Goal: Task Accomplishment & Management: Manage account settings

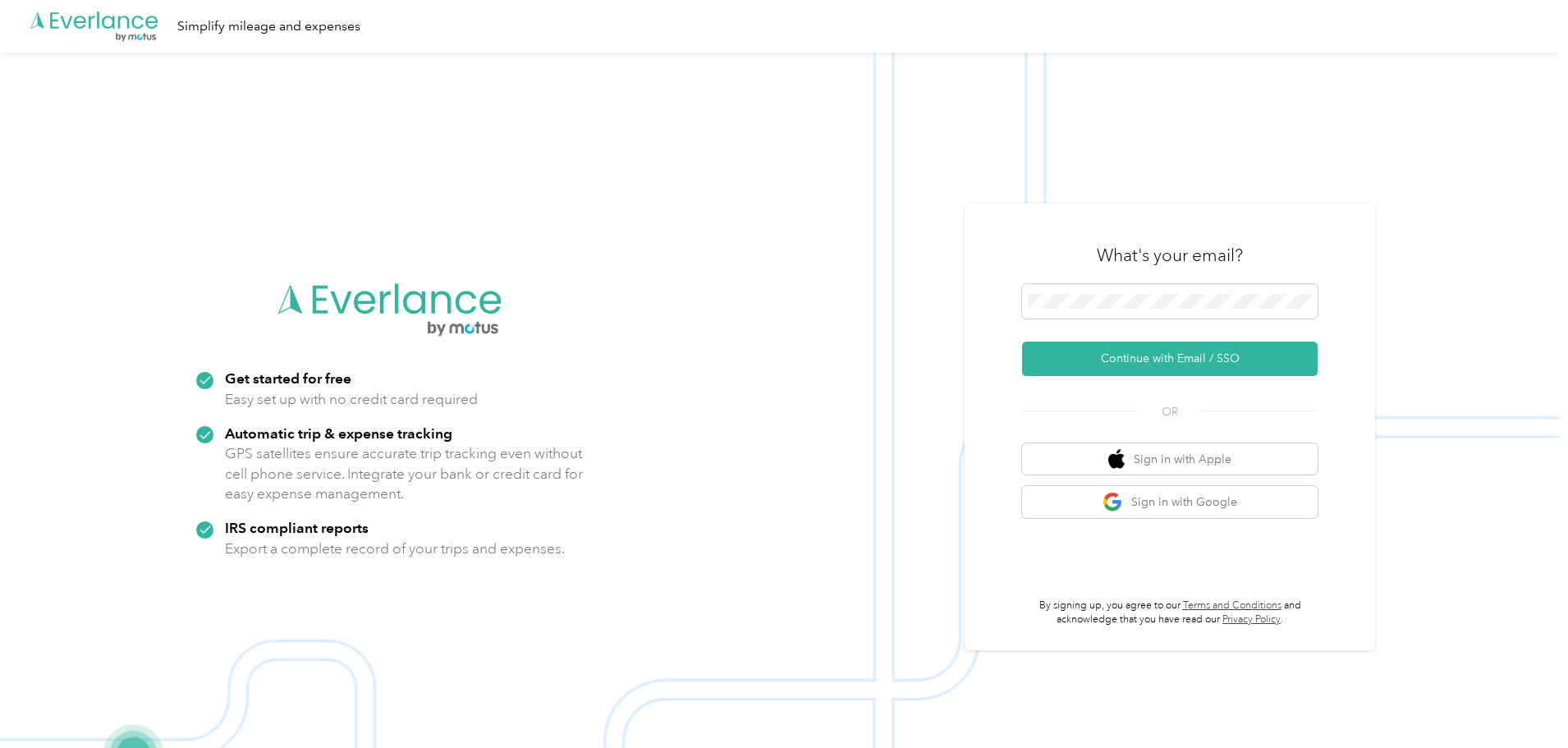
click at [1119, 277] on div "What's your email?" at bounding box center [1170, 255] width 296 height 57
click at [1132, 312] on span at bounding box center [1170, 301] width 296 height 35
click at [1185, 358] on button "Continue with Email / SSO" at bounding box center [1170, 358] width 296 height 35
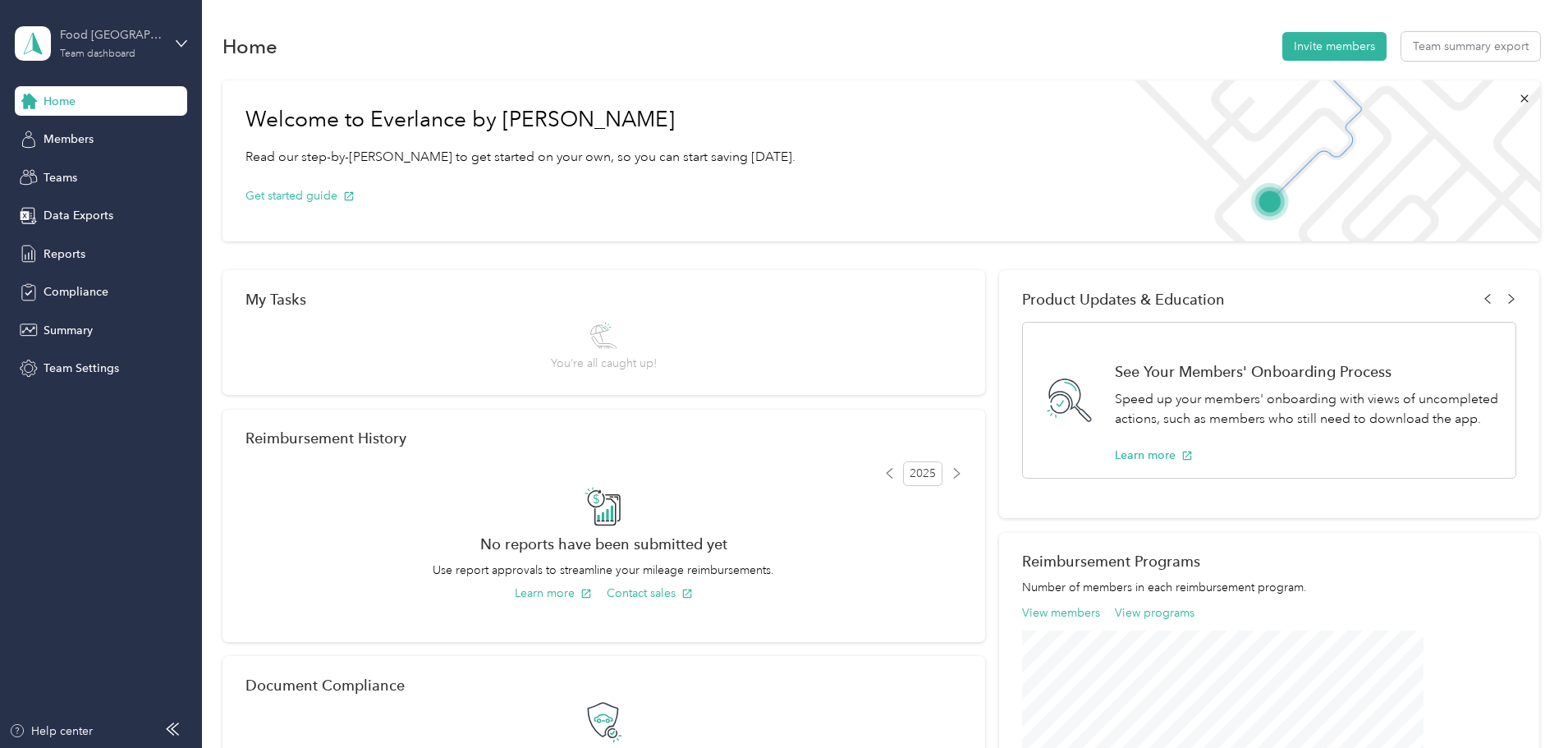
click at [153, 35] on div "Food [GEOGRAPHIC_DATA]" at bounding box center [111, 35] width 103 height 17
click at [203, 132] on div "Team dashboard" at bounding box center [234, 136] width 416 height 29
click at [116, 214] on div "Data Exports" at bounding box center [101, 216] width 172 height 30
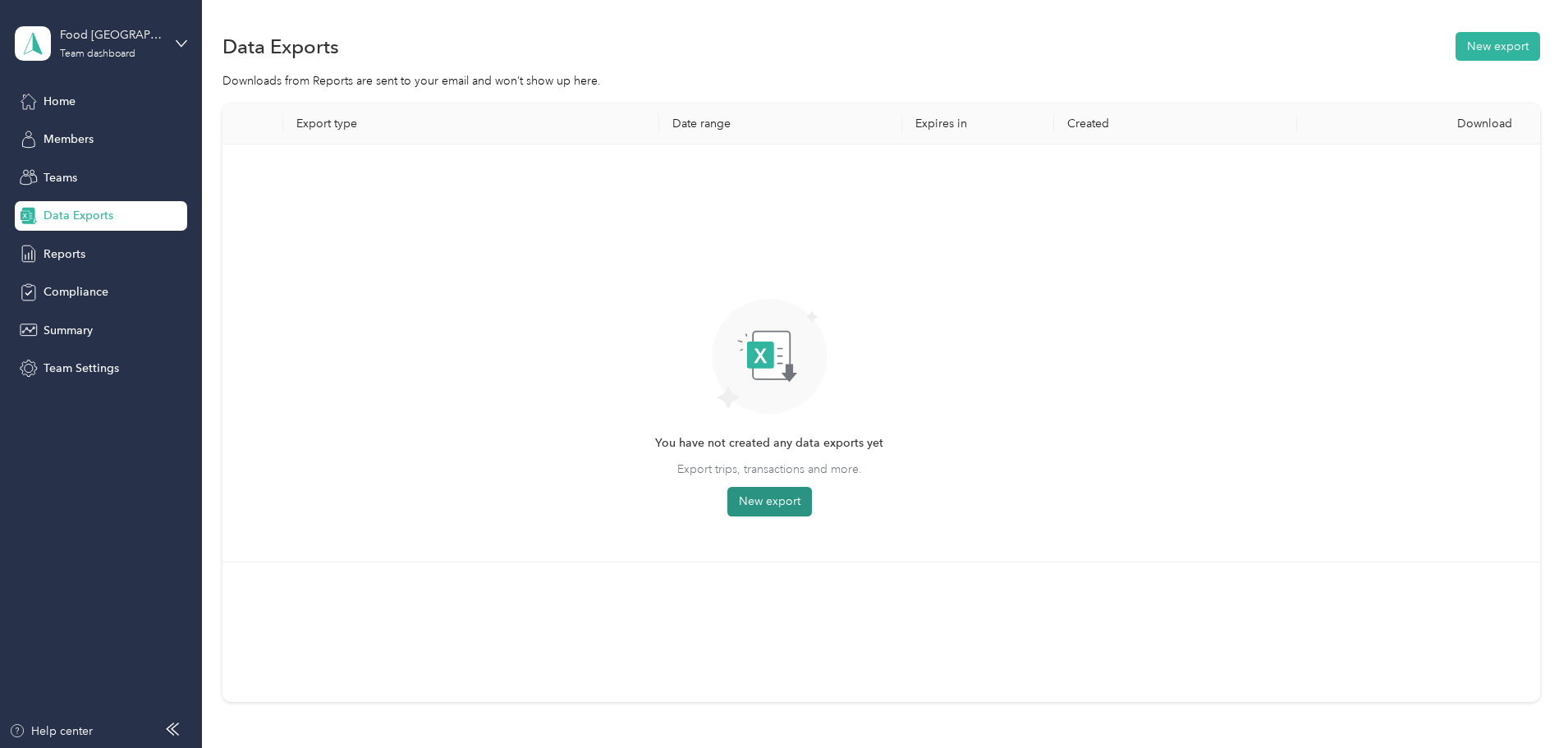
click at [812, 497] on button "New export" at bounding box center [769, 501] width 84 height 30
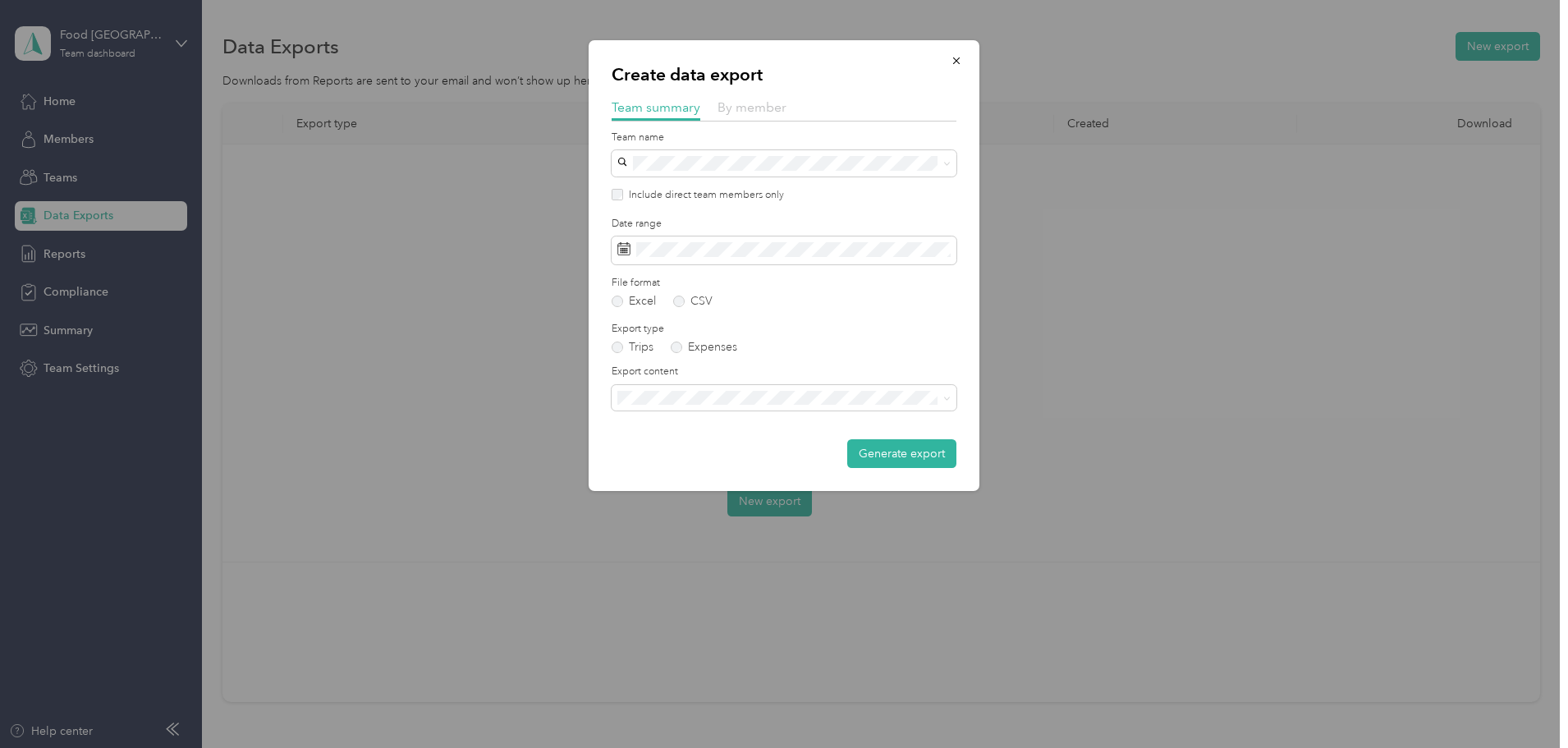
click at [768, 109] on span "By member" at bounding box center [752, 108] width 69 height 16
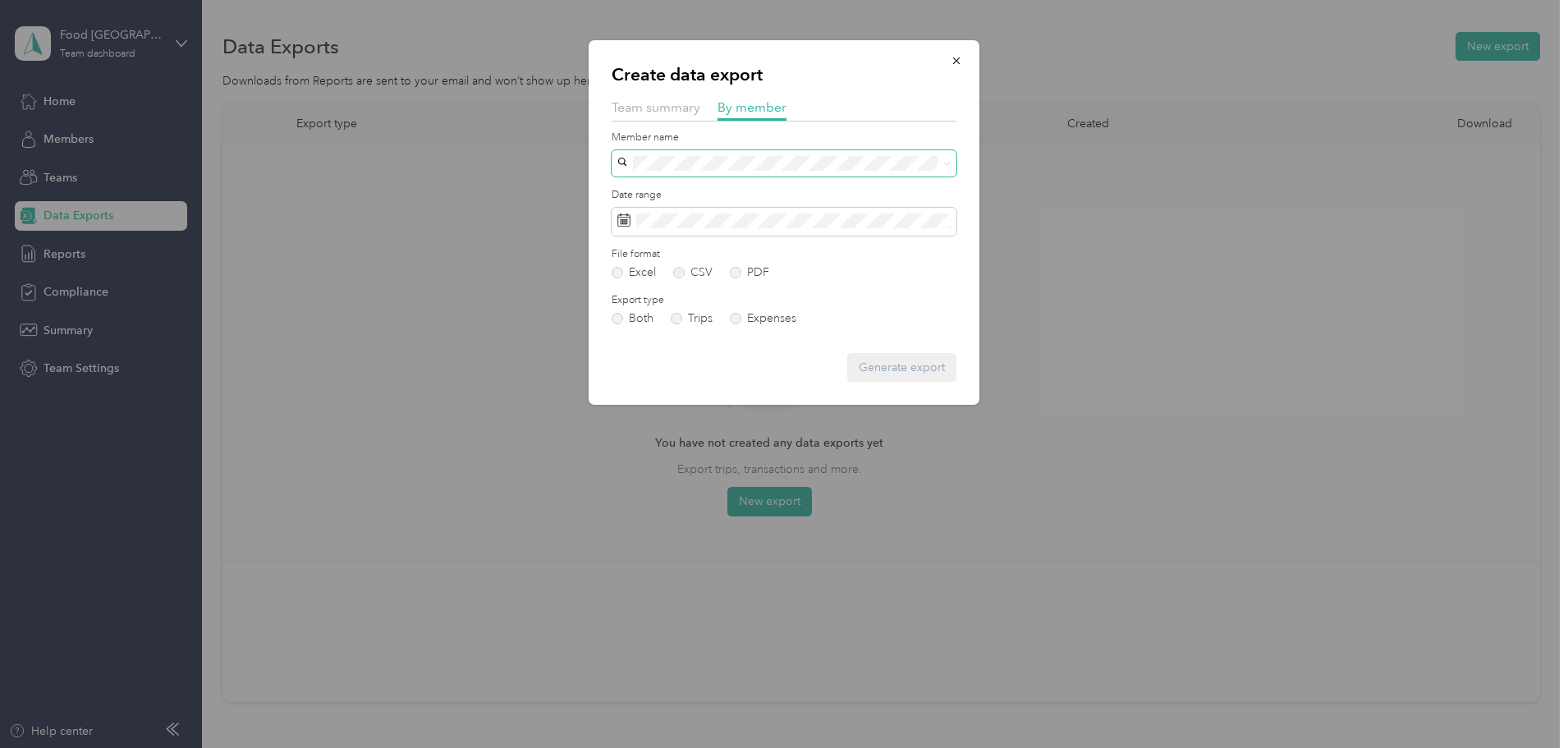
click at [828, 154] on span at bounding box center [784, 163] width 345 height 26
click at [769, 330] on div "[PERSON_NAME][EMAIL_ADDRESS][DOMAIN_NAME]" at bounding box center [784, 336] width 322 height 17
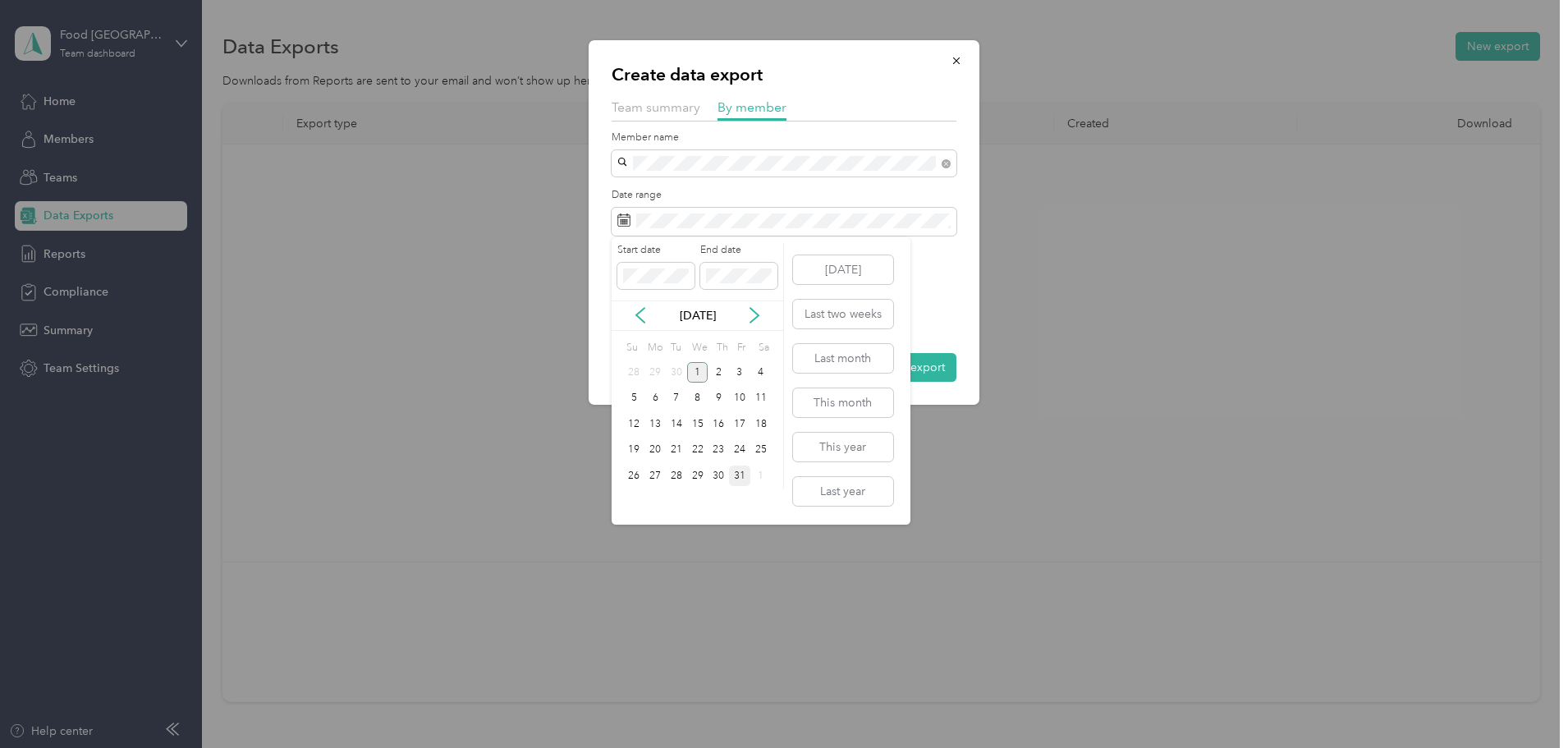
click at [740, 476] on div "31" at bounding box center [739, 475] width 21 height 20
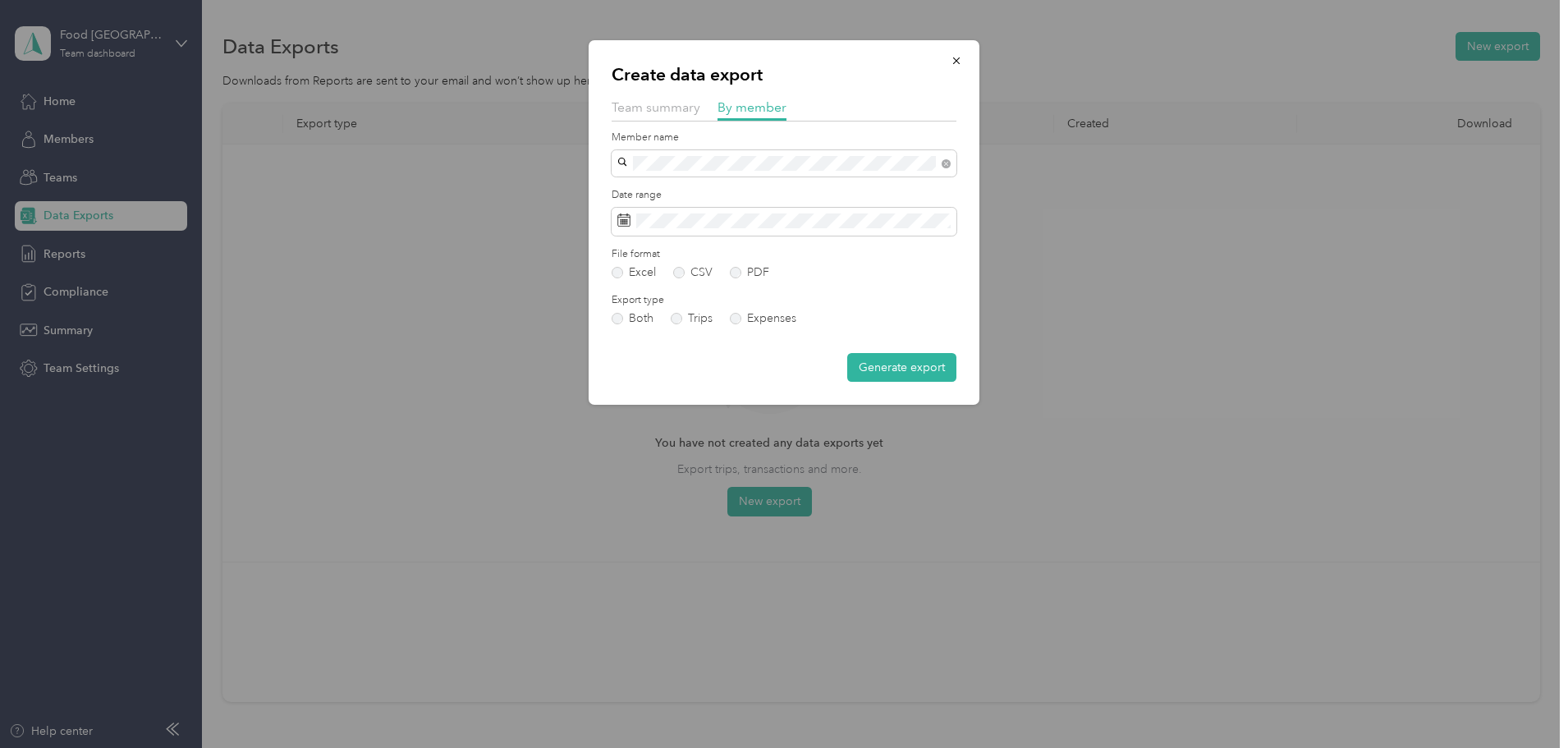
click at [950, 299] on label "Export type" at bounding box center [784, 299] width 345 height 15
click at [739, 274] on label "PDF" at bounding box center [749, 272] width 40 height 12
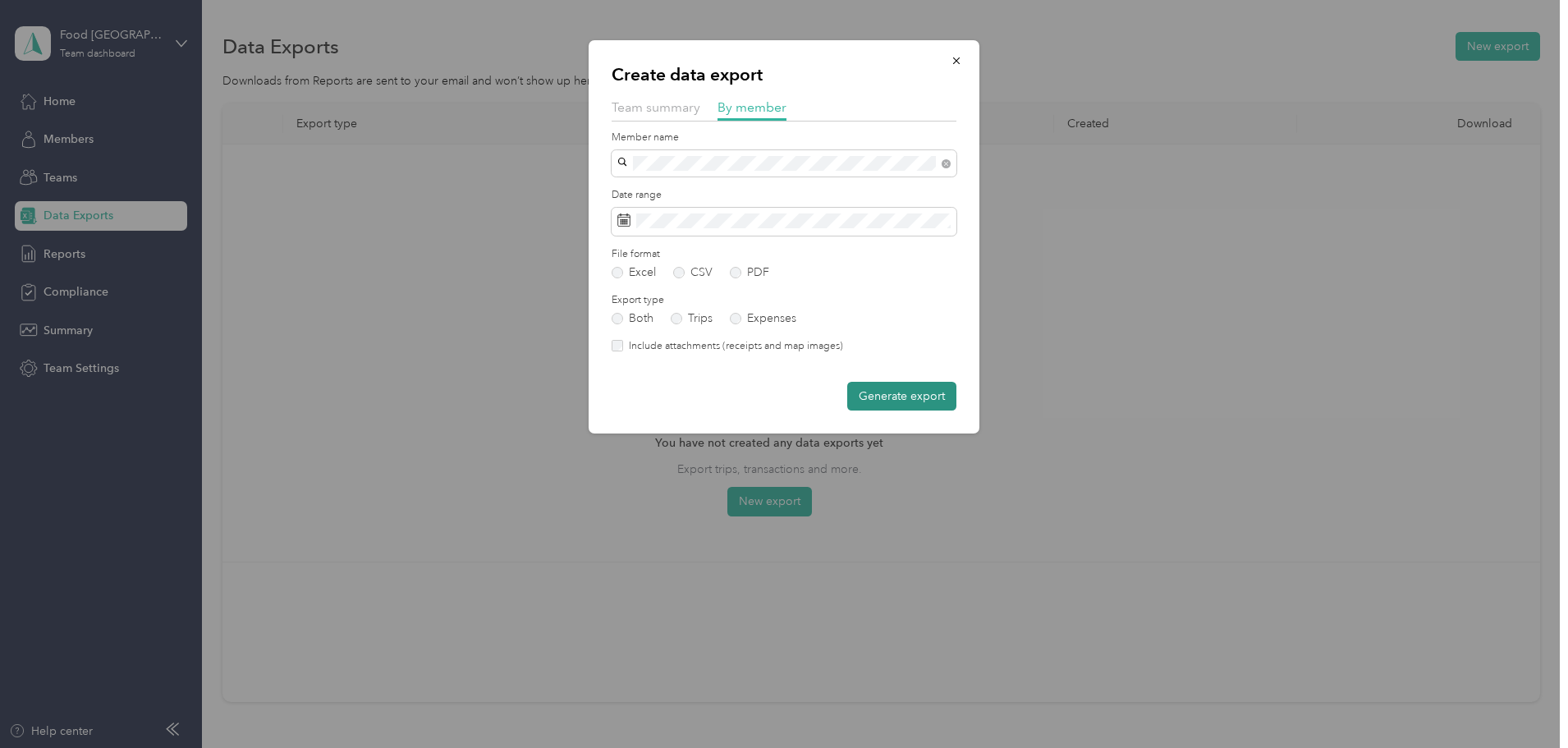
click at [916, 393] on button "Generate export" at bounding box center [901, 396] width 110 height 29
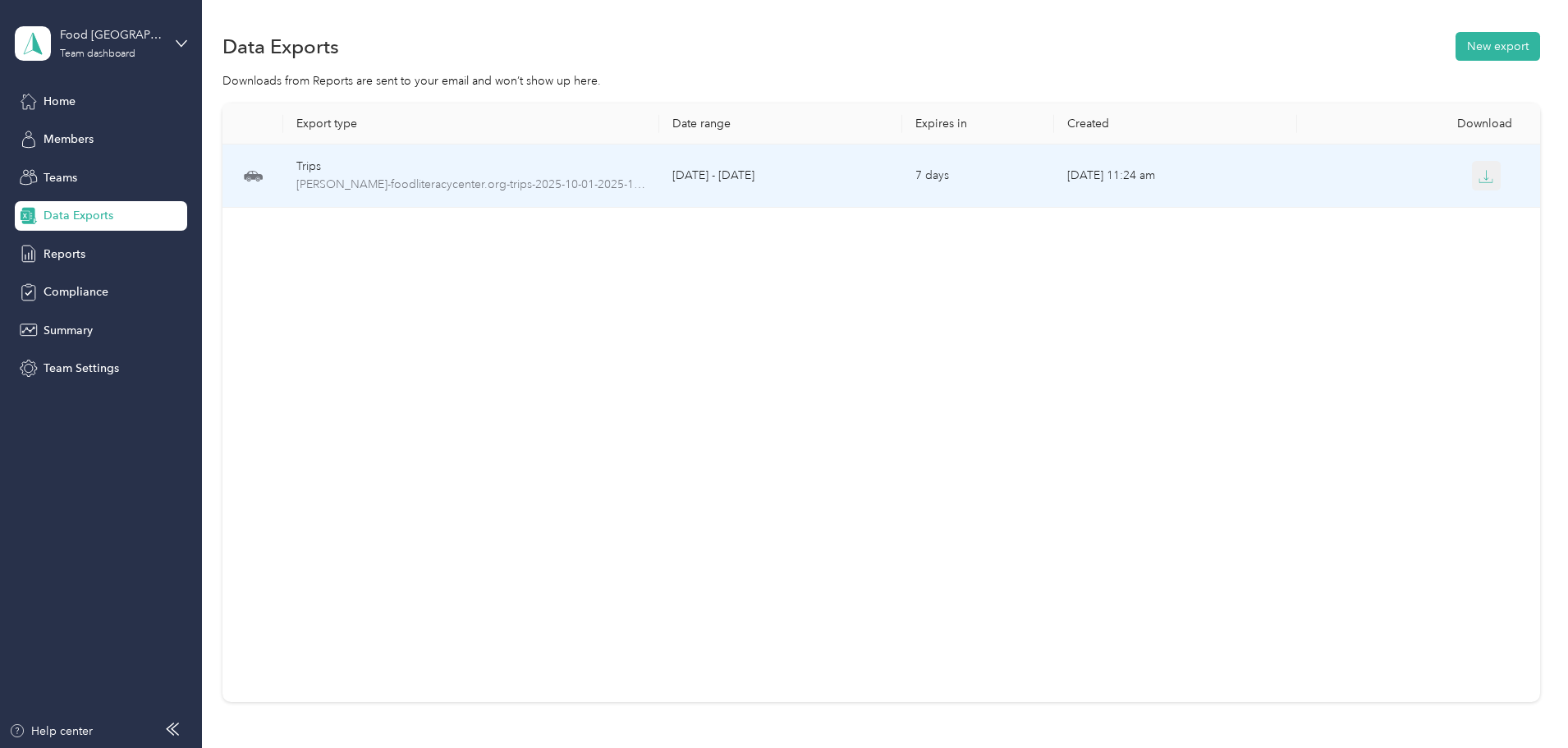
click at [1479, 174] on icon "button" at bounding box center [1486, 176] width 15 height 15
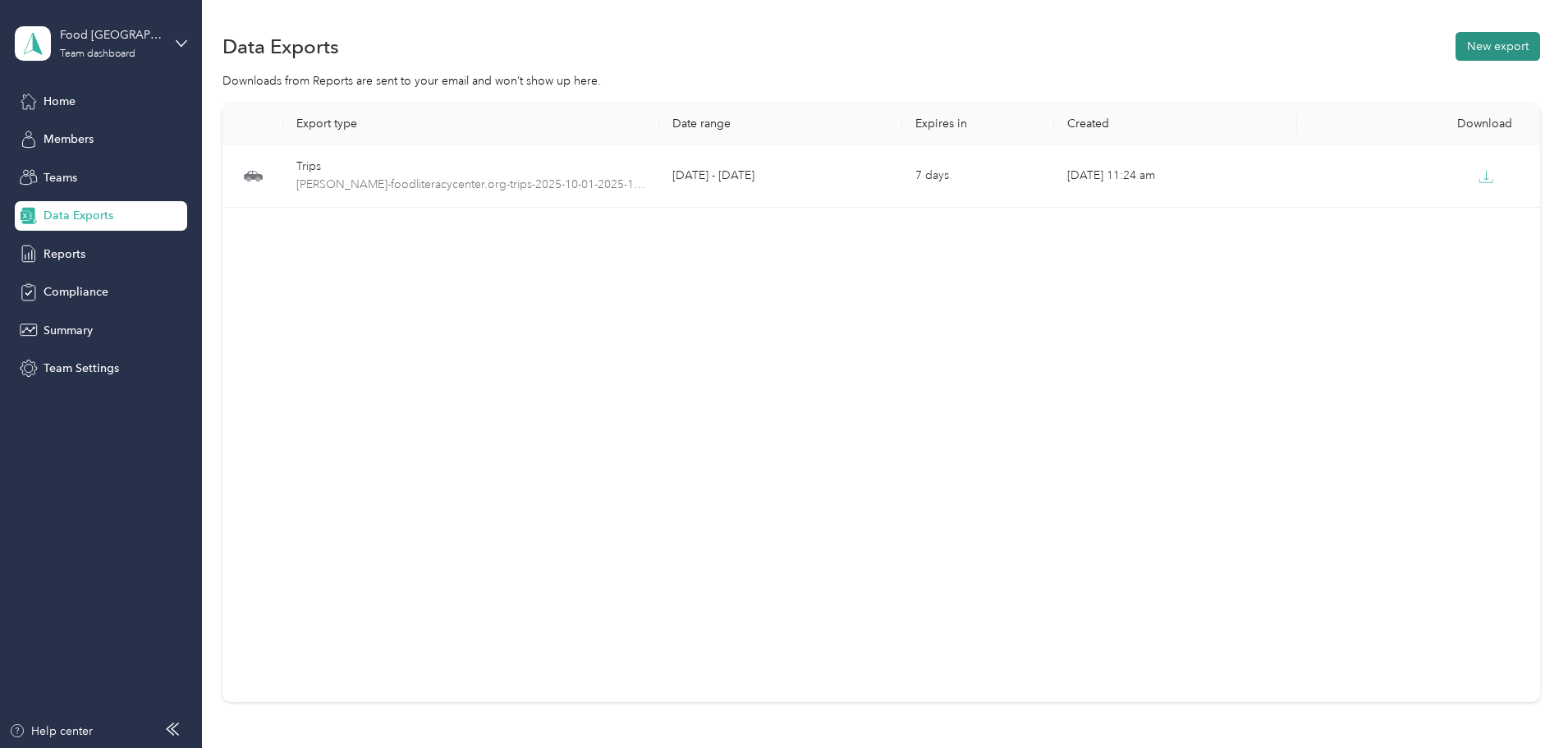
click at [1456, 42] on button "New export" at bounding box center [1497, 47] width 84 height 29
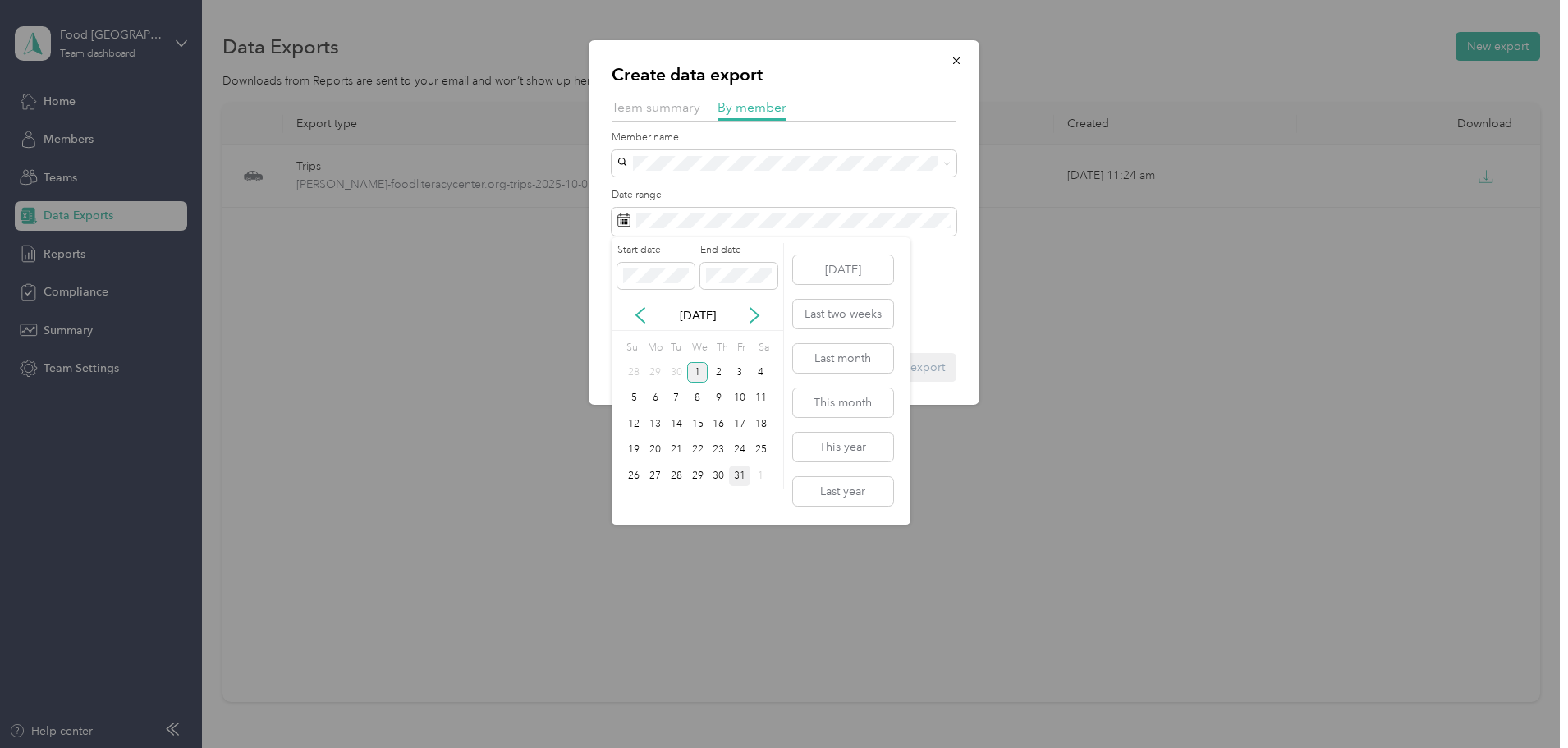
click at [741, 472] on div "31" at bounding box center [739, 475] width 21 height 20
click at [643, 311] on icon at bounding box center [640, 315] width 16 height 16
click at [629, 315] on div "[DATE]" at bounding box center [697, 316] width 172 height 17
click at [639, 315] on icon at bounding box center [640, 315] width 16 height 16
click at [749, 320] on icon at bounding box center [754, 315] width 16 height 16
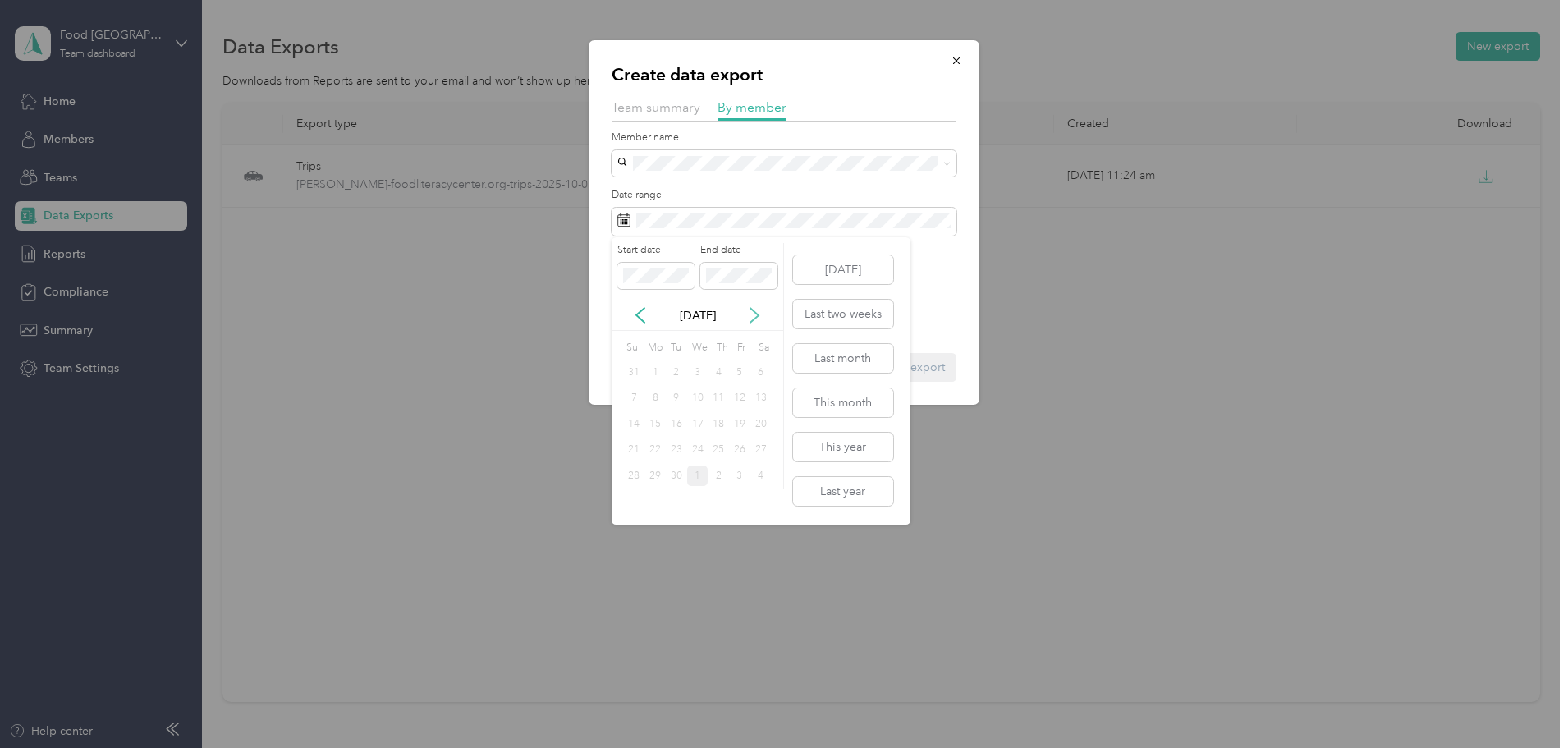
click at [749, 320] on icon at bounding box center [754, 315] width 16 height 16
click at [647, 312] on icon at bounding box center [640, 315] width 16 height 16
click at [652, 374] on div "1" at bounding box center [655, 372] width 21 height 20
click at [638, 318] on icon at bounding box center [640, 315] width 16 height 16
click at [656, 371] on div "1" at bounding box center [655, 372] width 21 height 20
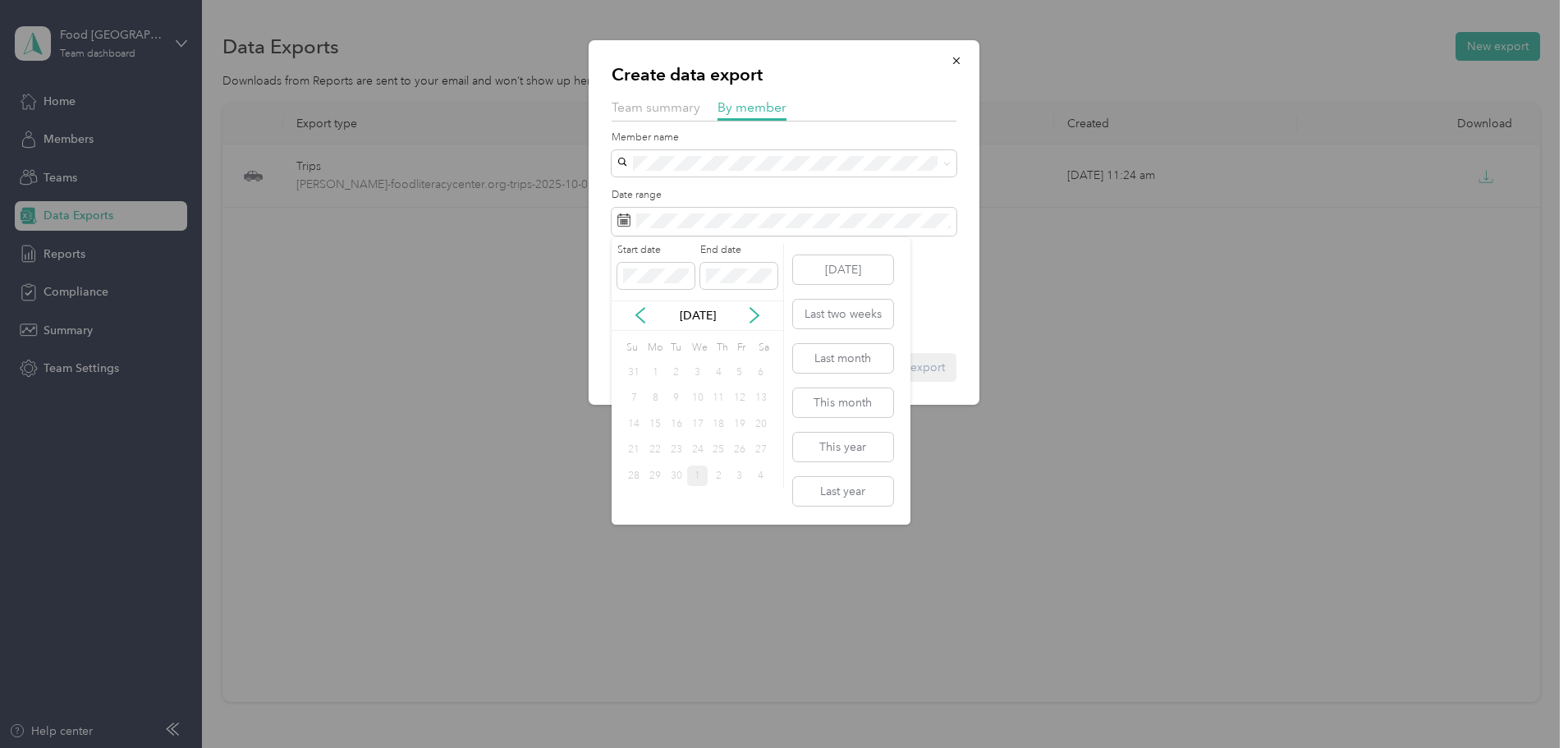
click at [656, 371] on div "1" at bounding box center [655, 372] width 21 height 20
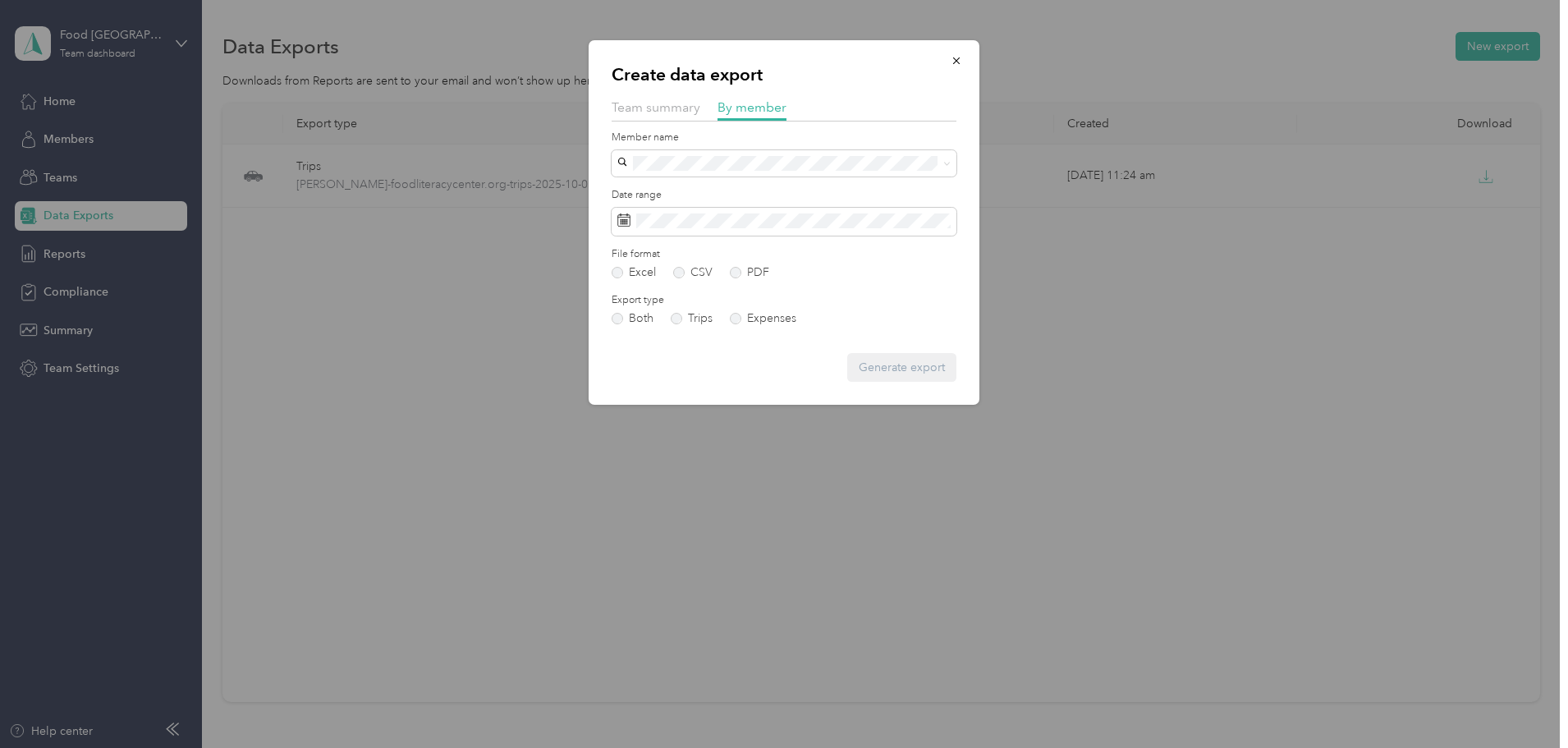
click at [895, 205] on div "Date range" at bounding box center [784, 211] width 345 height 47
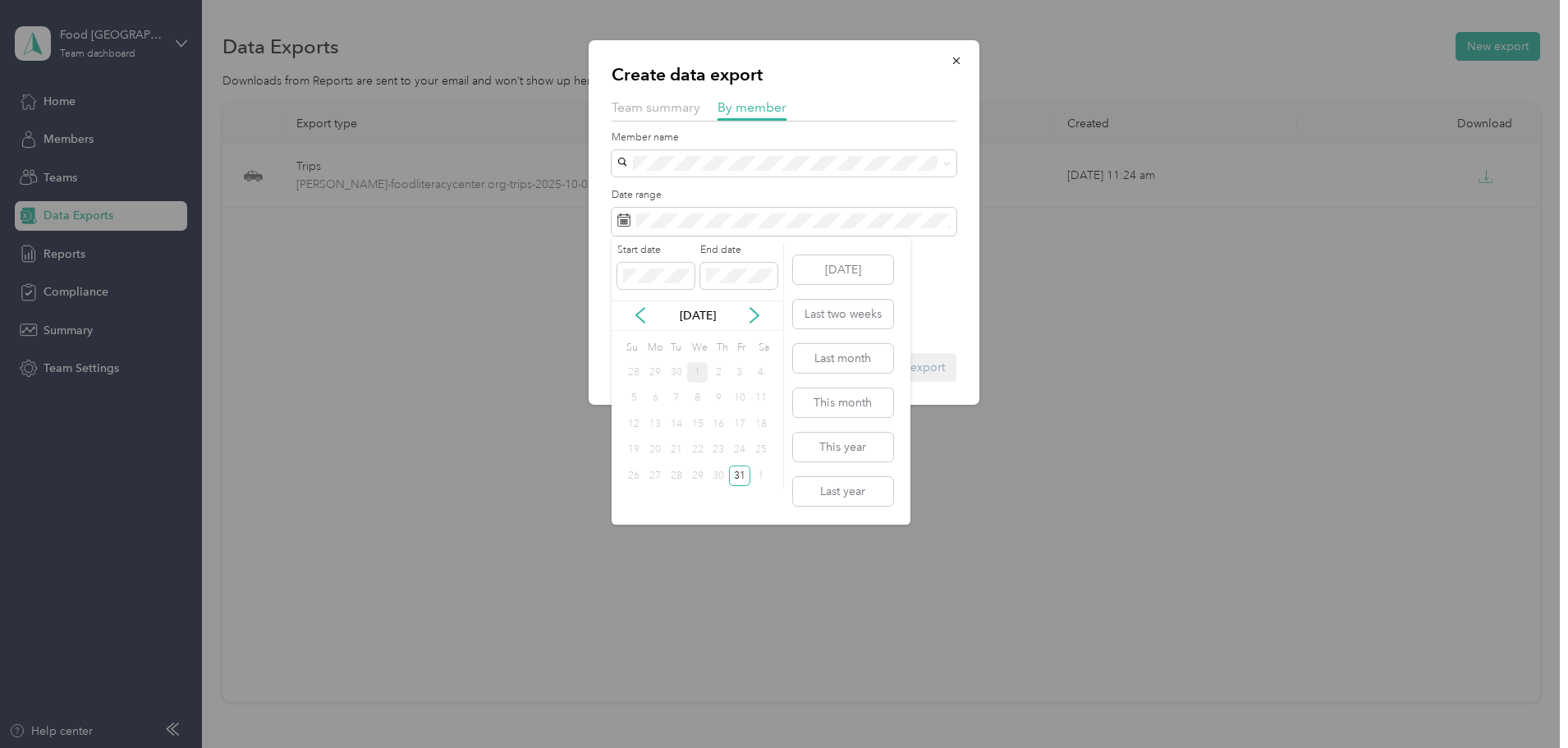
click at [629, 313] on div "[DATE]" at bounding box center [697, 316] width 172 height 17
click at [637, 314] on icon at bounding box center [640, 315] width 16 height 16
click at [654, 371] on div "1" at bounding box center [655, 372] width 21 height 20
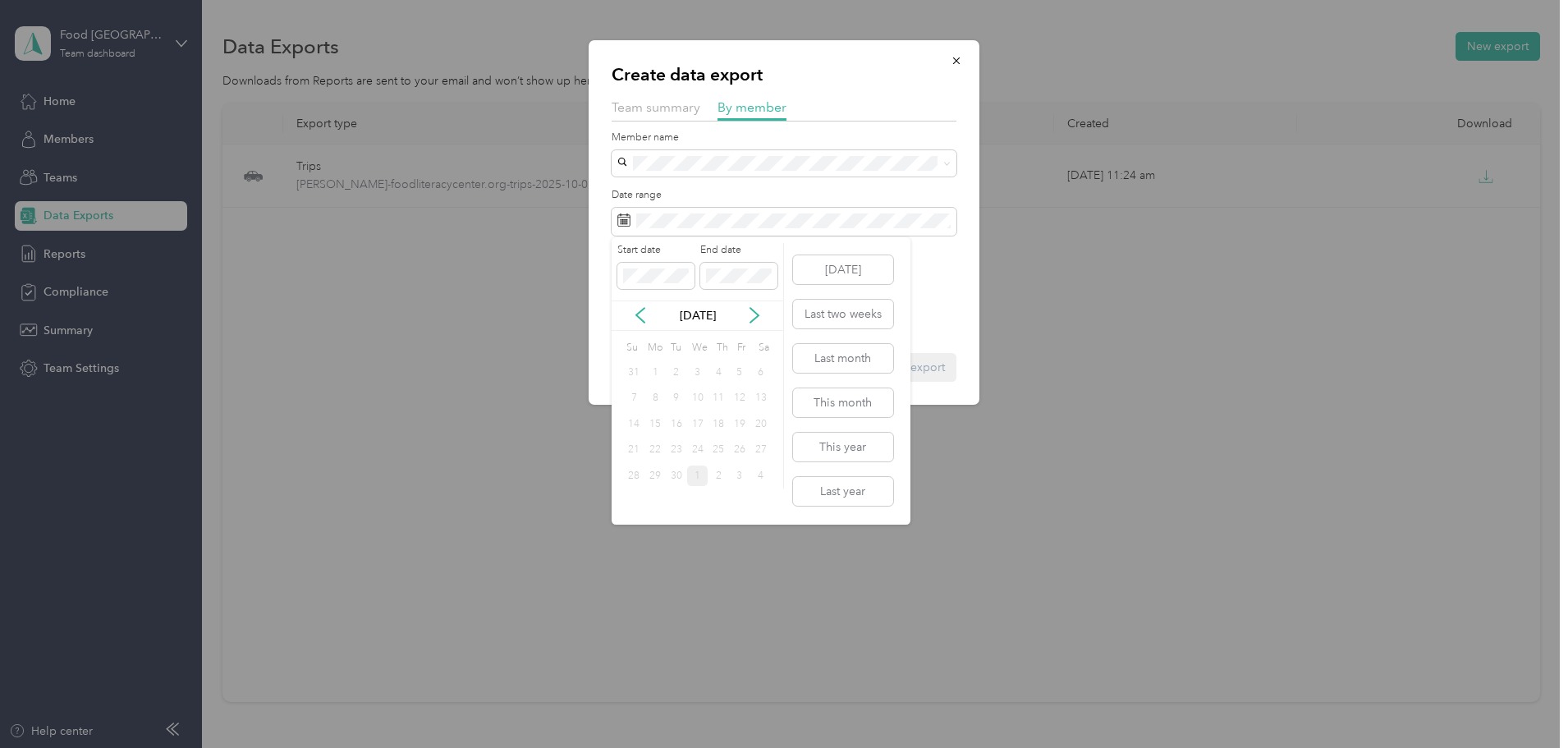
click at [654, 371] on div "1" at bounding box center [655, 372] width 21 height 20
click at [602, 747] on div "Create data export Team summary By member Member name Date range File format Ex…" at bounding box center [780, 748] width 1560 height 0
click at [615, 274] on div "Start date End date" at bounding box center [697, 271] width 172 height 57
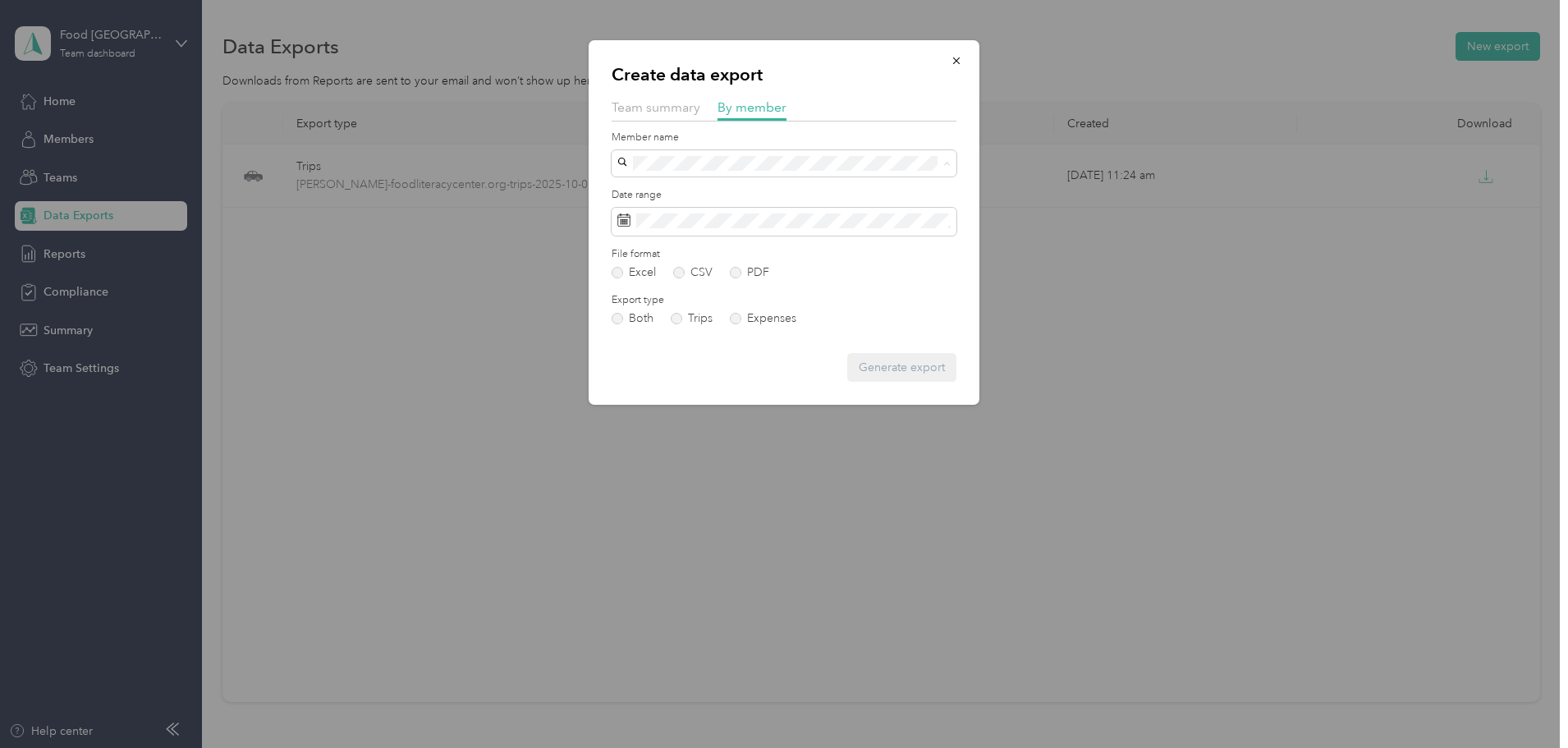
click at [734, 334] on span "[PERSON_NAME][EMAIL_ADDRESS][DOMAIN_NAME]" at bounding box center [766, 336] width 285 height 14
click at [734, 277] on label "PDF" at bounding box center [749, 272] width 40 height 12
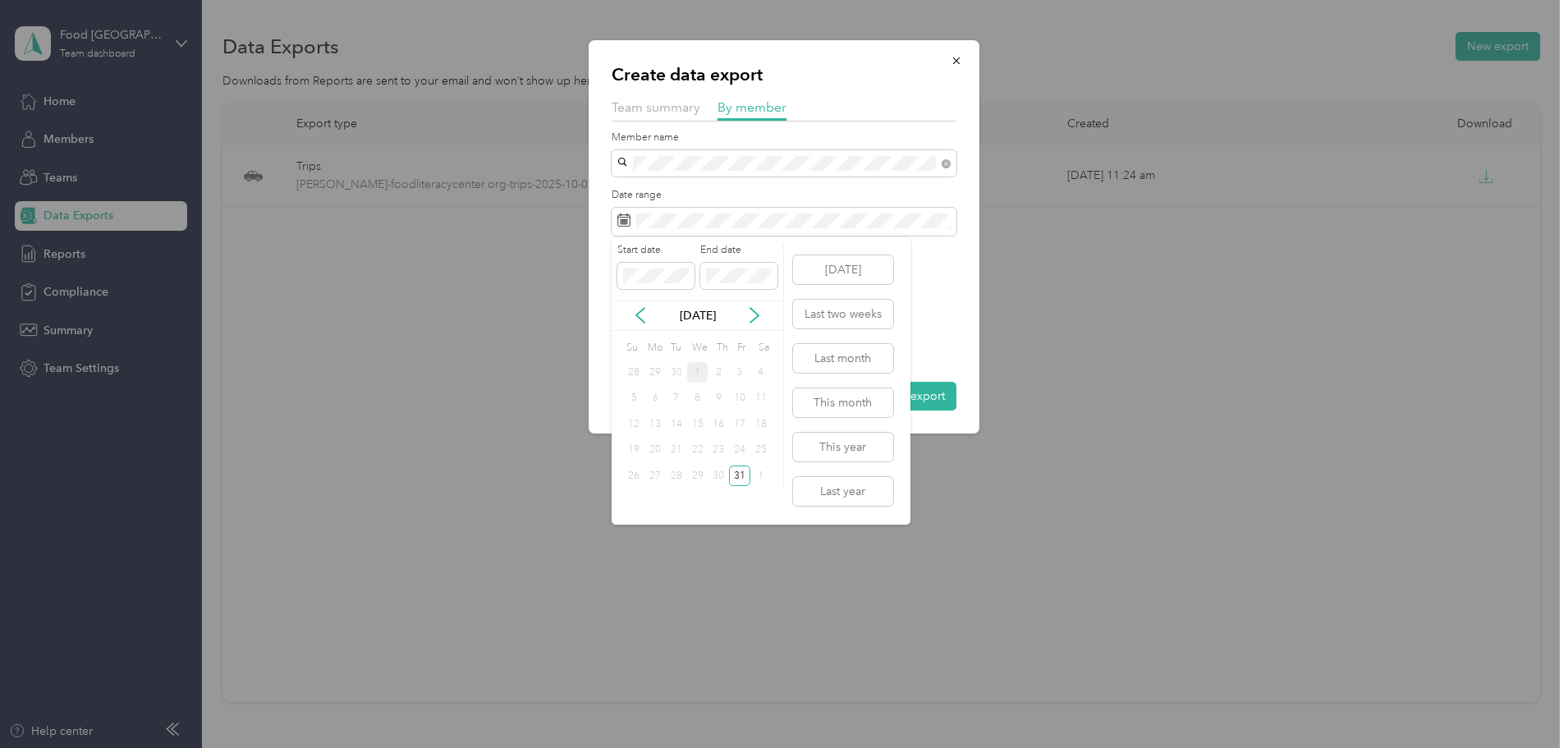
click at [639, 307] on div "[DATE]" at bounding box center [697, 316] width 172 height 17
click at [639, 313] on icon at bounding box center [641, 315] width 8 height 15
click at [861, 358] on button "Last month" at bounding box center [842, 358] width 100 height 29
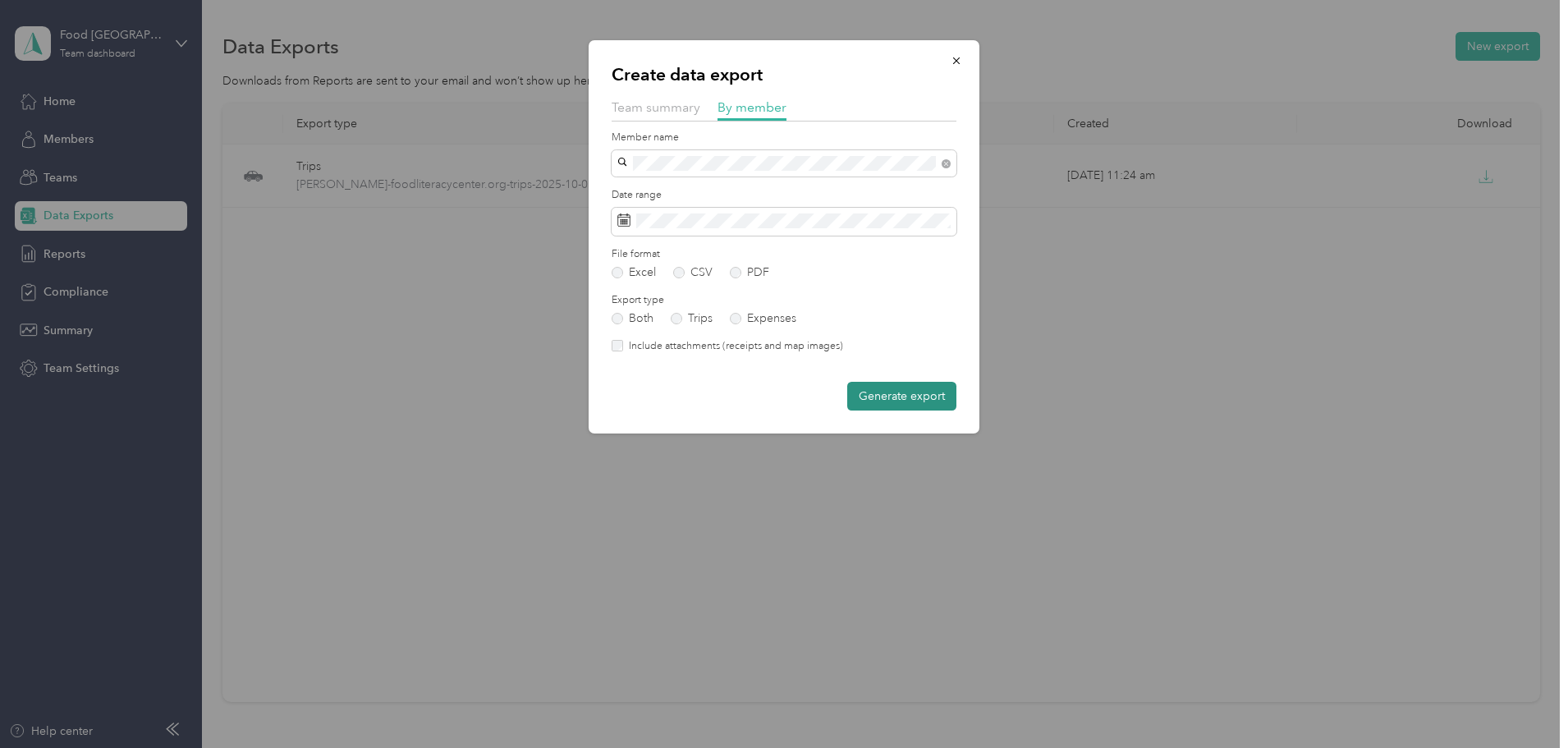
click at [874, 394] on button "Generate export" at bounding box center [901, 396] width 110 height 29
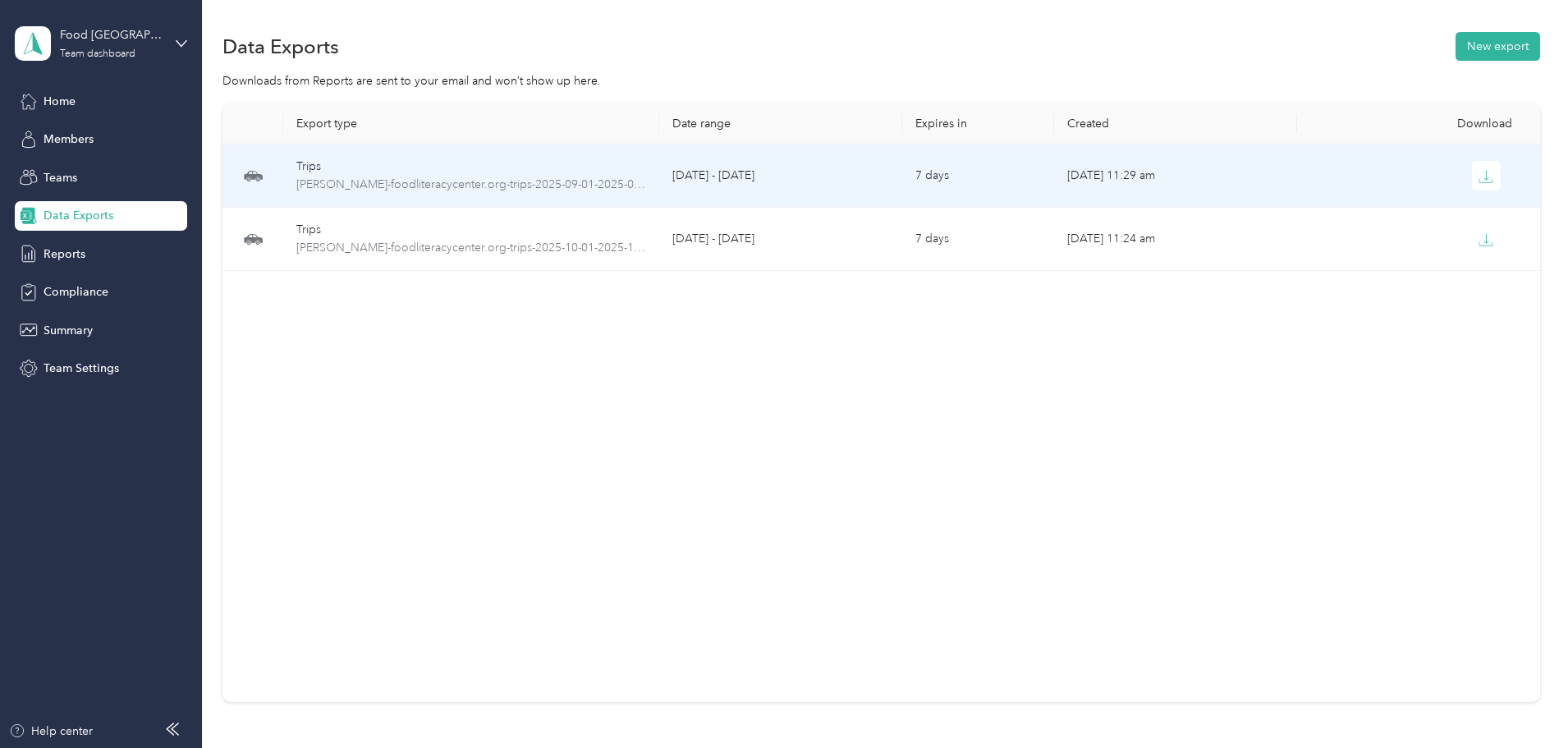
click at [645, 171] on div "Trips" at bounding box center [471, 167] width 350 height 18
click at [1479, 171] on icon "button" at bounding box center [1486, 176] width 15 height 15
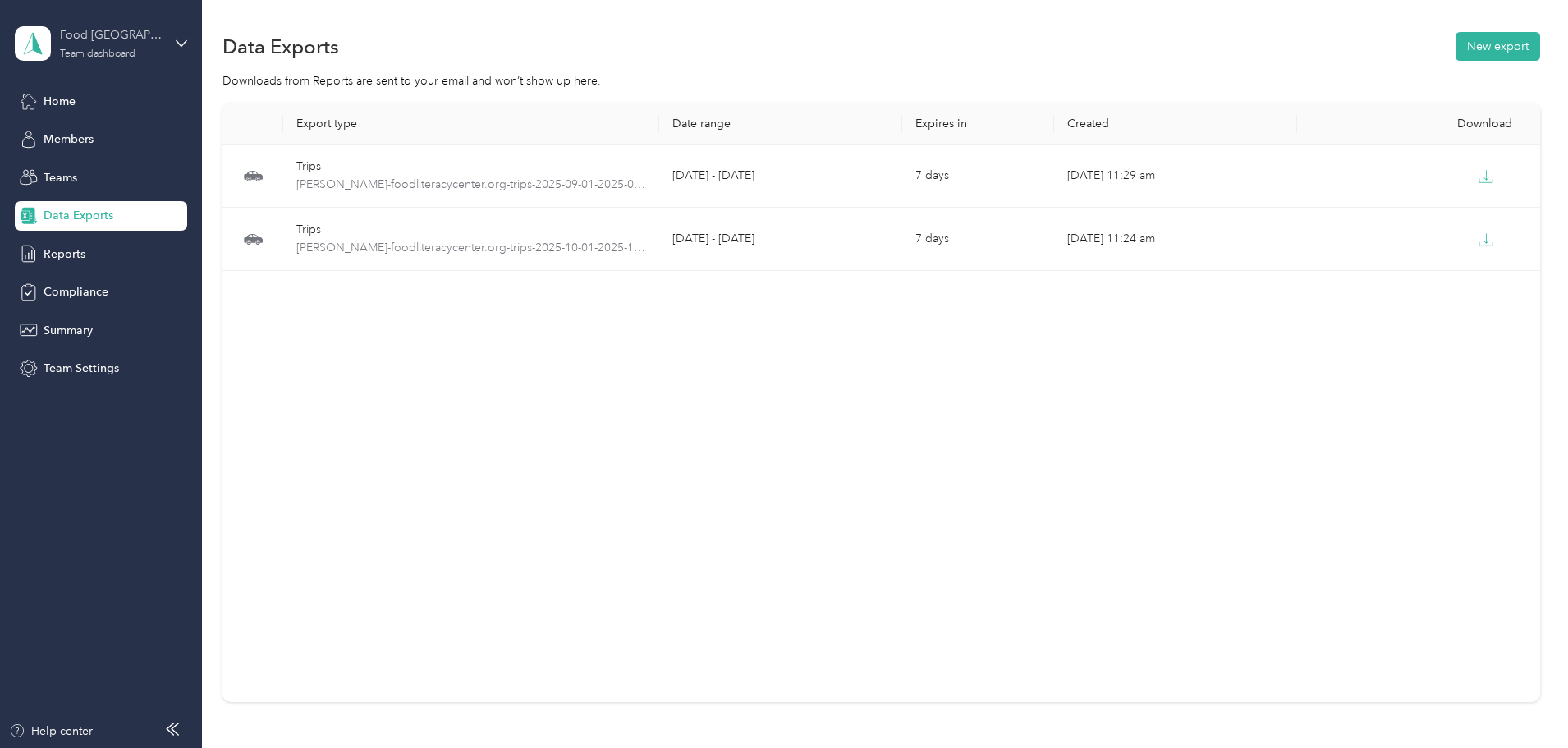
click at [114, 34] on div "Food [GEOGRAPHIC_DATA]" at bounding box center [111, 35] width 103 height 17
click at [193, 171] on div "Personal dashboard" at bounding box center [234, 172] width 416 height 29
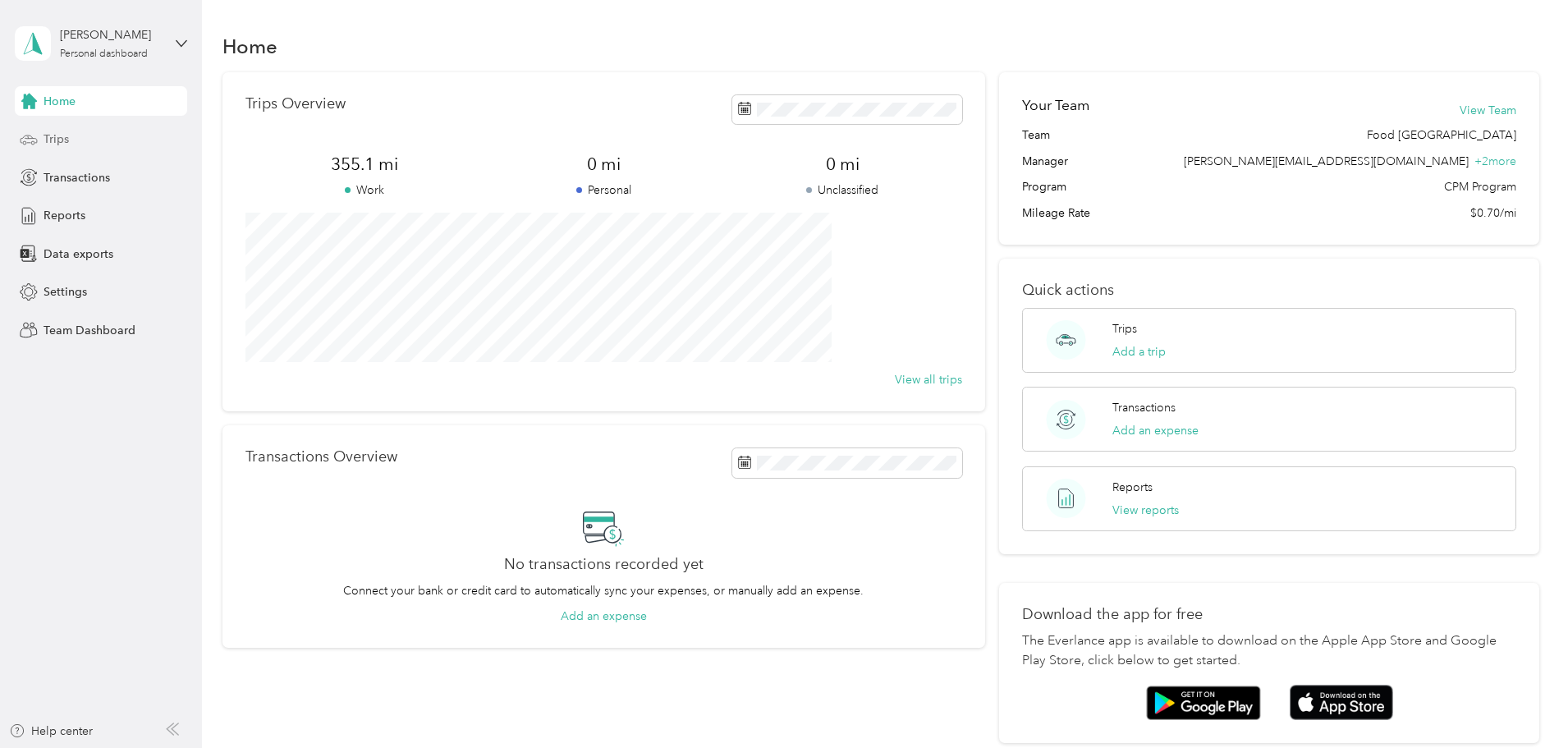
click at [107, 140] on div "Trips" at bounding box center [101, 140] width 172 height 30
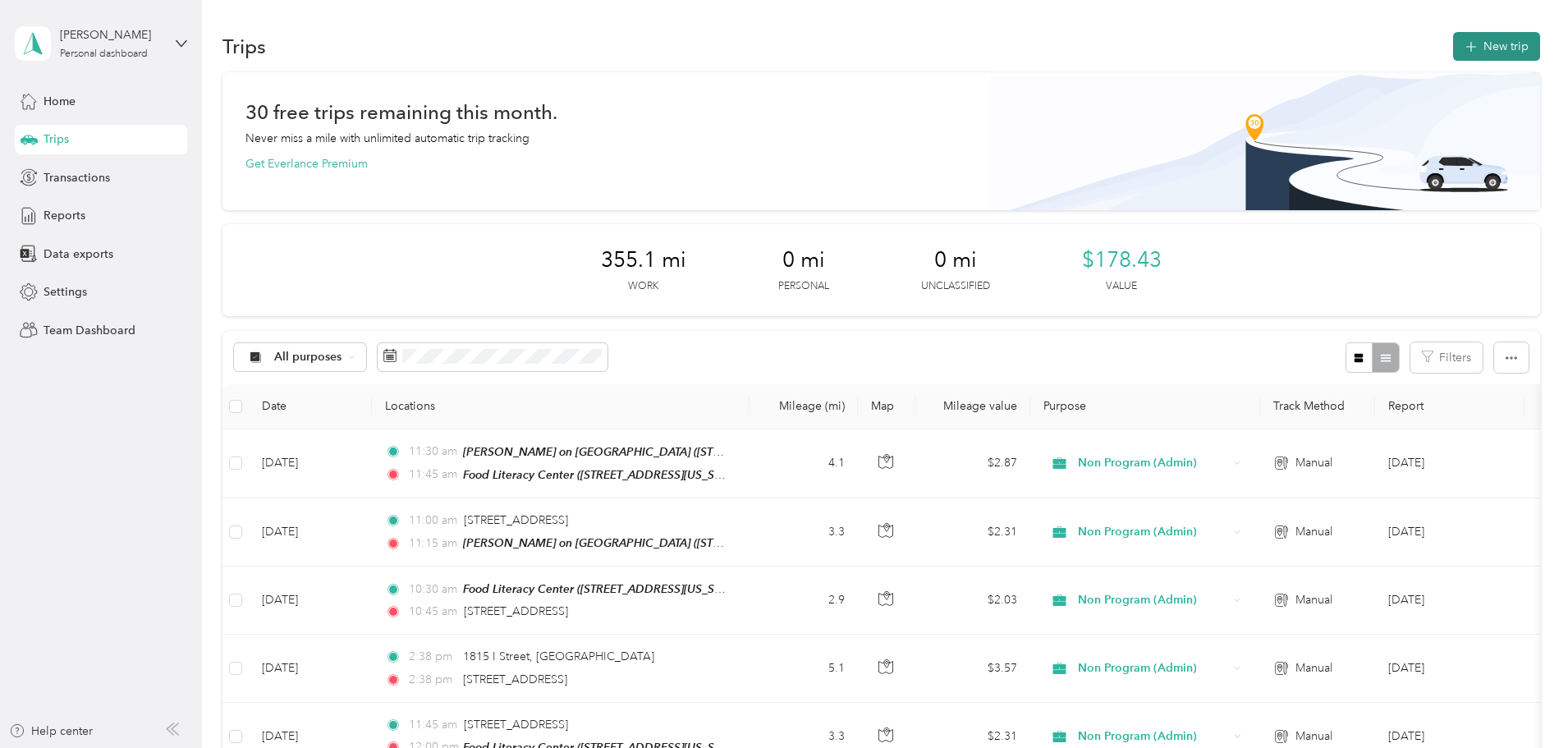
click at [1454, 47] on button "New trip" at bounding box center [1497, 47] width 87 height 29
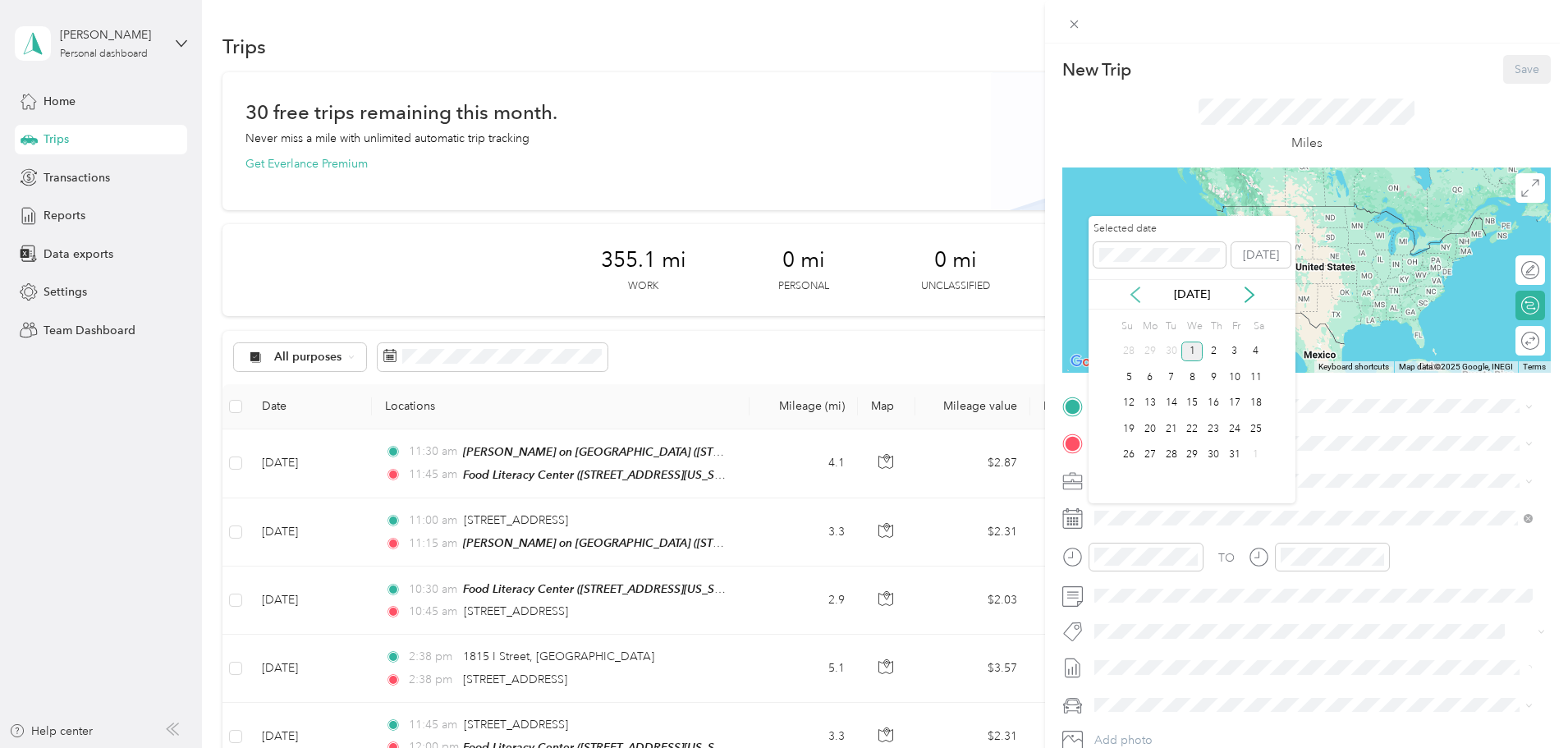
click at [1132, 298] on icon at bounding box center [1135, 295] width 16 height 16
click at [1172, 380] on div "9" at bounding box center [1172, 377] width 21 height 20
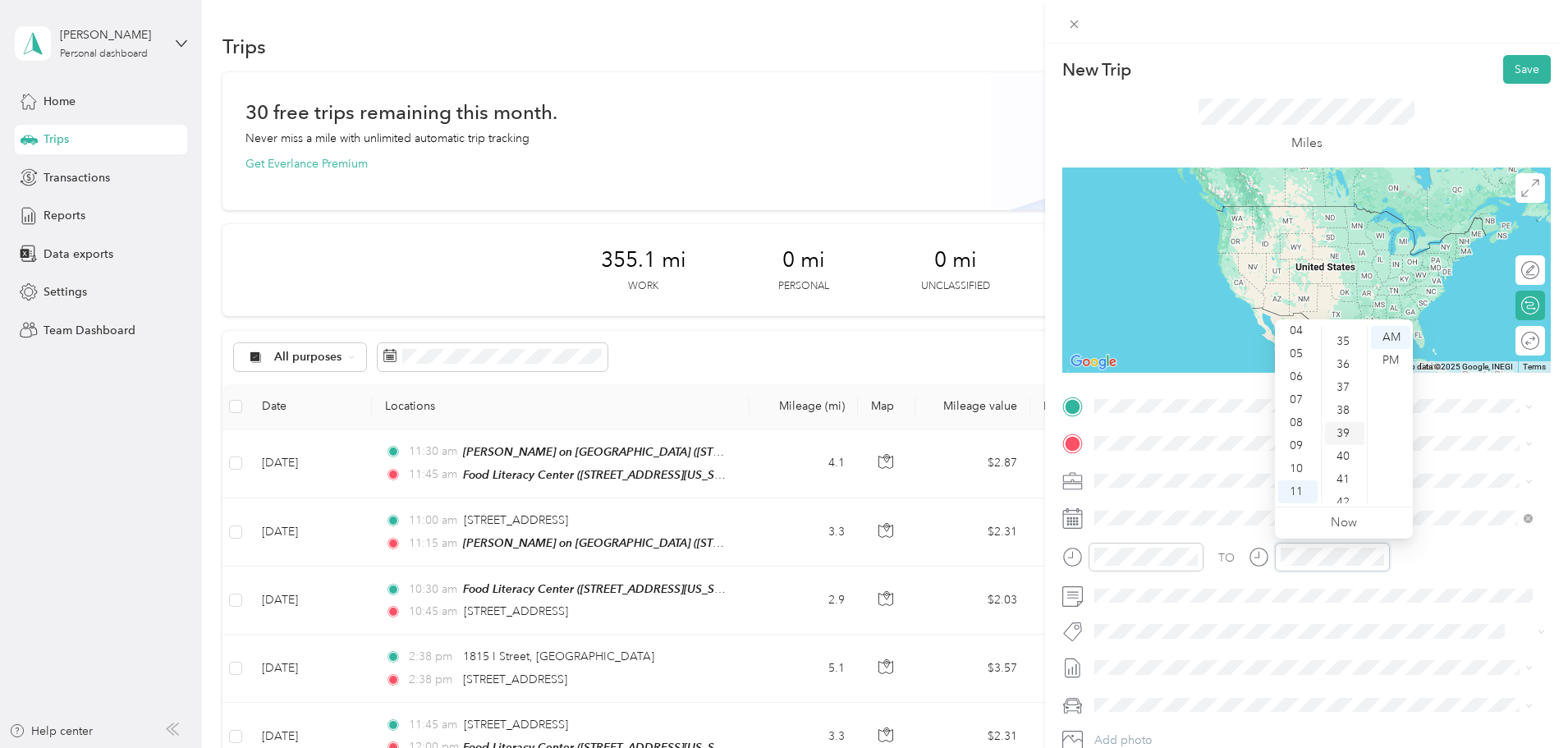
scroll to position [841, 0]
click at [1350, 443] on div "45" at bounding box center [1344, 450] width 40 height 23
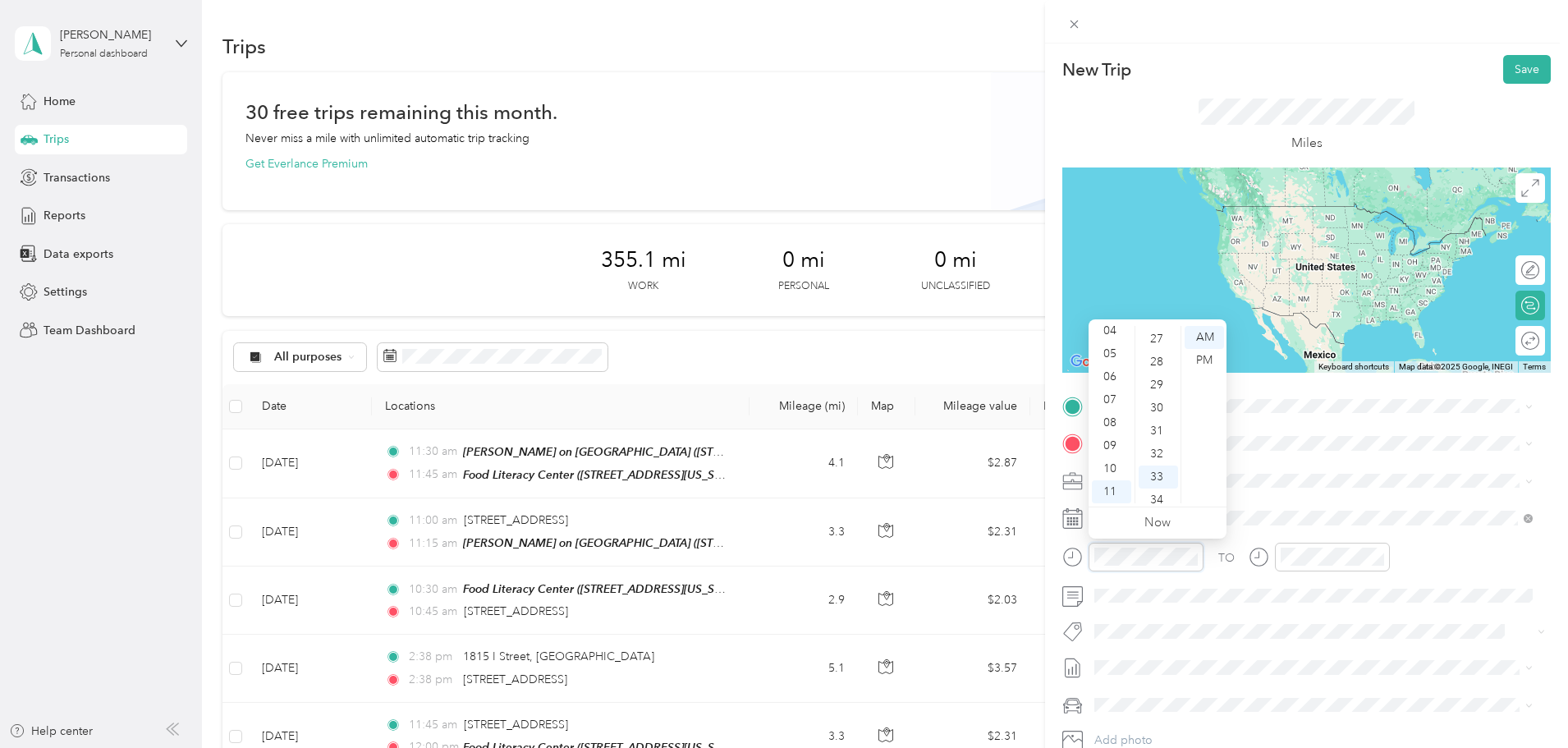
scroll to position [594, 0]
click at [1163, 427] on div "30" at bounding box center [1158, 433] width 40 height 23
click at [1319, 424] on div "TO Add photo" at bounding box center [1306, 591] width 488 height 396
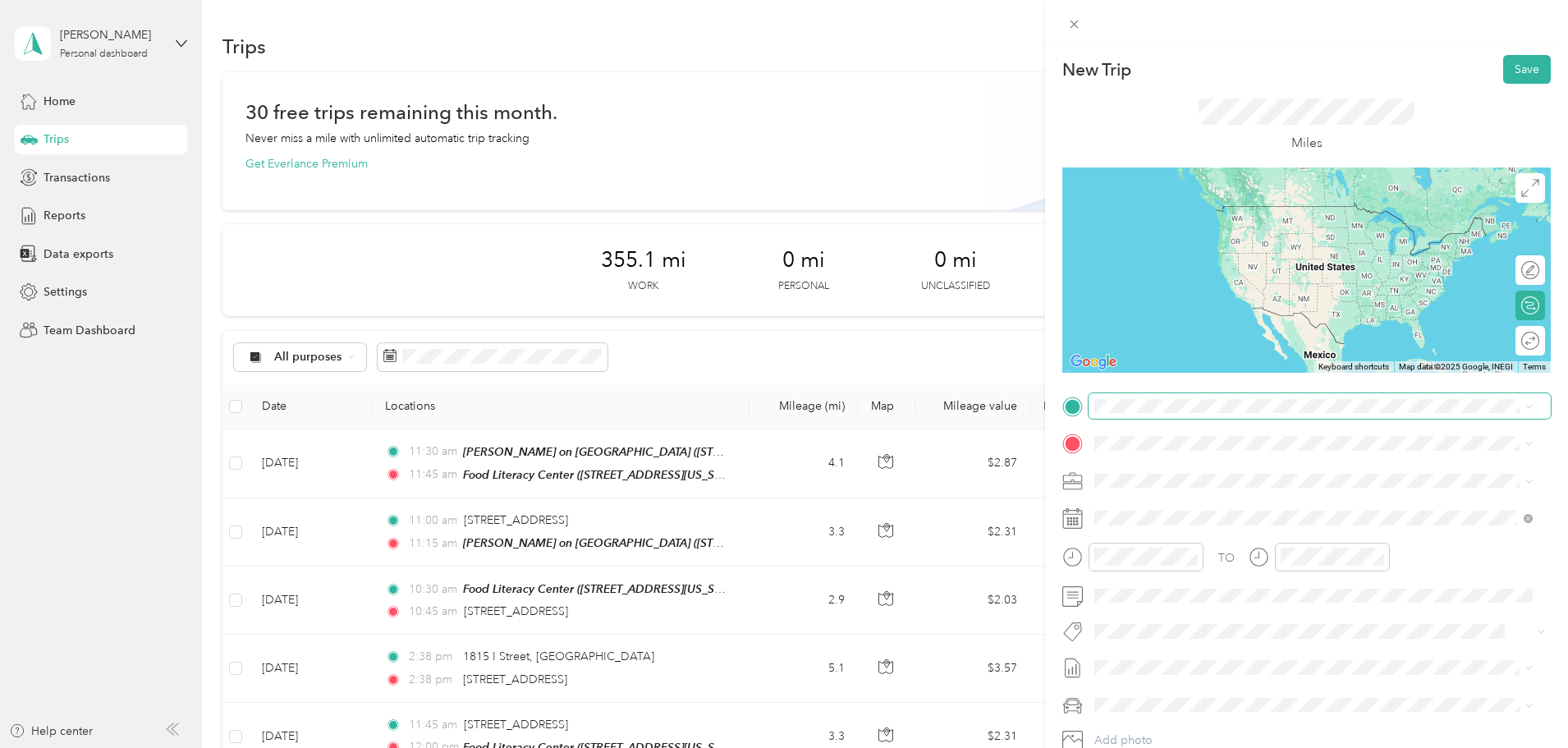
click at [1150, 396] on span at bounding box center [1319, 406] width 462 height 26
click at [1260, 481] on div "TEAM Food Literacy Center [STREET_ADDRESS][US_STATE]" at bounding box center [1231, 480] width 210 height 41
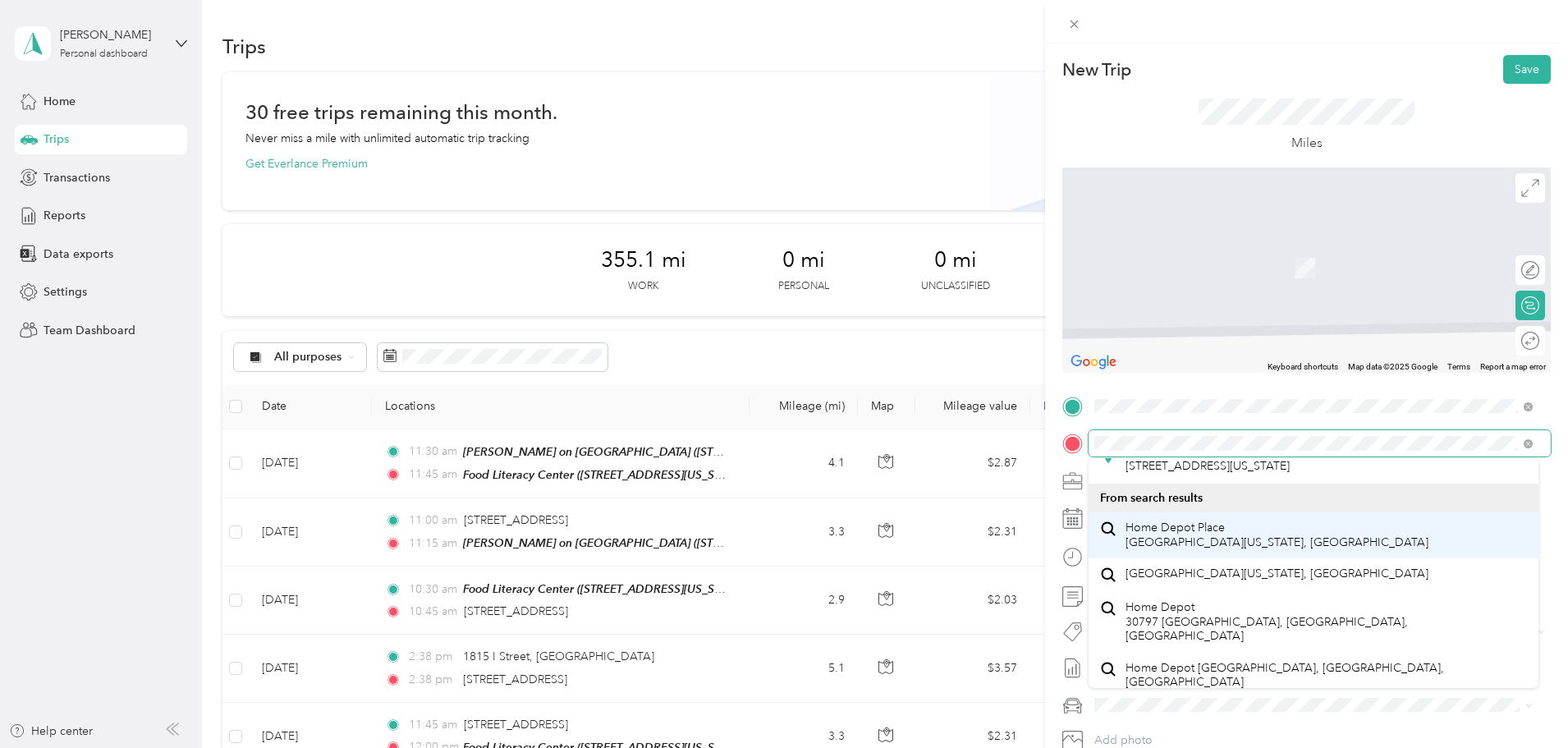
scroll to position [0, 0]
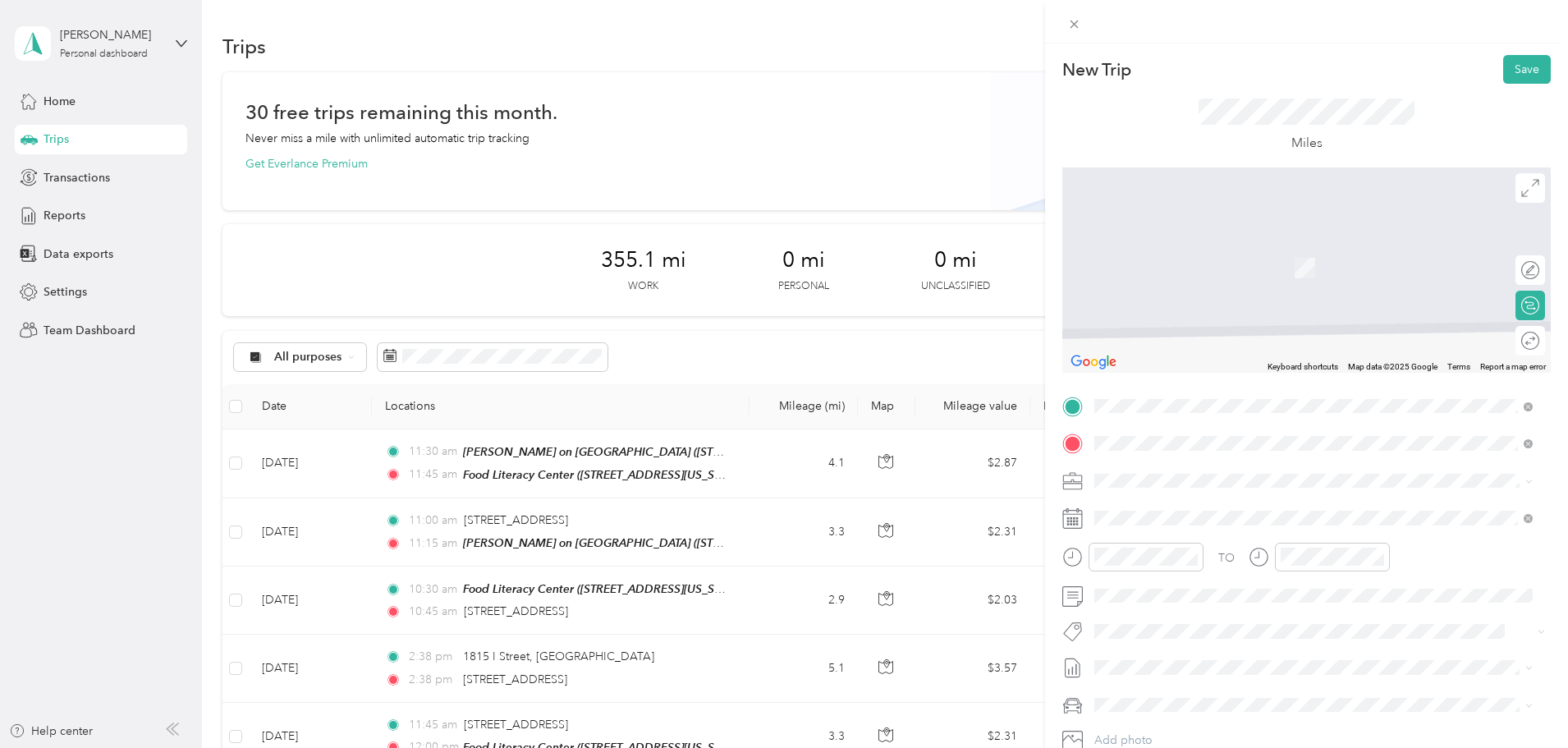
click at [1280, 577] on span "[STREET_ADDRESS][US_STATE]" at bounding box center [1207, 569] width 164 height 15
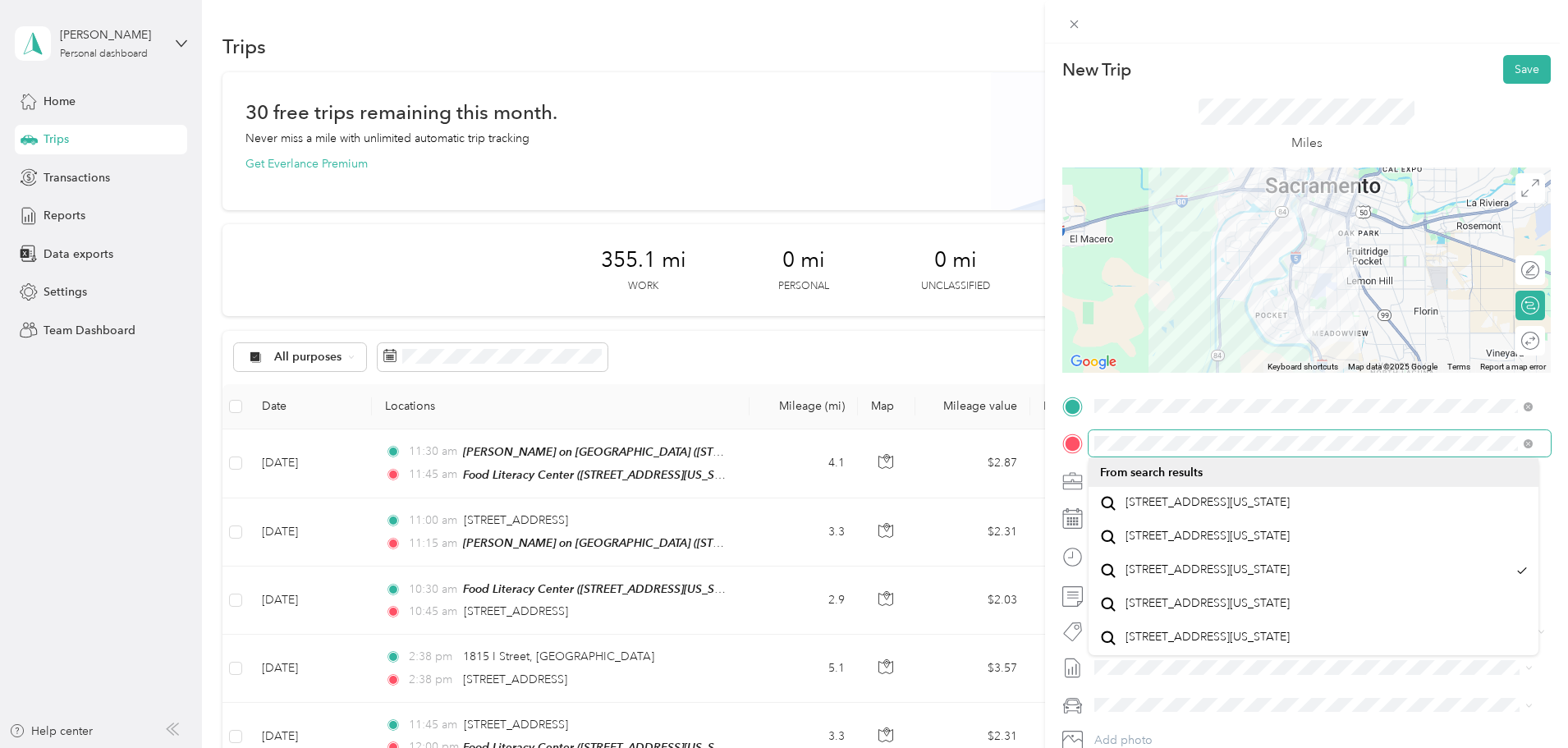
click at [1054, 452] on form "New Trip Save This trip cannot be edited because it is either under review, app…" at bounding box center [1307, 422] width 523 height 734
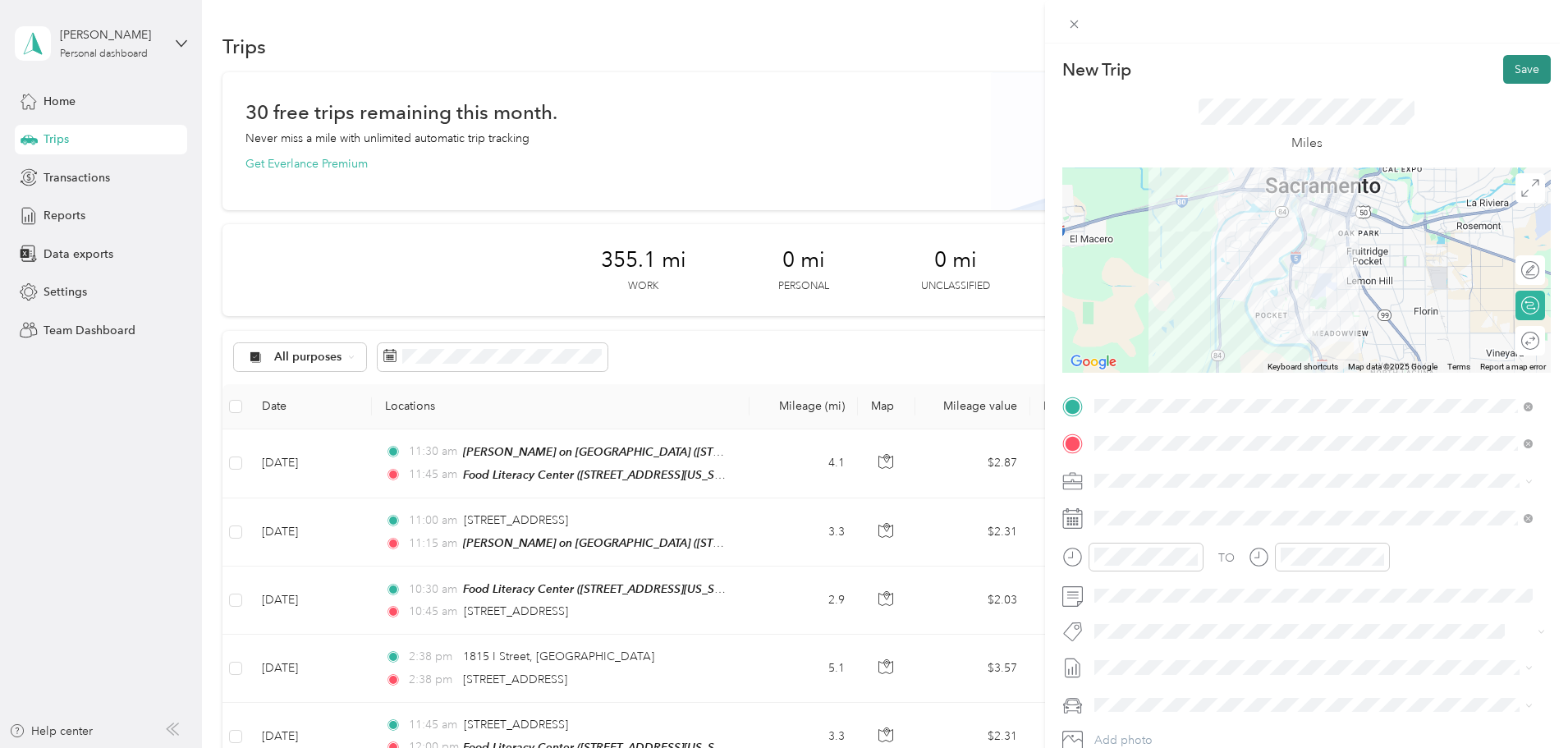
click at [1503, 63] on button "Save" at bounding box center [1526, 70] width 47 height 29
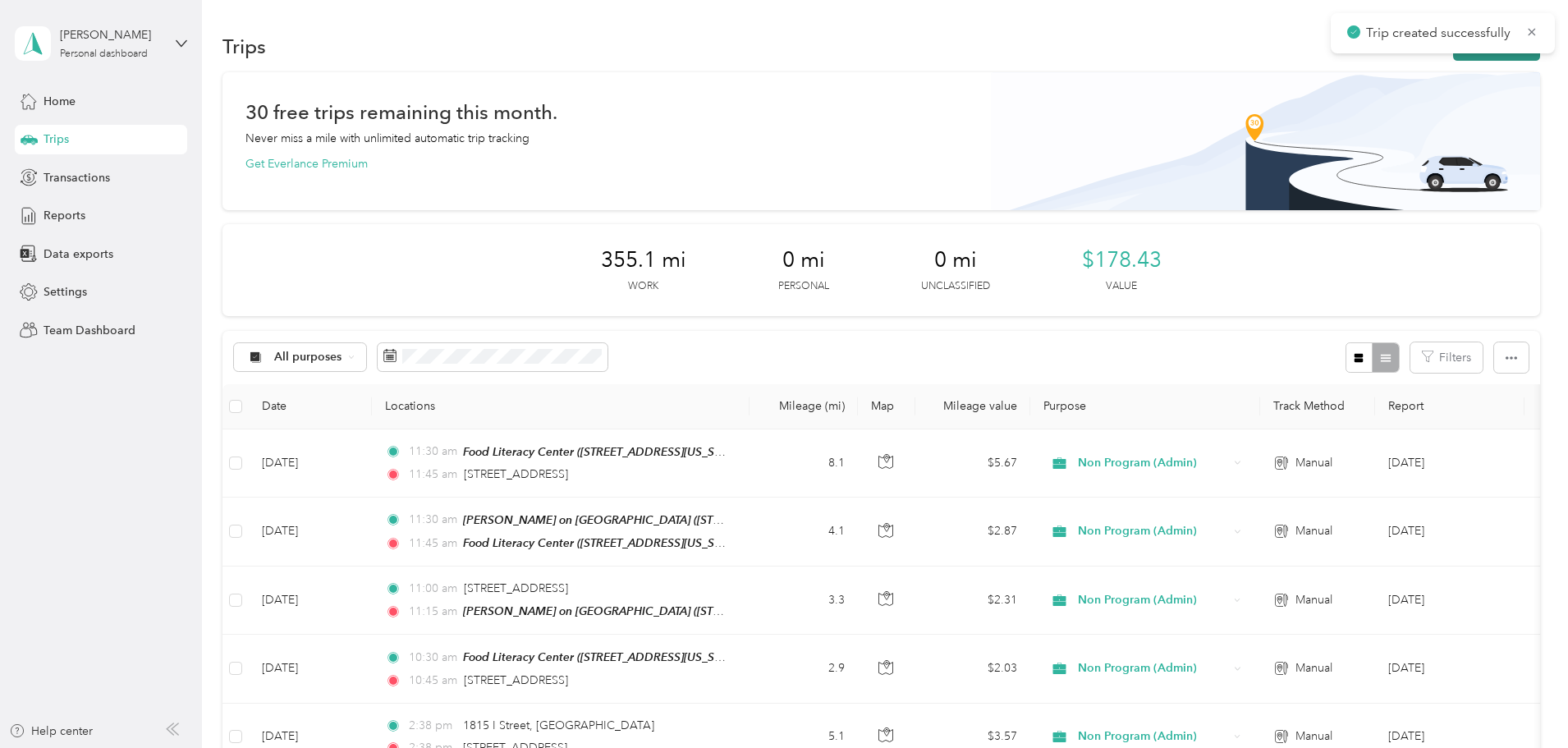
click at [1454, 59] on button "New trip" at bounding box center [1497, 47] width 87 height 29
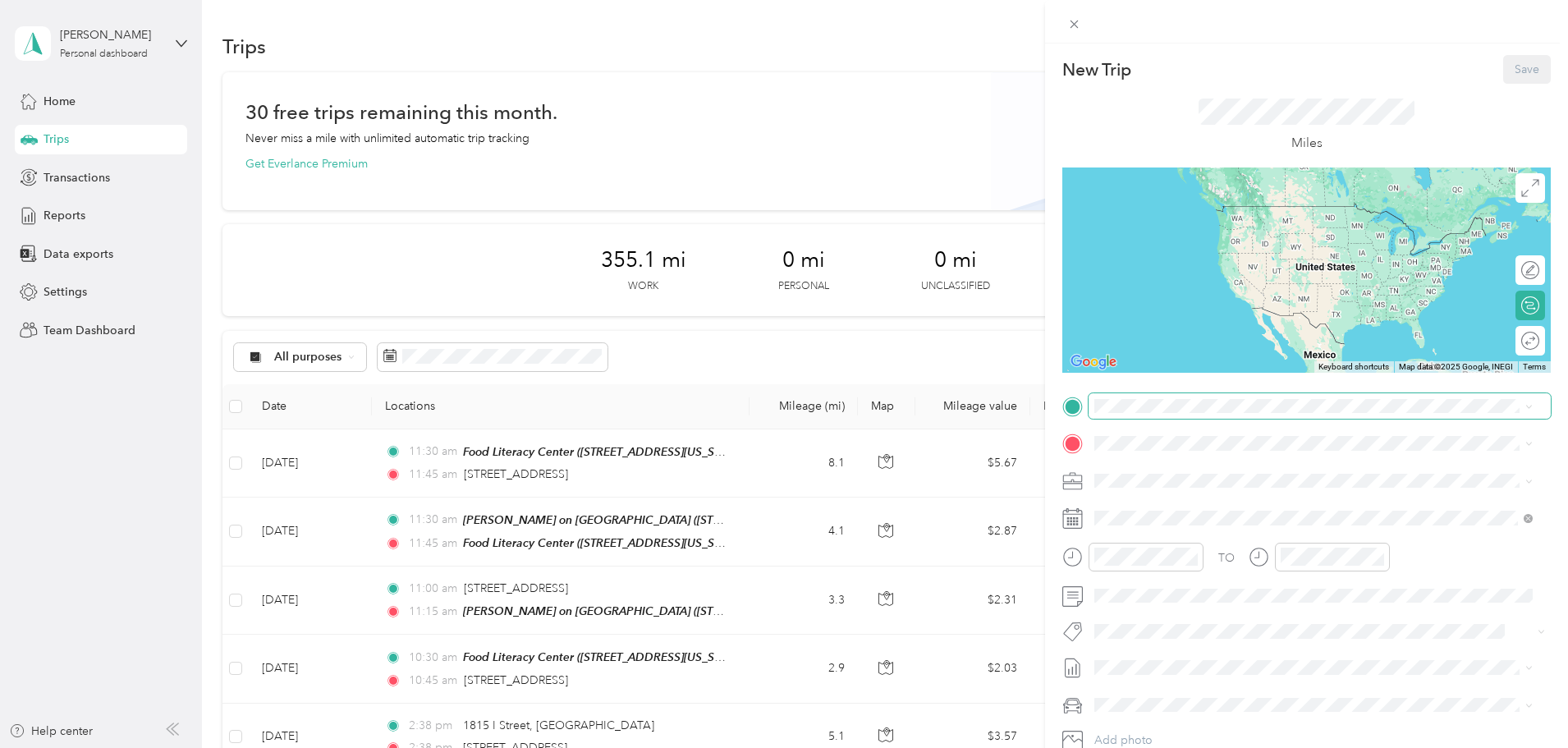
click at [1188, 417] on span at bounding box center [1319, 406] width 462 height 26
click at [1207, 466] on span "[STREET_ADDRESS][US_STATE]" at bounding box center [1207, 465] width 164 height 15
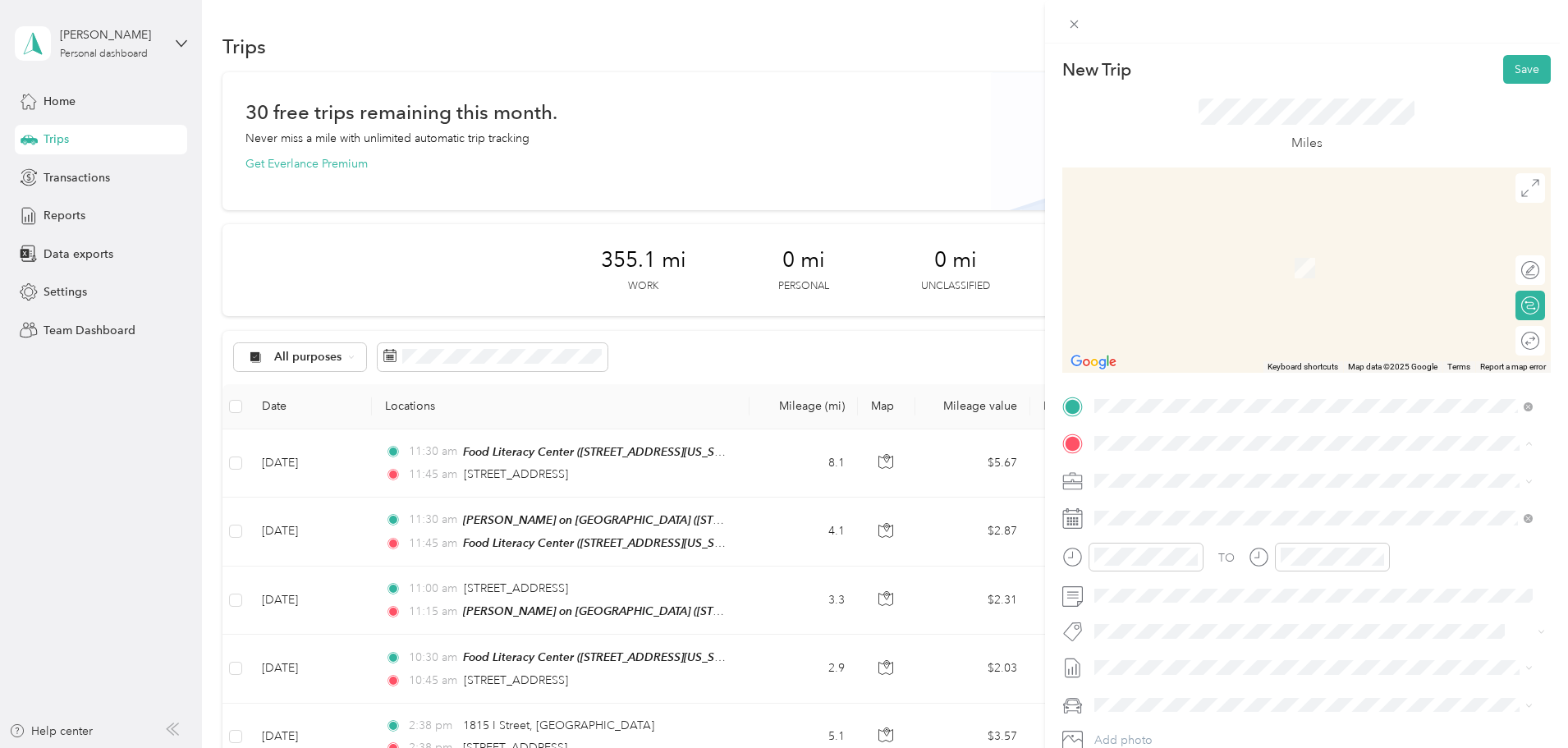
click at [1226, 530] on span "[STREET_ADDRESS][US_STATE]" at bounding box center [1207, 532] width 164 height 14
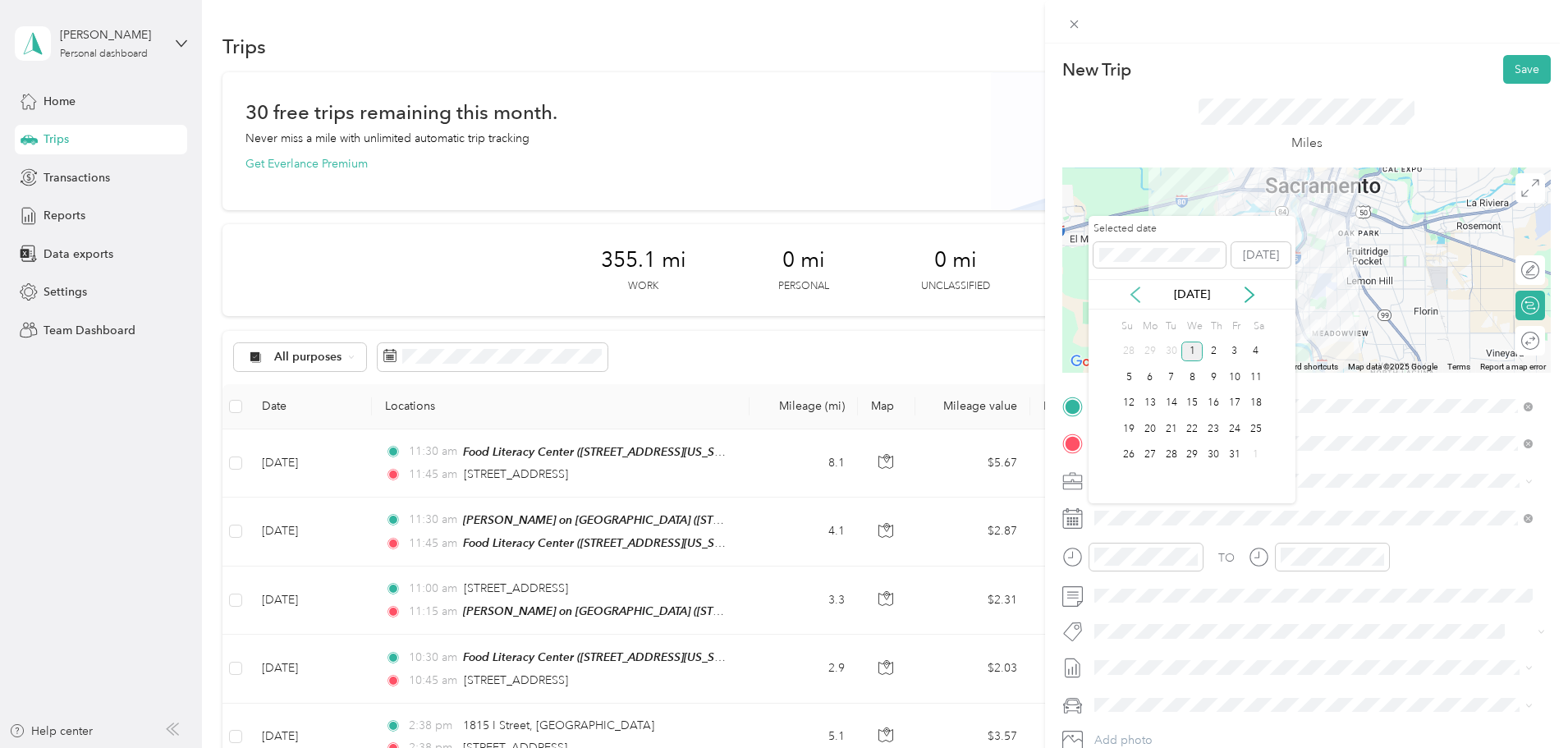
click at [1137, 294] on icon at bounding box center [1135, 295] width 16 height 16
click at [1176, 378] on div "9" at bounding box center [1172, 377] width 21 height 20
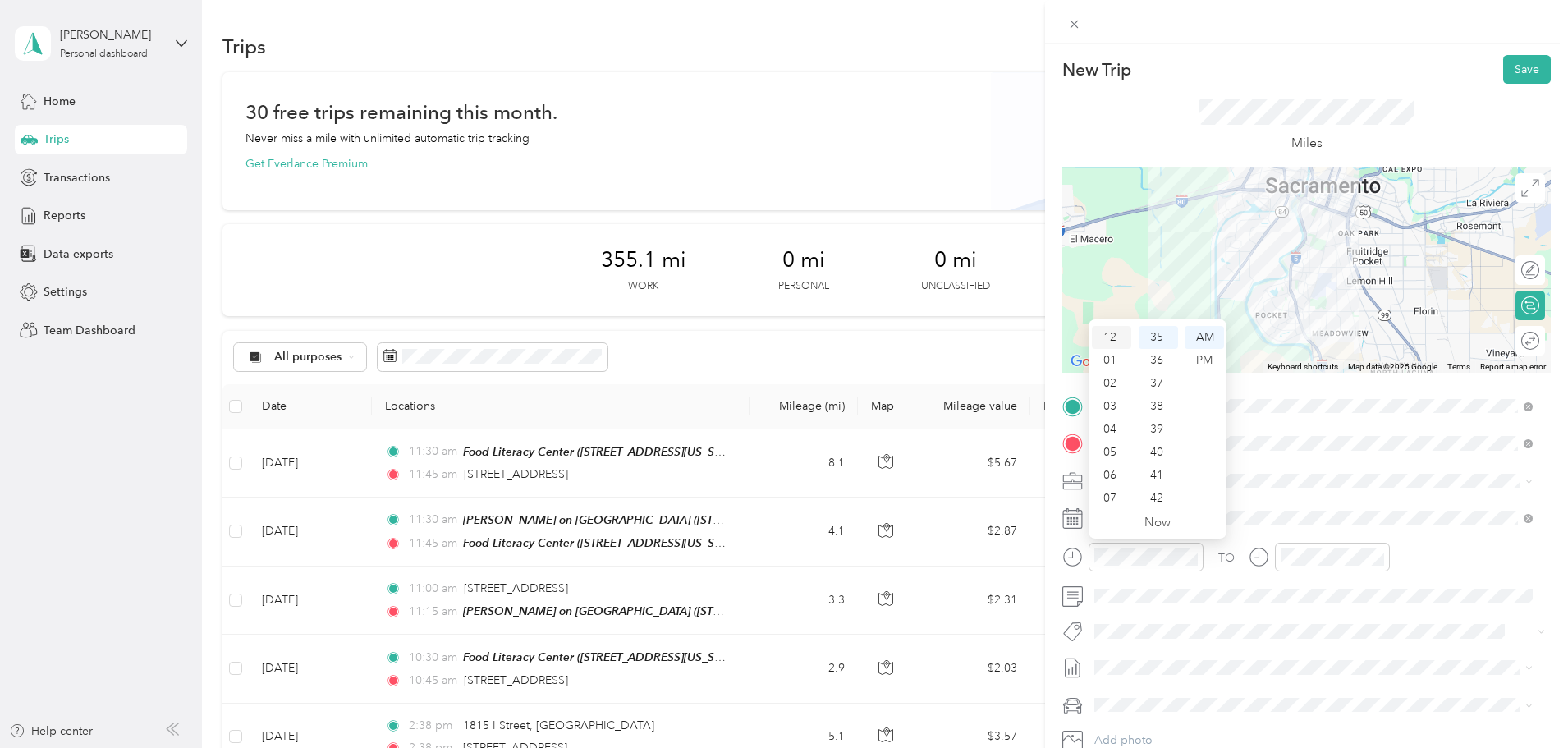
click at [1111, 336] on div "12" at bounding box center [1112, 337] width 40 height 23
click at [1164, 451] on div "15" at bounding box center [1158, 452] width 40 height 23
click at [1203, 360] on div "PM" at bounding box center [1205, 360] width 40 height 23
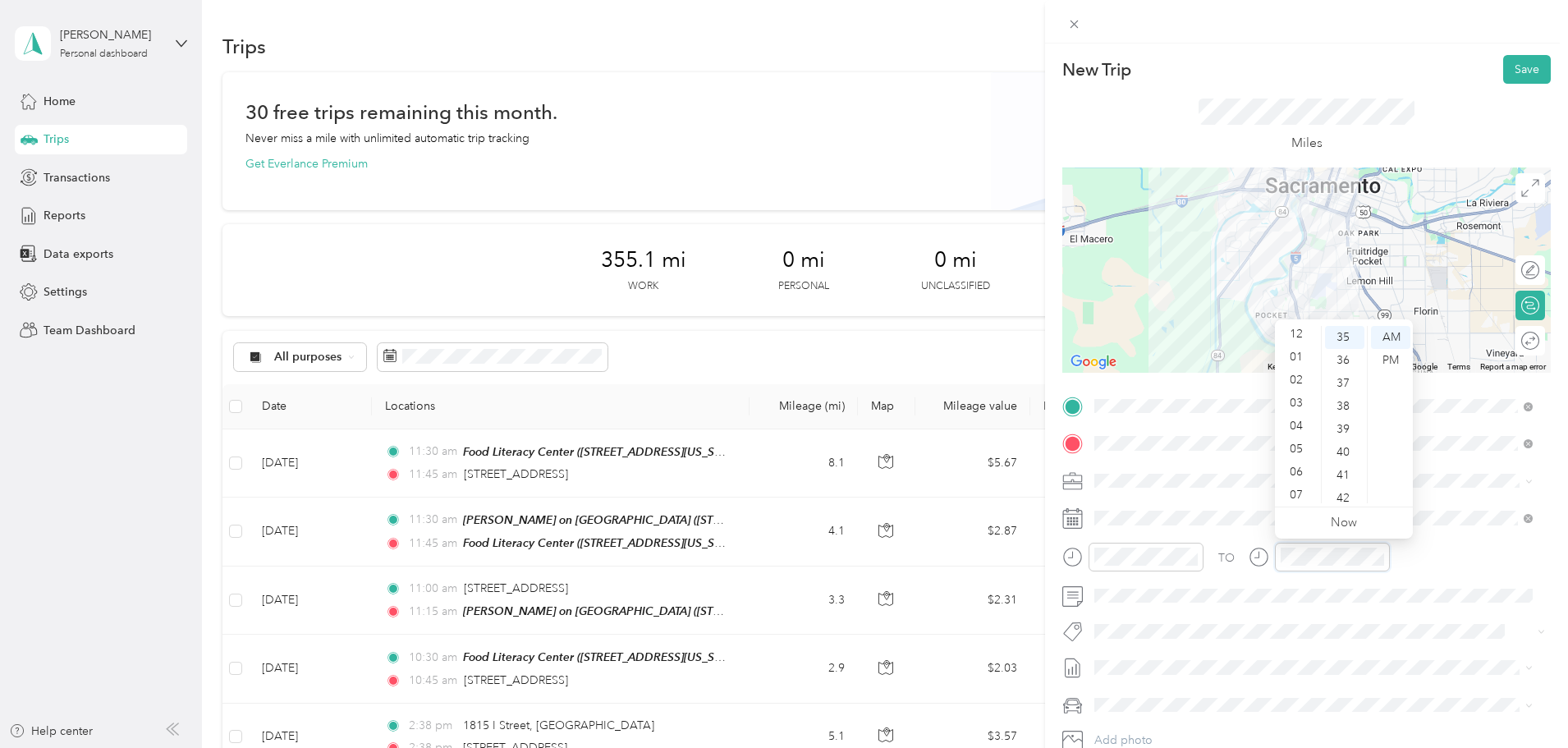
scroll to position [0, 0]
click at [1300, 335] on div "12" at bounding box center [1298, 337] width 40 height 23
click at [1346, 383] on div "30" at bounding box center [1344, 387] width 40 height 23
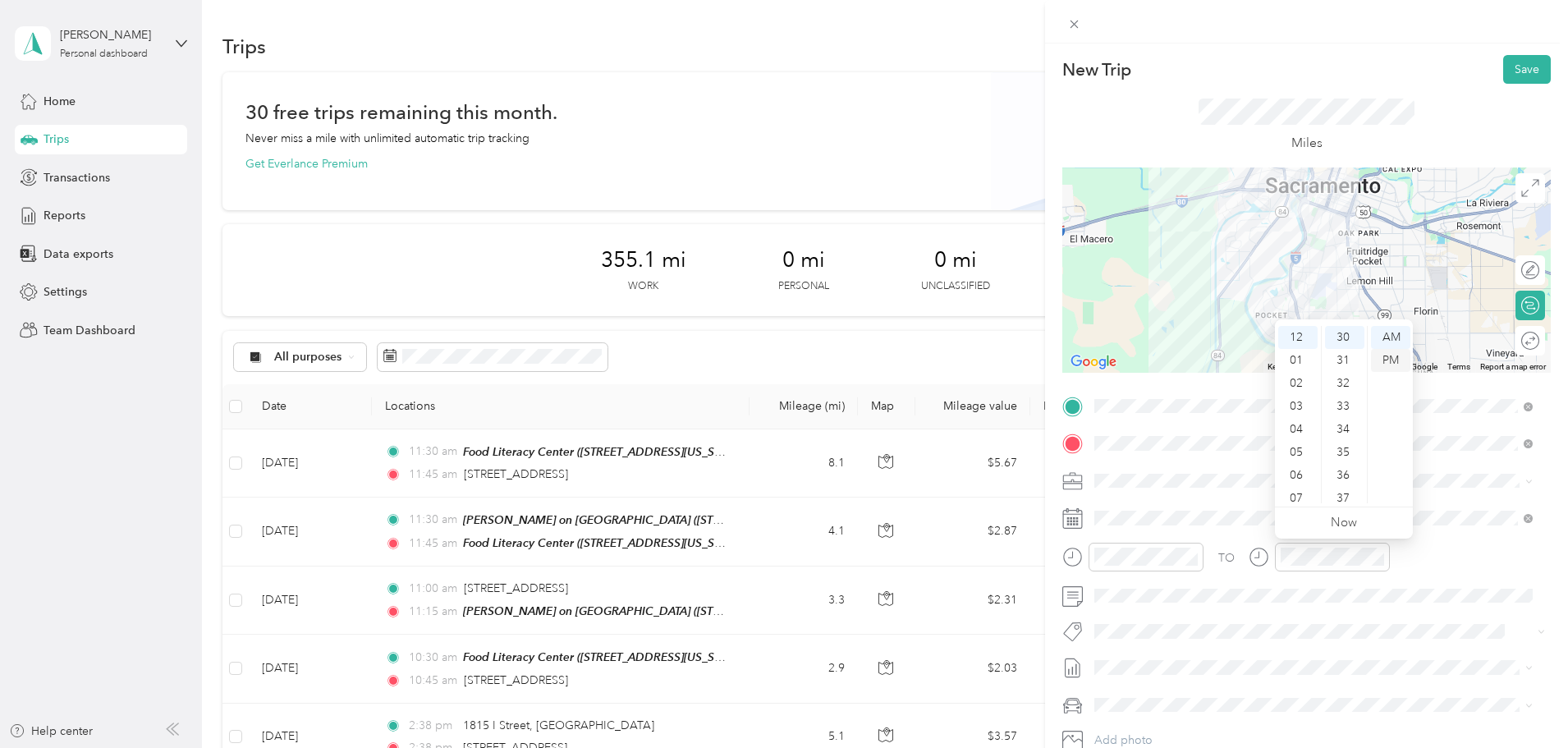
click at [1384, 356] on div "PM" at bounding box center [1391, 360] width 40 height 23
click at [1503, 67] on button "Save" at bounding box center [1526, 70] width 47 height 29
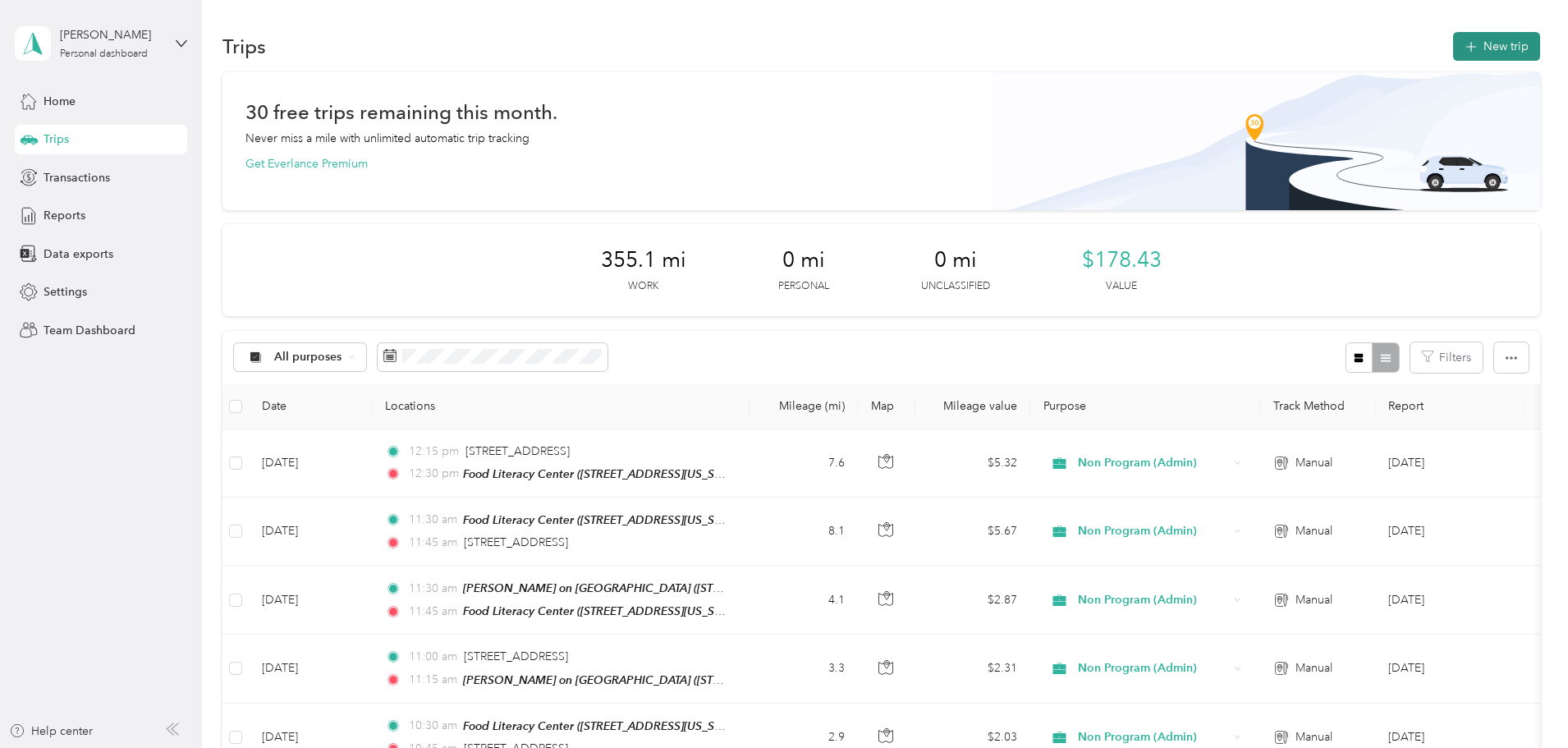
click at [1454, 43] on button "New trip" at bounding box center [1497, 47] width 87 height 29
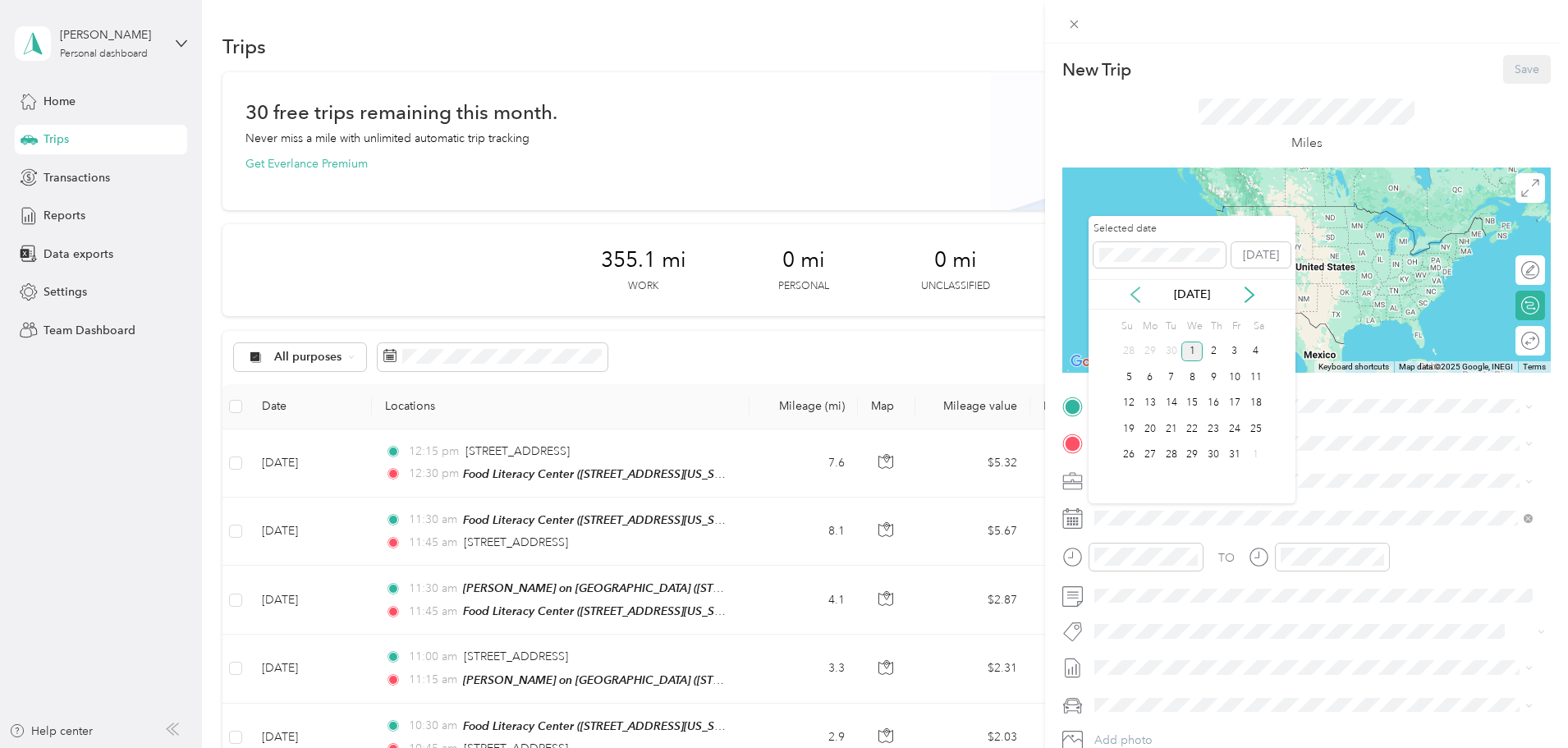
click at [1132, 293] on icon at bounding box center [1136, 295] width 8 height 15
click at [1191, 377] on div "10" at bounding box center [1192, 377] width 21 height 20
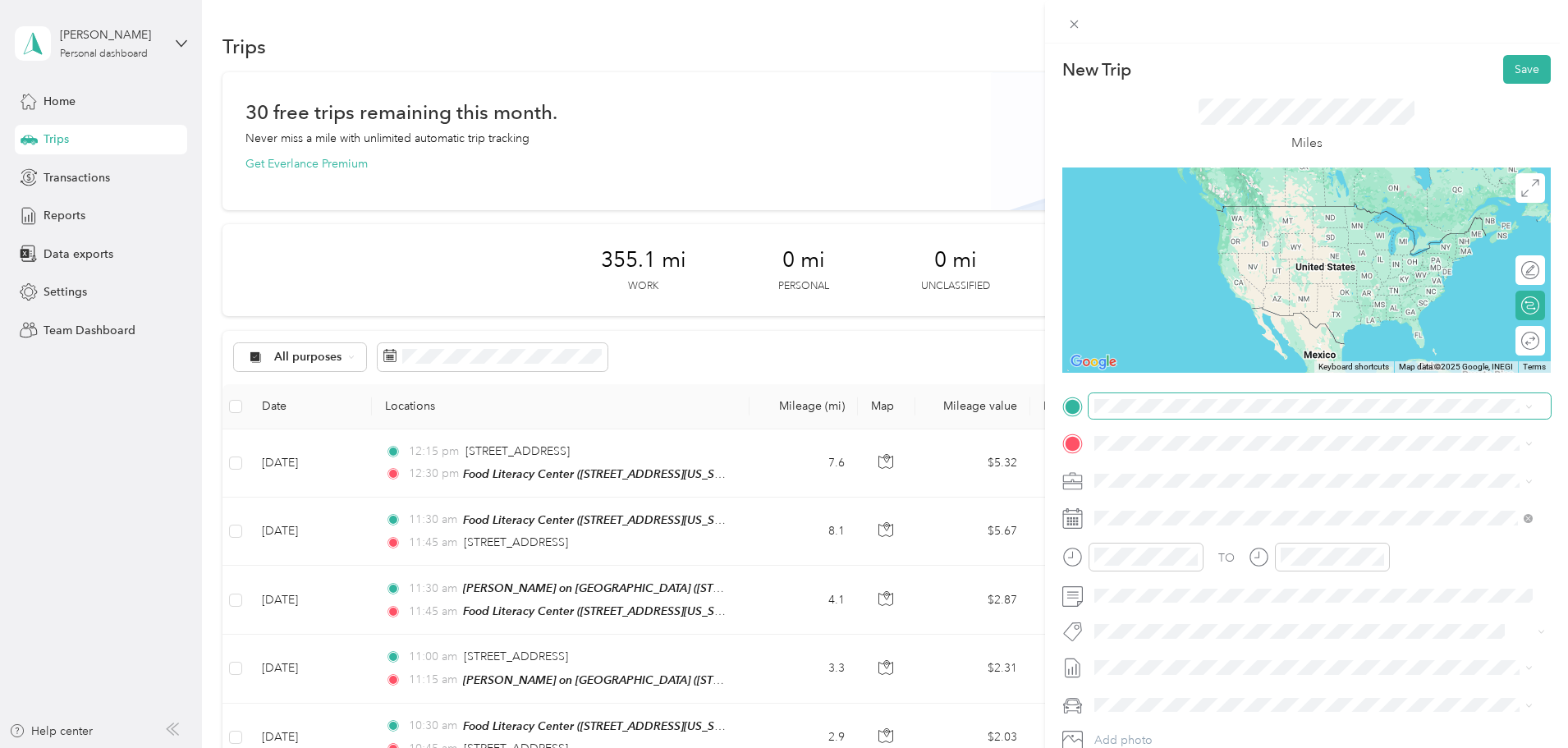
click at [1175, 397] on span at bounding box center [1319, 406] width 462 height 26
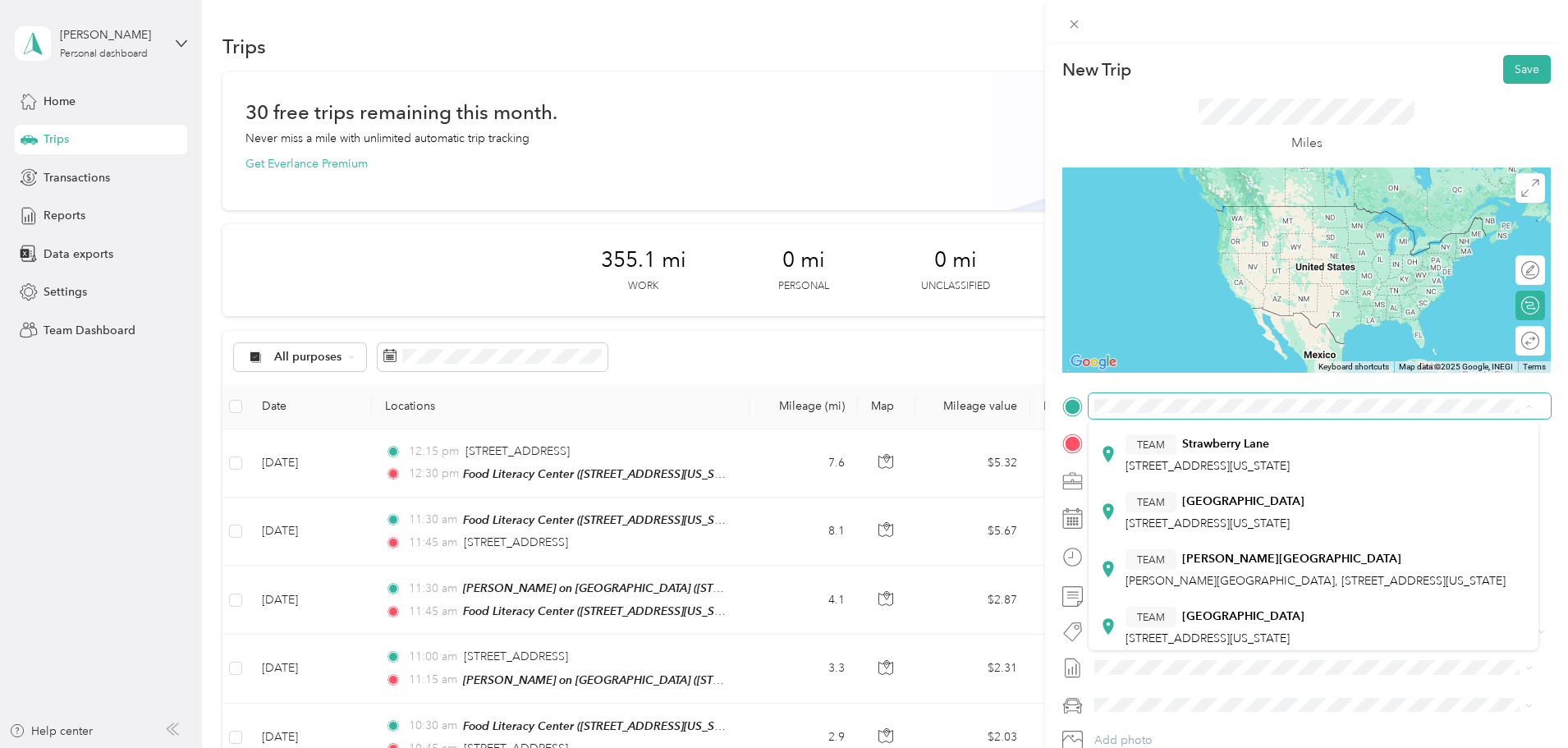
scroll to position [390, 0]
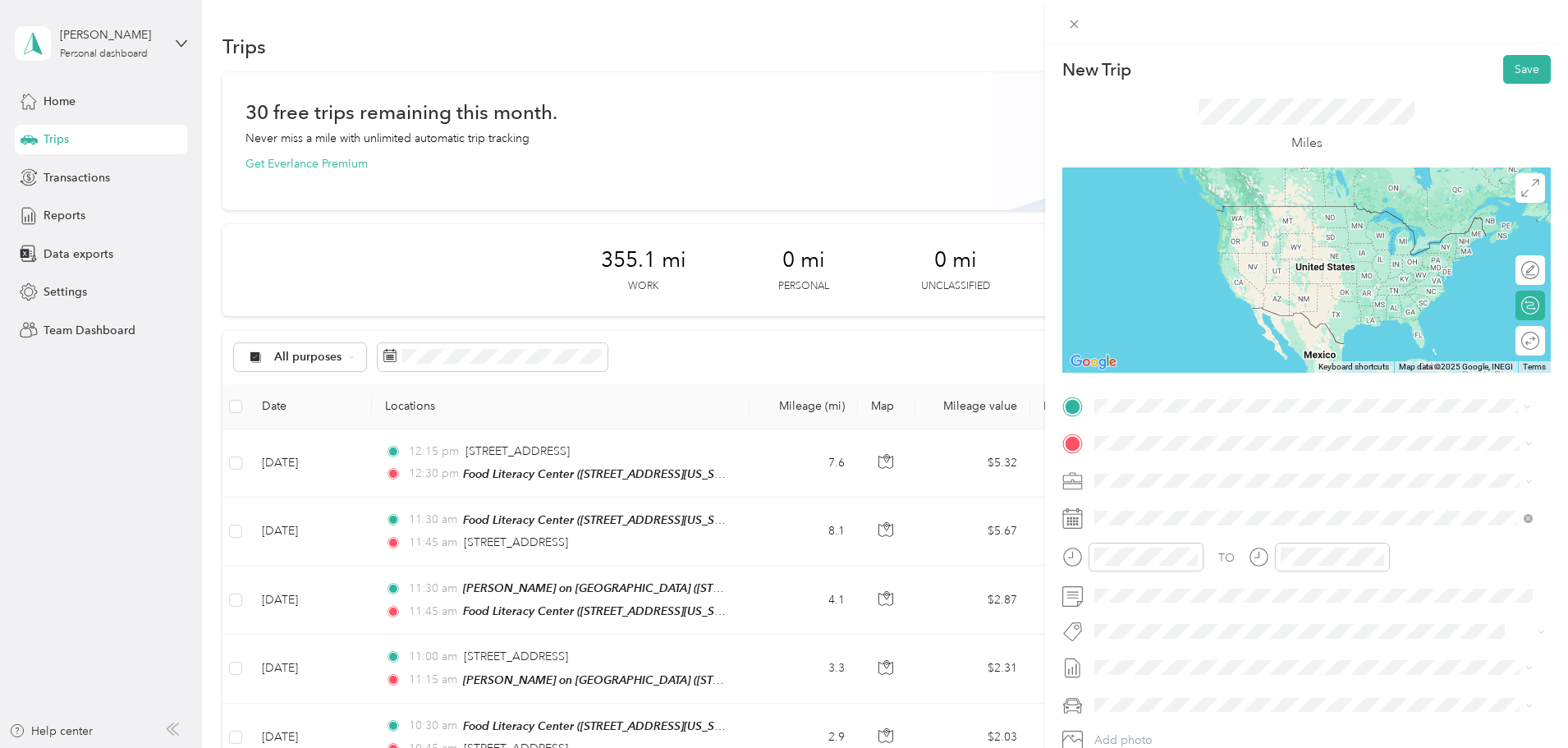
click at [1258, 593] on div "TEAM Sac Food Bank" at bounding box center [1207, 588] width 164 height 20
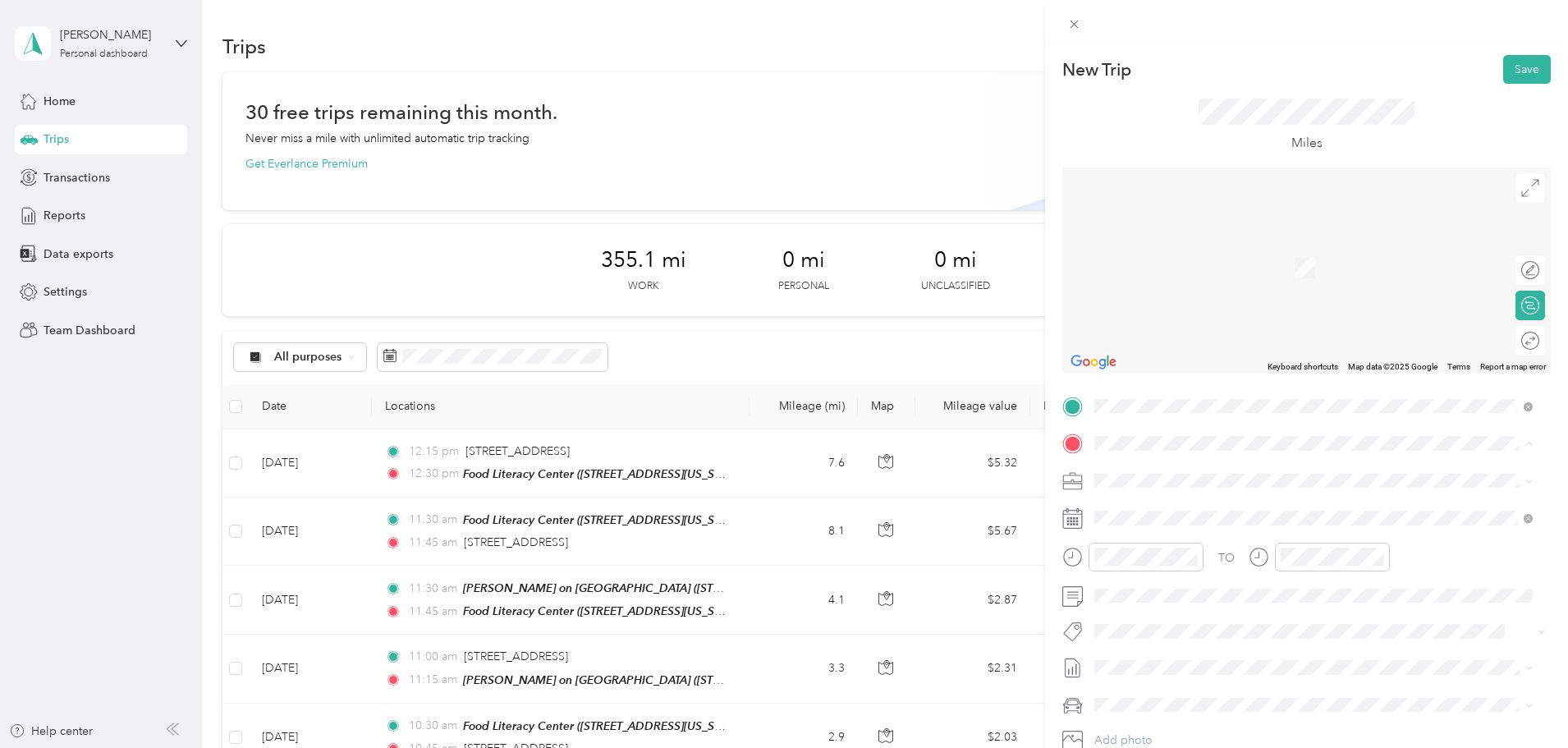
click at [1252, 514] on strong "Food [GEOGRAPHIC_DATA]" at bounding box center [1259, 511] width 153 height 15
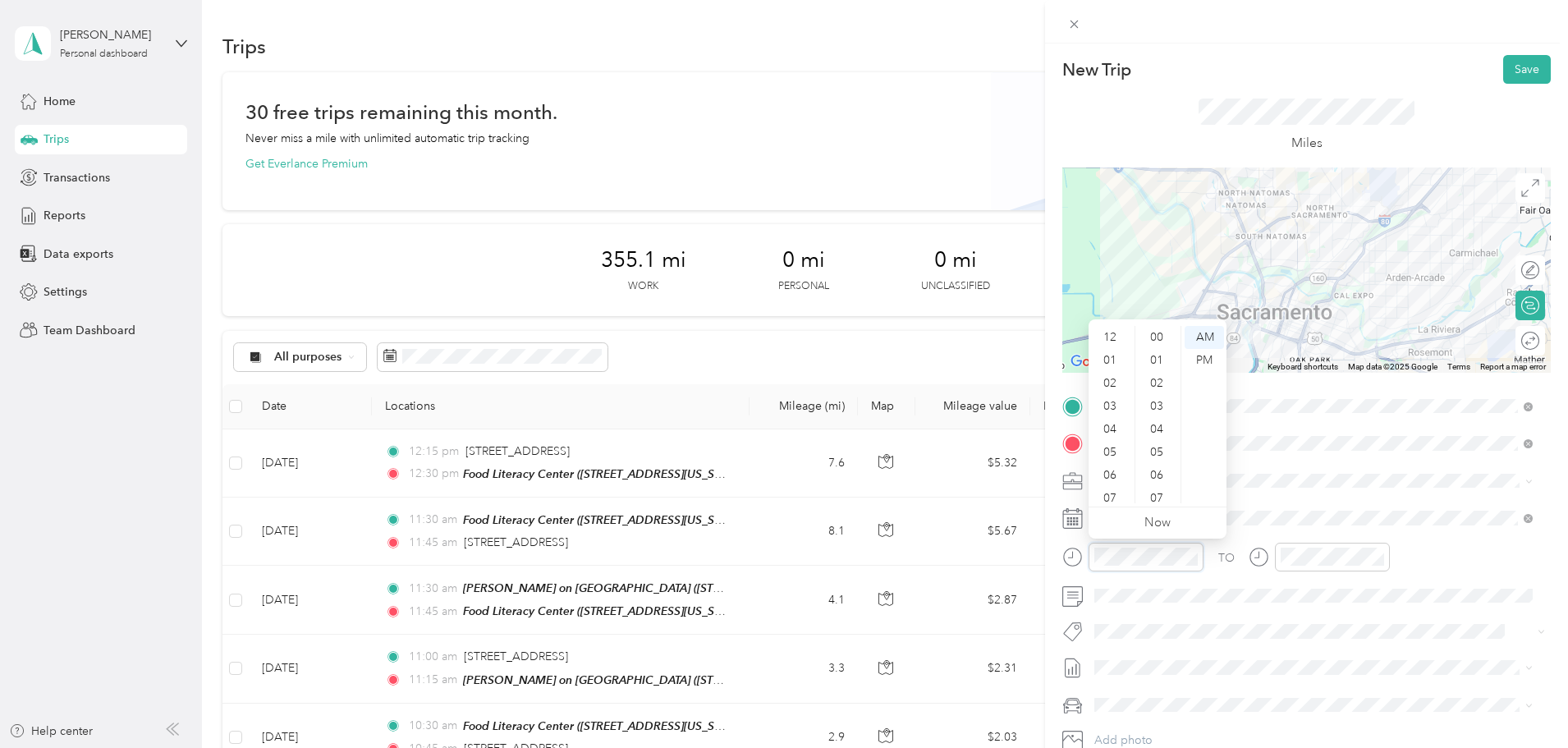
scroll to position [99, 0]
click at [1110, 418] on div "08" at bounding box center [1112, 422] width 40 height 23
click at [1165, 361] on div "30" at bounding box center [1158, 363] width 40 height 23
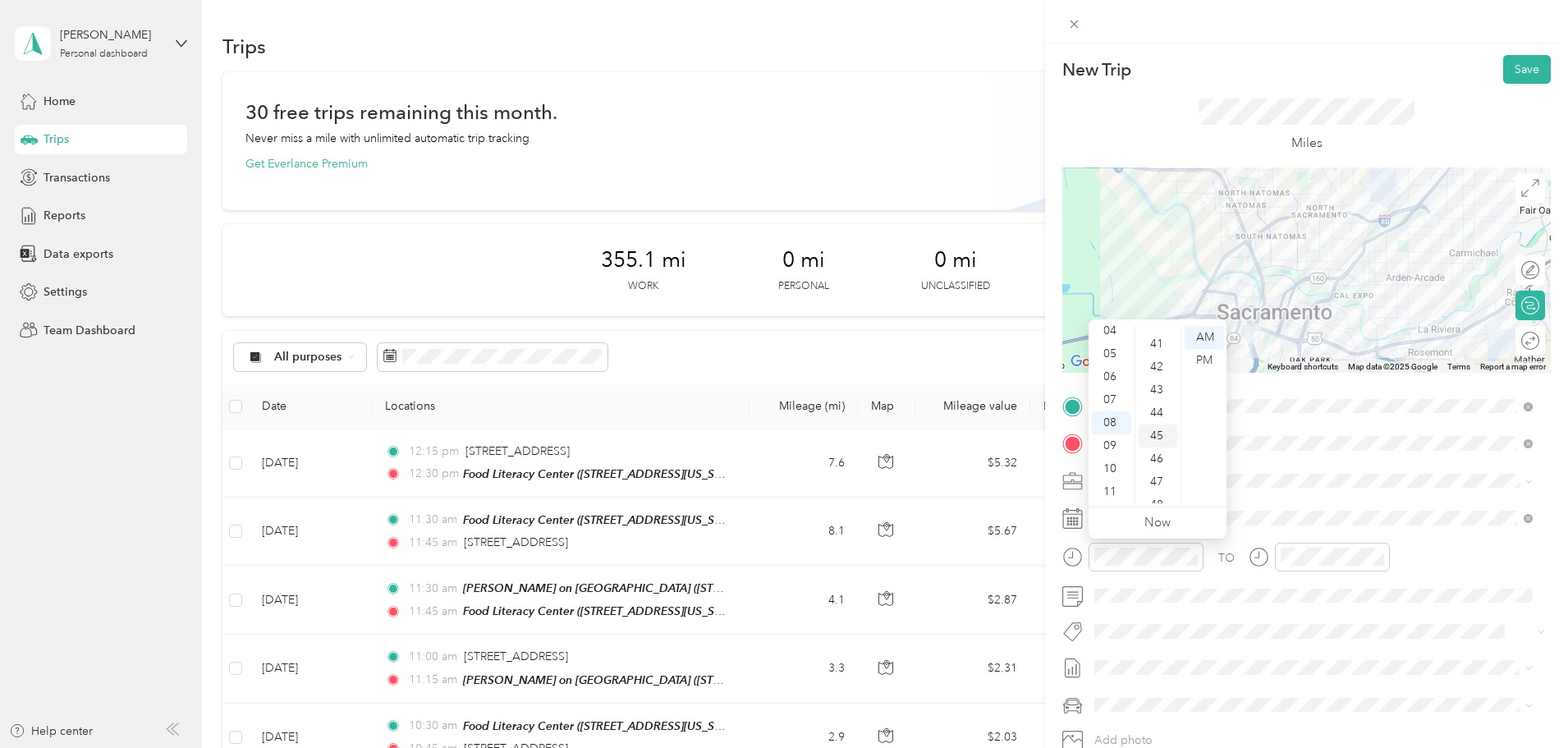
click at [1161, 431] on div "45" at bounding box center [1158, 436] width 40 height 23
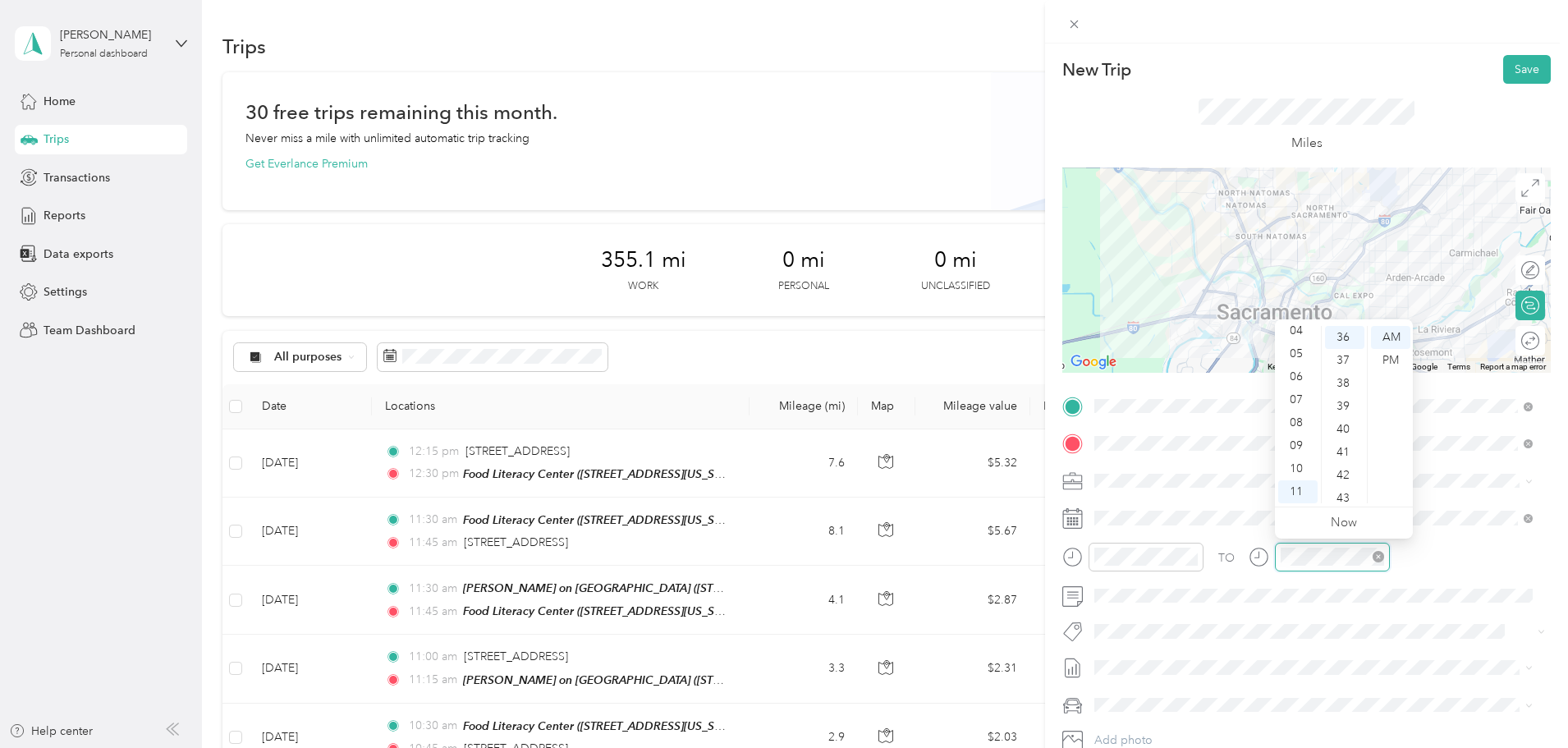
scroll to position [827, 0]
click at [1303, 440] on div "09" at bounding box center [1298, 446] width 40 height 23
click at [1344, 331] on div "00" at bounding box center [1344, 337] width 40 height 23
click at [1529, 66] on button "Save" at bounding box center [1526, 70] width 47 height 29
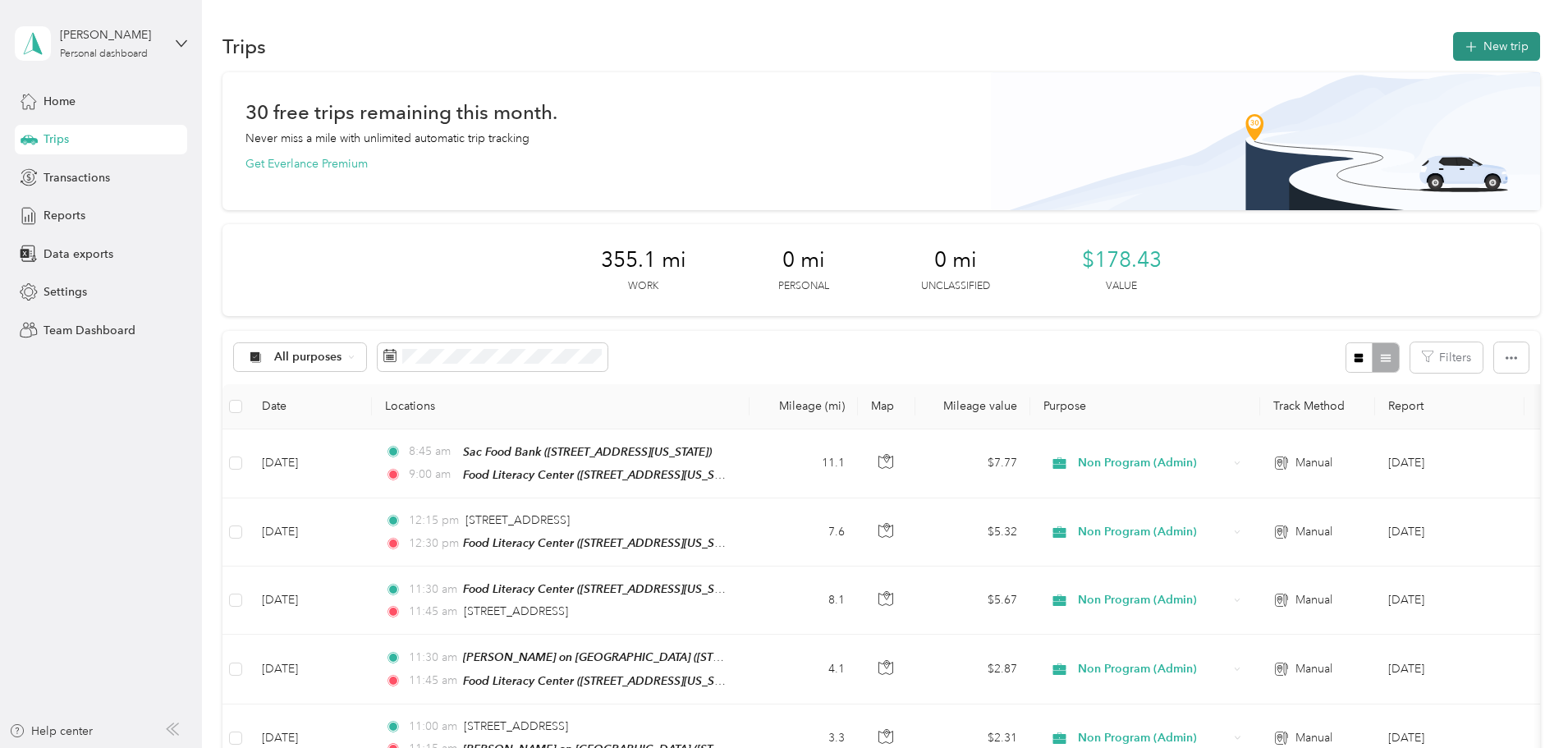
click at [1454, 41] on button "New trip" at bounding box center [1497, 47] width 87 height 29
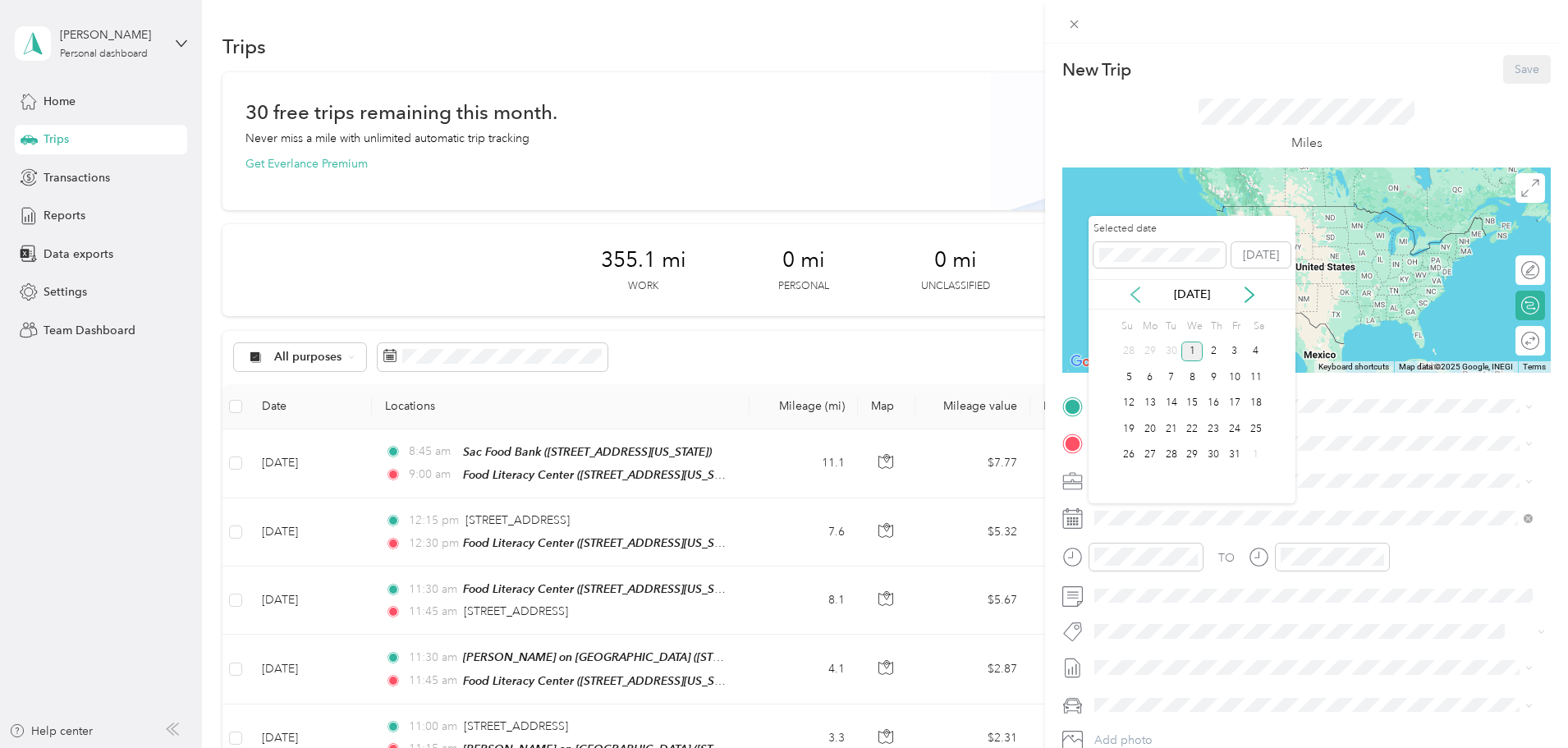
click at [1137, 299] on icon at bounding box center [1136, 295] width 8 height 15
click at [1211, 373] on div "11" at bounding box center [1213, 377] width 21 height 20
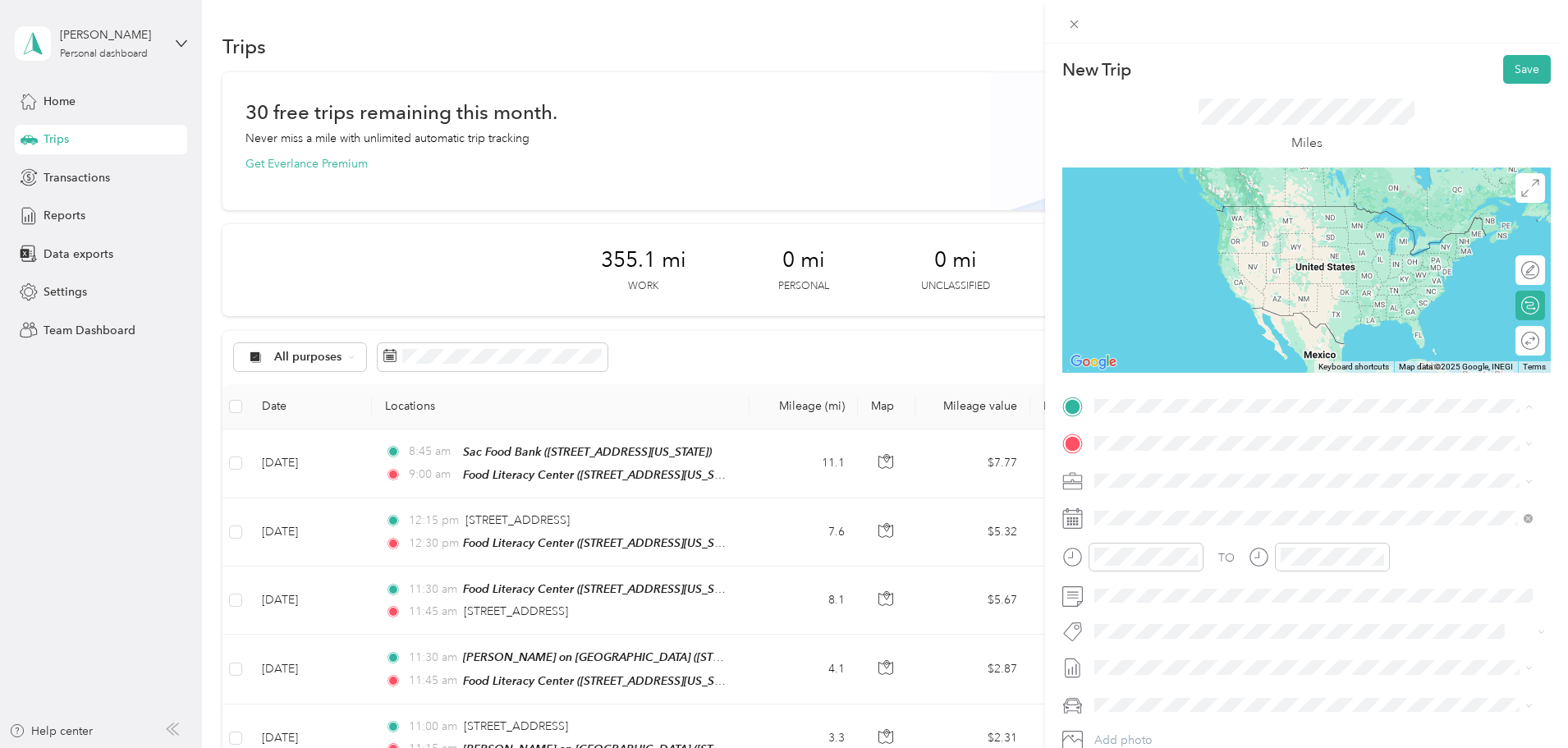
click at [1295, 470] on div "TEAM Food Literacy Center" at bounding box center [1231, 474] width 210 height 20
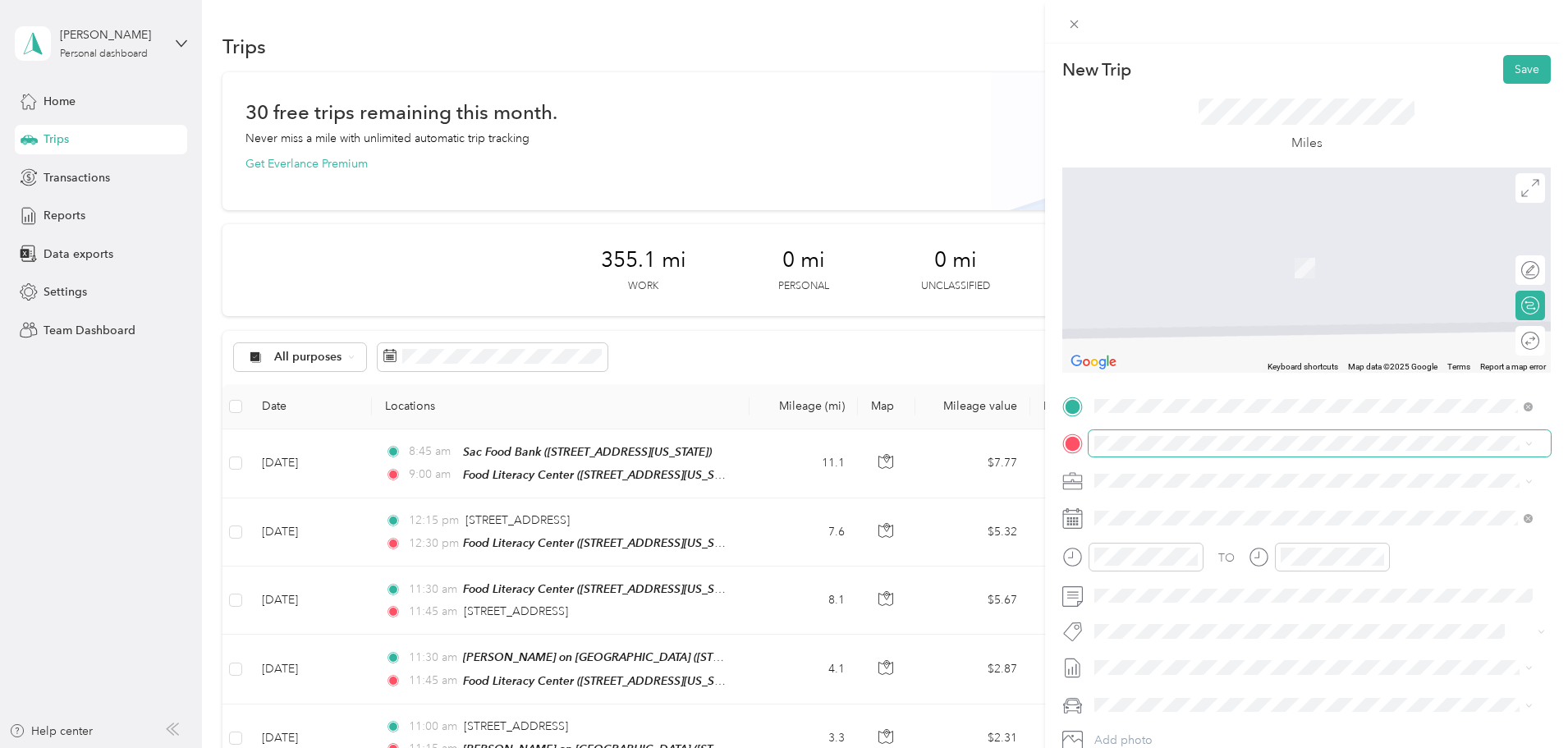
click at [1223, 434] on span at bounding box center [1319, 443] width 462 height 26
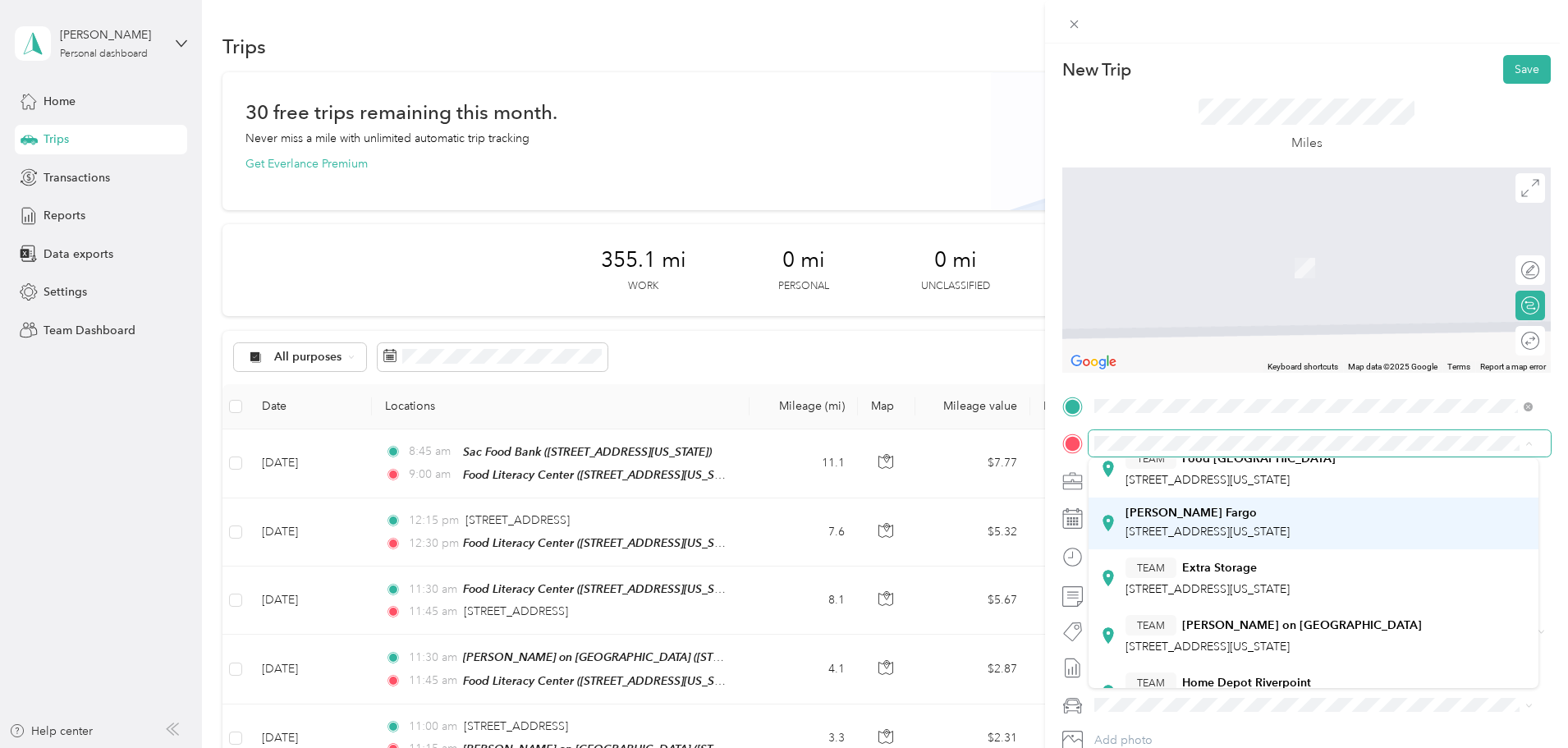
scroll to position [82, 0]
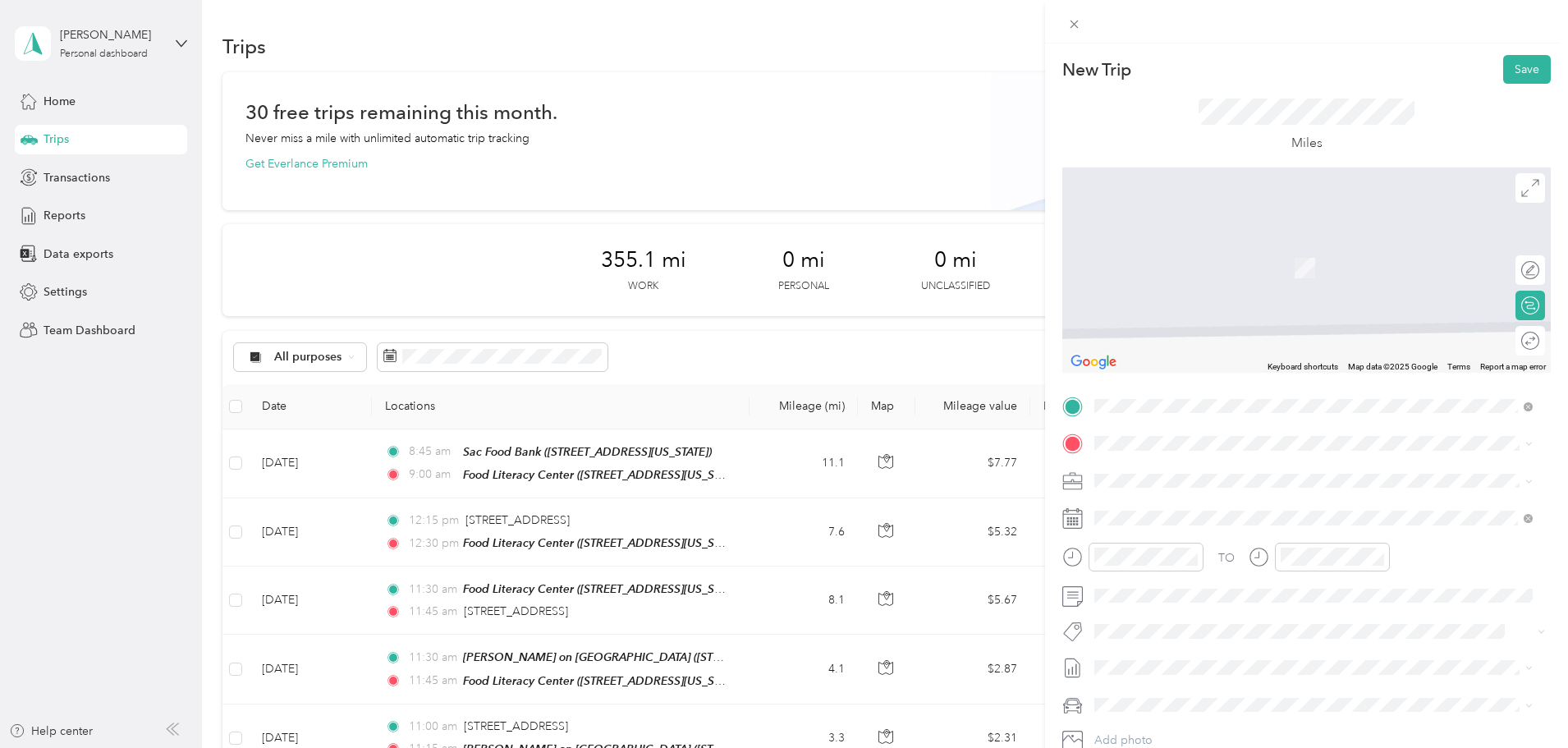
click at [1289, 600] on div "TEAM [PERSON_NAME] on [GEOGRAPHIC_DATA]" at bounding box center [1274, 595] width 297 height 20
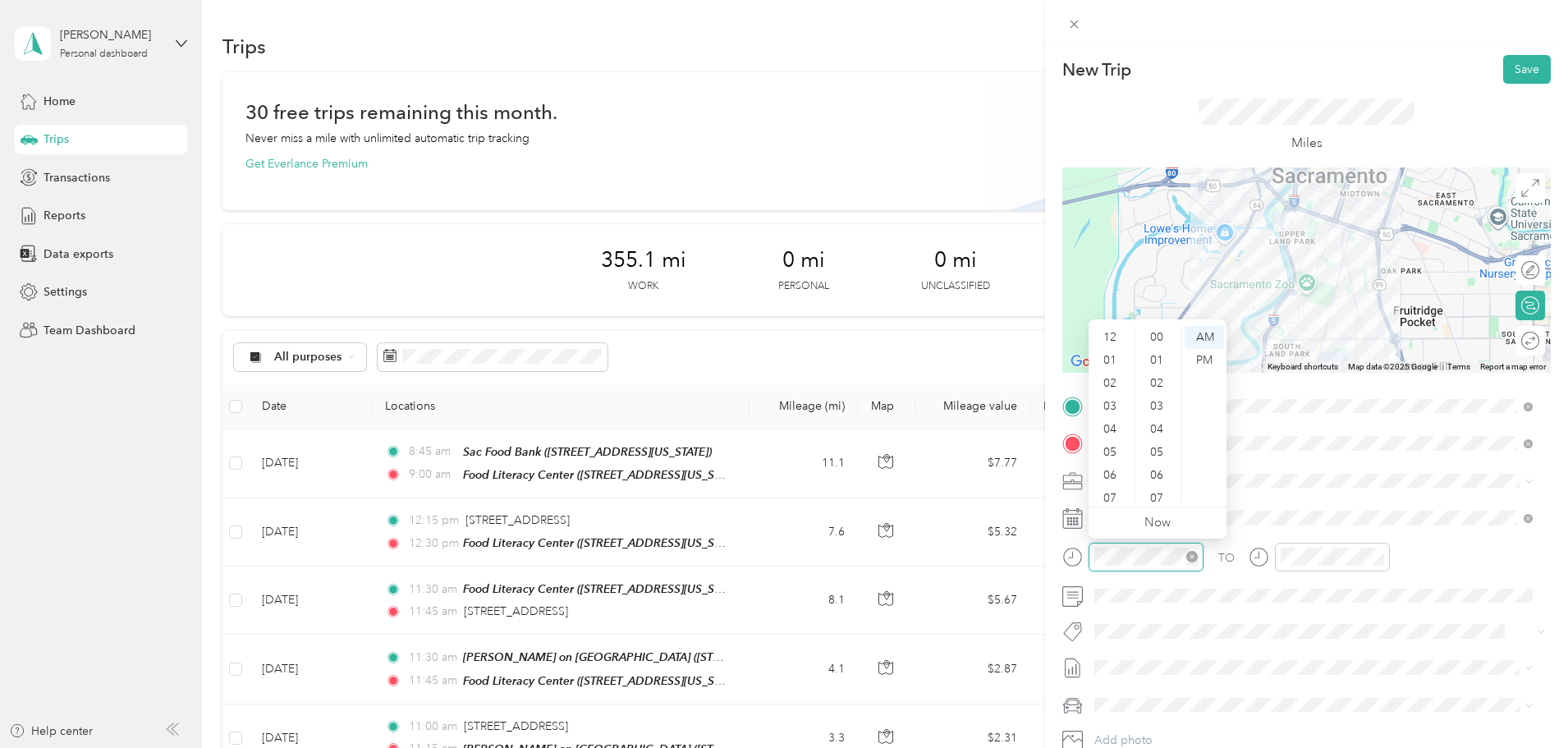
scroll to position [99, 0]
click at [1114, 467] on div "10" at bounding box center [1112, 469] width 40 height 23
click at [1166, 395] on div "30" at bounding box center [1158, 400] width 40 height 23
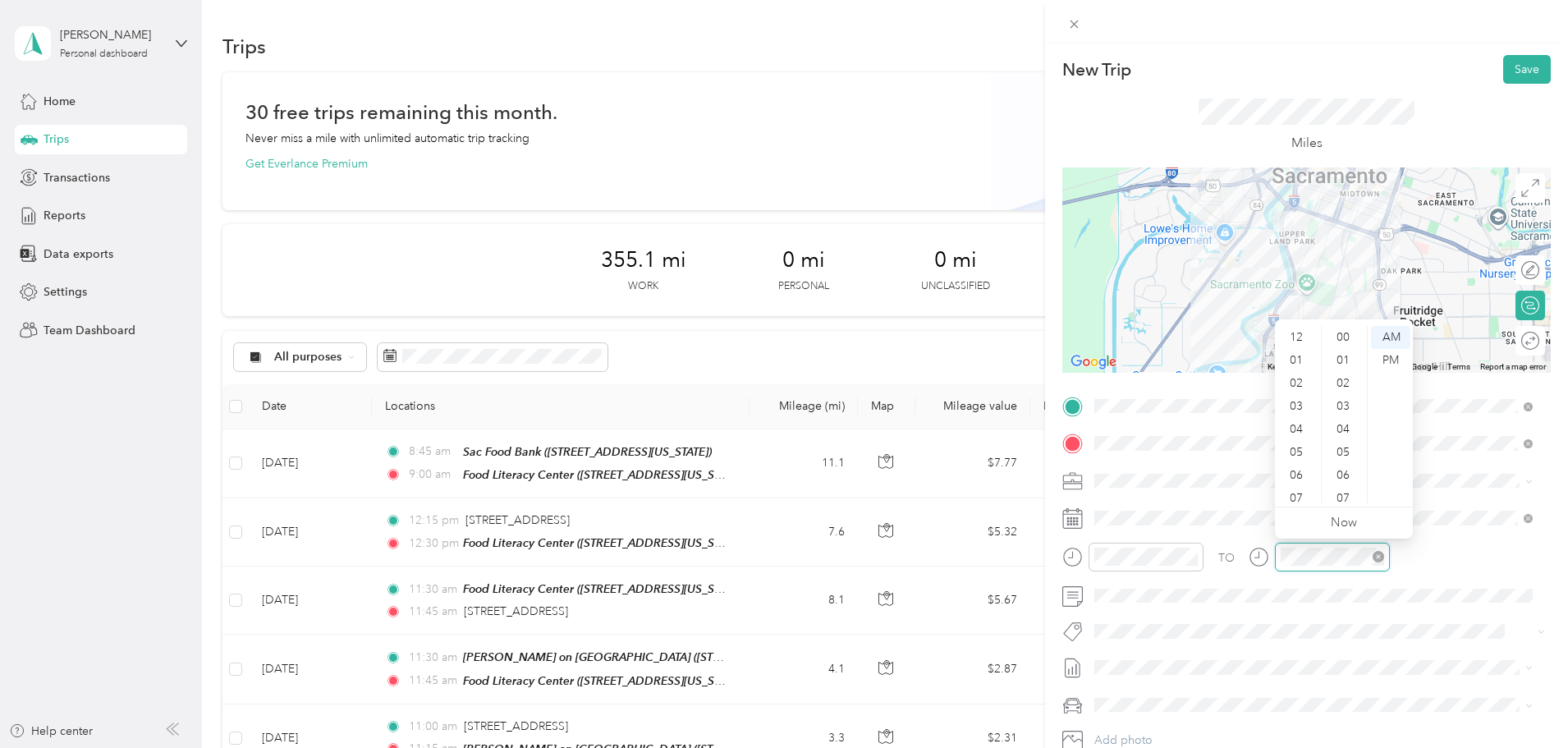
scroll to position [99, 0]
click at [1307, 458] on div "10" at bounding box center [1298, 469] width 40 height 23
click at [1351, 497] on div "45" at bounding box center [1344, 498] width 40 height 23
click at [1517, 72] on button "Save" at bounding box center [1526, 70] width 47 height 29
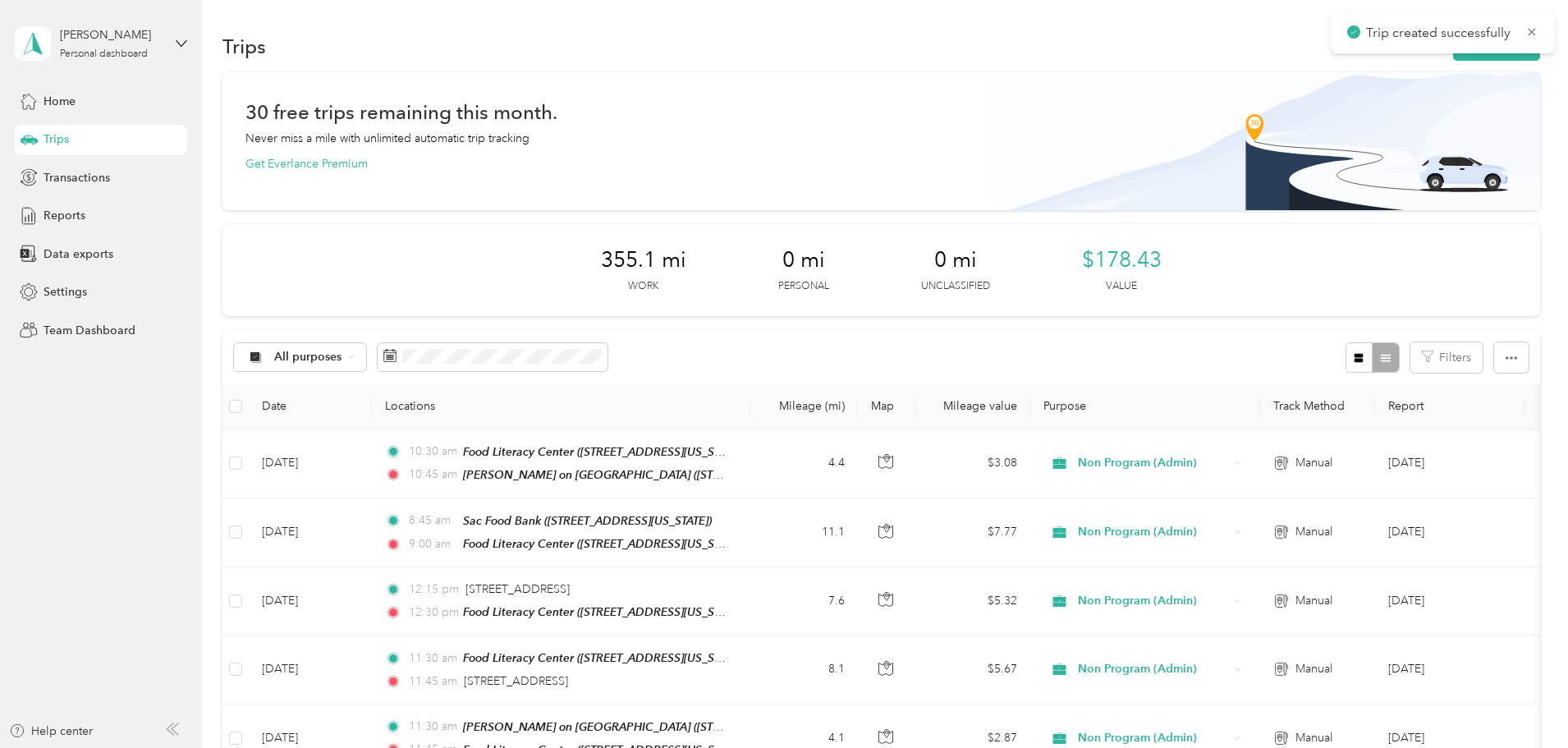
click at [1373, 52] on div "Trip created successfully" at bounding box center [1442, 34] width 224 height 41
click at [1454, 57] on button "New trip" at bounding box center [1497, 47] width 87 height 29
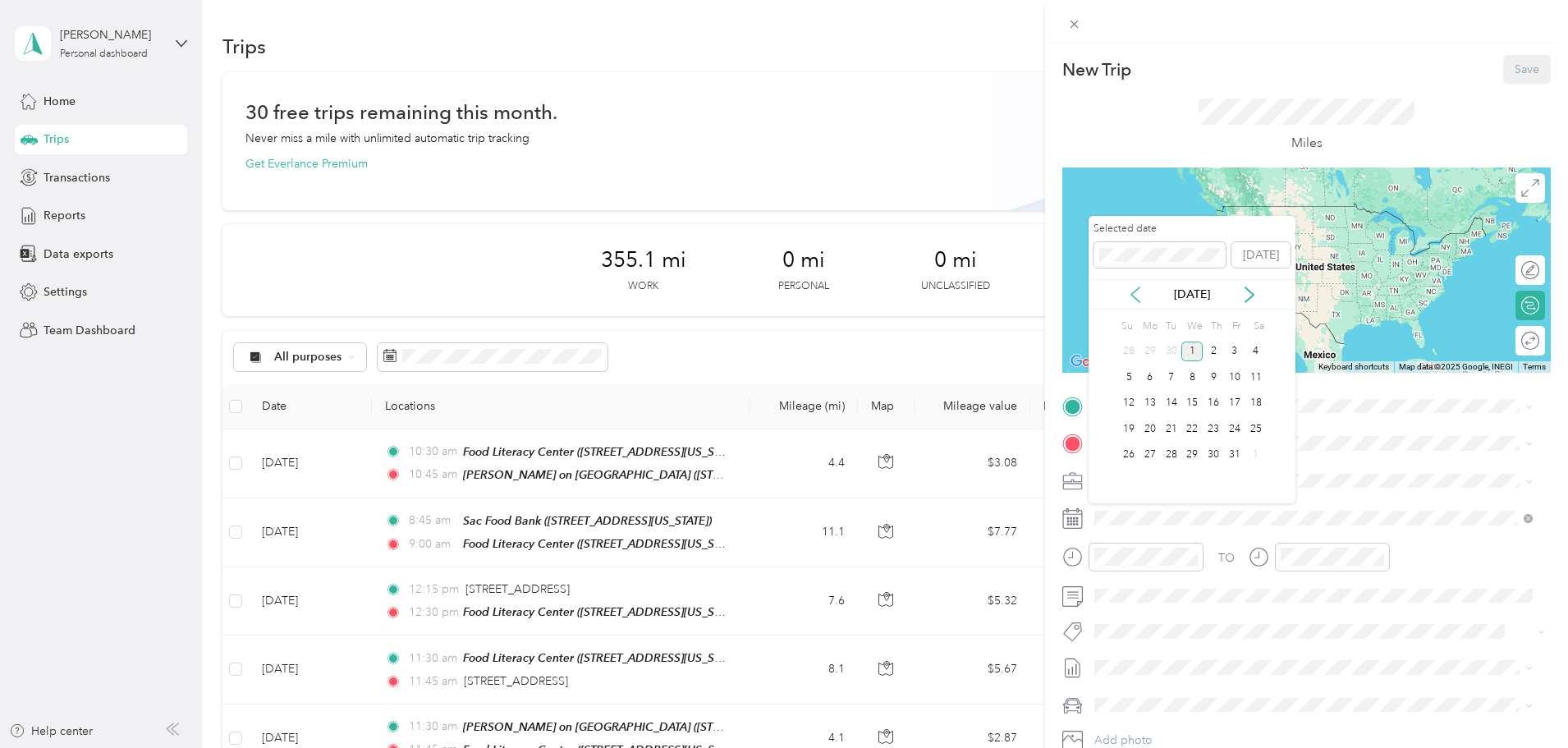
click at [1136, 296] on icon at bounding box center [1135, 295] width 16 height 16
click at [1214, 377] on div "11" at bounding box center [1213, 377] width 21 height 20
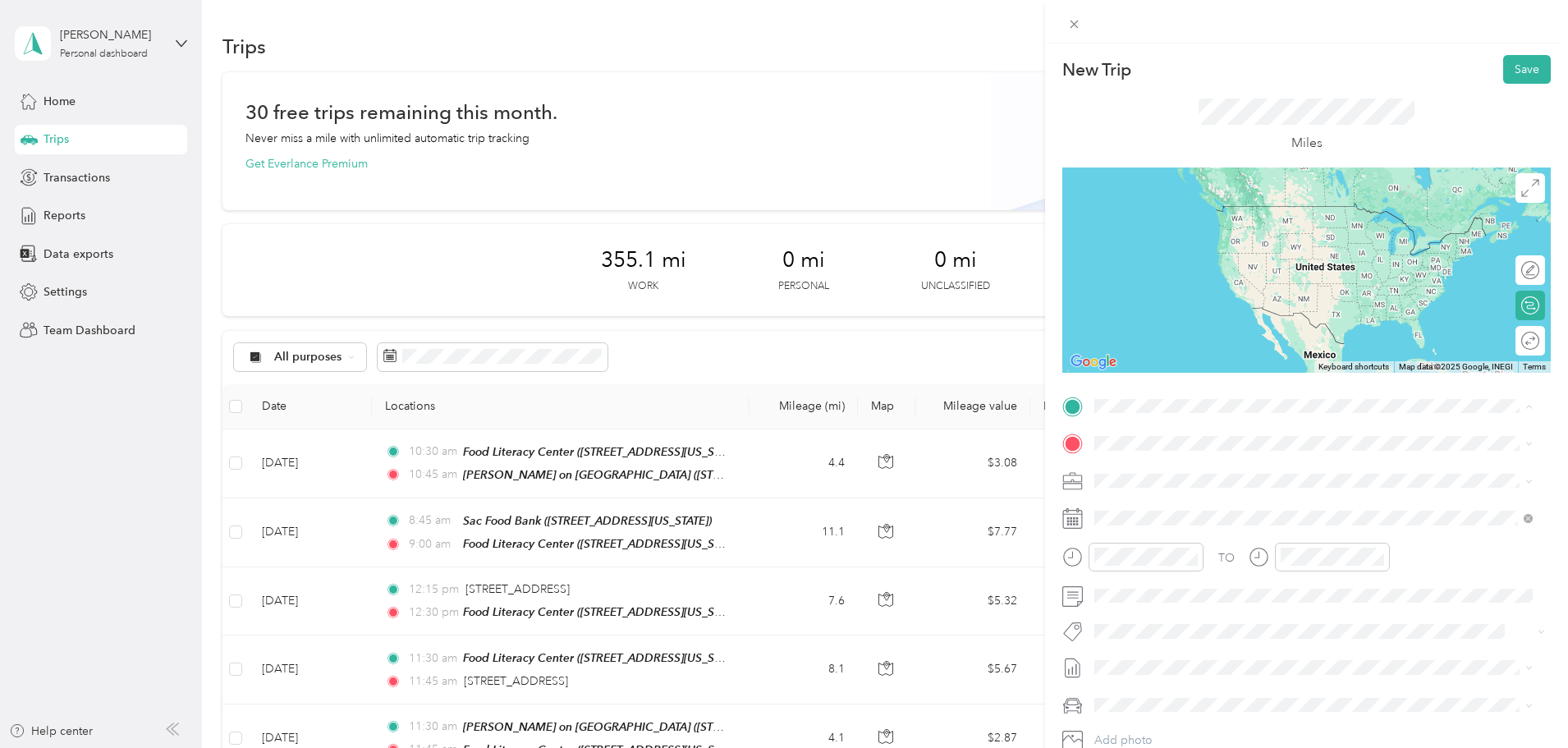
click at [1266, 637] on strong "[PERSON_NAME] on [GEOGRAPHIC_DATA]" at bounding box center [1301, 639] width 239 height 15
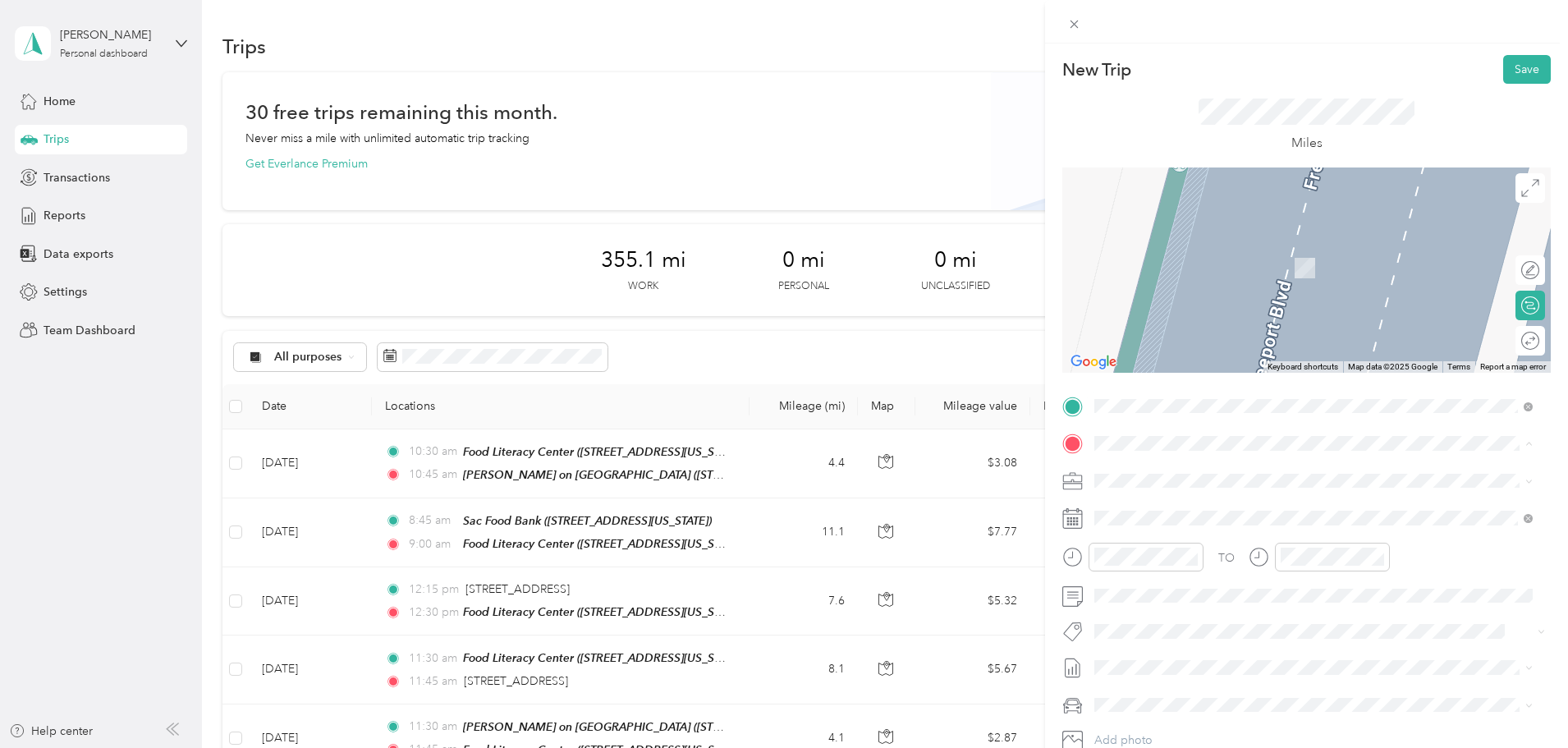
click at [1247, 522] on div "TEAM Food Literacy Center [STREET_ADDRESS][US_STATE]" at bounding box center [1231, 521] width 210 height 41
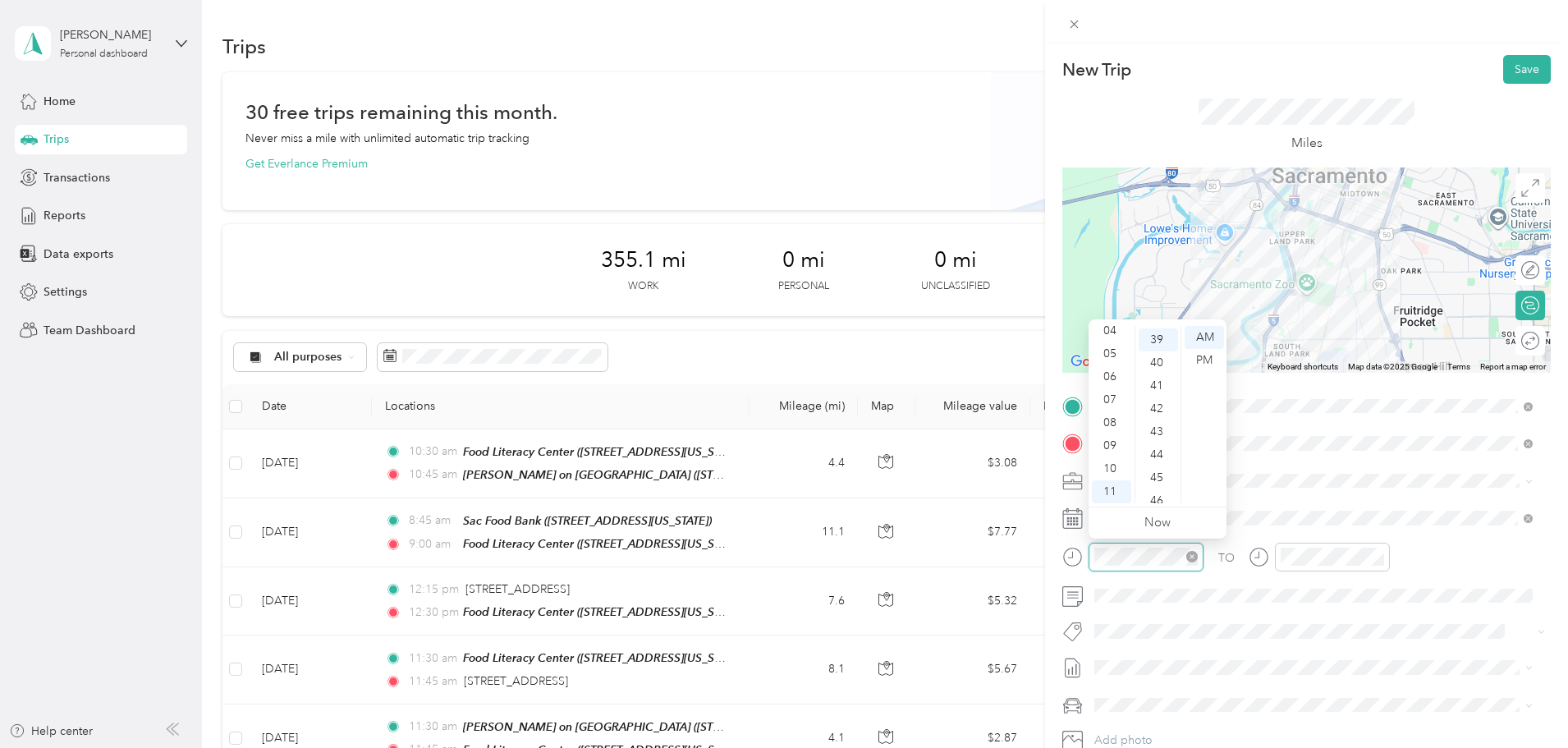
scroll to position [896, 0]
click at [1116, 489] on div "11" at bounding box center [1112, 492] width 40 height 23
click at [1162, 351] on div "15" at bounding box center [1158, 360] width 40 height 23
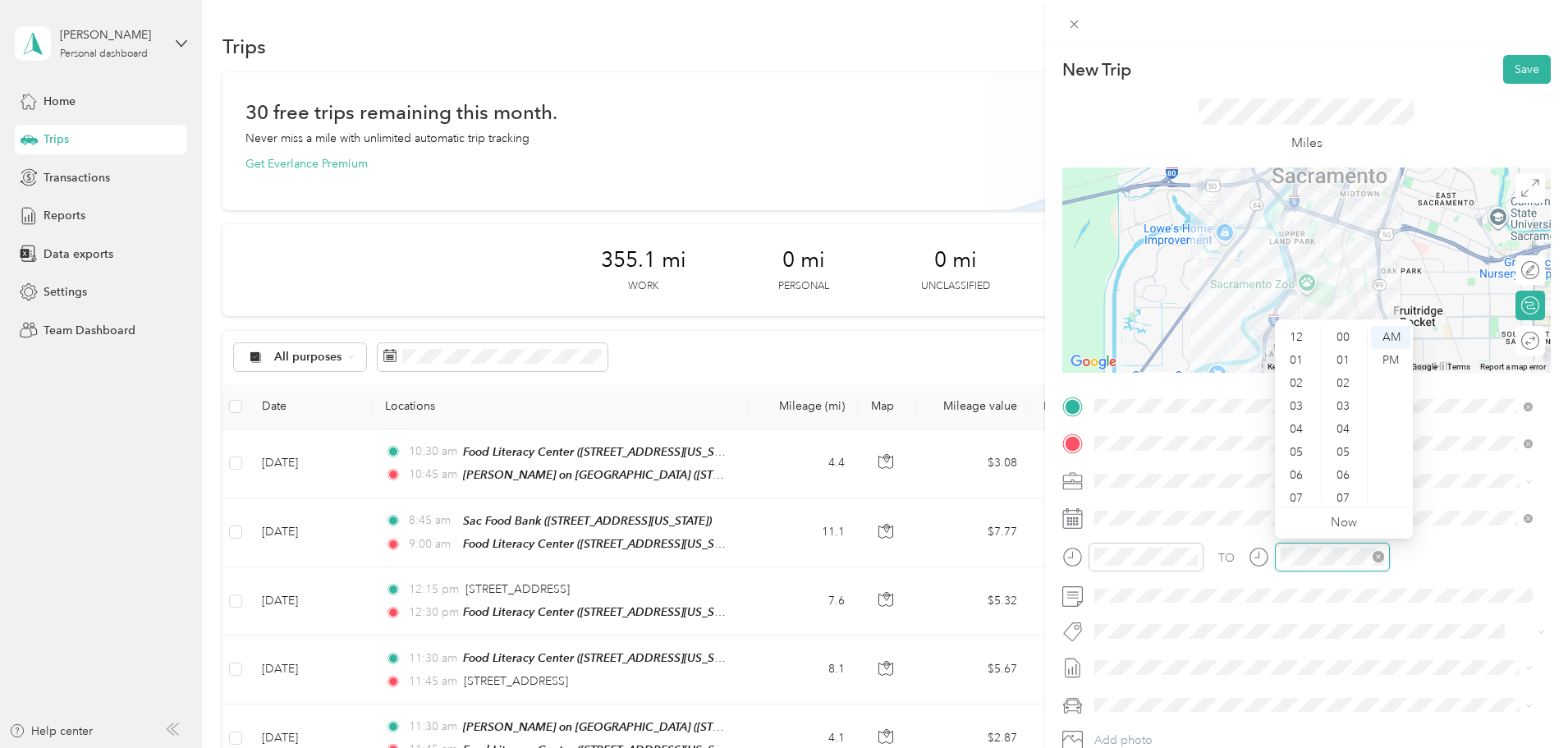
scroll to position [99, 0]
click at [1302, 486] on div "11" at bounding box center [1298, 492] width 40 height 23
click at [1347, 374] on div "30" at bounding box center [1344, 377] width 40 height 23
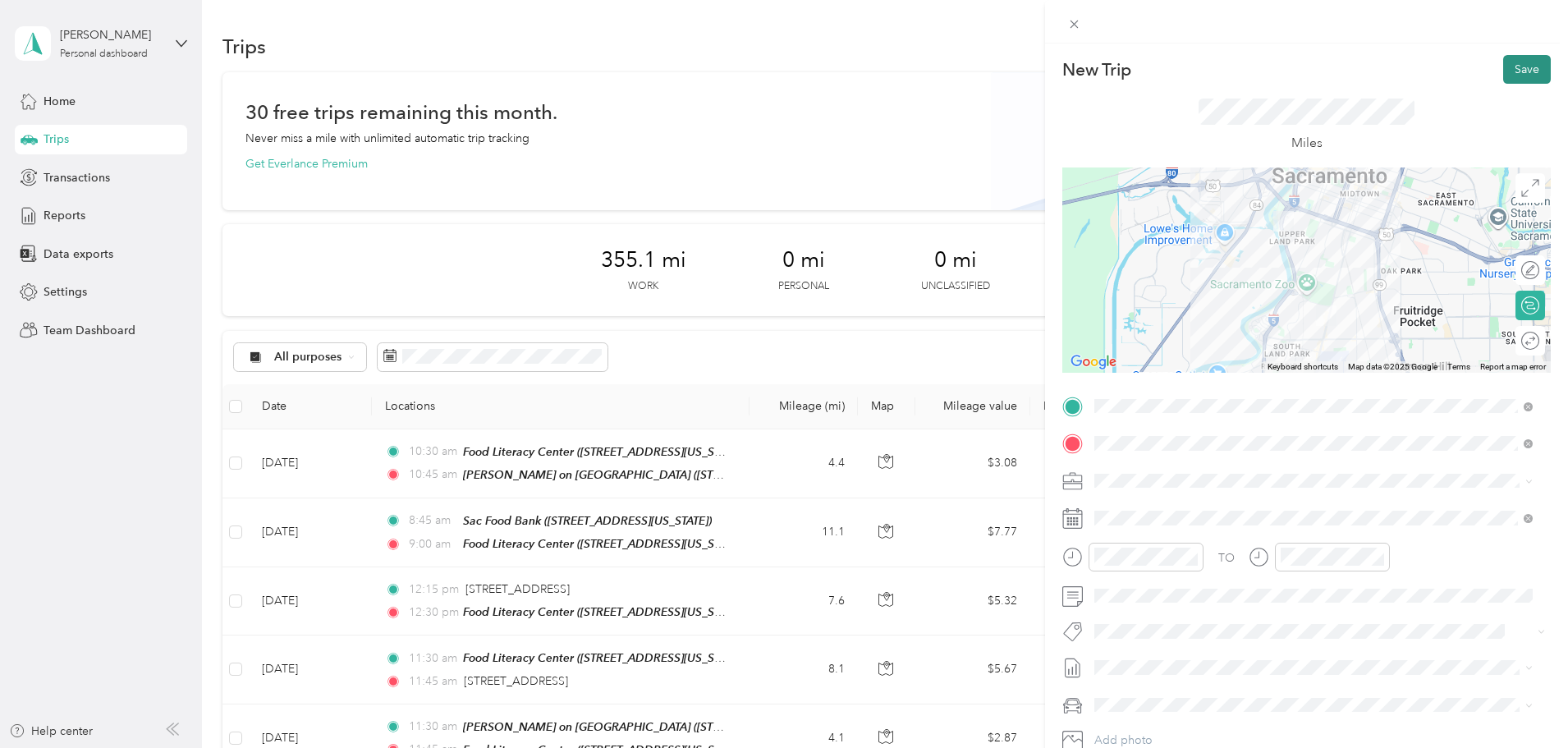
click at [1511, 64] on button "Save" at bounding box center [1526, 70] width 47 height 29
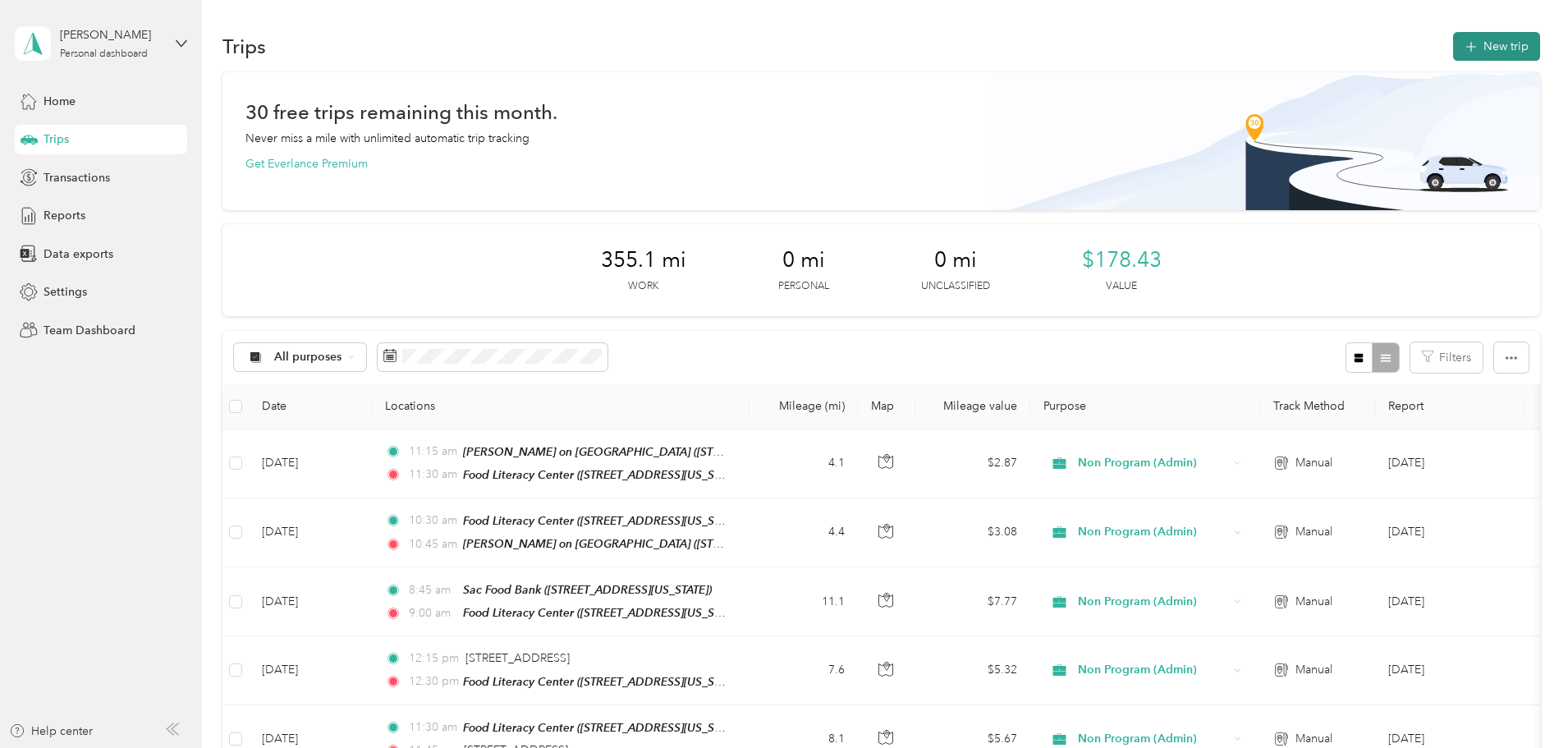
click at [1454, 47] on button "New trip" at bounding box center [1497, 47] width 87 height 29
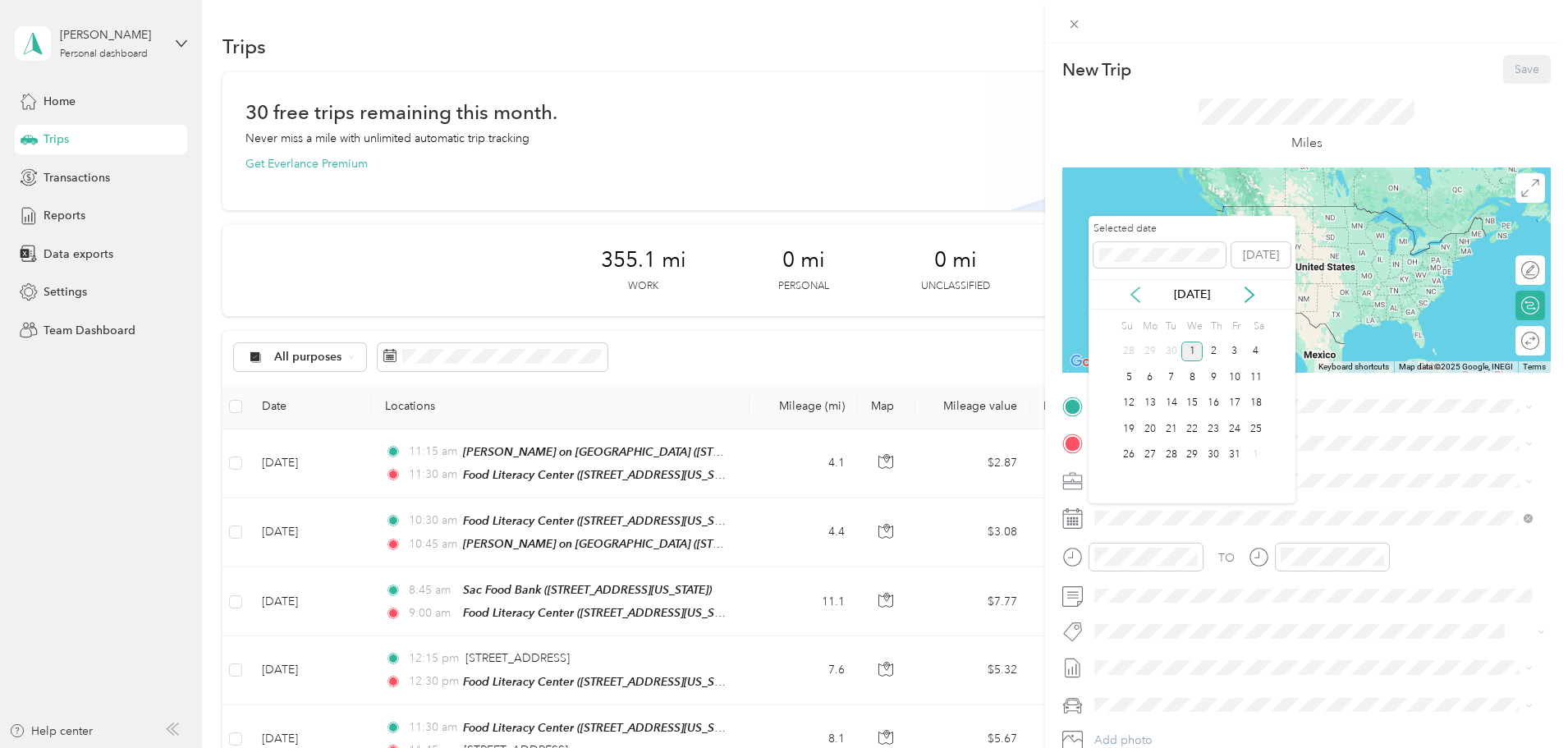
click at [1140, 297] on icon at bounding box center [1135, 295] width 16 height 16
click at [1196, 404] on div "17" at bounding box center [1192, 403] width 21 height 20
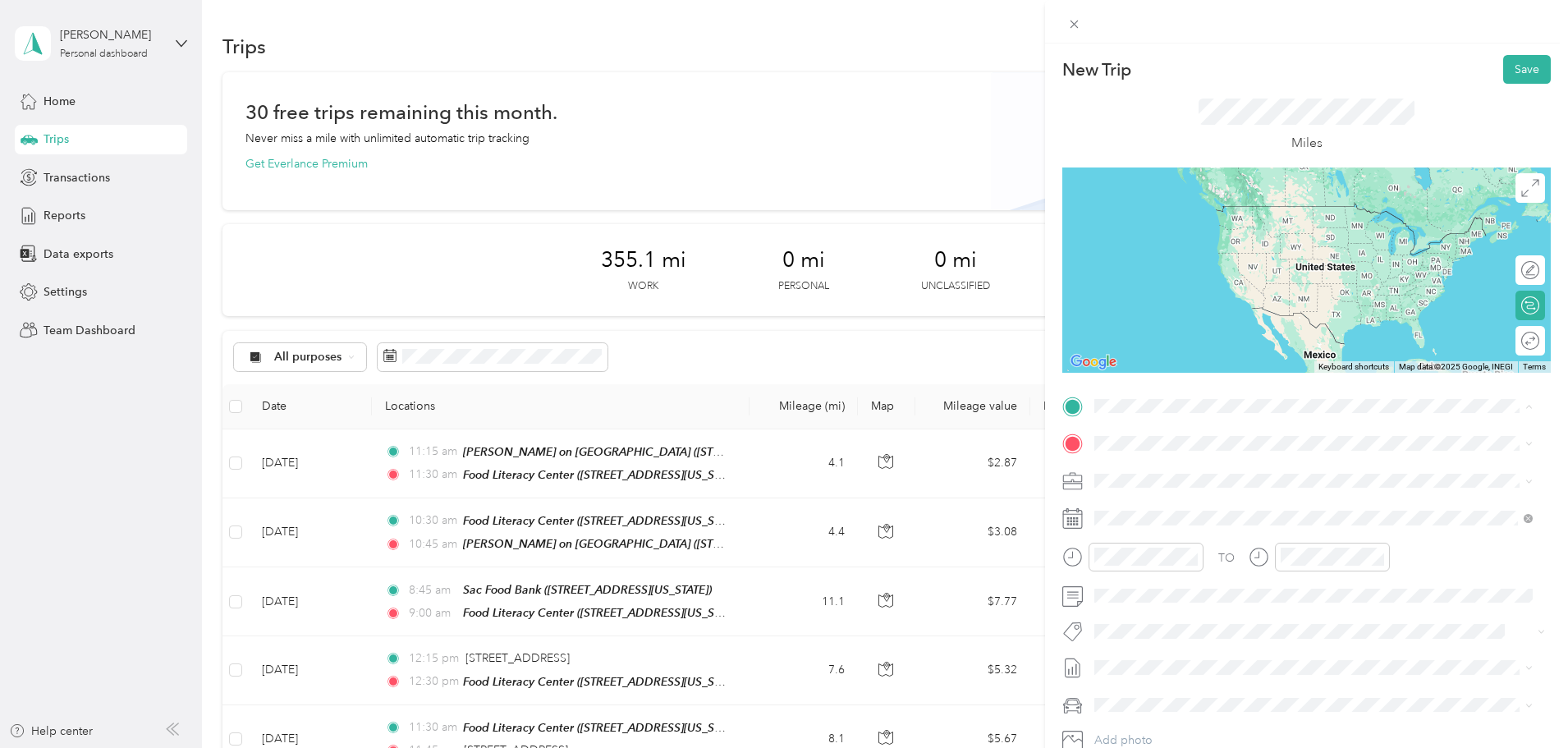
click at [1206, 479] on div "TEAM Food Literacy Center" at bounding box center [1231, 474] width 210 height 20
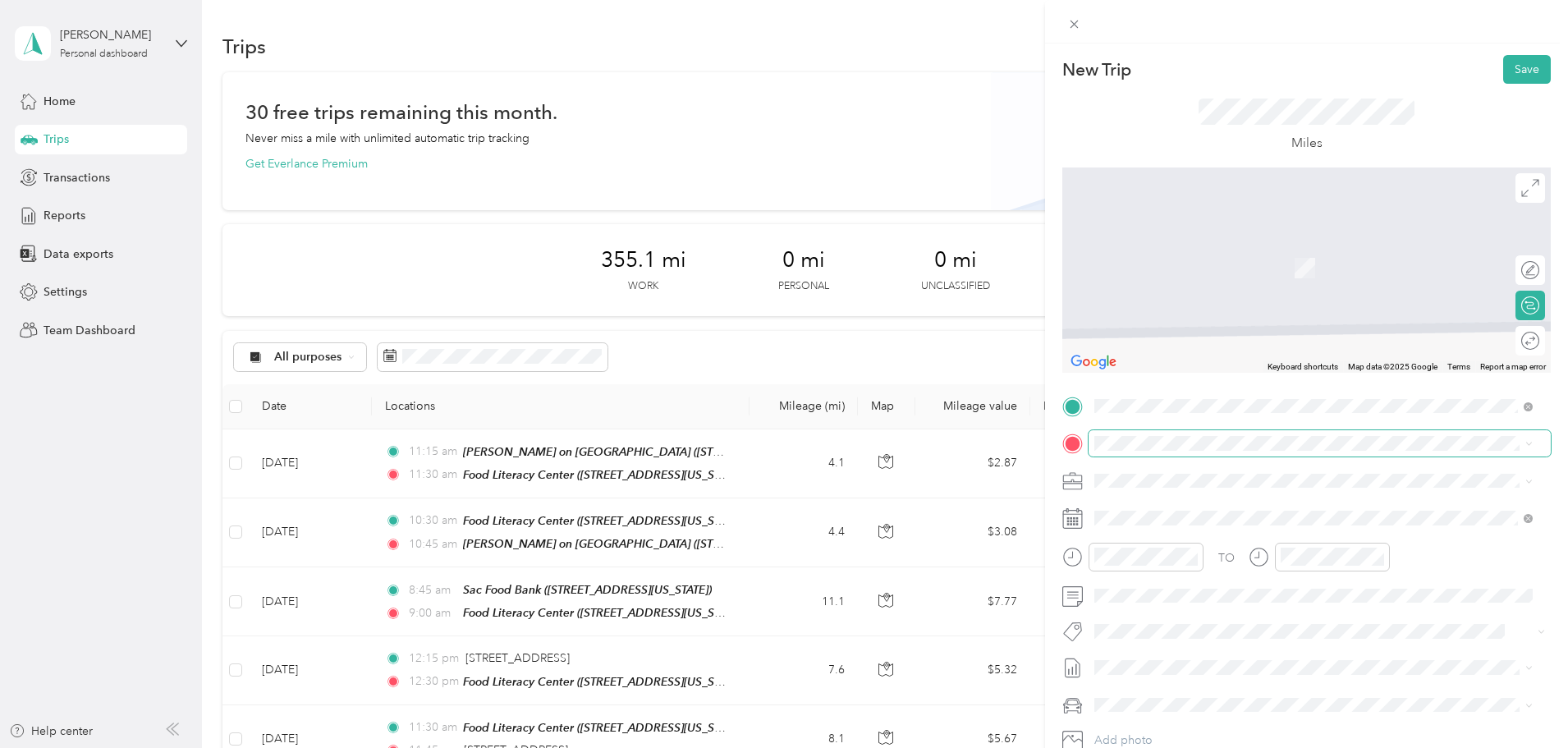
click at [1205, 433] on span at bounding box center [1319, 443] width 462 height 26
click at [1308, 667] on div "TEAM [PERSON_NAME] on [GEOGRAPHIC_DATA][STREET_ADDRESS][US_STATE]" at bounding box center [1313, 687] width 427 height 46
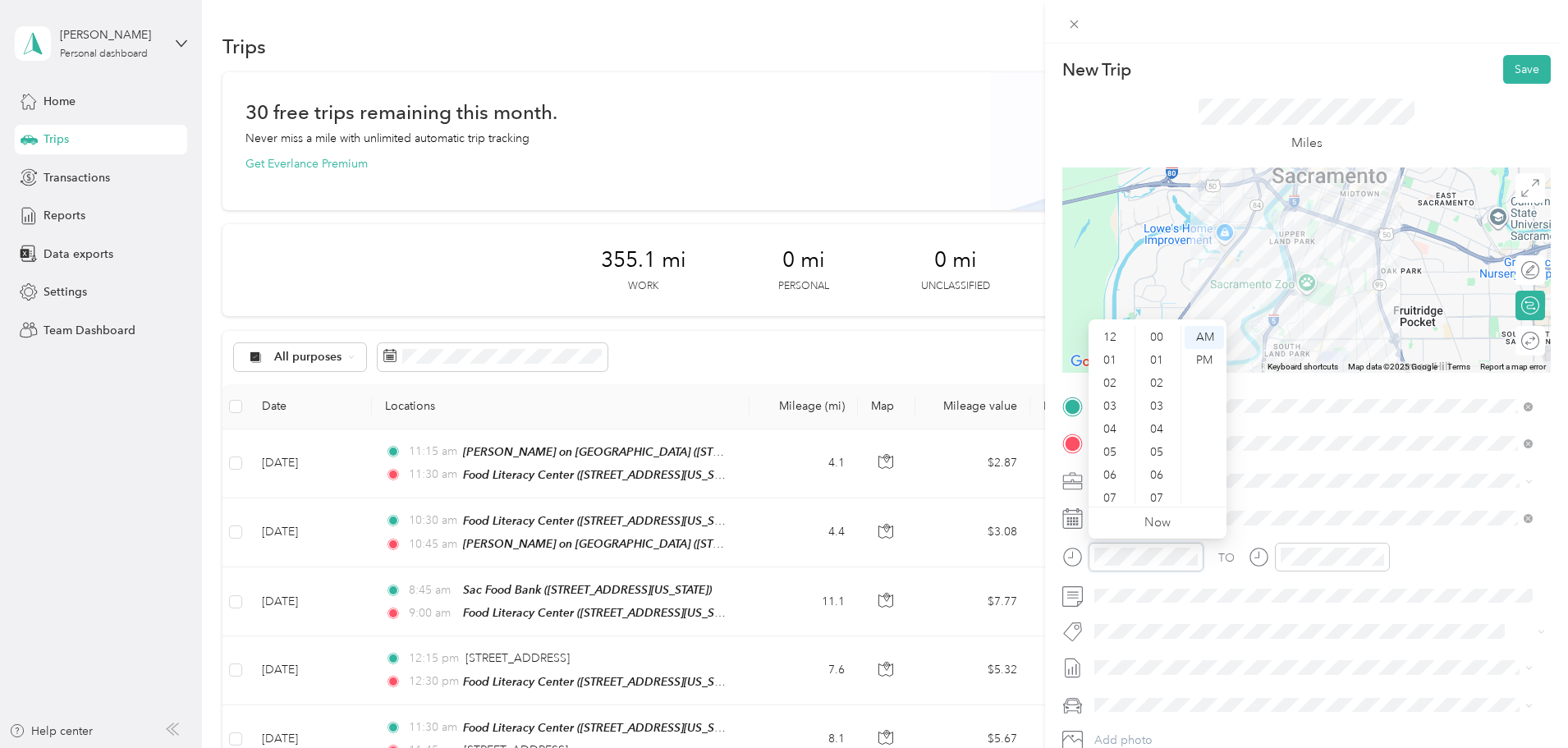
scroll to position [99, 0]
click at [1109, 439] on div "09" at bounding box center [1112, 446] width 40 height 23
click at [1156, 333] on div "00" at bounding box center [1158, 337] width 40 height 23
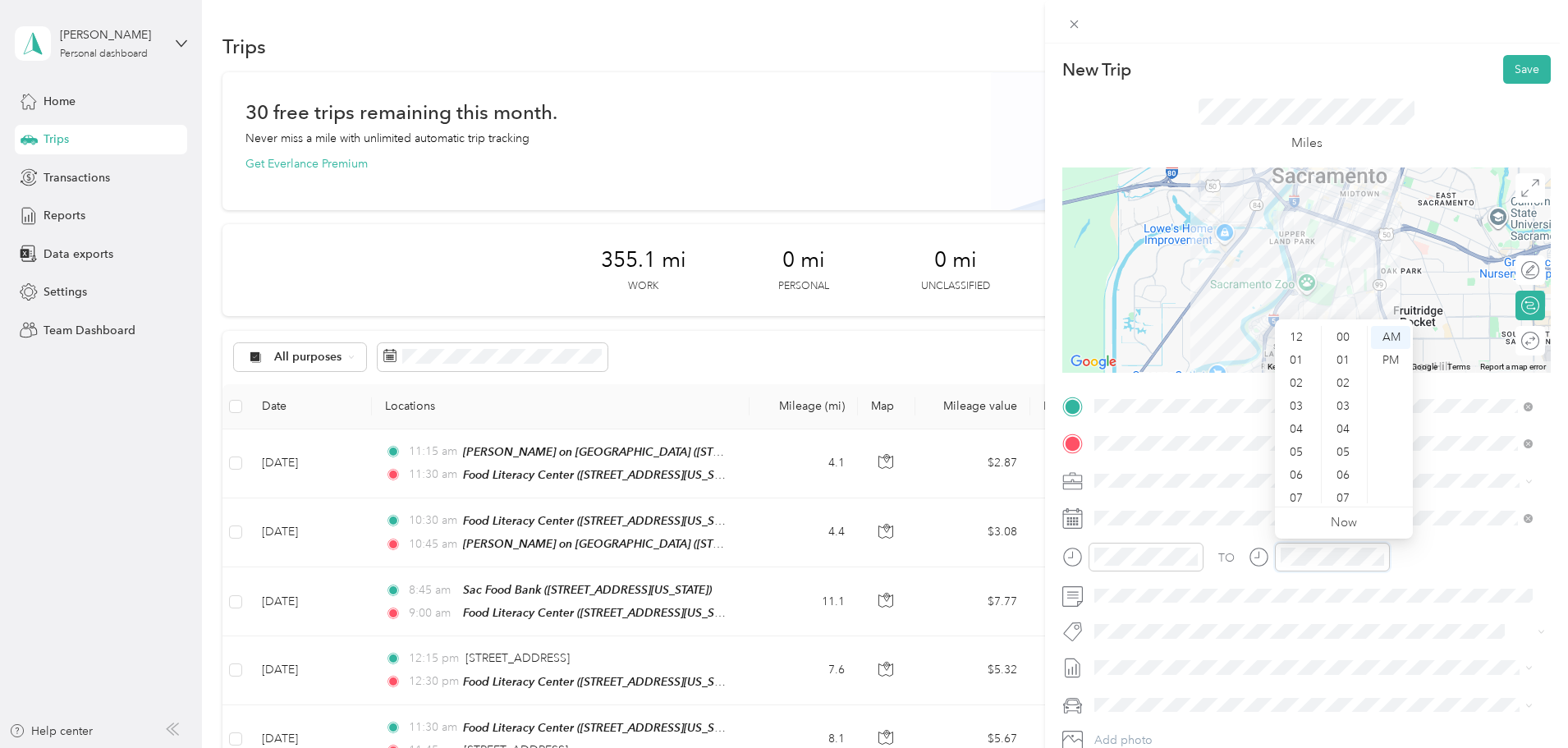
scroll to position [99, 0]
click at [1304, 433] on div "08" at bounding box center [1298, 422] width 40 height 23
click at [1293, 447] on div "09" at bounding box center [1298, 446] width 40 height 23
click at [1343, 413] on div "15" at bounding box center [1344, 420] width 40 height 23
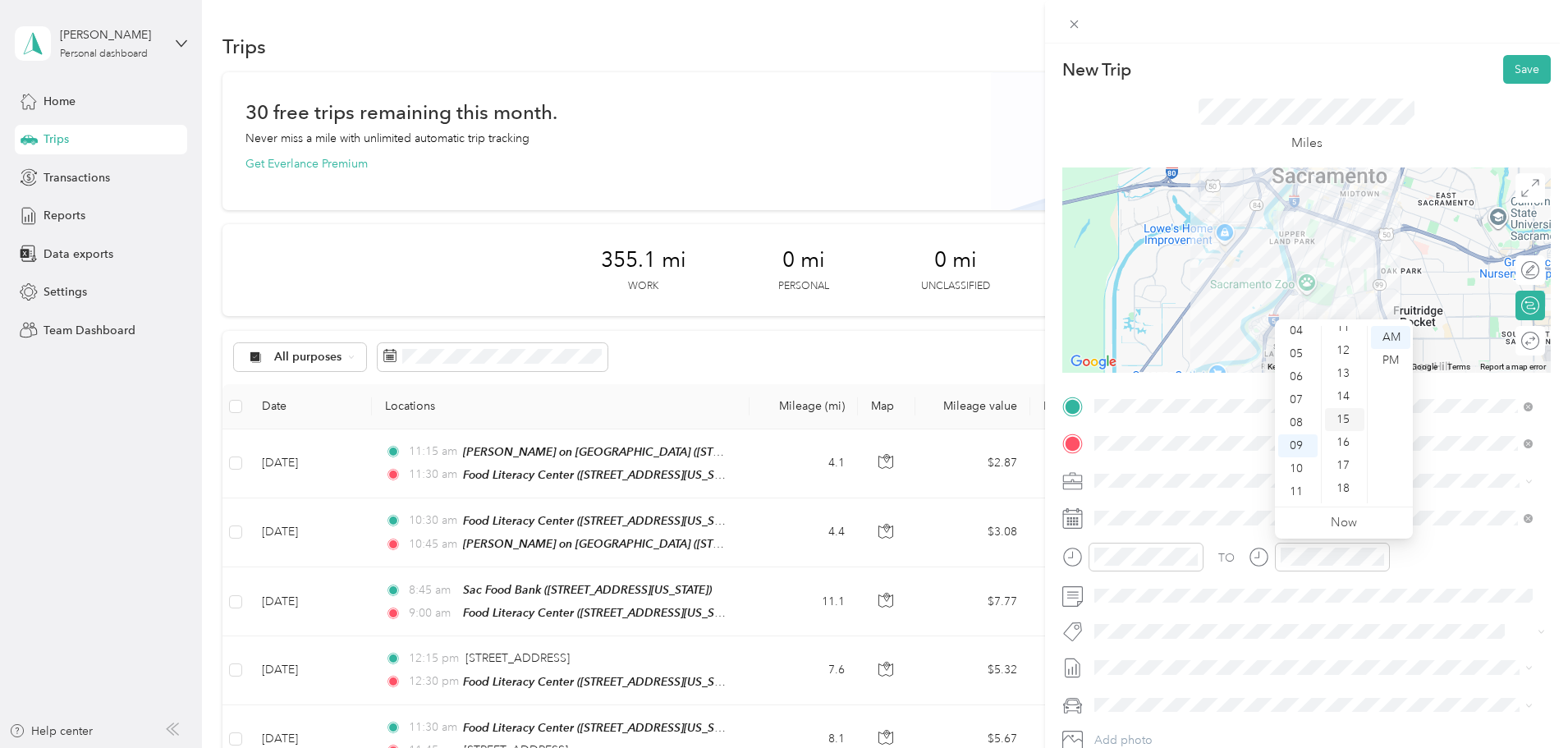
scroll to position [345, 0]
click at [1520, 66] on button "Save" at bounding box center [1526, 70] width 47 height 29
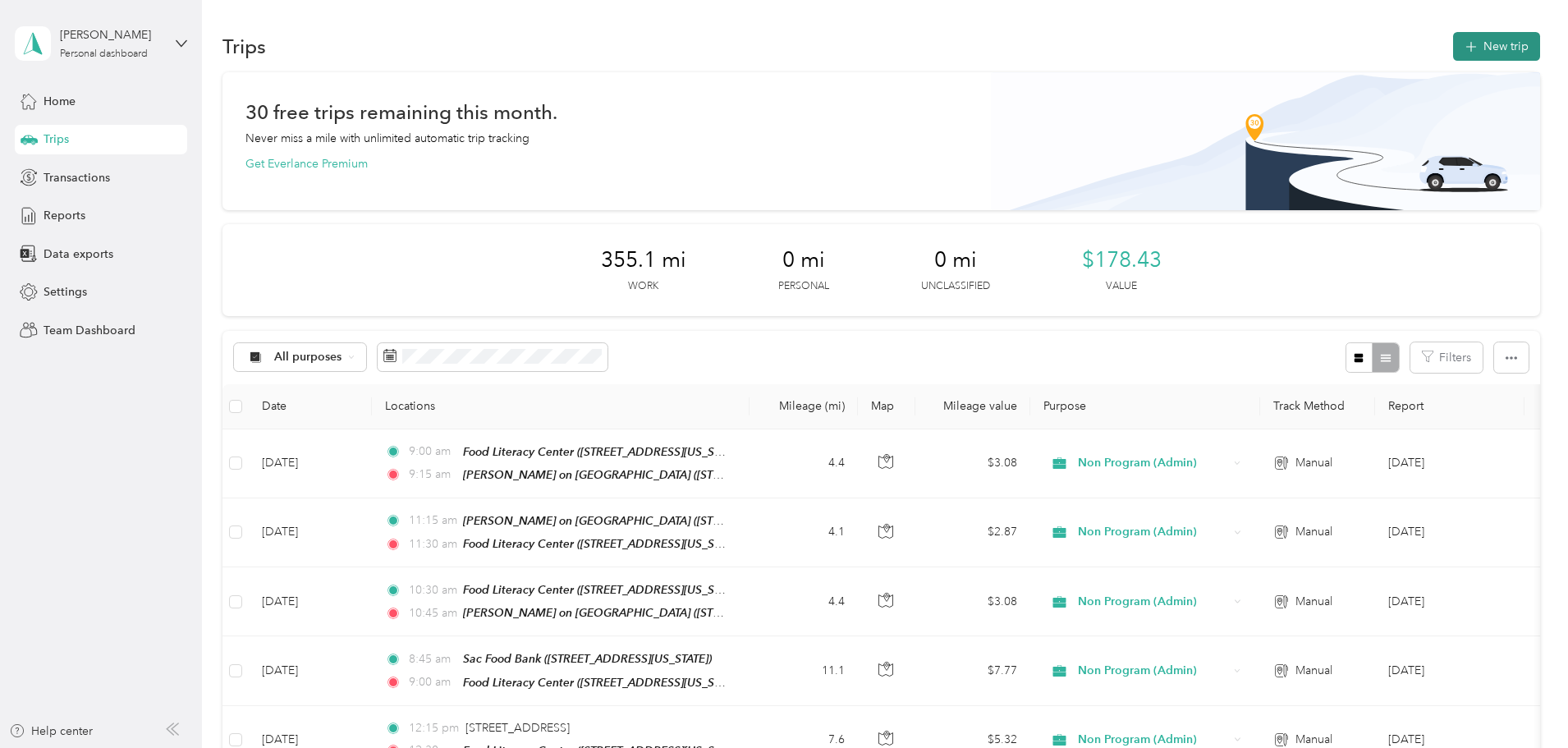
click at [1454, 55] on button "New trip" at bounding box center [1497, 47] width 87 height 29
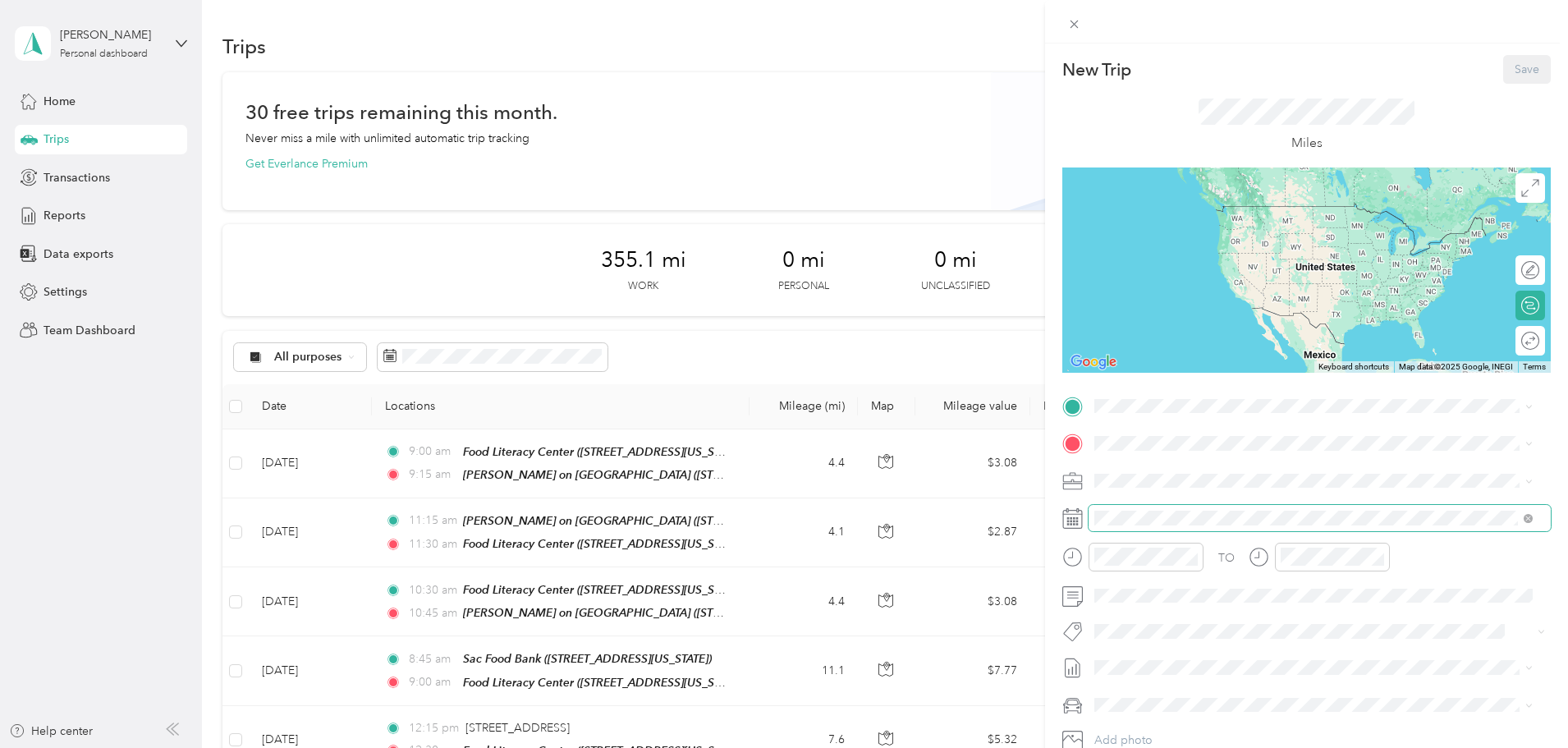
click at [1228, 508] on span at bounding box center [1319, 517] width 462 height 26
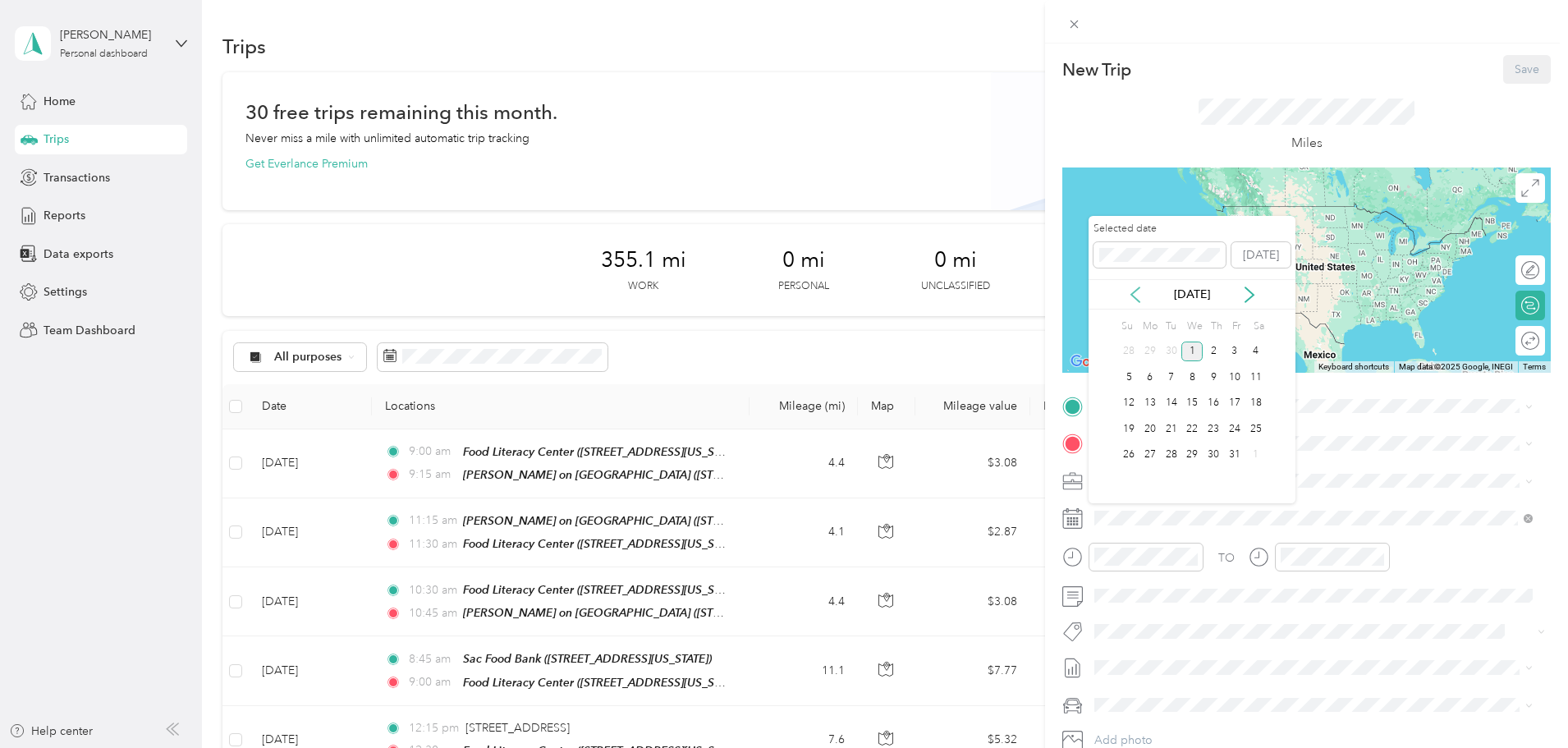
click at [1140, 295] on icon at bounding box center [1135, 295] width 16 height 16
click at [1191, 394] on div "17" at bounding box center [1192, 403] width 21 height 20
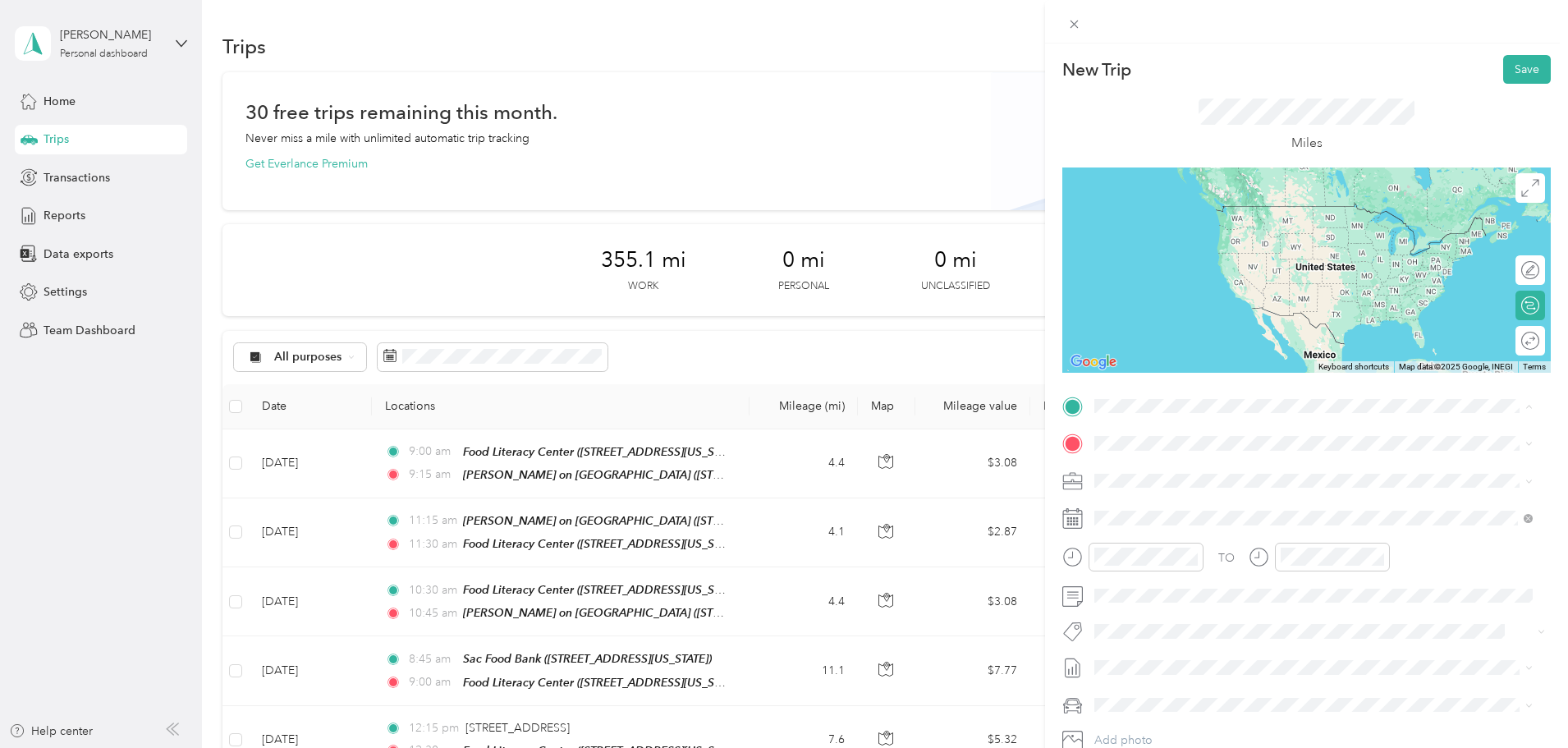
click at [1276, 631] on div "TEAM [PERSON_NAME] on [GEOGRAPHIC_DATA]" at bounding box center [1274, 640] width 297 height 20
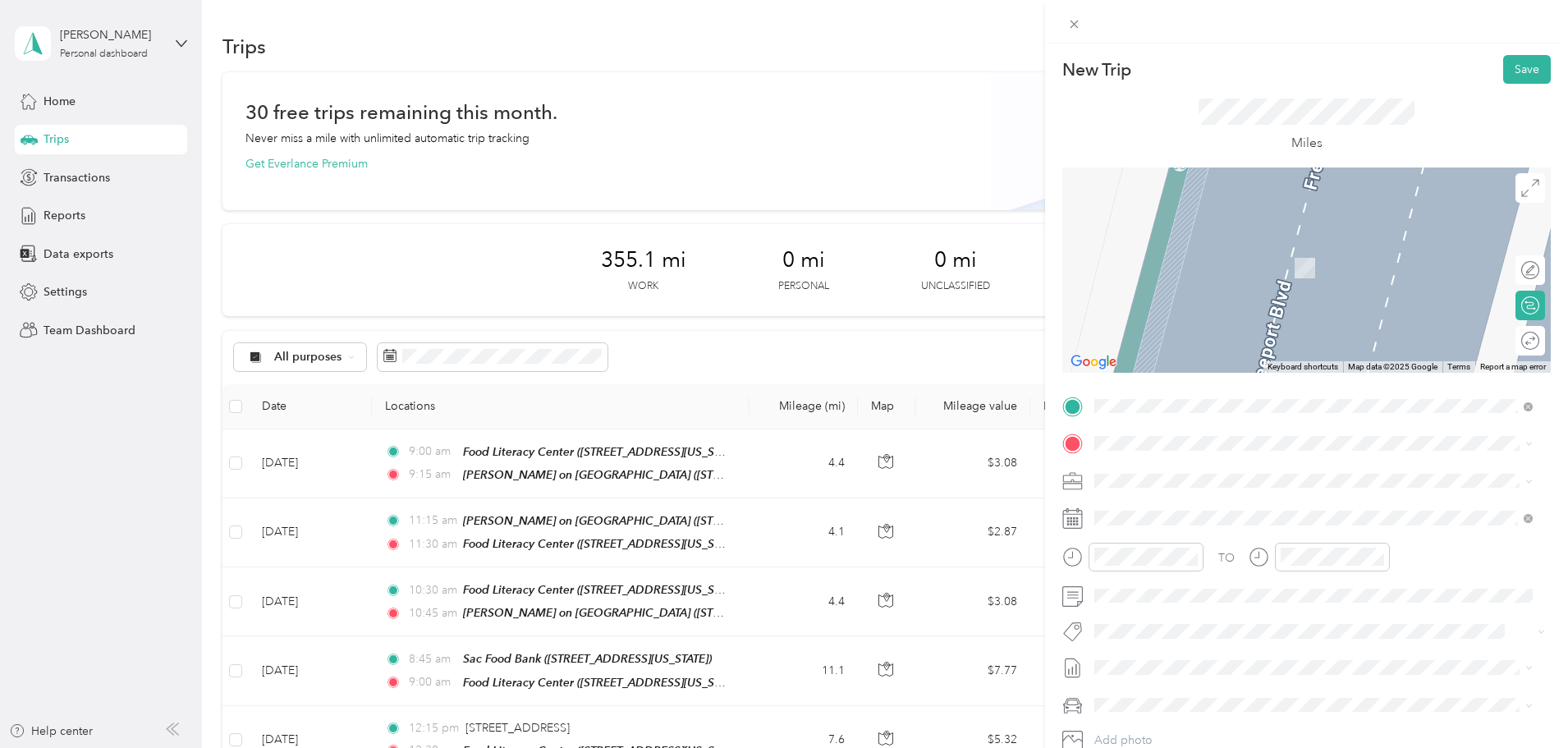
click at [1269, 516] on div "TEAM Food Literacy Center" at bounding box center [1231, 511] width 210 height 20
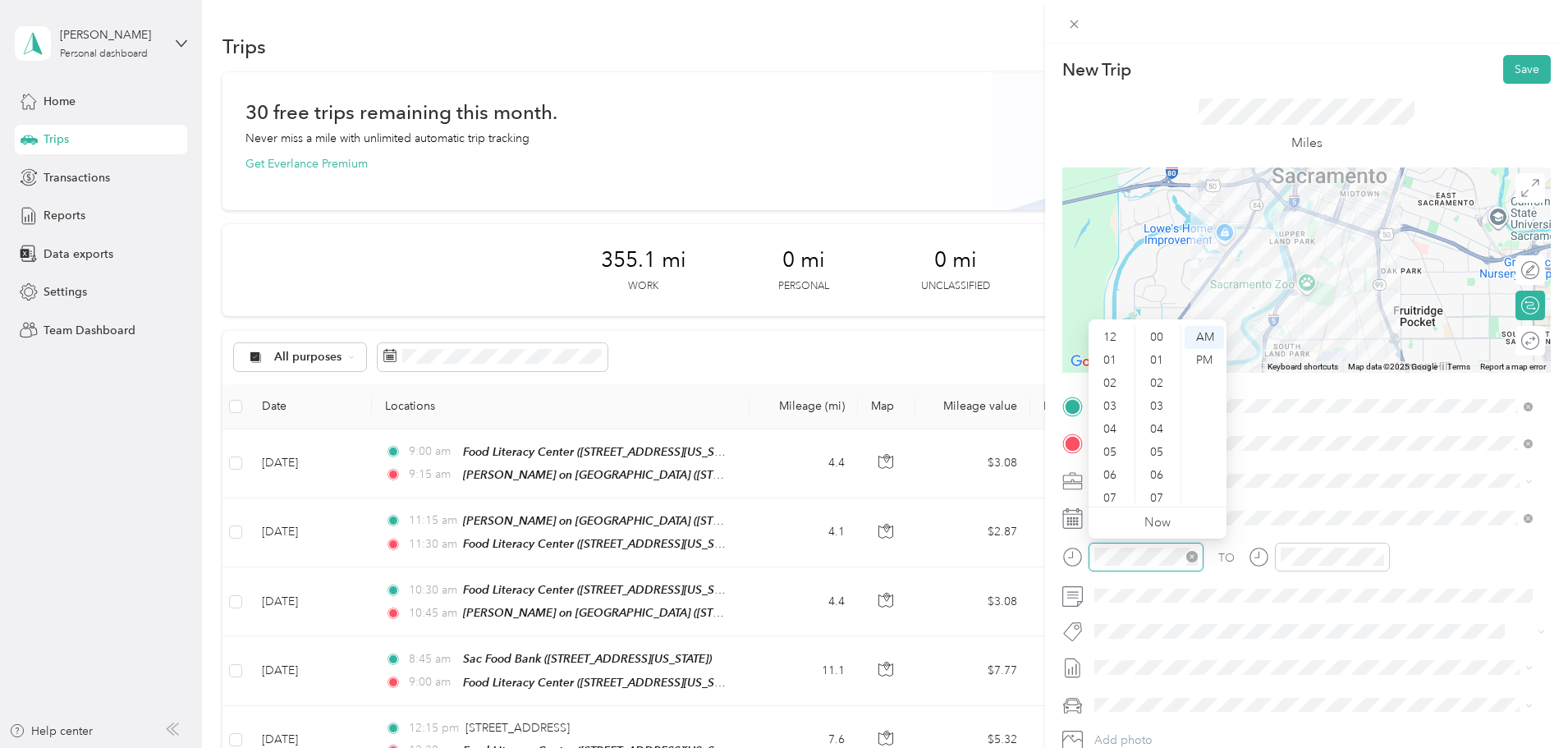
scroll to position [99, 0]
click at [1116, 446] on div "09" at bounding box center [1112, 446] width 40 height 23
click at [1151, 424] on div "45" at bounding box center [1158, 429] width 40 height 23
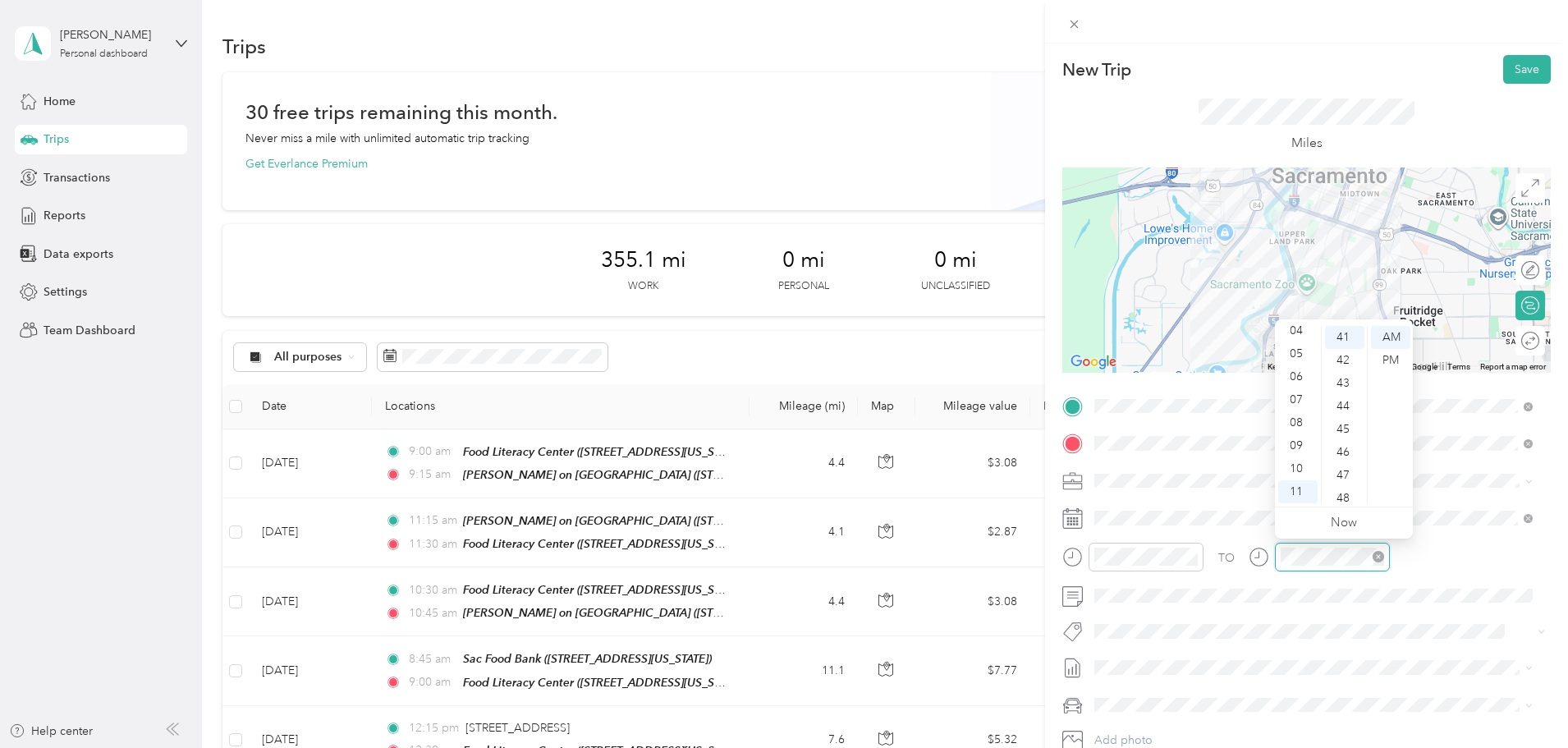
scroll to position [943, 0]
click at [1307, 465] on div "10" at bounding box center [1298, 469] width 40 height 23
click at [1341, 335] on div "00" at bounding box center [1344, 337] width 40 height 23
click at [1514, 62] on button "Save" at bounding box center [1526, 70] width 47 height 29
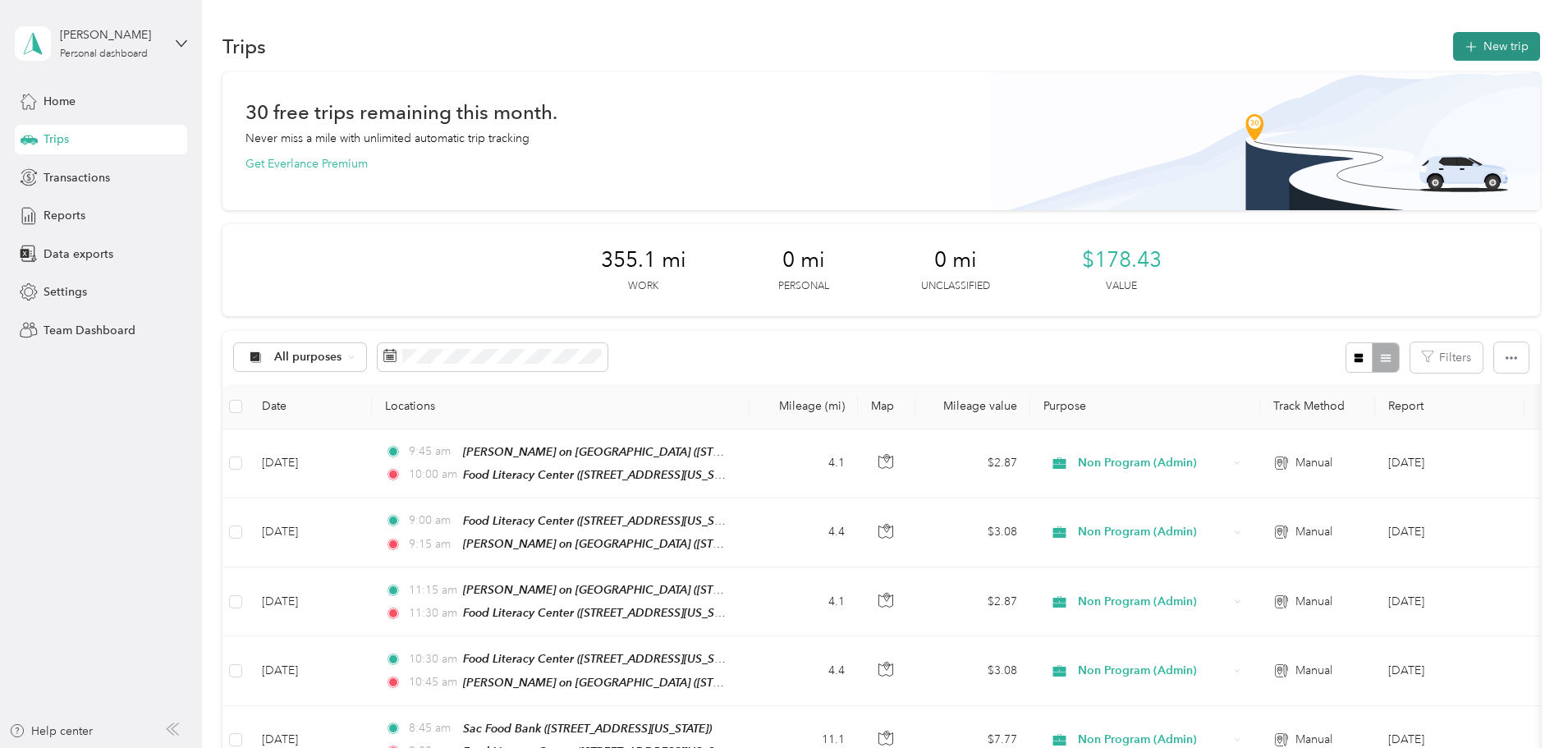
click at [1454, 41] on button "New trip" at bounding box center [1497, 47] width 87 height 29
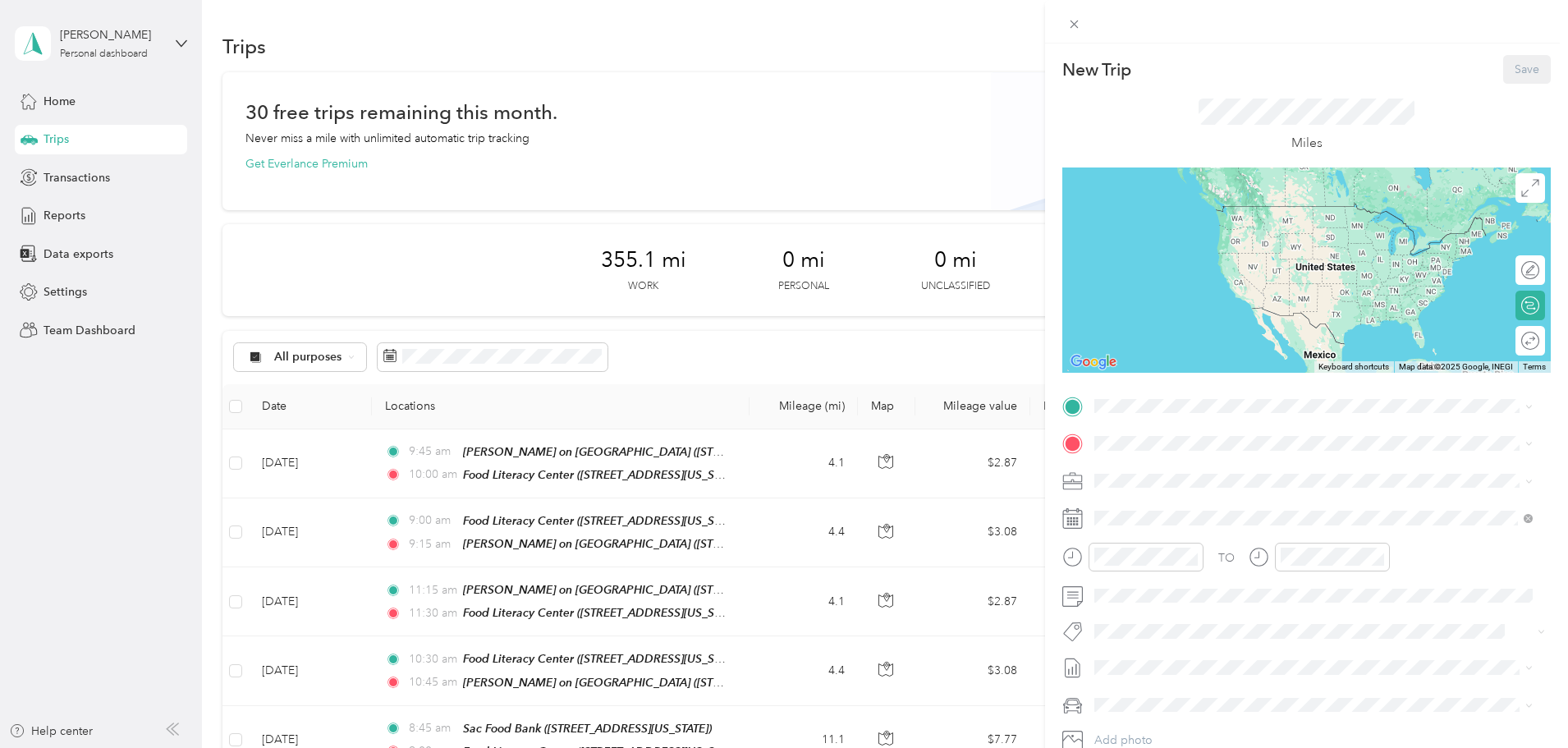
click at [1206, 473] on strong "Food [GEOGRAPHIC_DATA]" at bounding box center [1259, 472] width 153 height 15
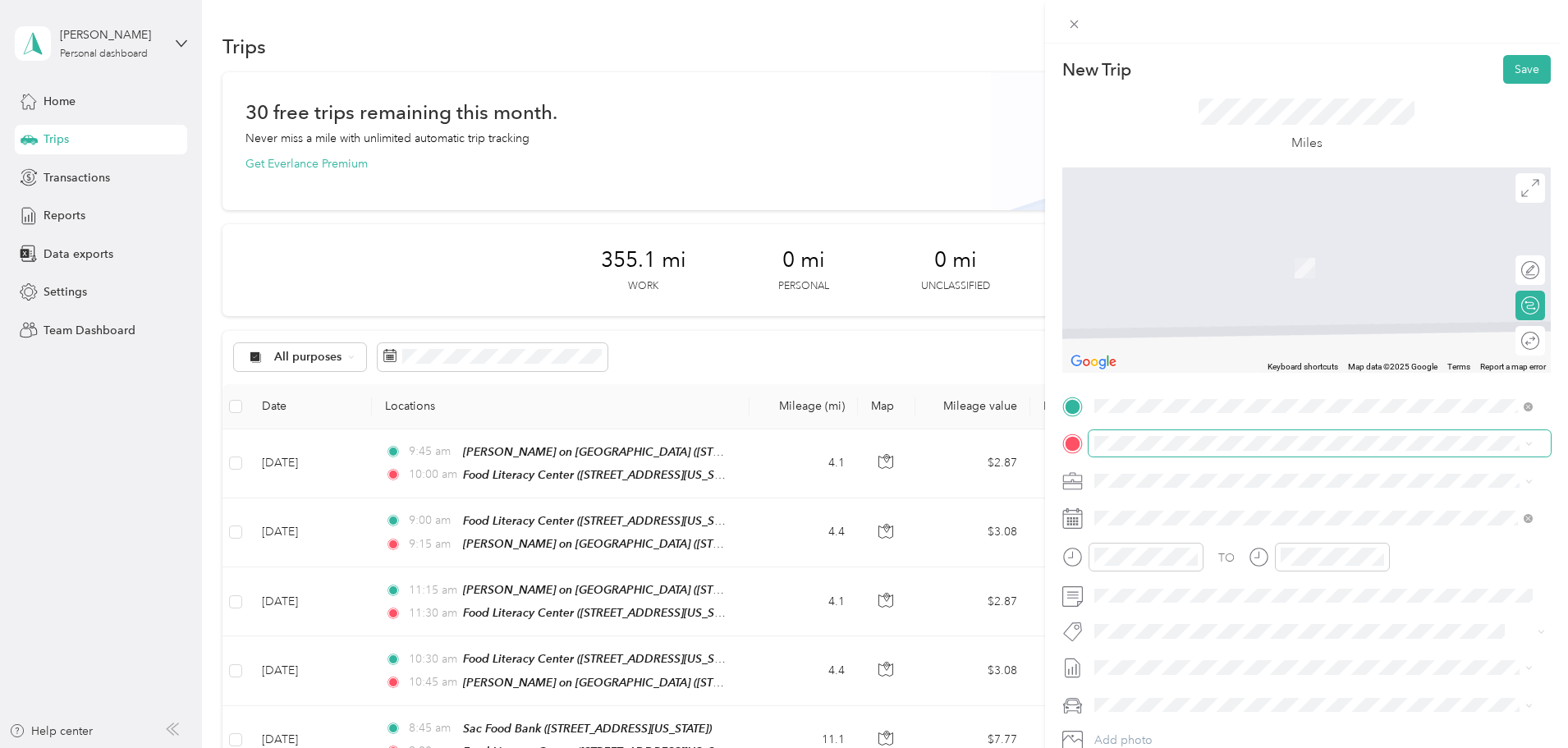
click at [1201, 451] on span at bounding box center [1319, 443] width 462 height 26
click at [1214, 563] on div "[PERSON_NAME] Fargo" at bounding box center [1207, 565] width 164 height 15
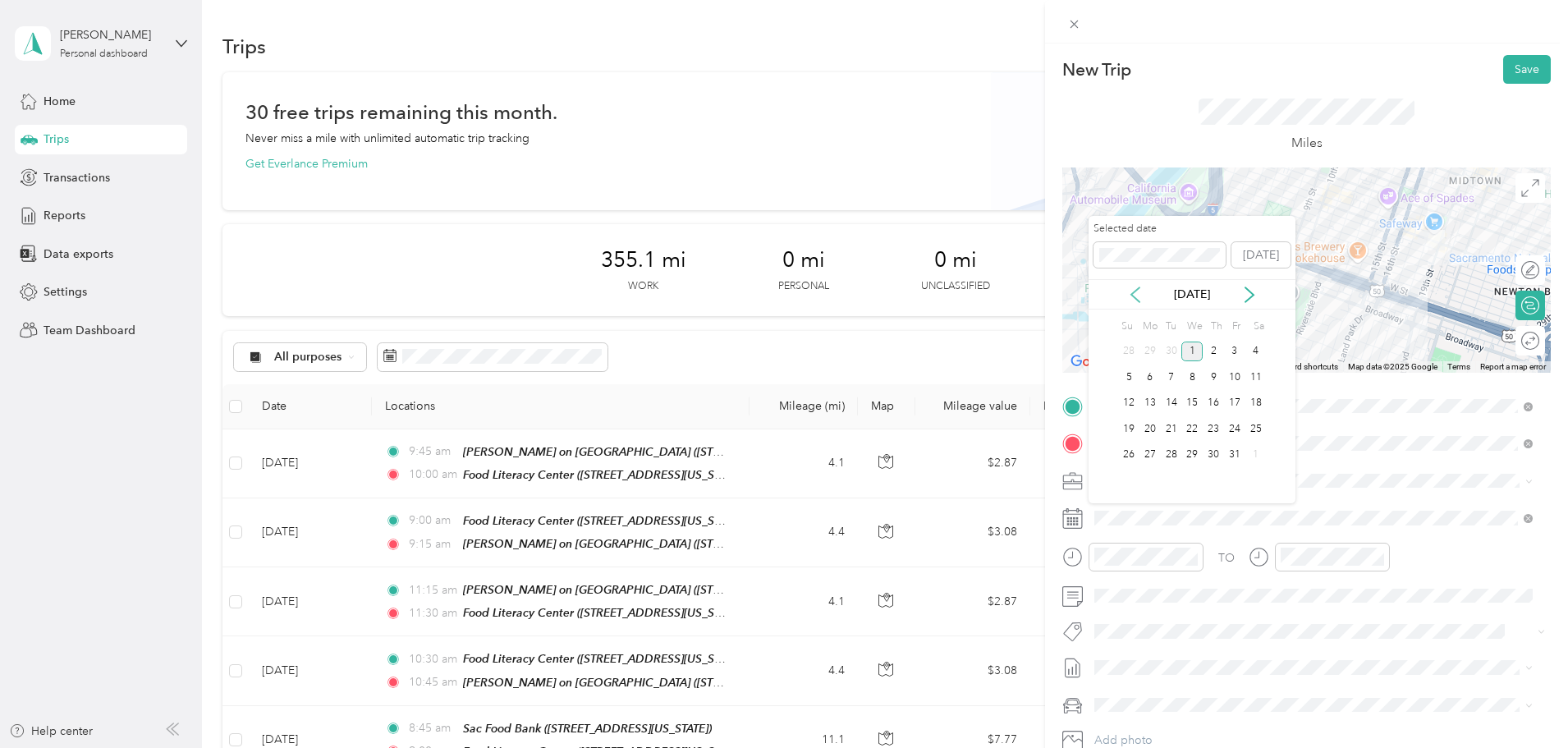
click at [1132, 289] on icon at bounding box center [1135, 295] width 16 height 16
click at [1239, 400] on div "19" at bounding box center [1235, 403] width 21 height 20
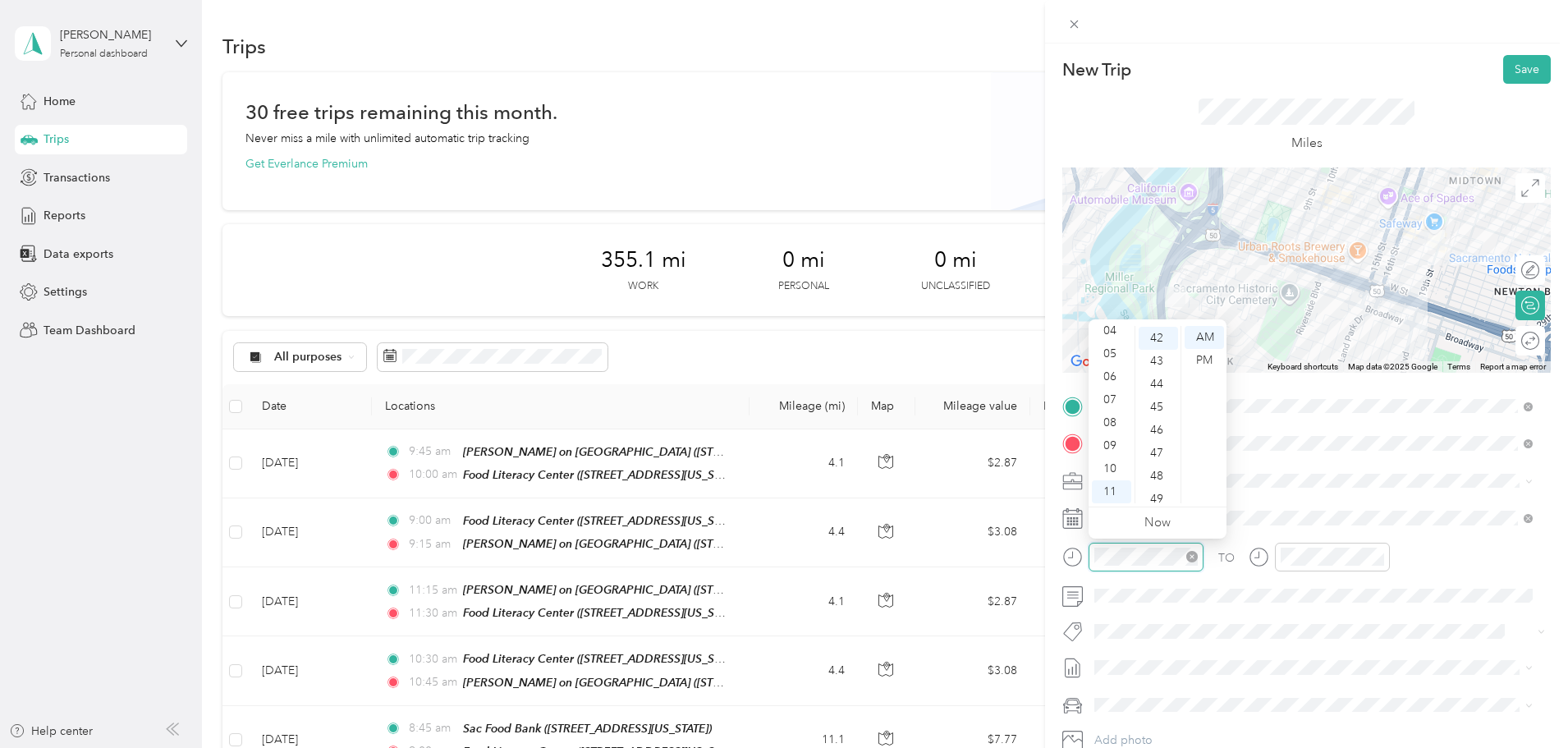
scroll to position [965, 0]
click at [1110, 461] on div "10" at bounding box center [1112, 469] width 40 height 23
click at [1162, 390] on div "30" at bounding box center [1158, 390] width 40 height 23
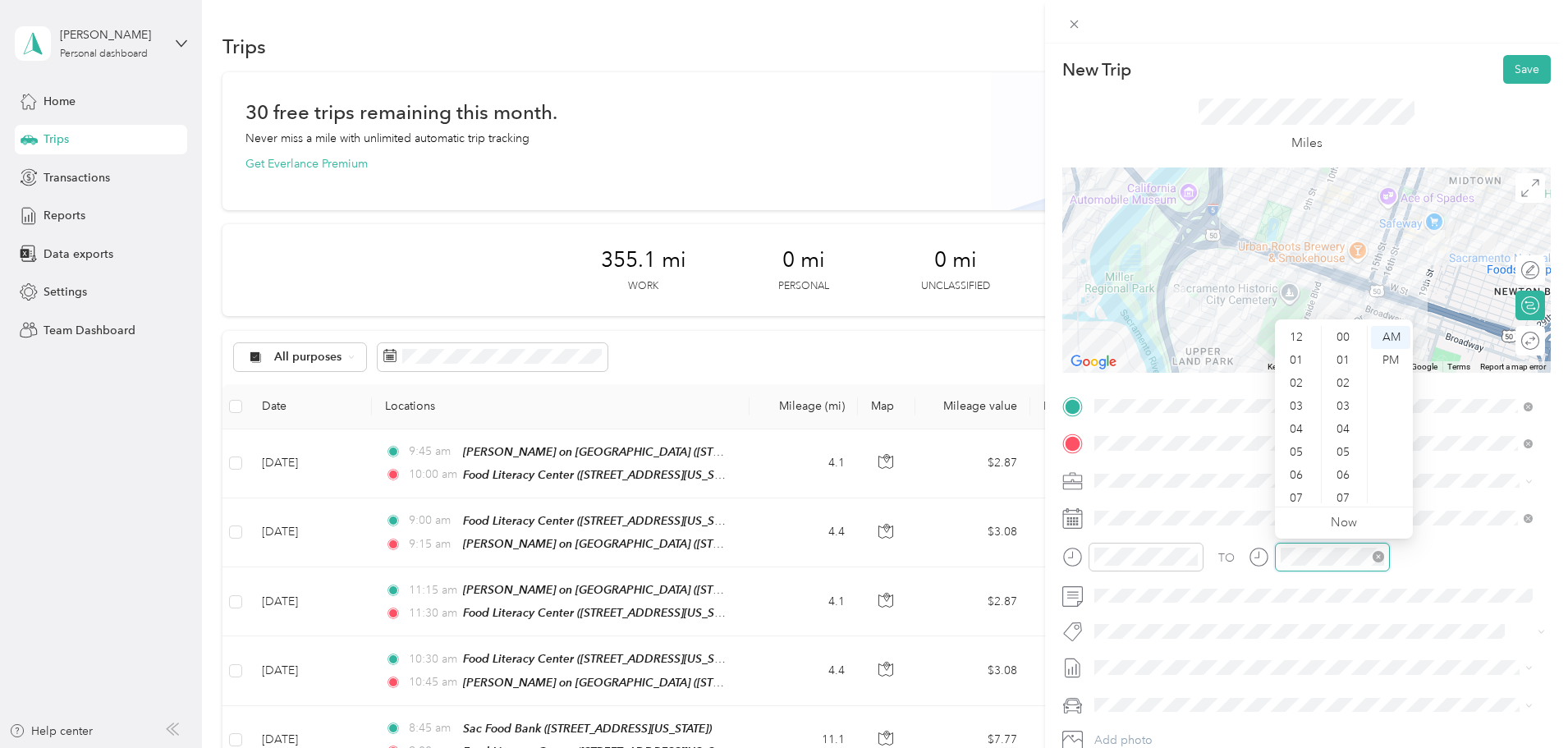
scroll to position [99, 0]
click at [1305, 465] on div "10" at bounding box center [1298, 469] width 40 height 23
click at [1342, 403] on div "45" at bounding box center [1344, 407] width 40 height 23
click at [1525, 67] on button "Save" at bounding box center [1526, 70] width 47 height 29
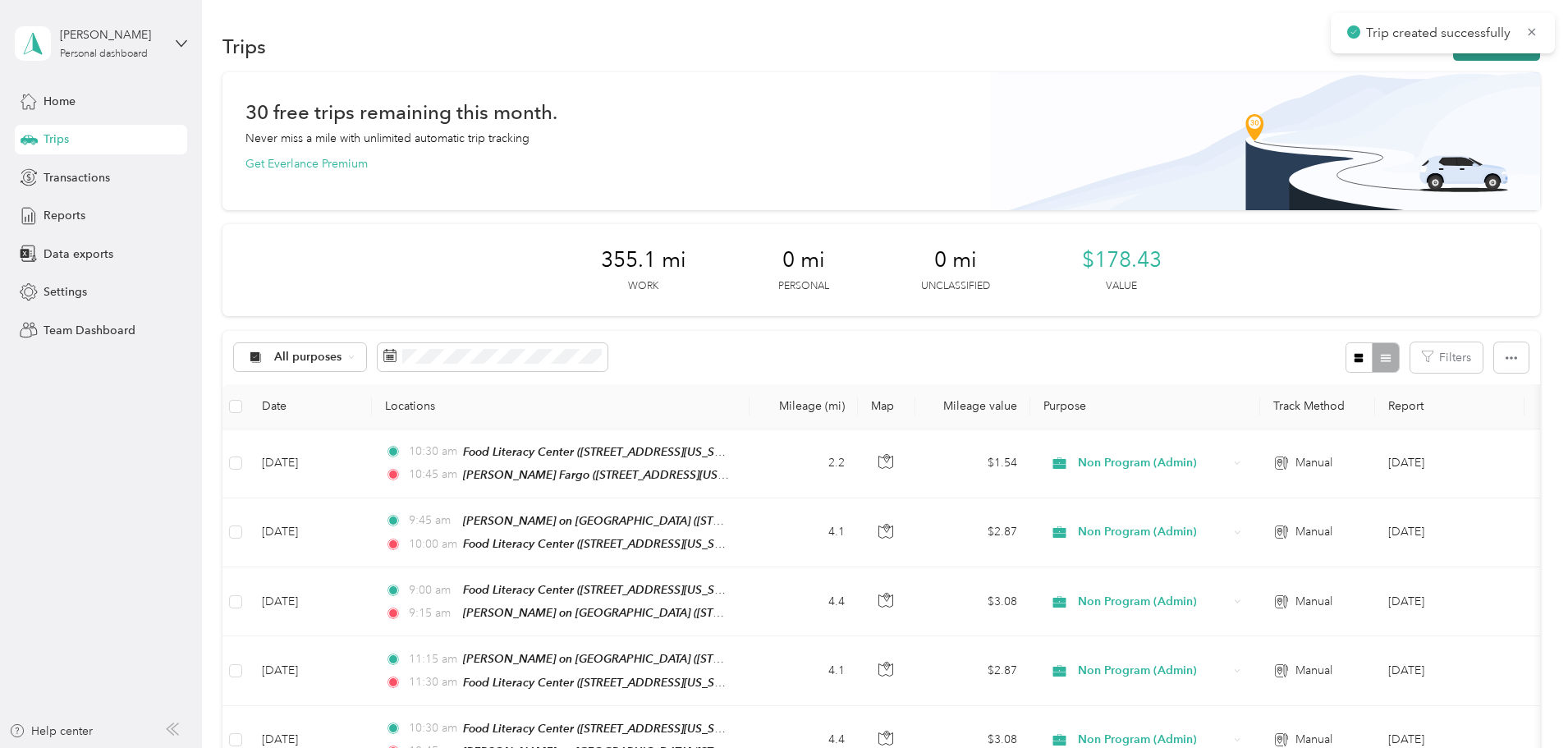
click at [1454, 54] on button "New trip" at bounding box center [1497, 47] width 87 height 29
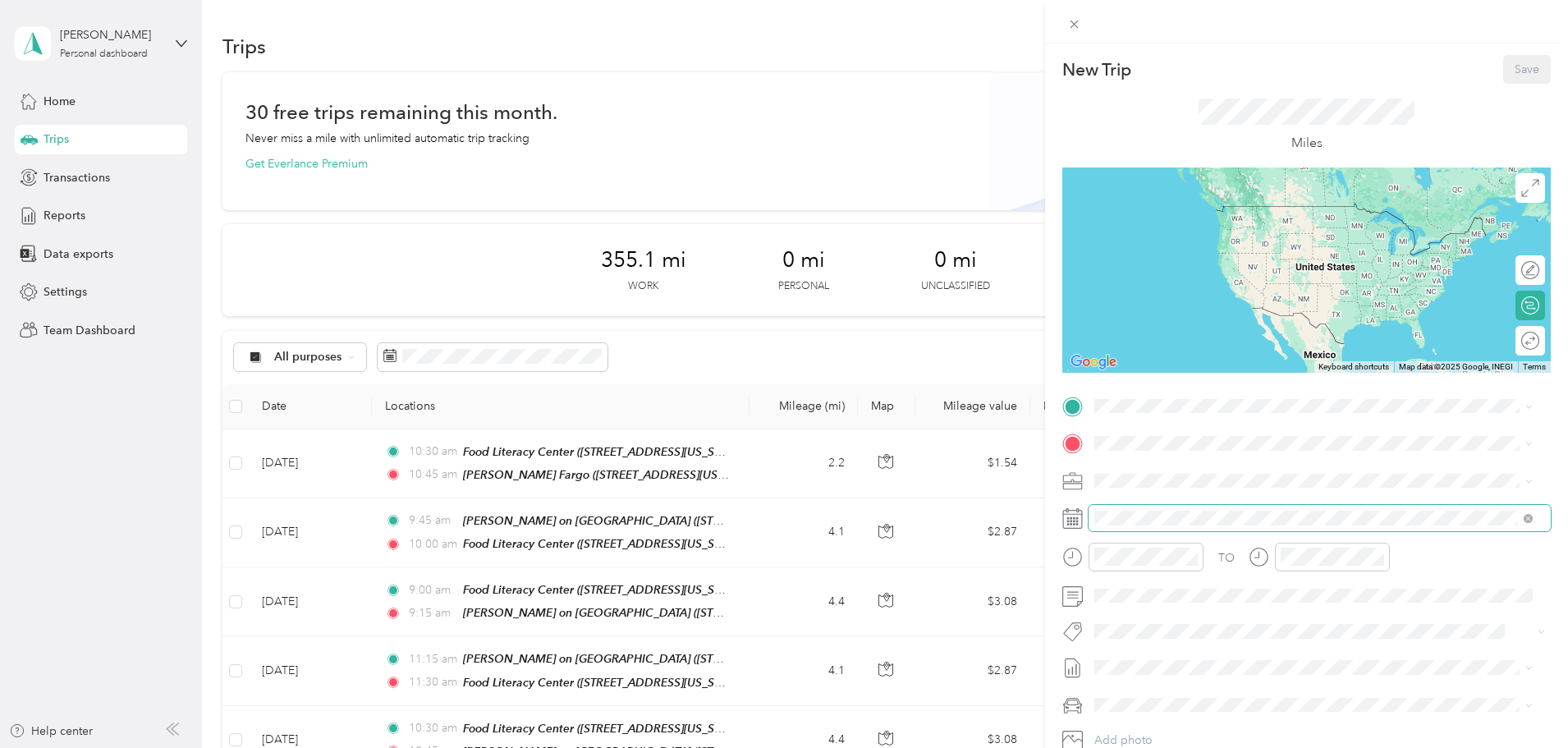
click at [1162, 508] on span at bounding box center [1319, 517] width 462 height 26
click at [1163, 526] on span at bounding box center [1319, 517] width 462 height 26
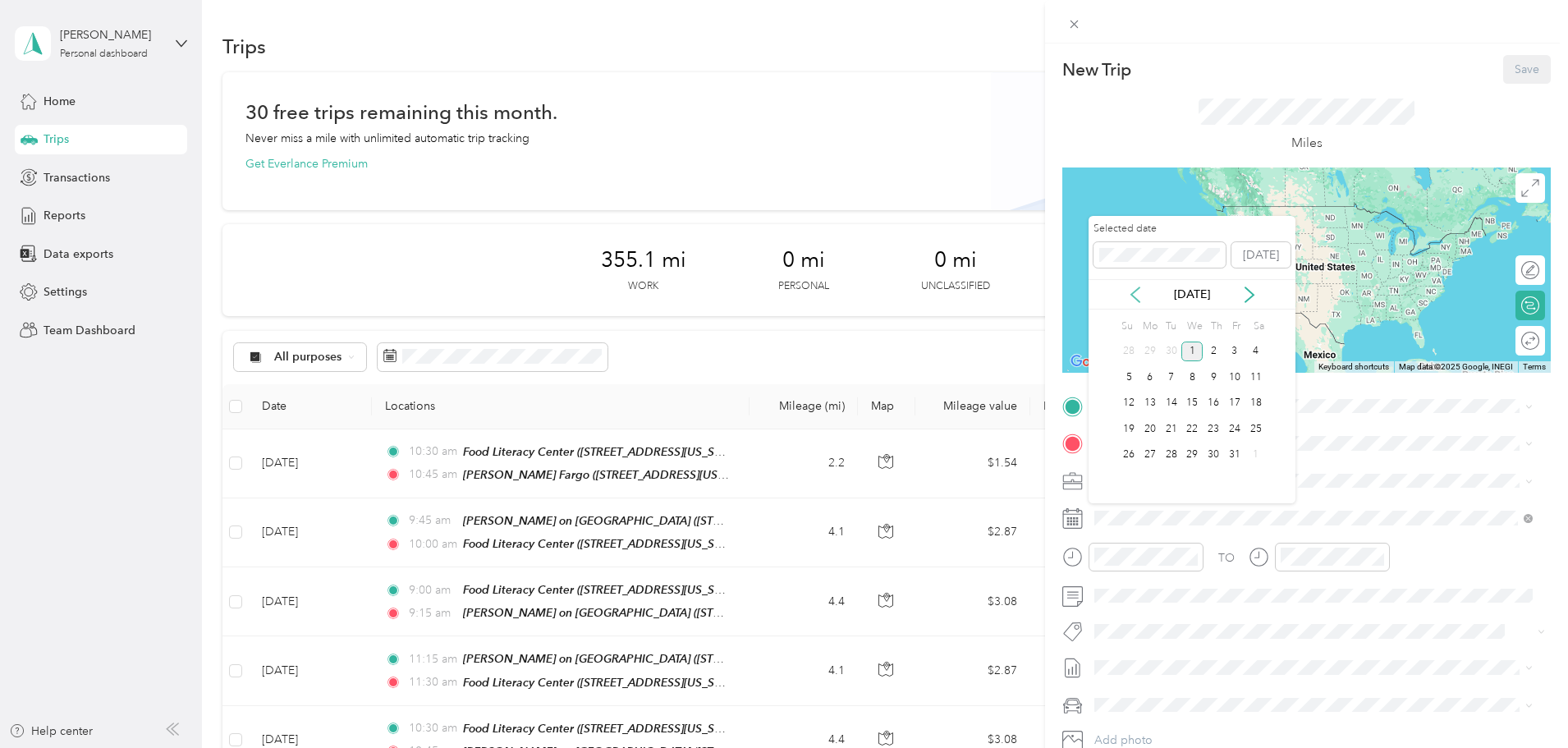
click at [1136, 296] on icon at bounding box center [1135, 295] width 16 height 16
click at [1235, 398] on div "19" at bounding box center [1235, 403] width 21 height 20
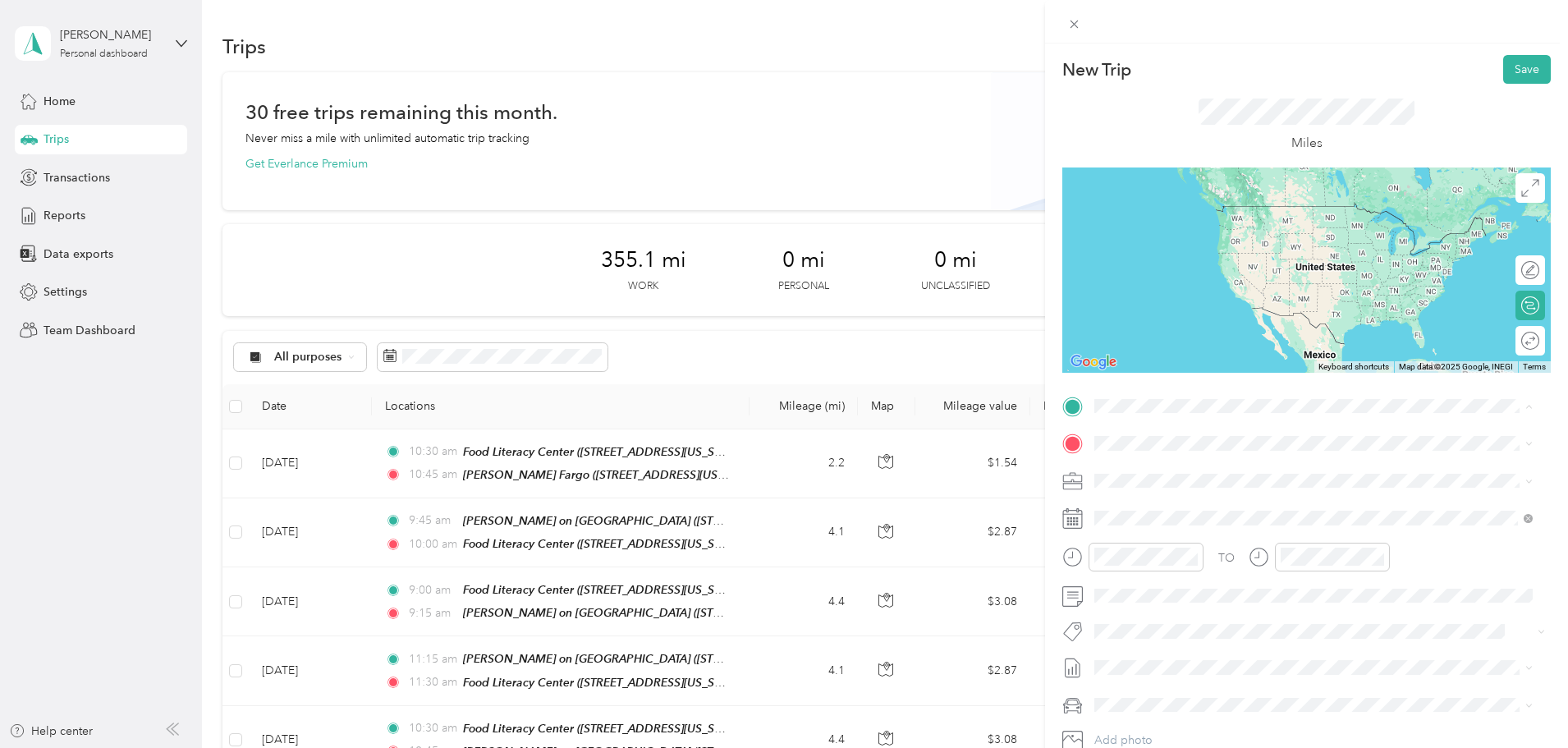
click at [1222, 545] on span "[STREET_ADDRESS][US_STATE]" at bounding box center [1207, 546] width 164 height 14
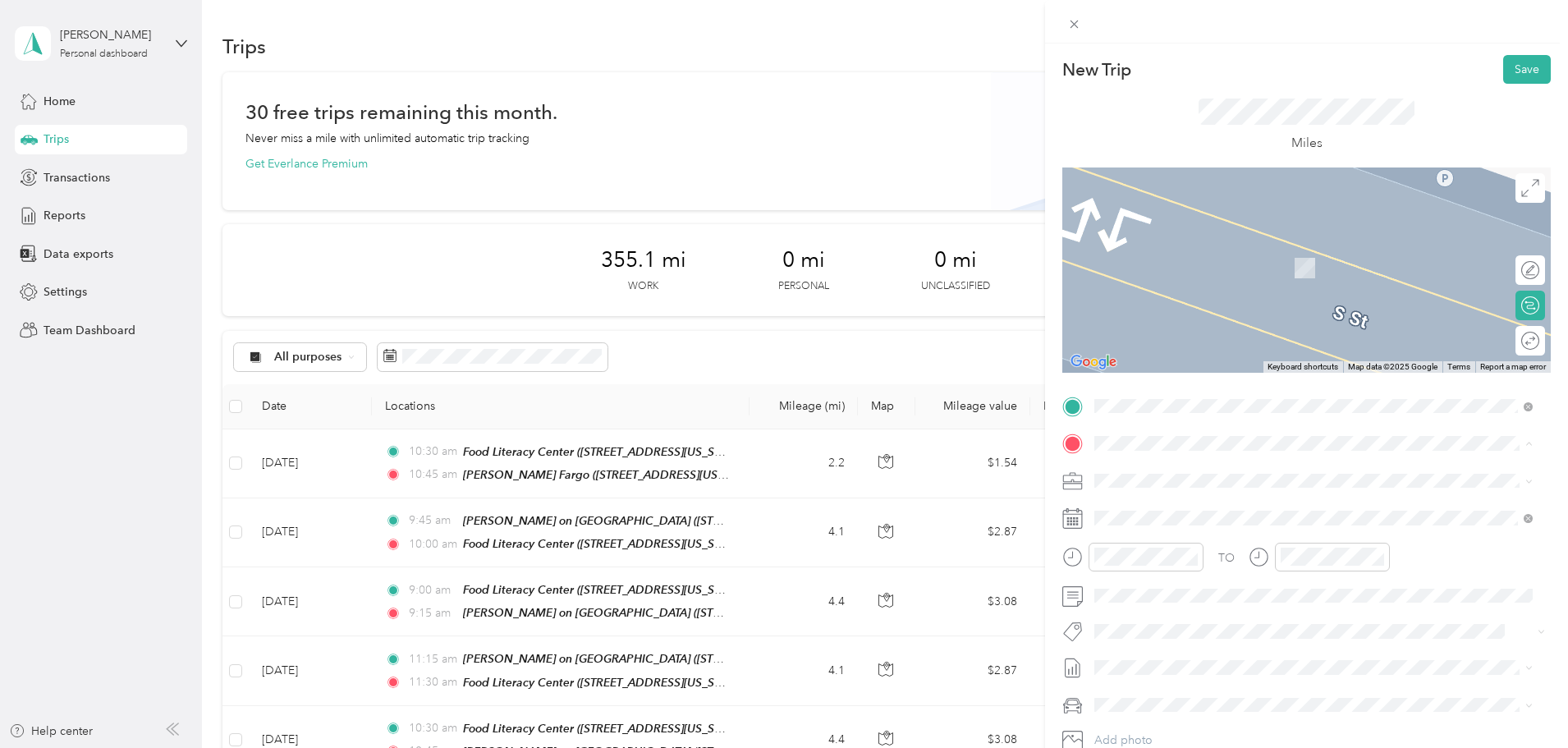
click at [1233, 512] on strong "Food [GEOGRAPHIC_DATA]" at bounding box center [1259, 511] width 153 height 15
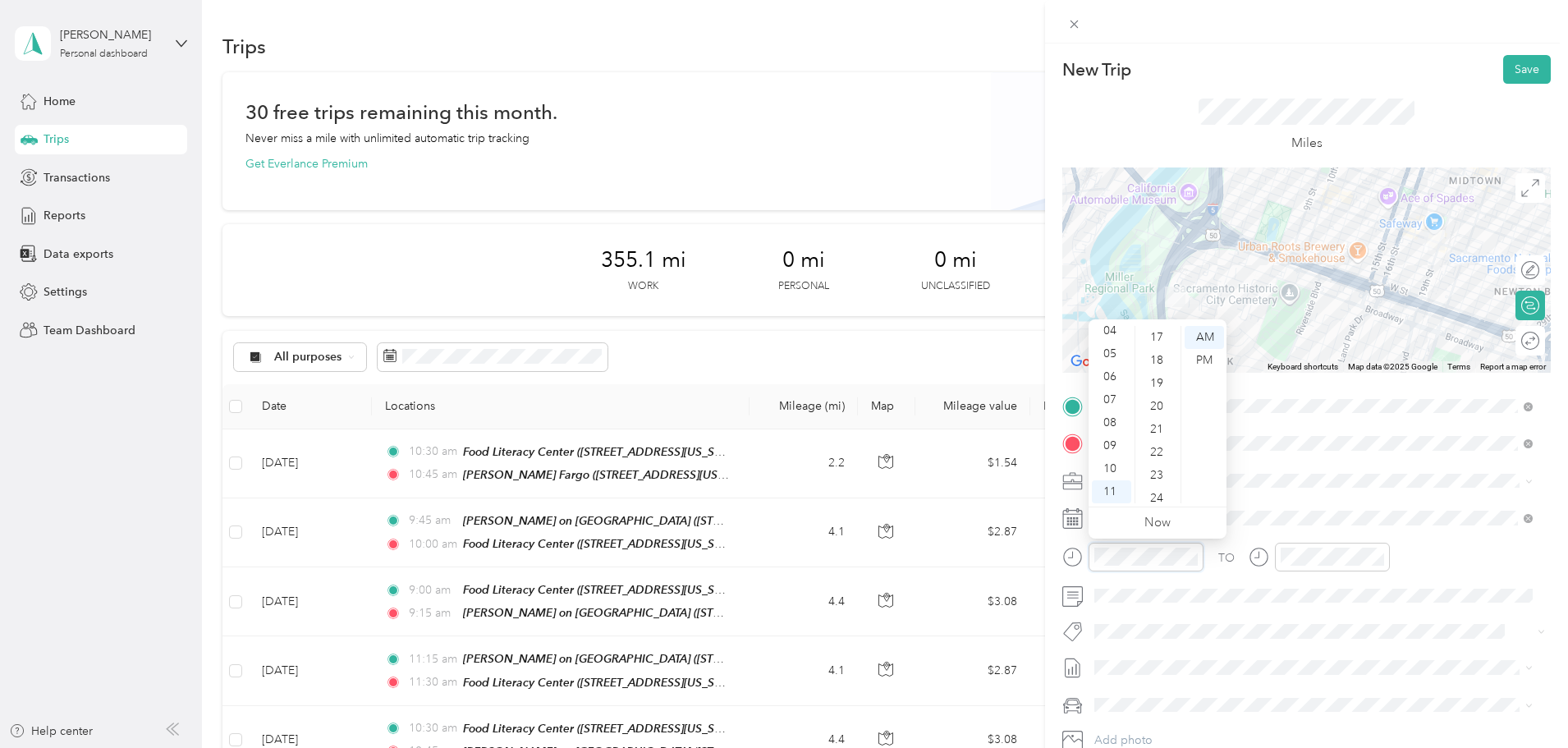
scroll to position [309, 0]
click at [1161, 370] on div "15" at bounding box center [1158, 374] width 40 height 23
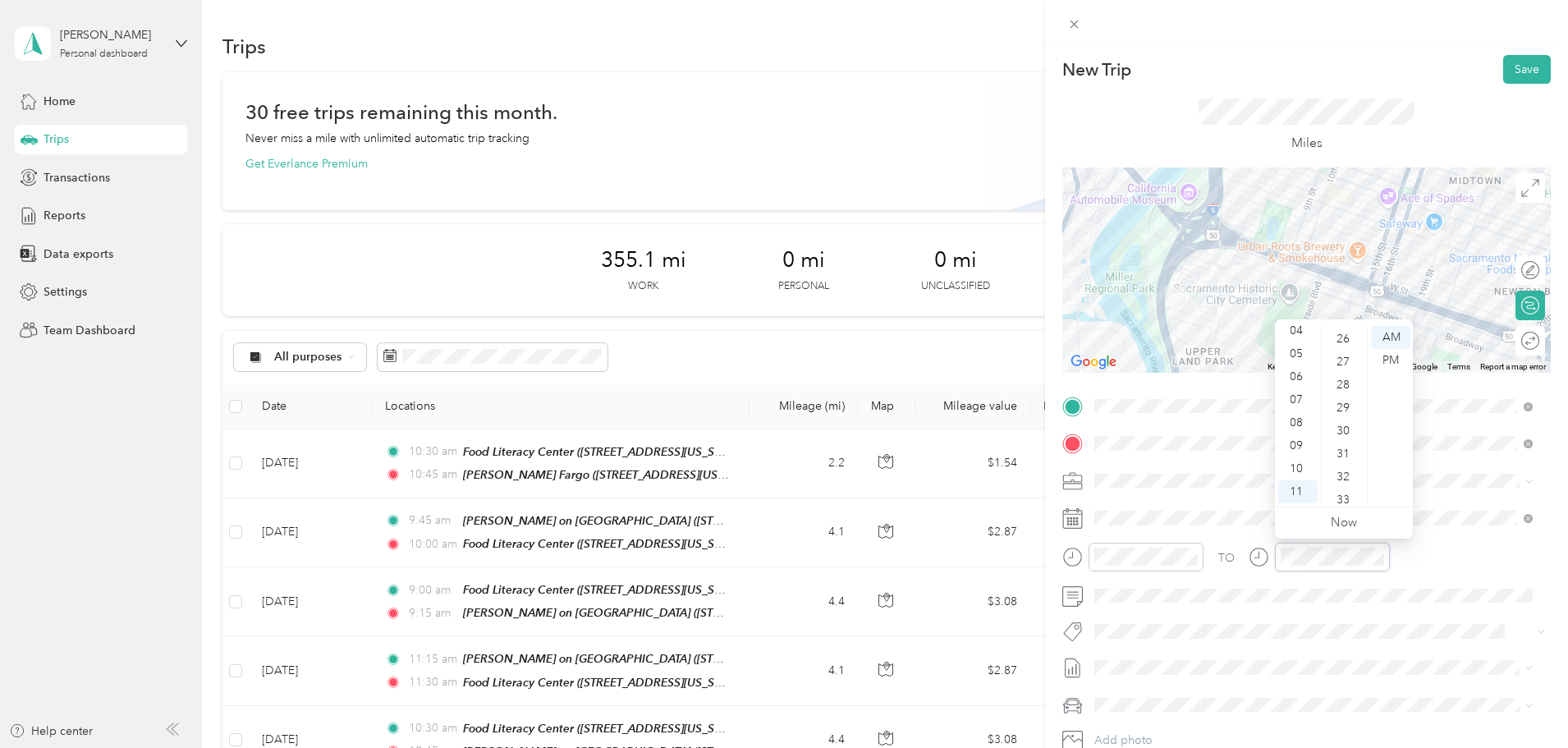
scroll to position [555, 0]
click at [1351, 464] on div "30" at bounding box center [1344, 472] width 40 height 23
click at [1503, 69] on button "Save" at bounding box center [1526, 70] width 47 height 29
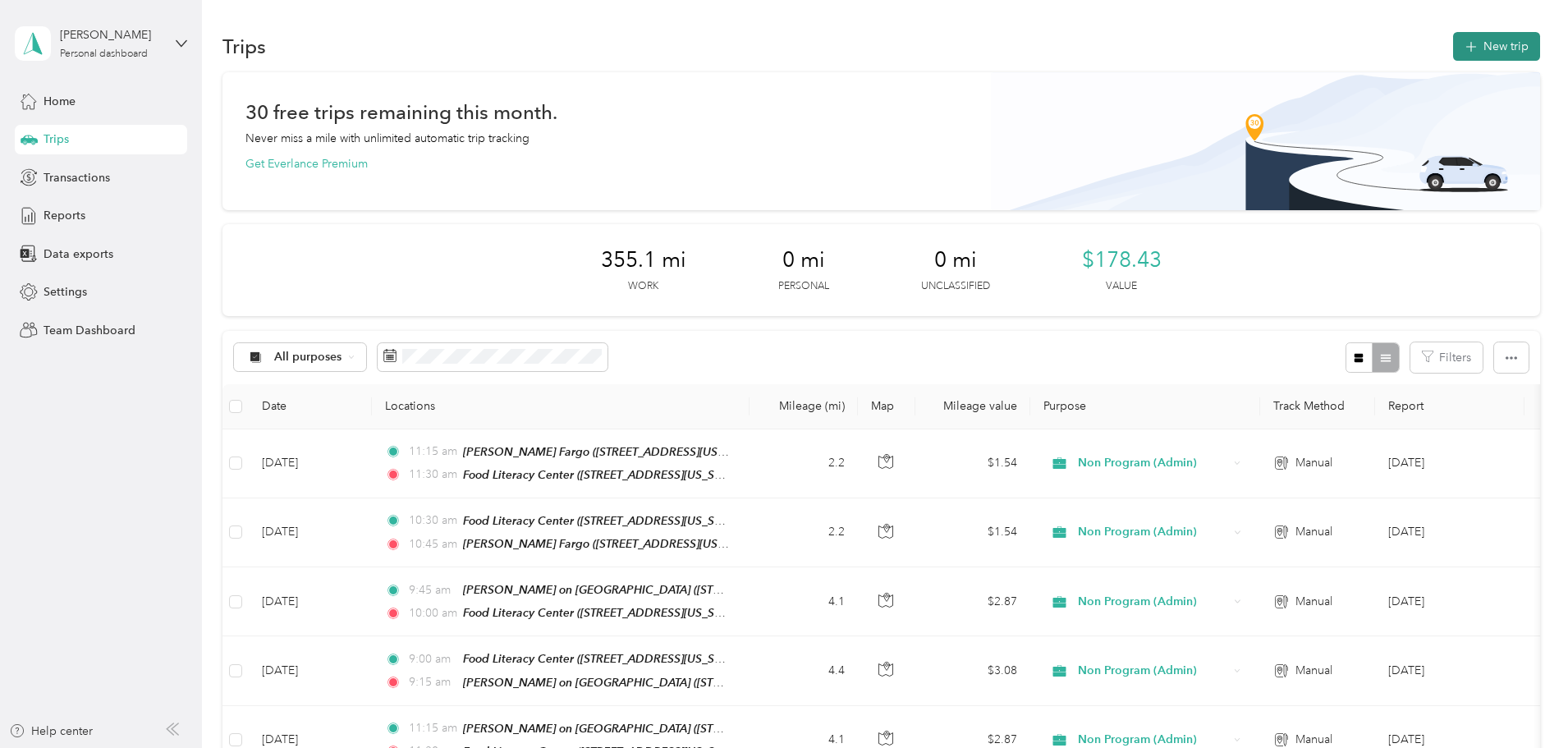
click at [1454, 42] on button "New trip" at bounding box center [1497, 47] width 87 height 29
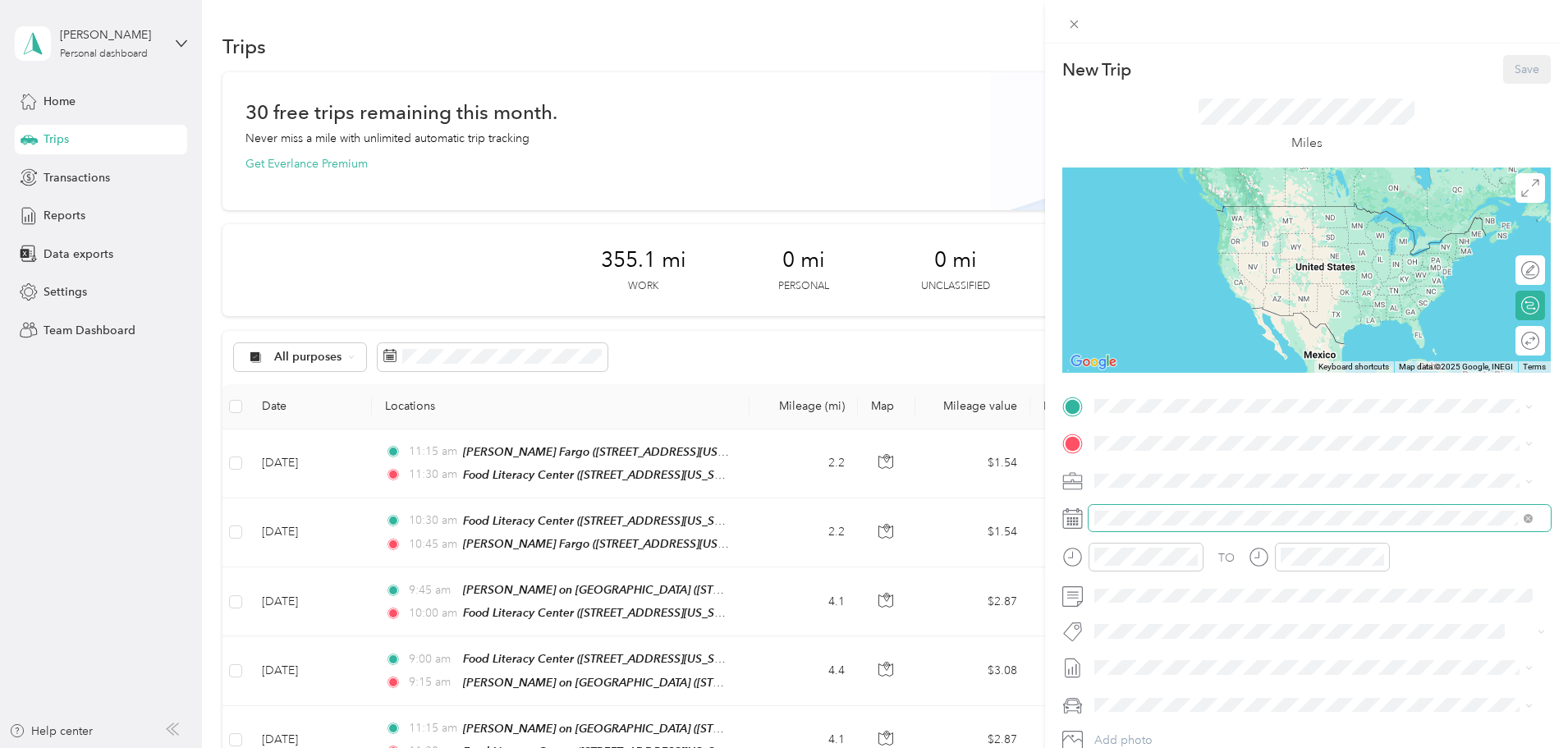
click at [1234, 510] on span at bounding box center [1319, 517] width 462 height 26
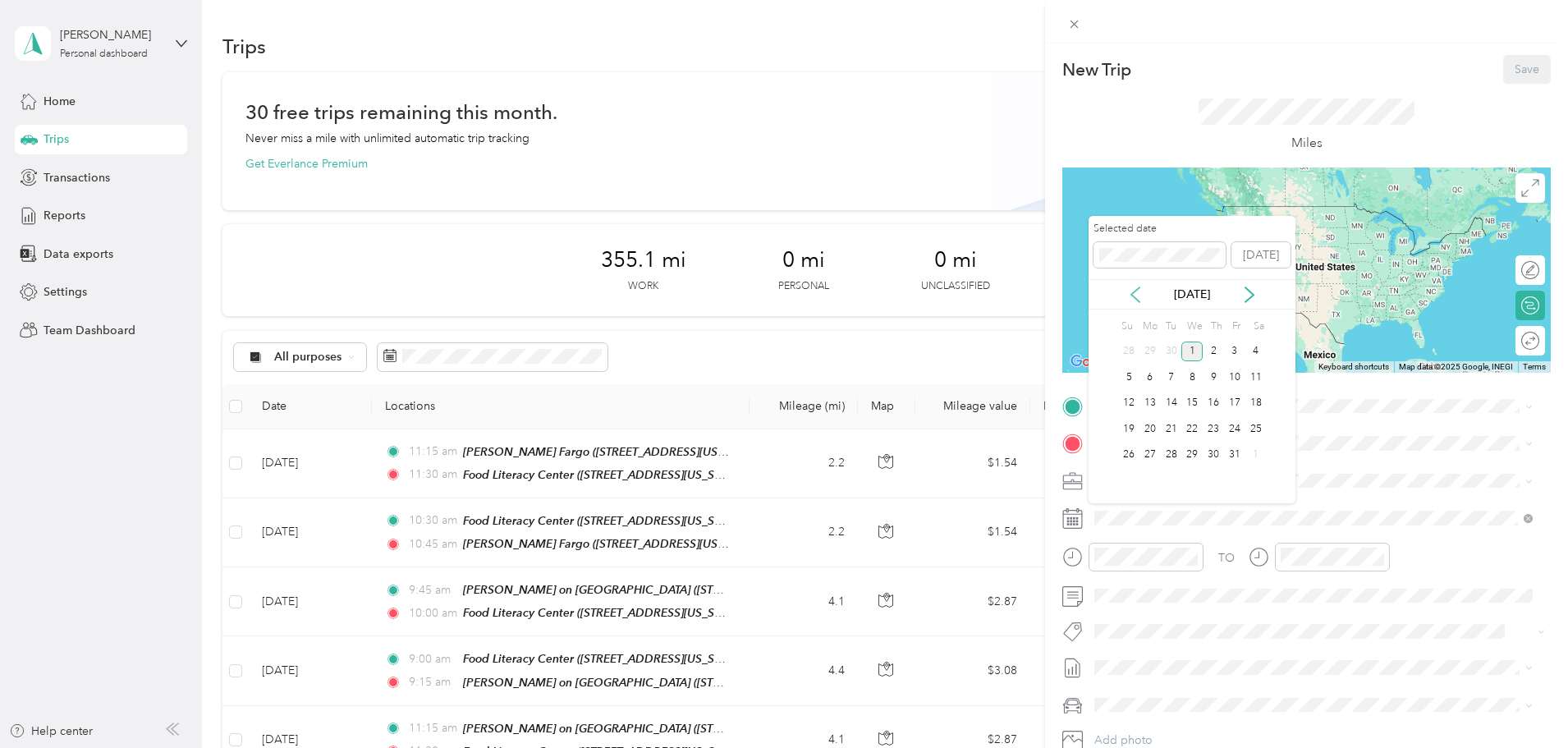
click at [1135, 294] on icon at bounding box center [1135, 295] width 16 height 16
click at [1190, 425] on div "24" at bounding box center [1192, 428] width 21 height 20
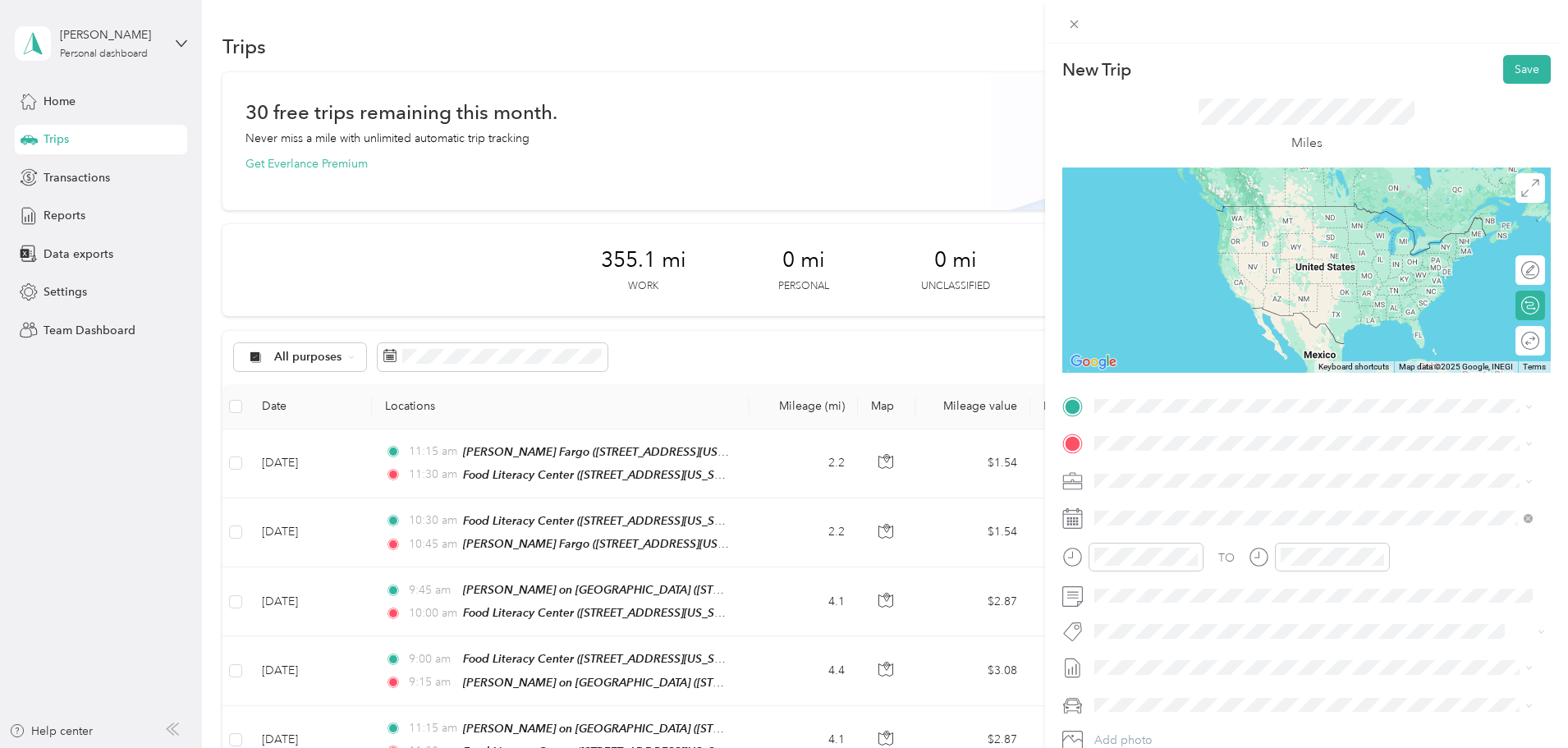
click at [1262, 483] on div "TEAM Food Literacy Center [STREET_ADDRESS][US_STATE]" at bounding box center [1231, 484] width 210 height 41
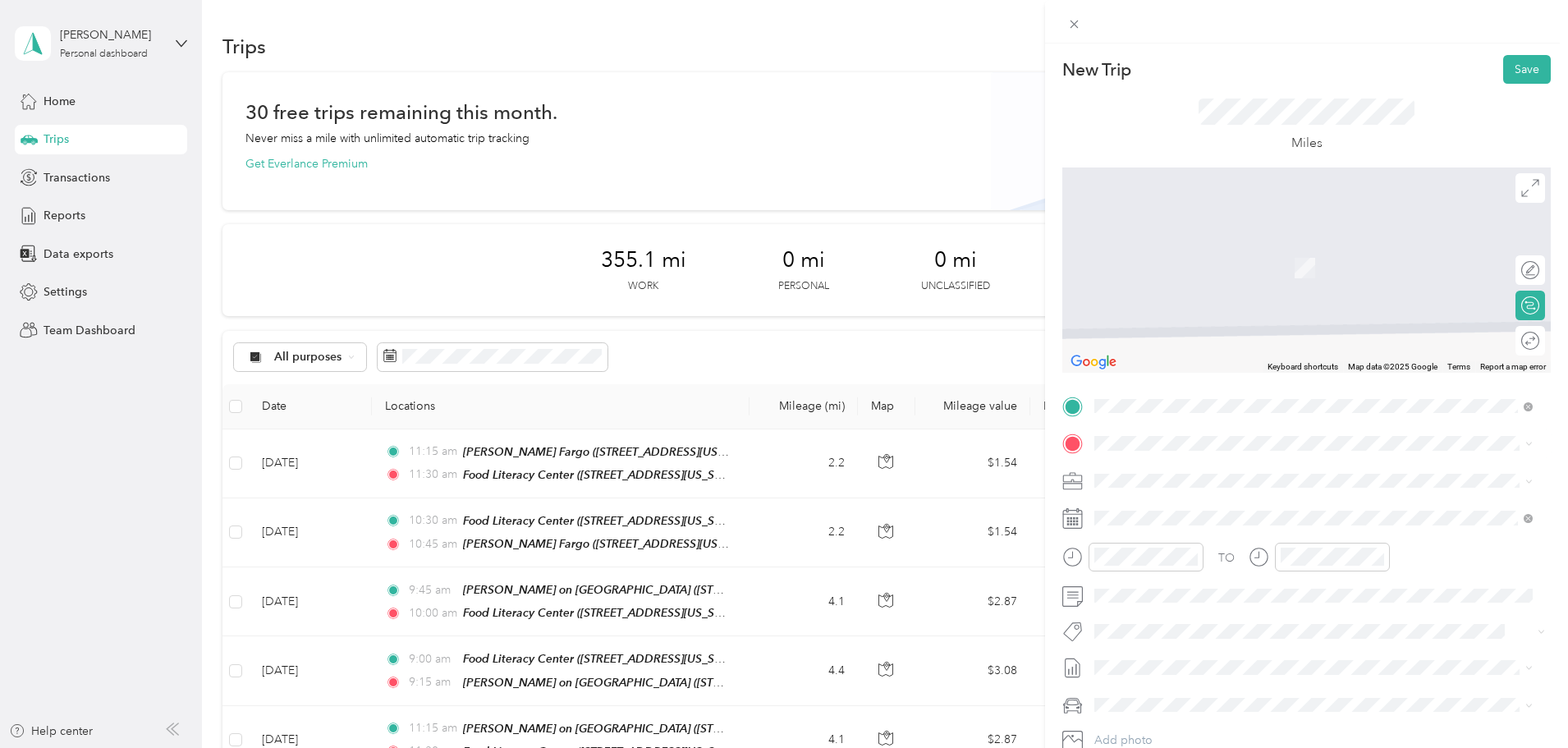
click at [1250, 670] on strong "[PERSON_NAME] on [GEOGRAPHIC_DATA]" at bounding box center [1301, 677] width 239 height 15
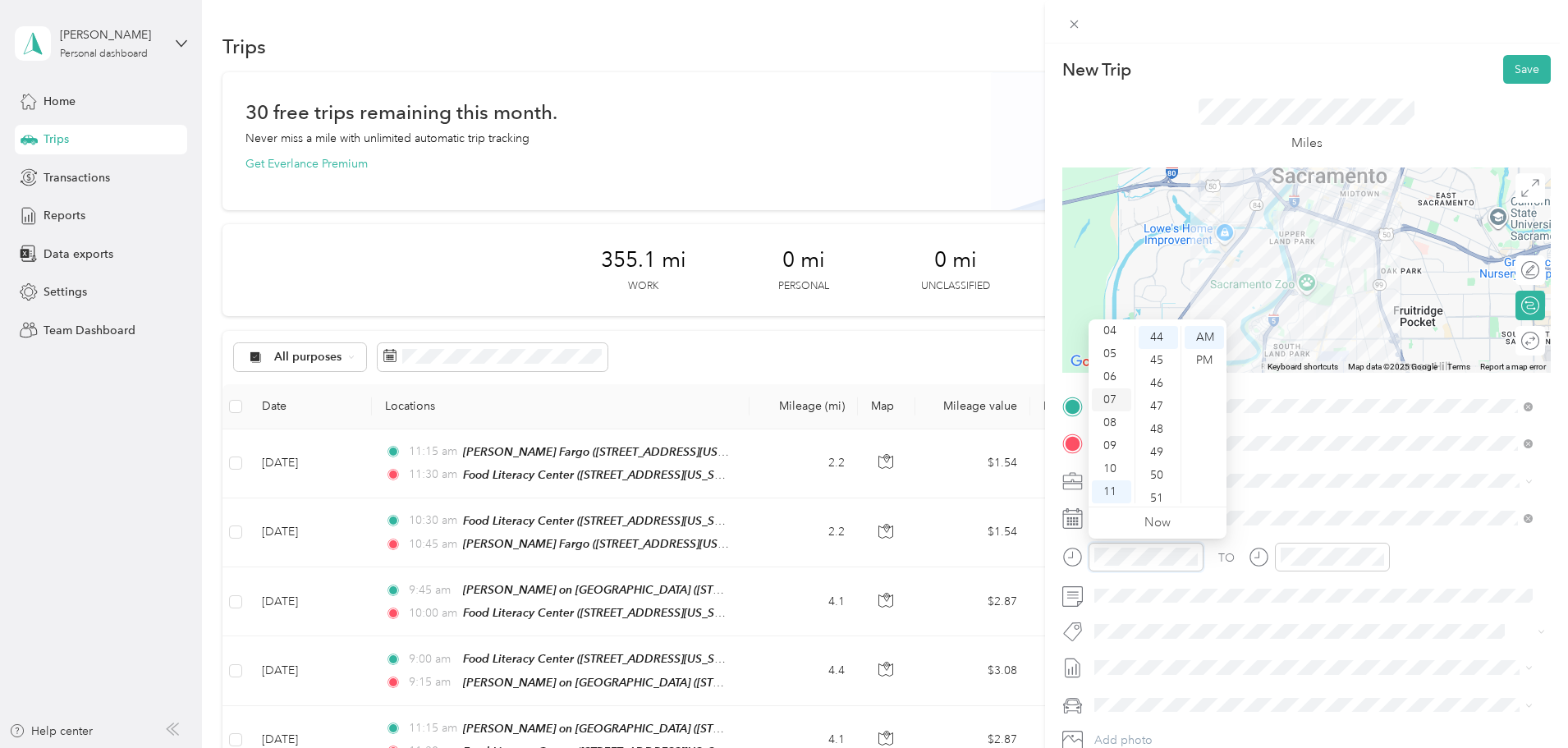
scroll to position [16, 0]
click at [1116, 361] on div "02" at bounding box center [1112, 367] width 40 height 23
click at [1159, 333] on div "00" at bounding box center [1158, 337] width 40 height 23
click at [1203, 359] on div "PM" at bounding box center [1205, 360] width 40 height 23
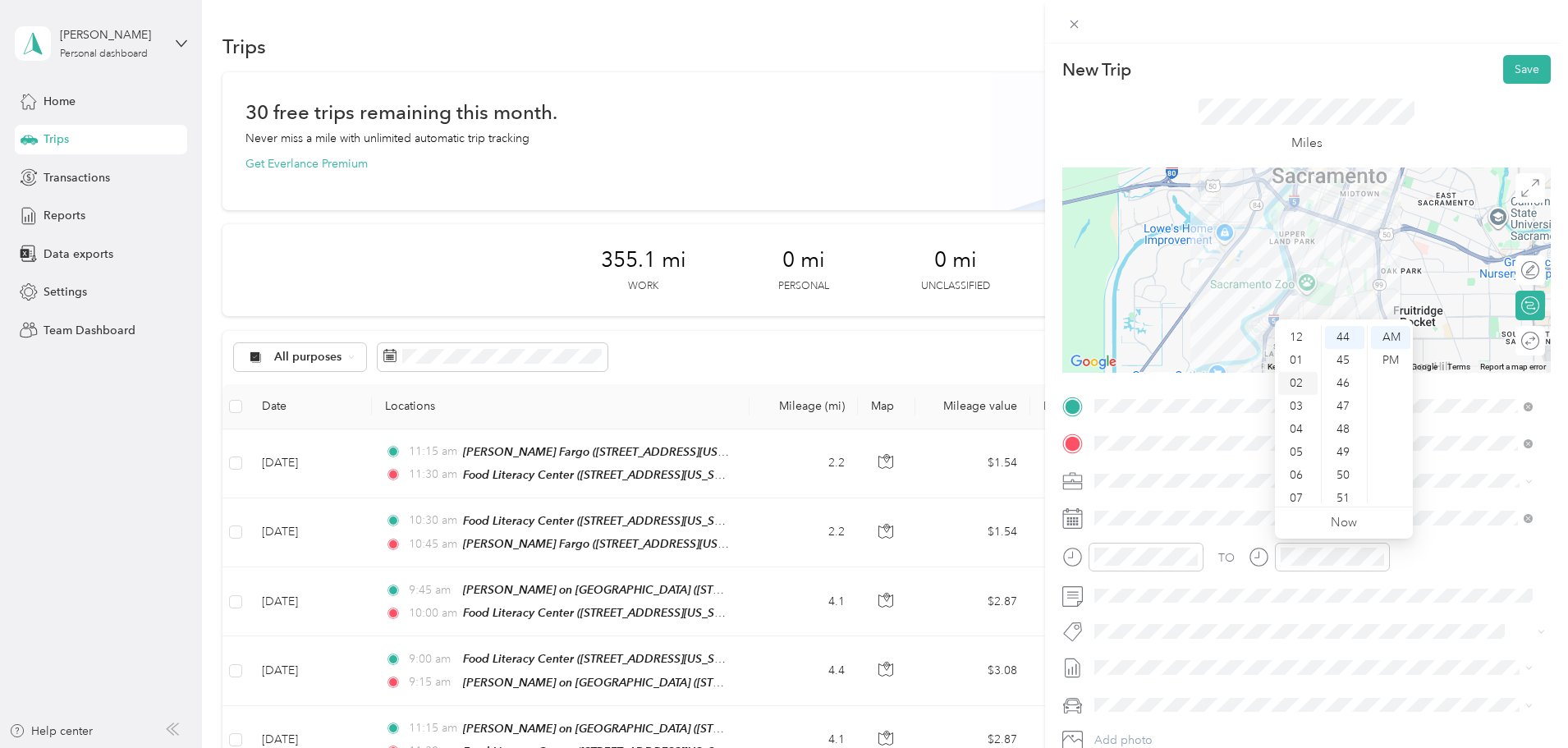
click at [1300, 379] on div "02" at bounding box center [1298, 384] width 40 height 23
click at [1348, 411] on div "15" at bounding box center [1344, 410] width 40 height 23
click at [1390, 358] on div "PM" at bounding box center [1391, 360] width 40 height 23
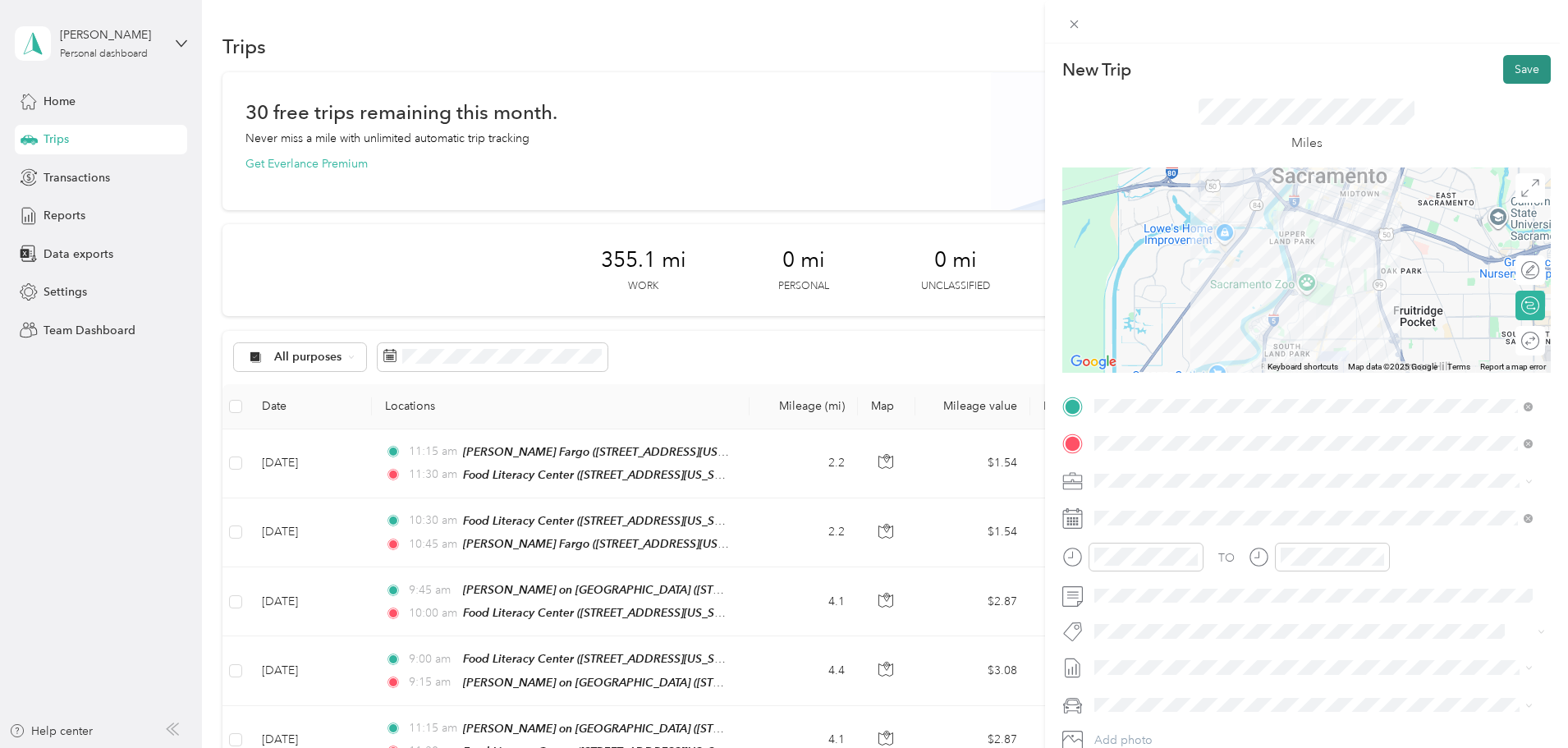
click at [1519, 68] on button "Save" at bounding box center [1526, 70] width 47 height 29
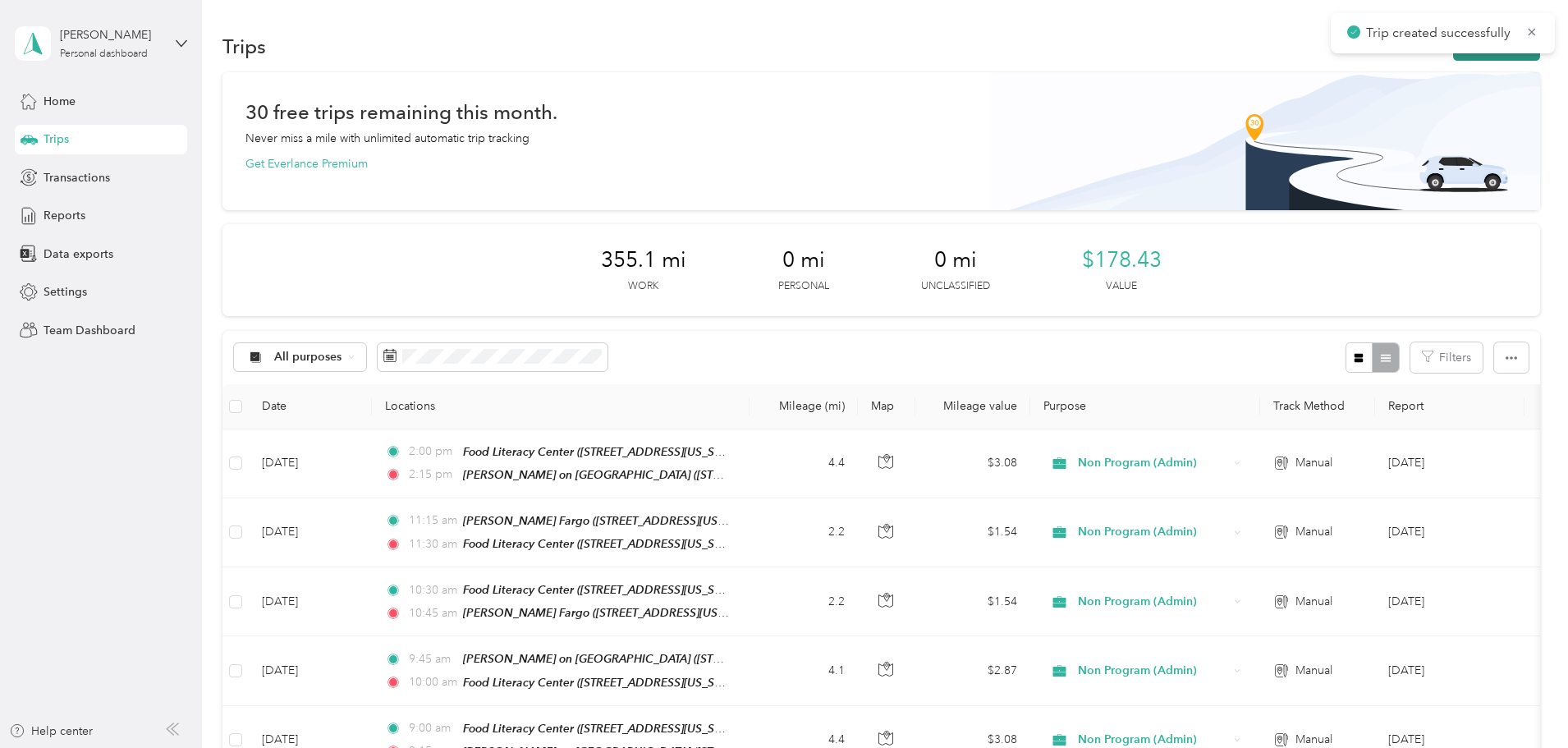
click at [1454, 55] on button "New trip" at bounding box center [1497, 47] width 87 height 29
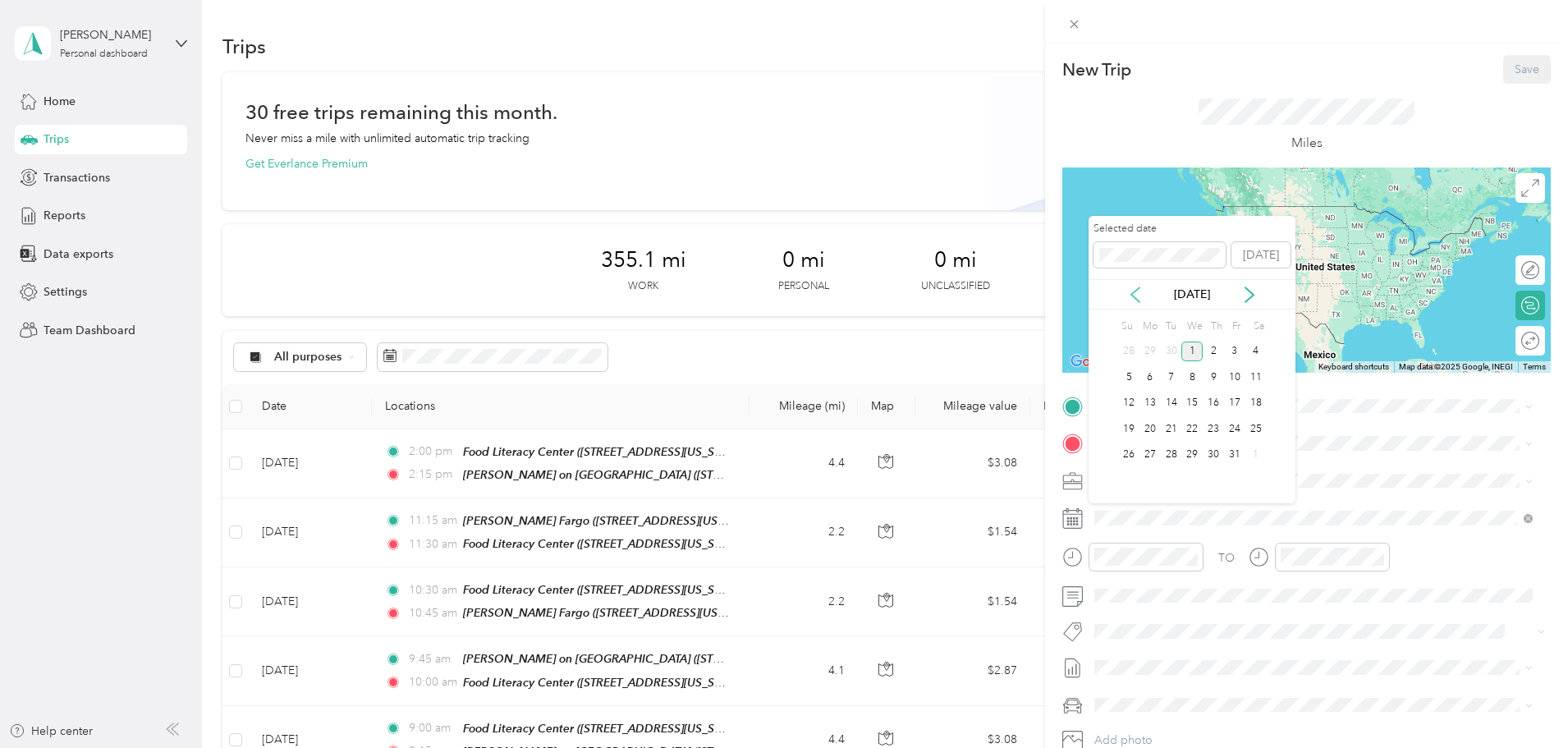
click at [1133, 291] on icon at bounding box center [1135, 295] width 16 height 16
click at [1191, 428] on div "24" at bounding box center [1192, 428] width 21 height 20
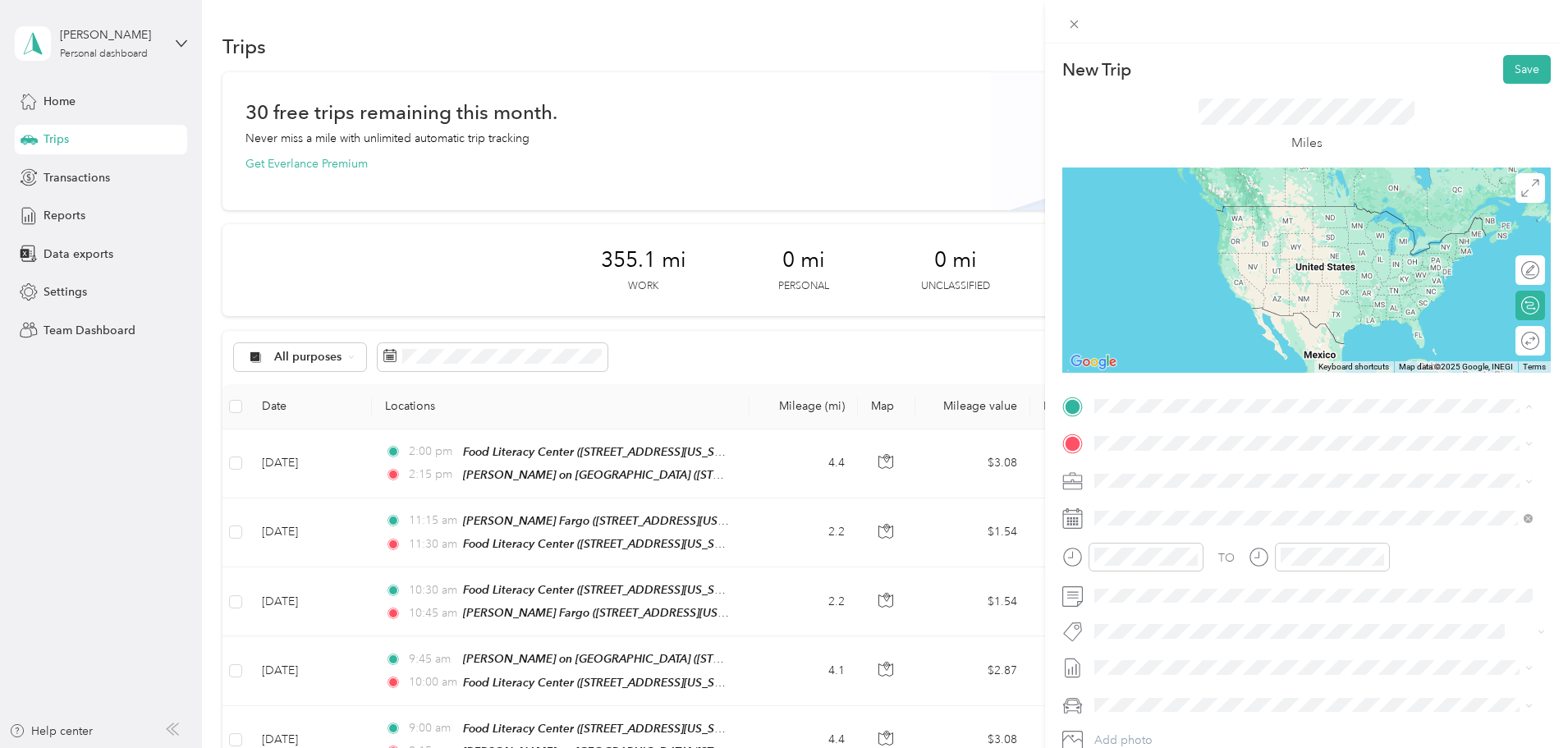
click at [1235, 631] on div "TEAM [PERSON_NAME] on [GEOGRAPHIC_DATA]" at bounding box center [1274, 640] width 297 height 20
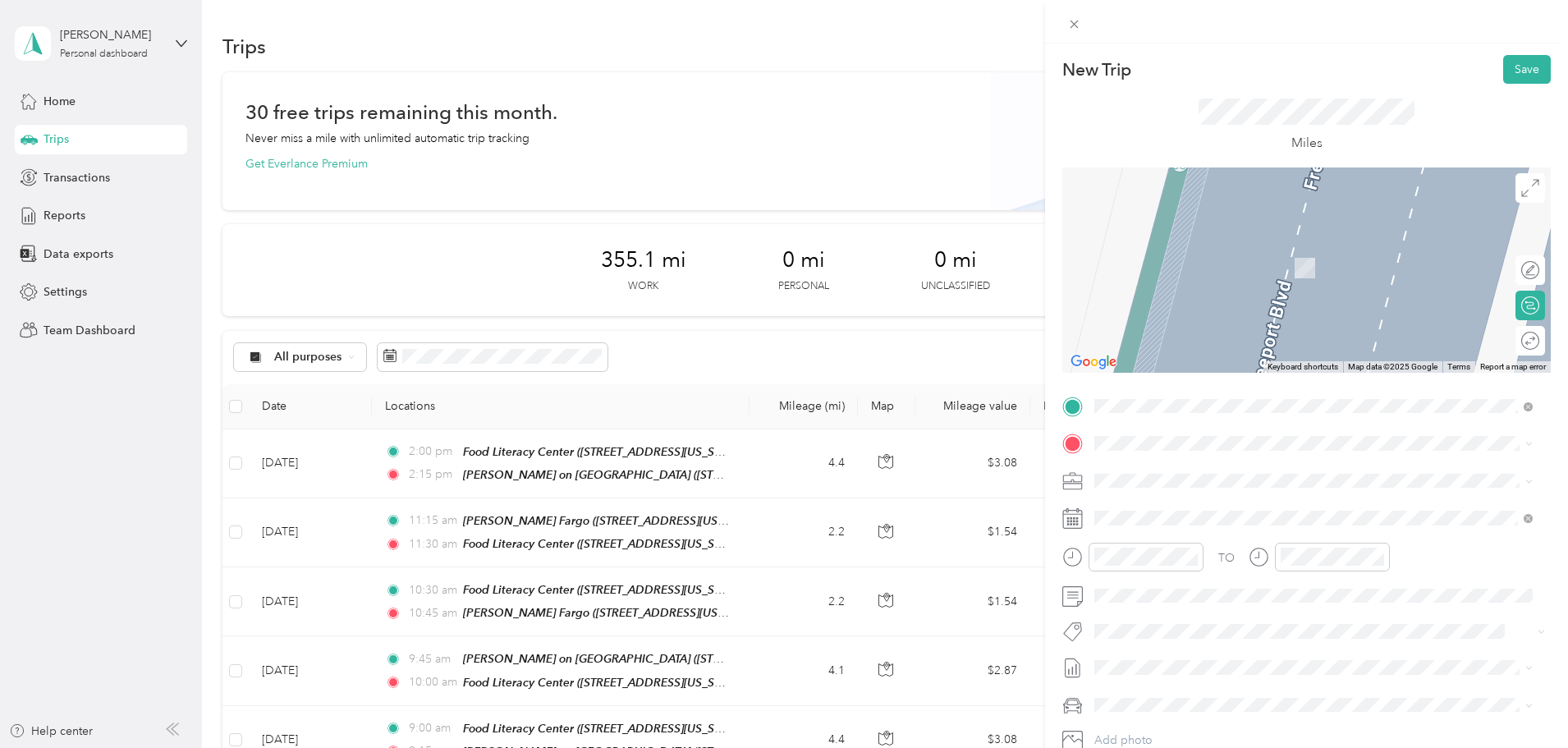
click at [1219, 517] on div "TEAM Food Literacy Center [STREET_ADDRESS][US_STATE]" at bounding box center [1231, 521] width 210 height 41
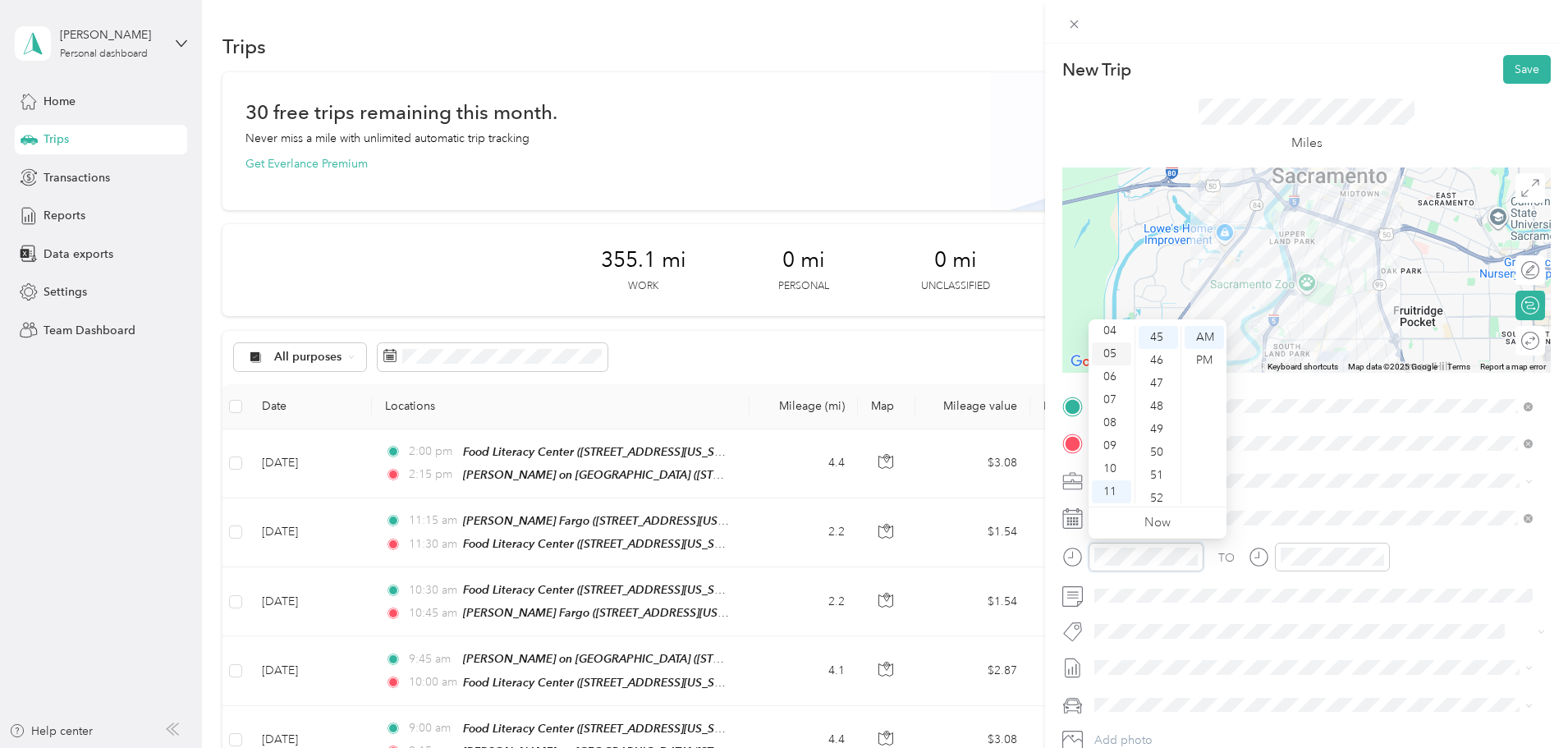
scroll to position [16, 0]
click at [1111, 360] on div "02" at bounding box center [1112, 367] width 40 height 23
click at [1158, 333] on div "45" at bounding box center [1158, 337] width 40 height 23
click at [1210, 360] on div "PM" at bounding box center [1205, 360] width 40 height 23
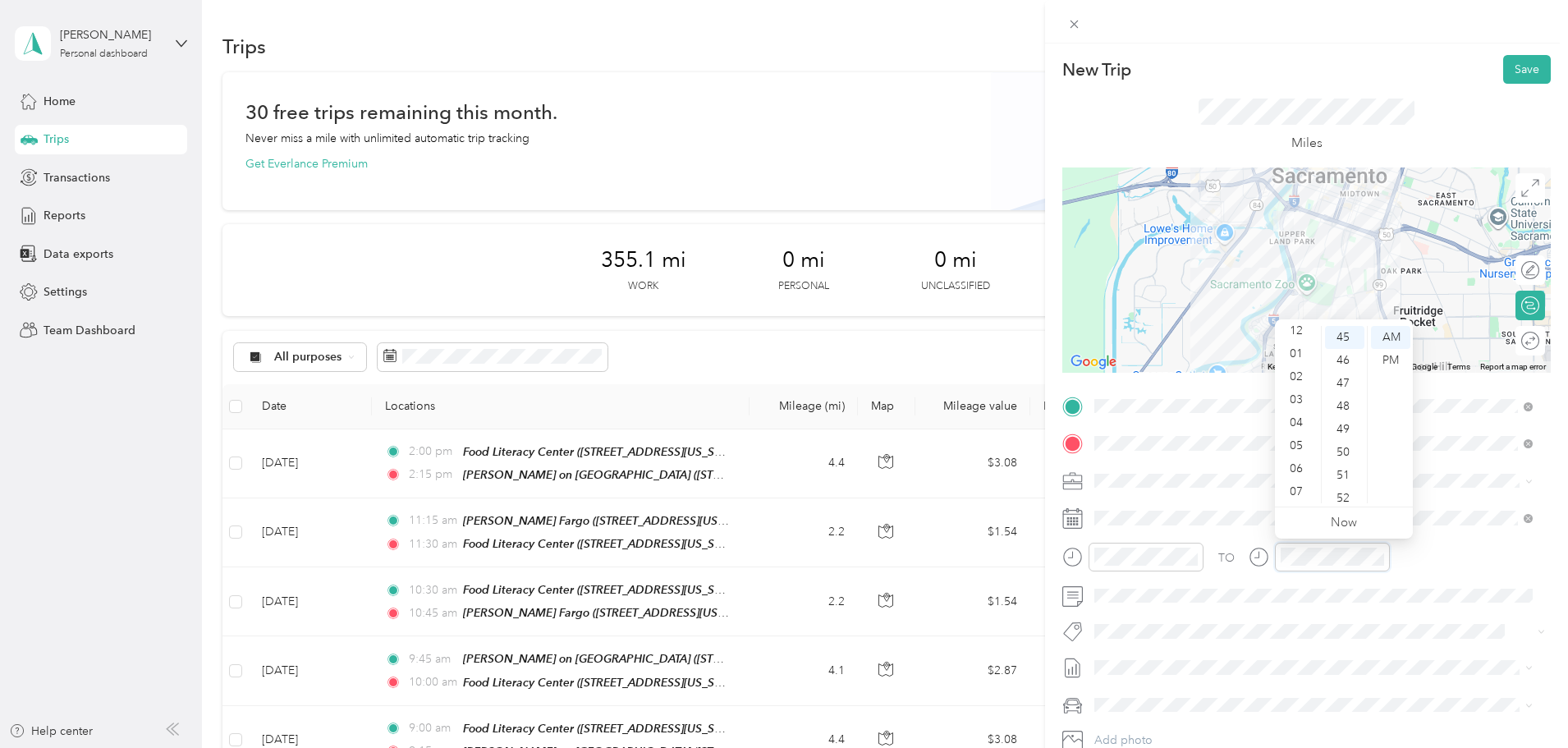
scroll to position [0, 0]
click at [1302, 401] on div "03" at bounding box center [1298, 407] width 40 height 23
click at [1338, 330] on div "00" at bounding box center [1344, 337] width 40 height 23
click at [1388, 357] on div "PM" at bounding box center [1391, 360] width 40 height 23
click at [1509, 68] on button "Save" at bounding box center [1526, 70] width 47 height 29
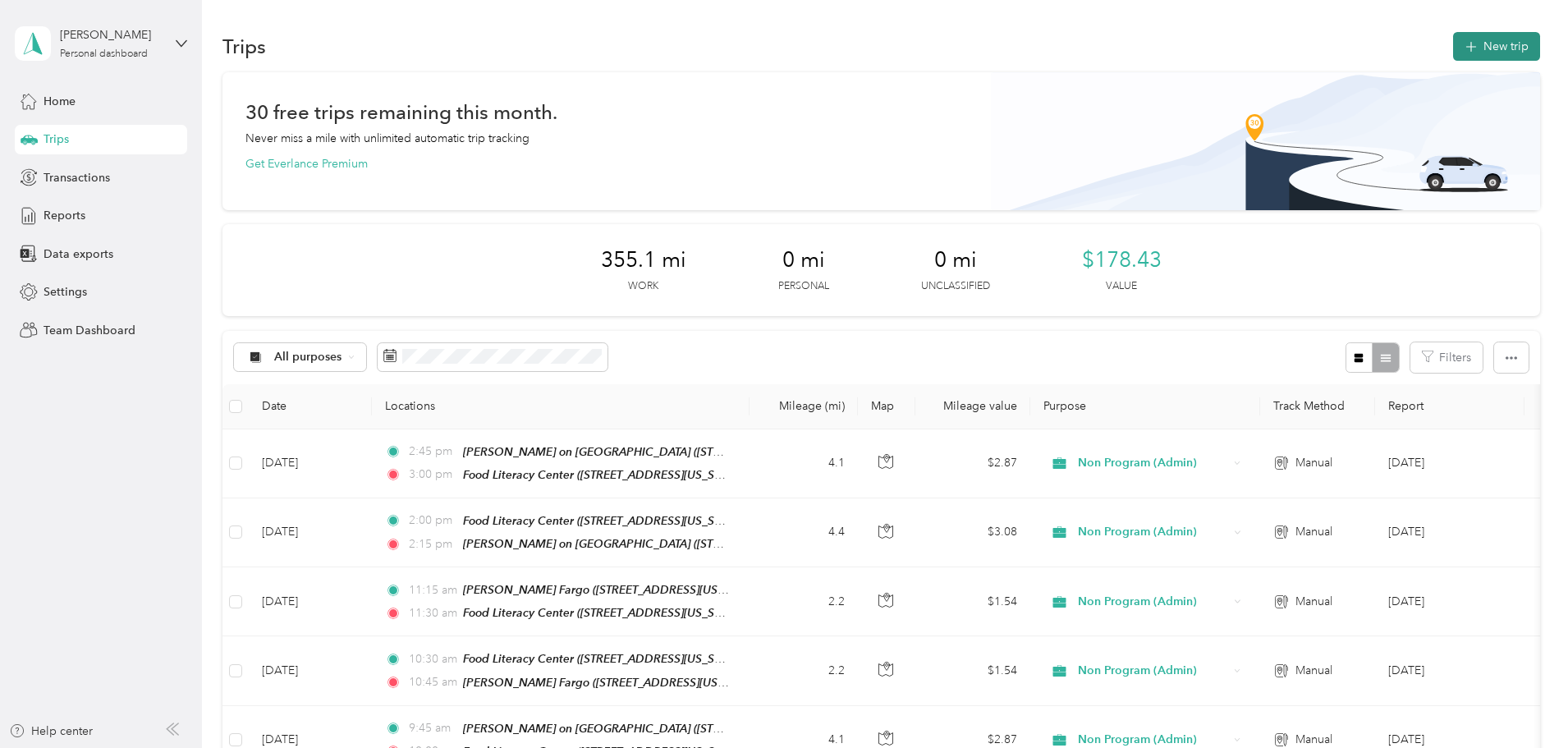
click at [1454, 40] on button "New trip" at bounding box center [1497, 47] width 87 height 29
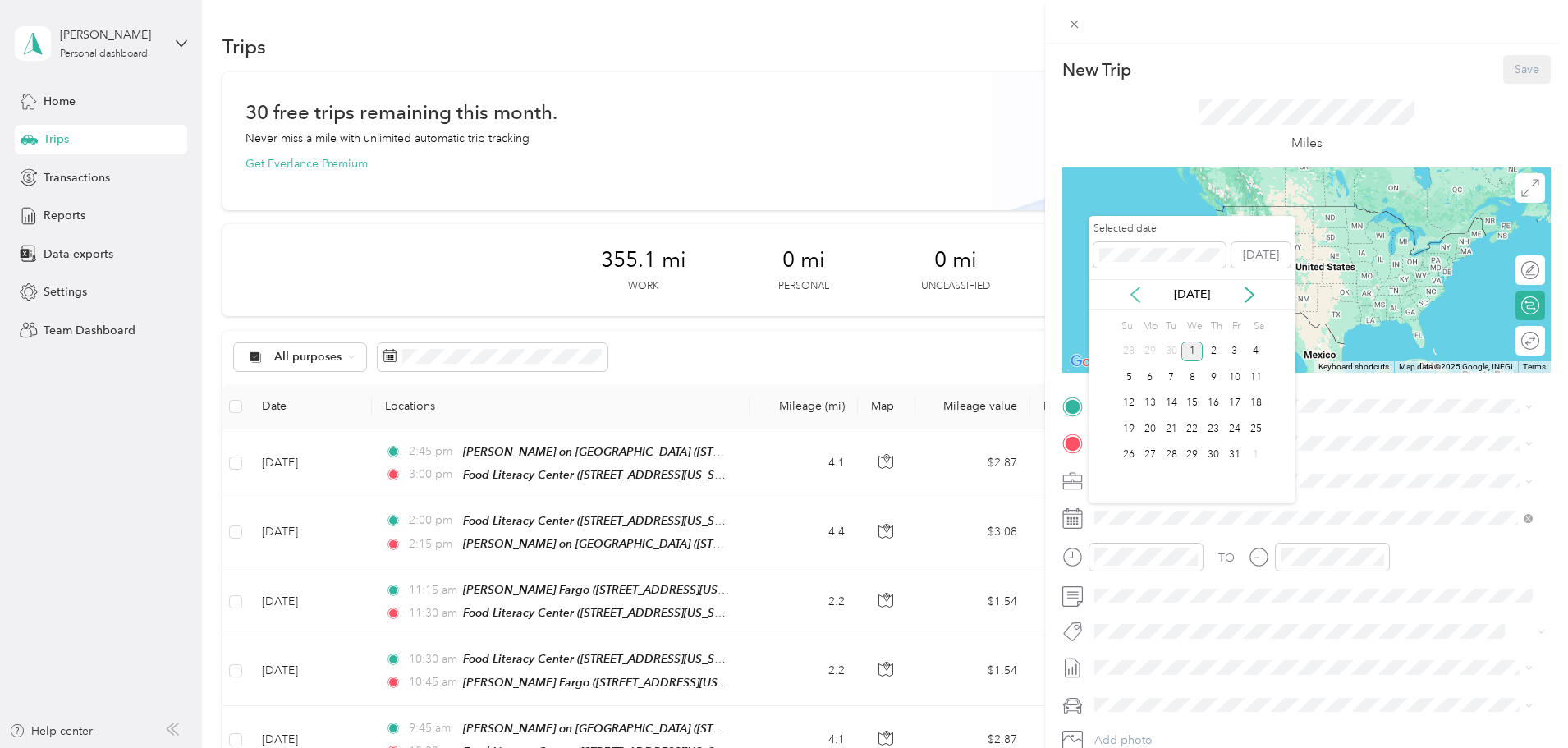
click at [1130, 288] on icon at bounding box center [1135, 295] width 16 height 16
click at [1235, 424] on div "26" at bounding box center [1235, 428] width 21 height 20
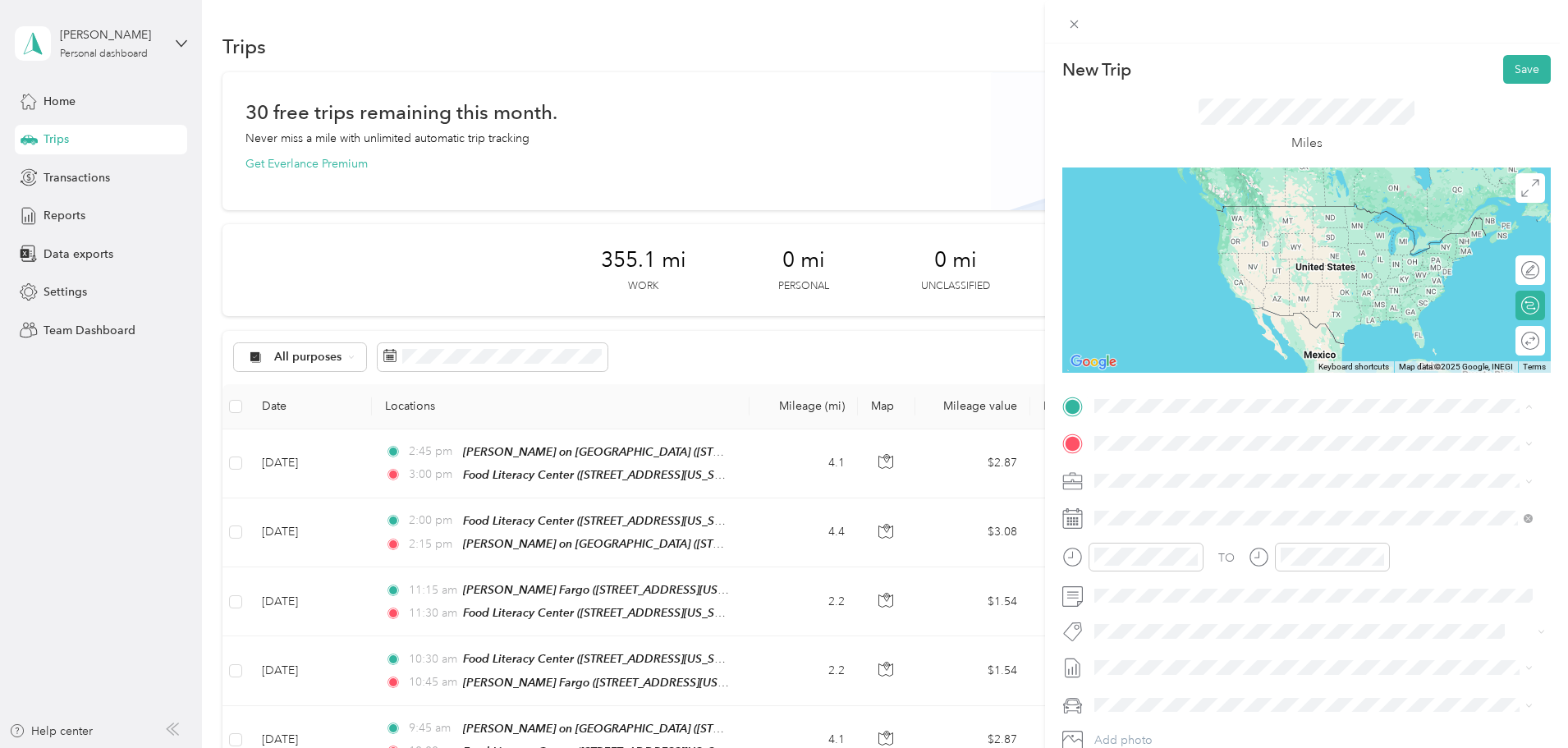
click at [1246, 470] on strong "Food [GEOGRAPHIC_DATA]" at bounding box center [1259, 473] width 153 height 15
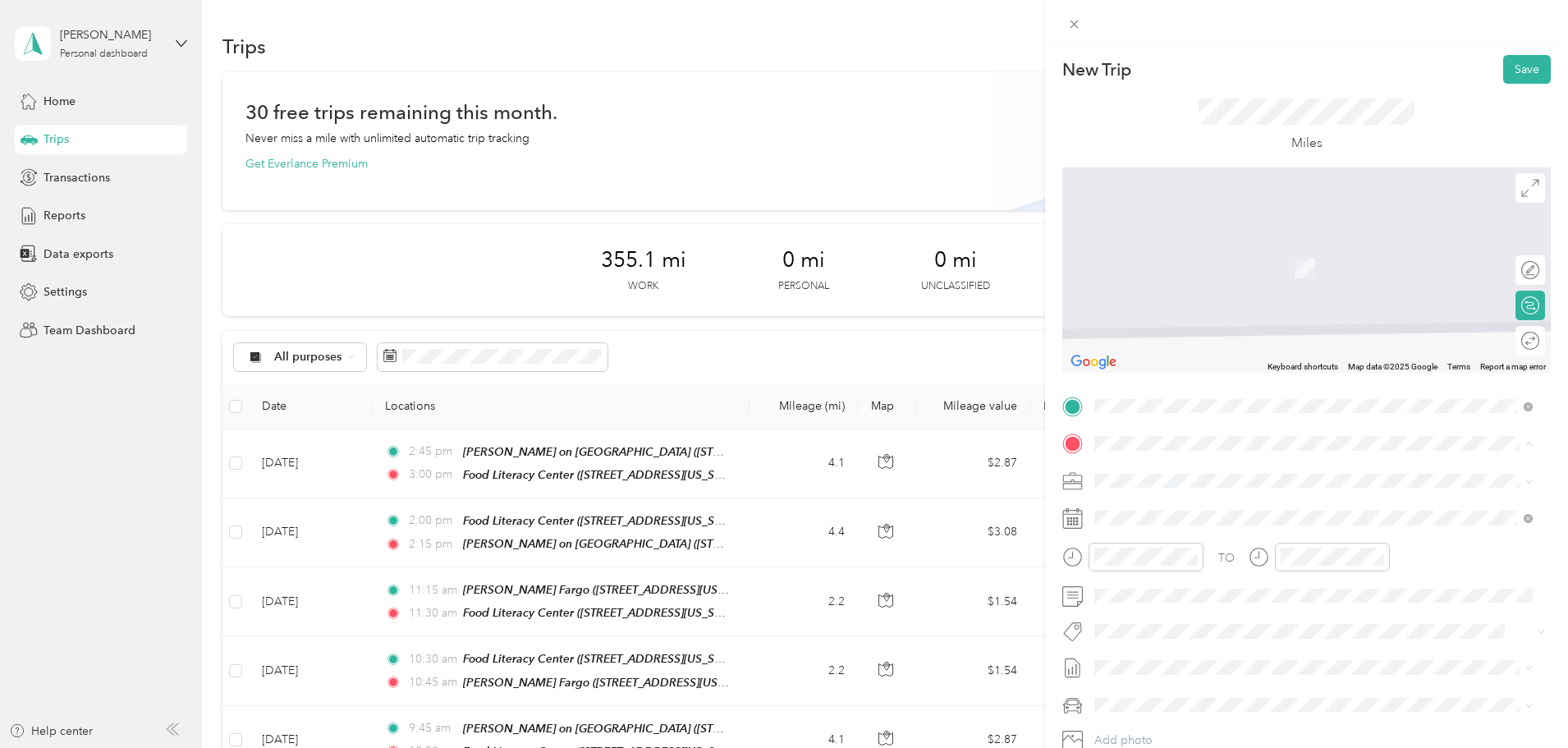
click at [1250, 568] on div "[PERSON_NAME] Fargo" at bounding box center [1207, 565] width 164 height 15
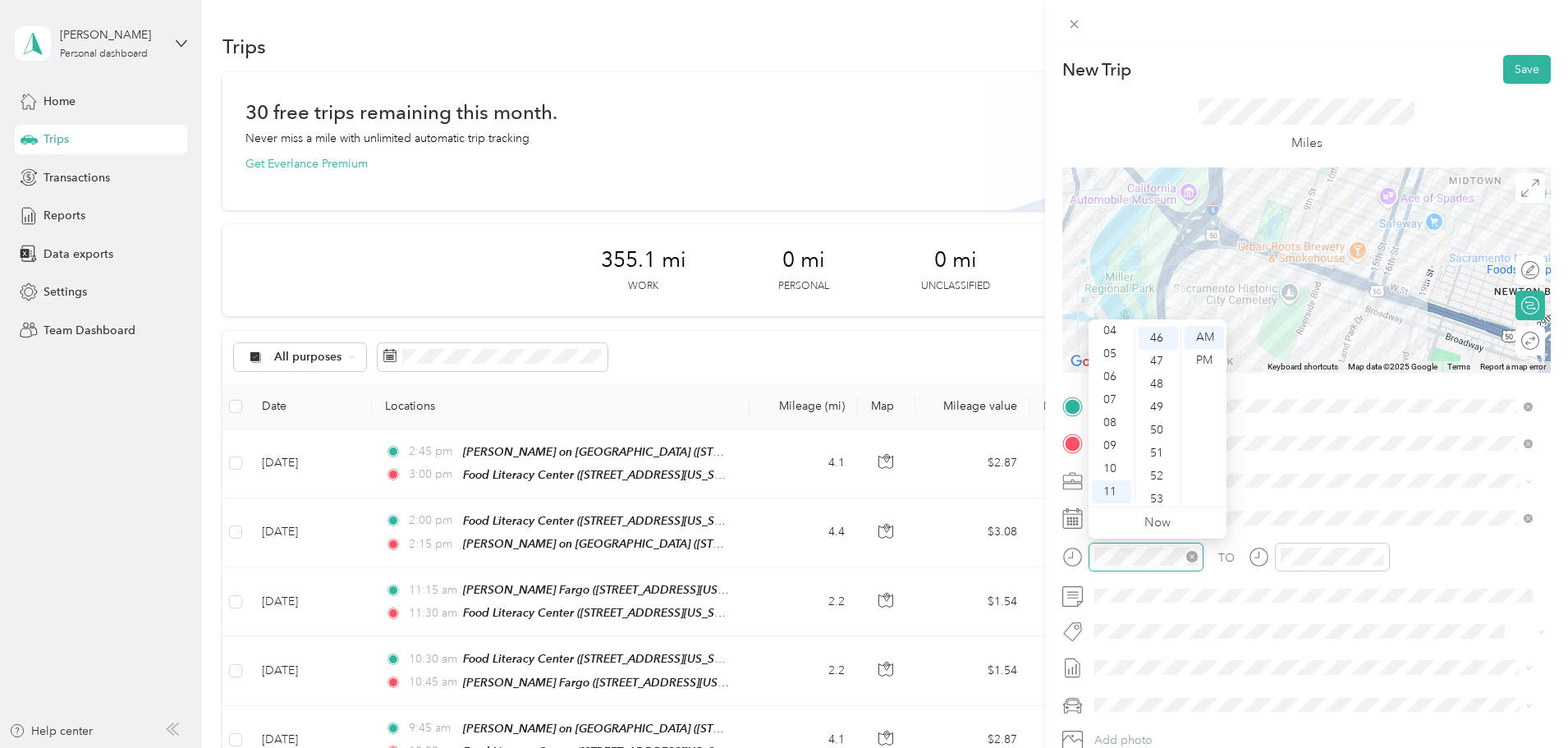
scroll to position [1057, 0]
click at [1120, 467] on div "10" at bounding box center [1112, 469] width 40 height 23
click at [1156, 452] on div "30" at bounding box center [1158, 462] width 40 height 23
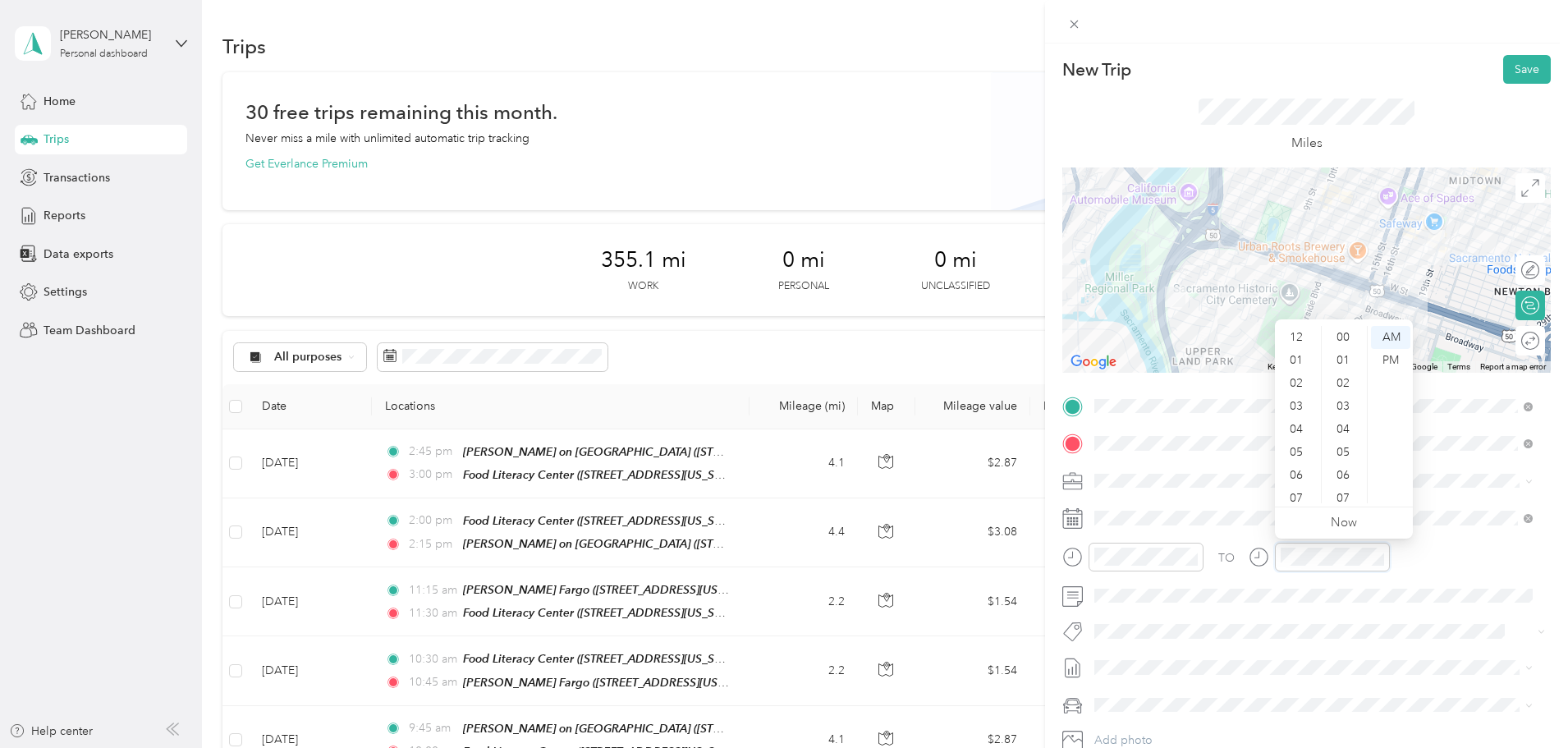
scroll to position [99, 0]
click at [1288, 466] on div "10" at bounding box center [1298, 469] width 40 height 23
click at [1351, 397] on div "45" at bounding box center [1344, 396] width 40 height 23
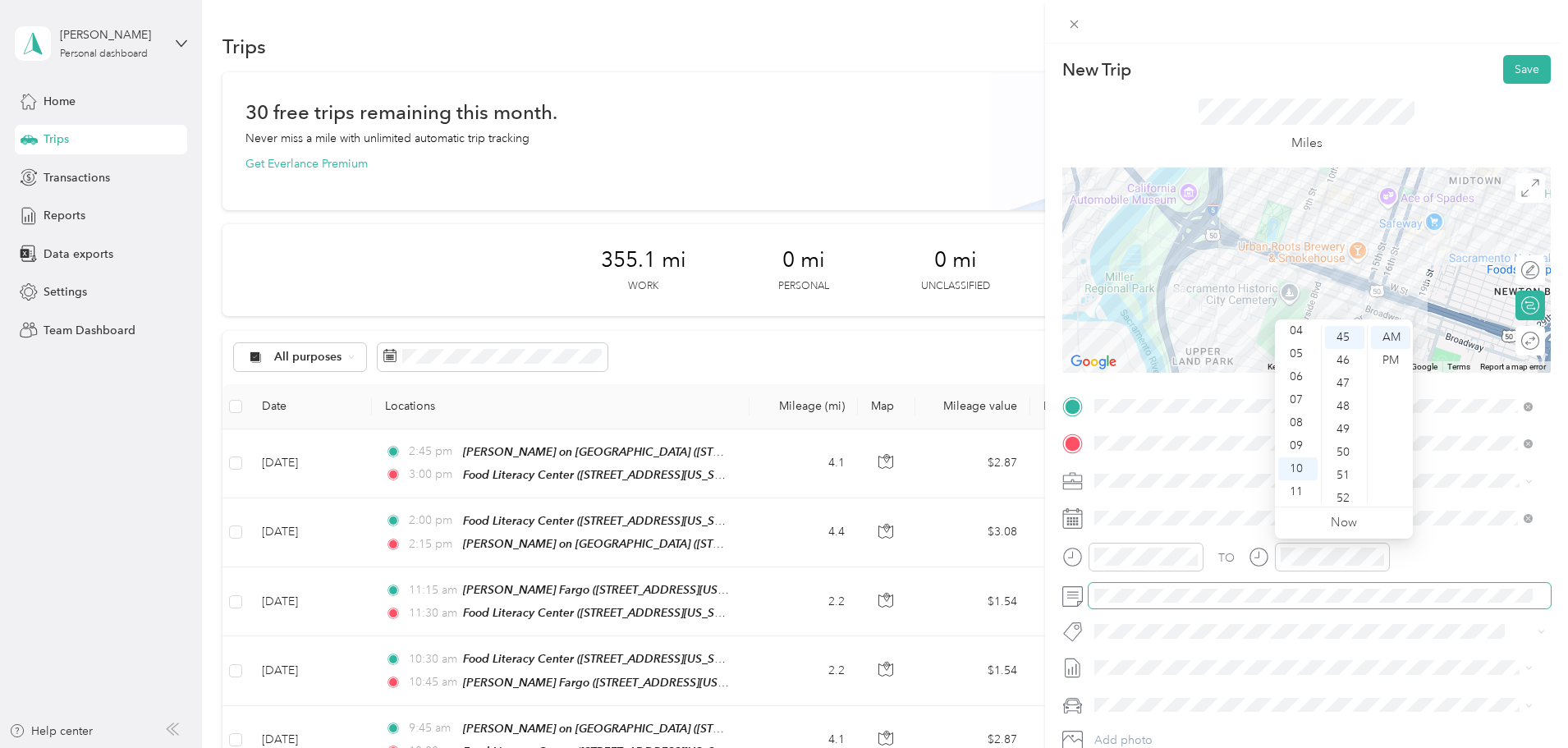
click at [1254, 584] on span at bounding box center [1319, 596] width 462 height 26
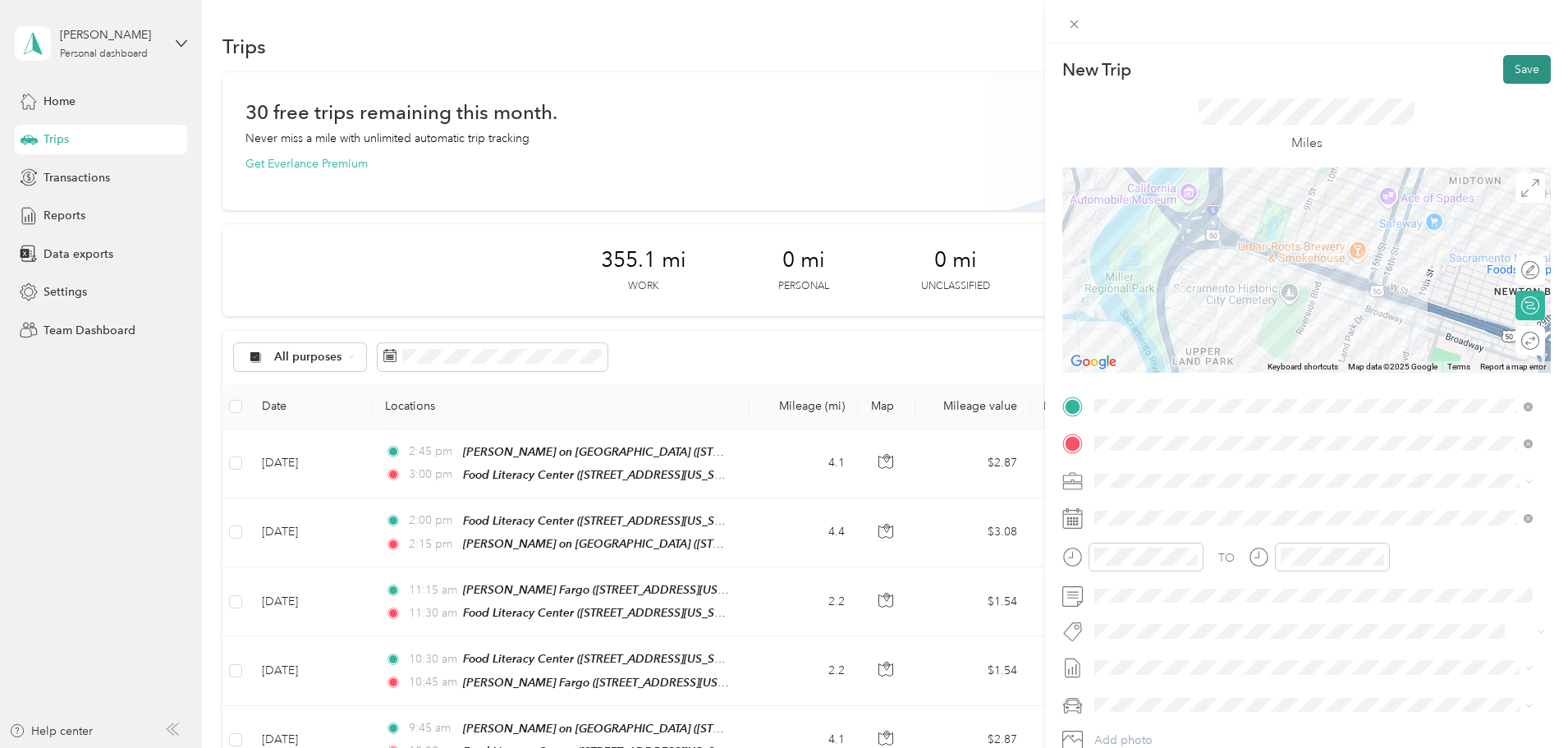
click at [1516, 69] on button "Save" at bounding box center [1526, 70] width 47 height 29
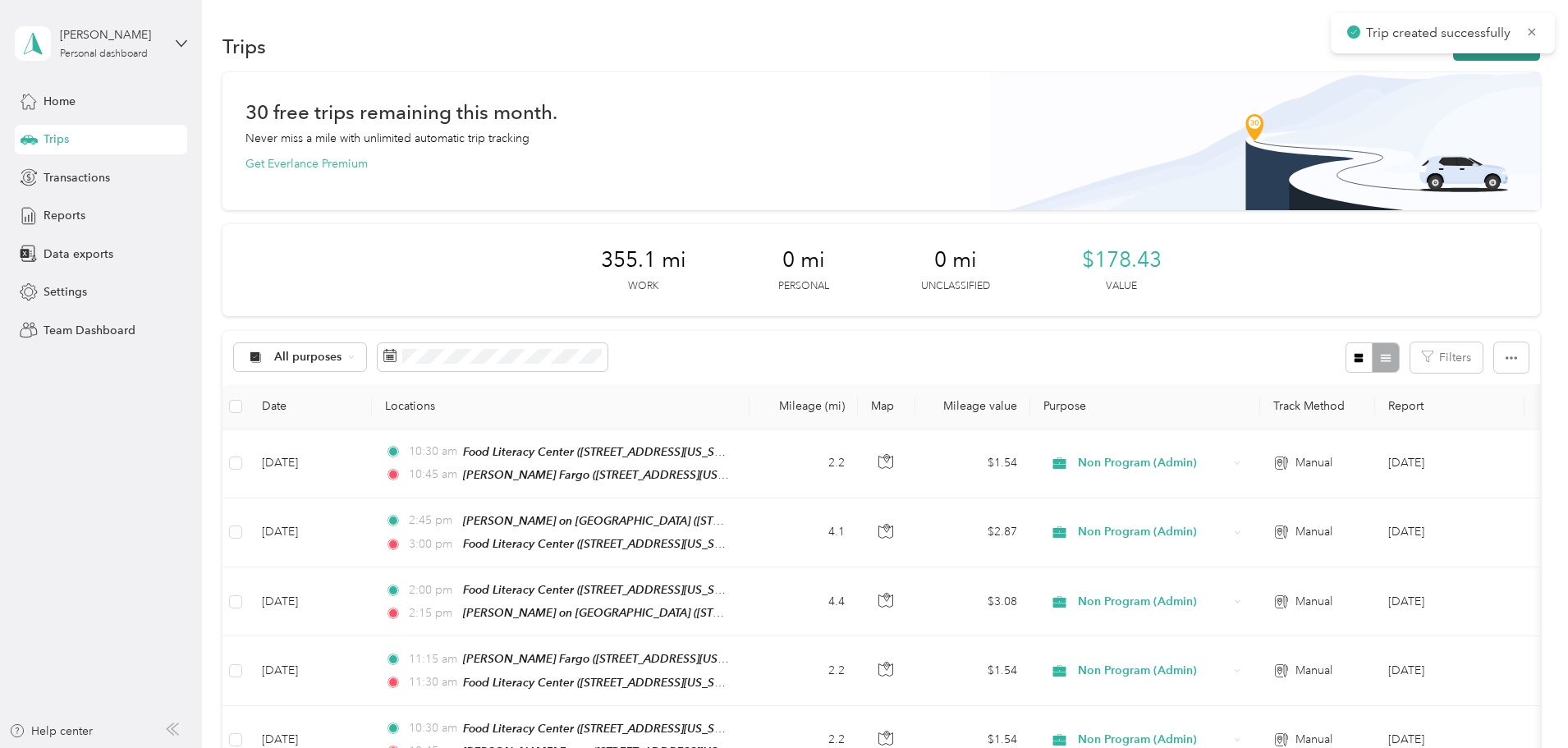
click at [1454, 57] on button "New trip" at bounding box center [1497, 47] width 87 height 29
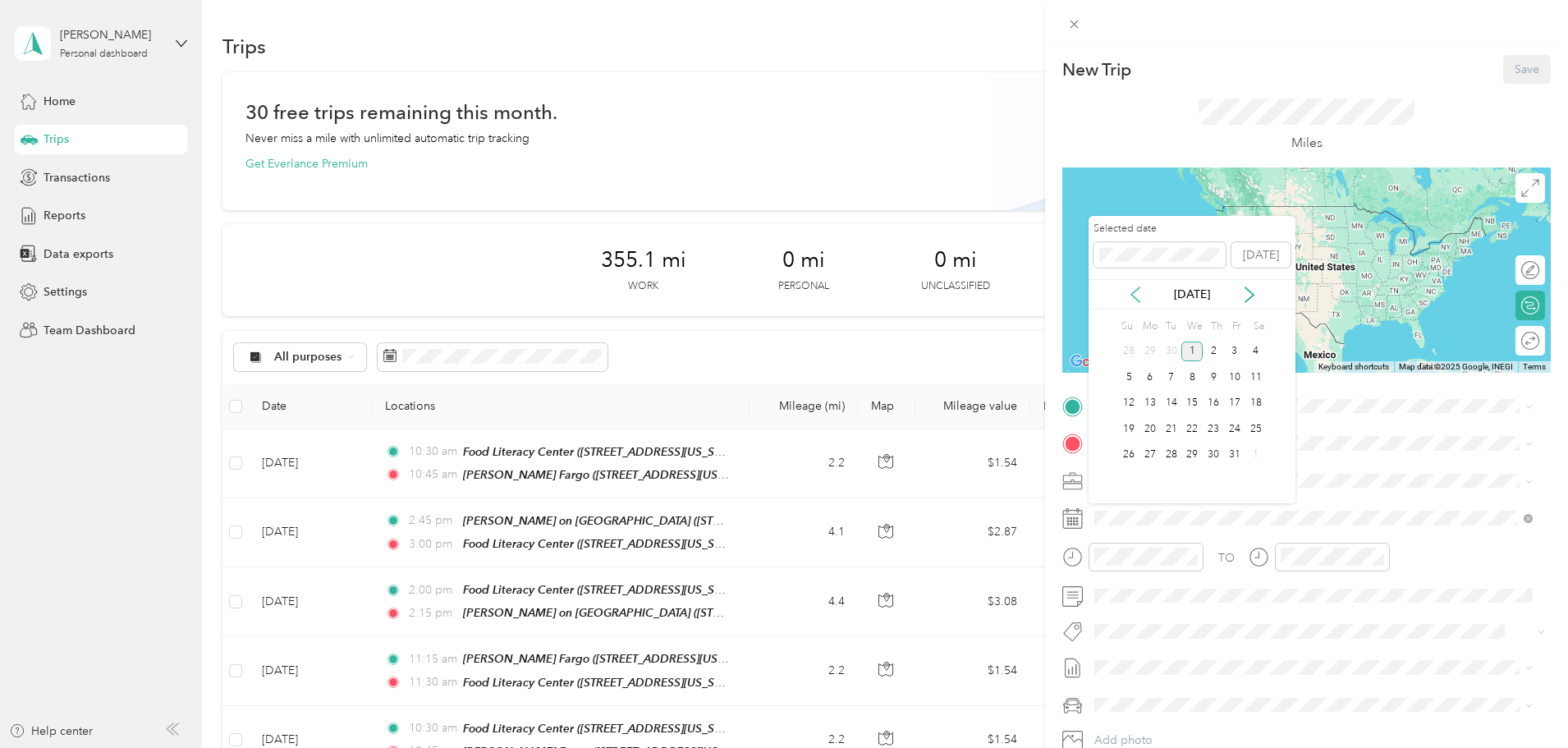
click at [1136, 298] on icon at bounding box center [1136, 295] width 8 height 15
click at [1239, 424] on div "26" at bounding box center [1235, 428] width 21 height 20
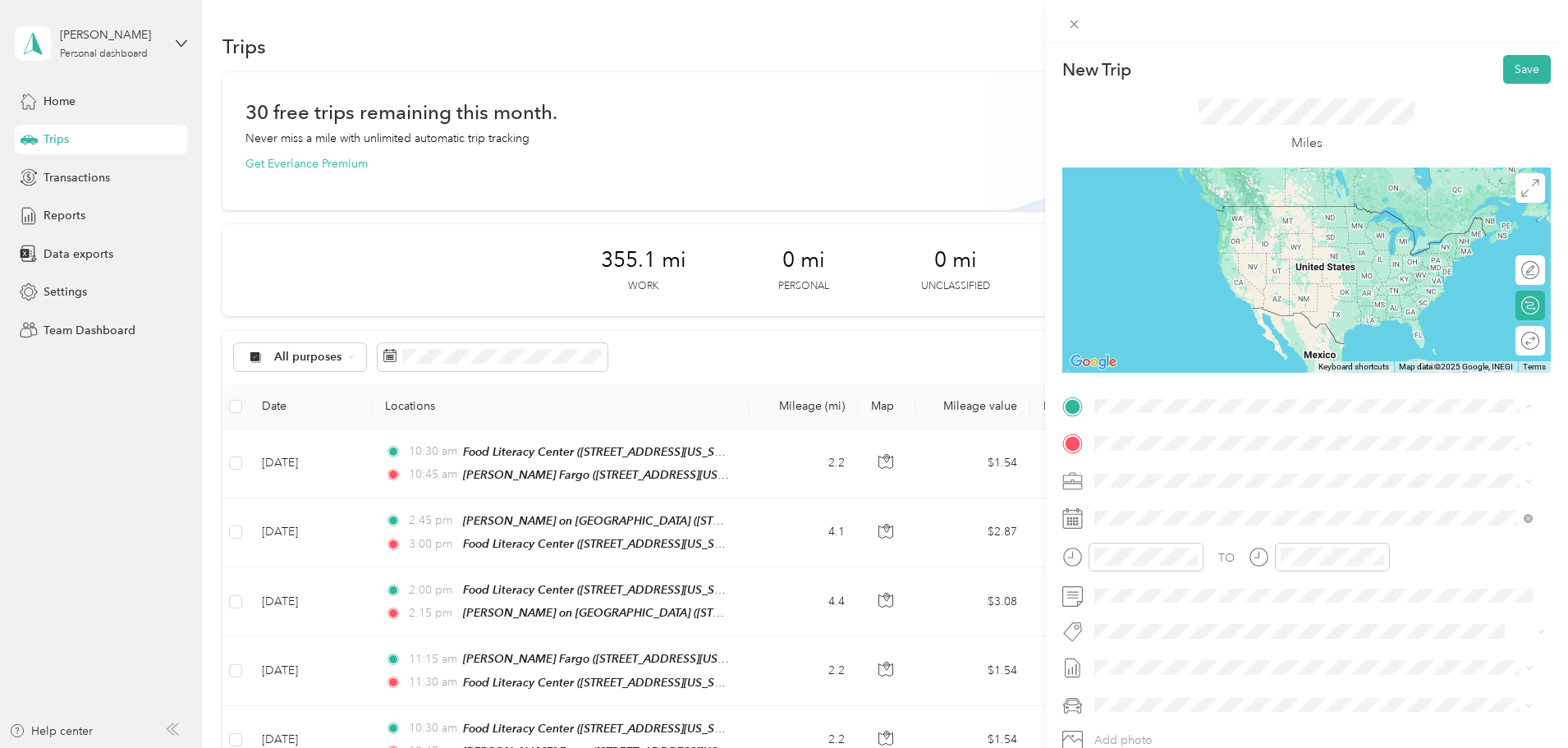
click at [1239, 544] on span "[STREET_ADDRESS][US_STATE]" at bounding box center [1207, 546] width 164 height 14
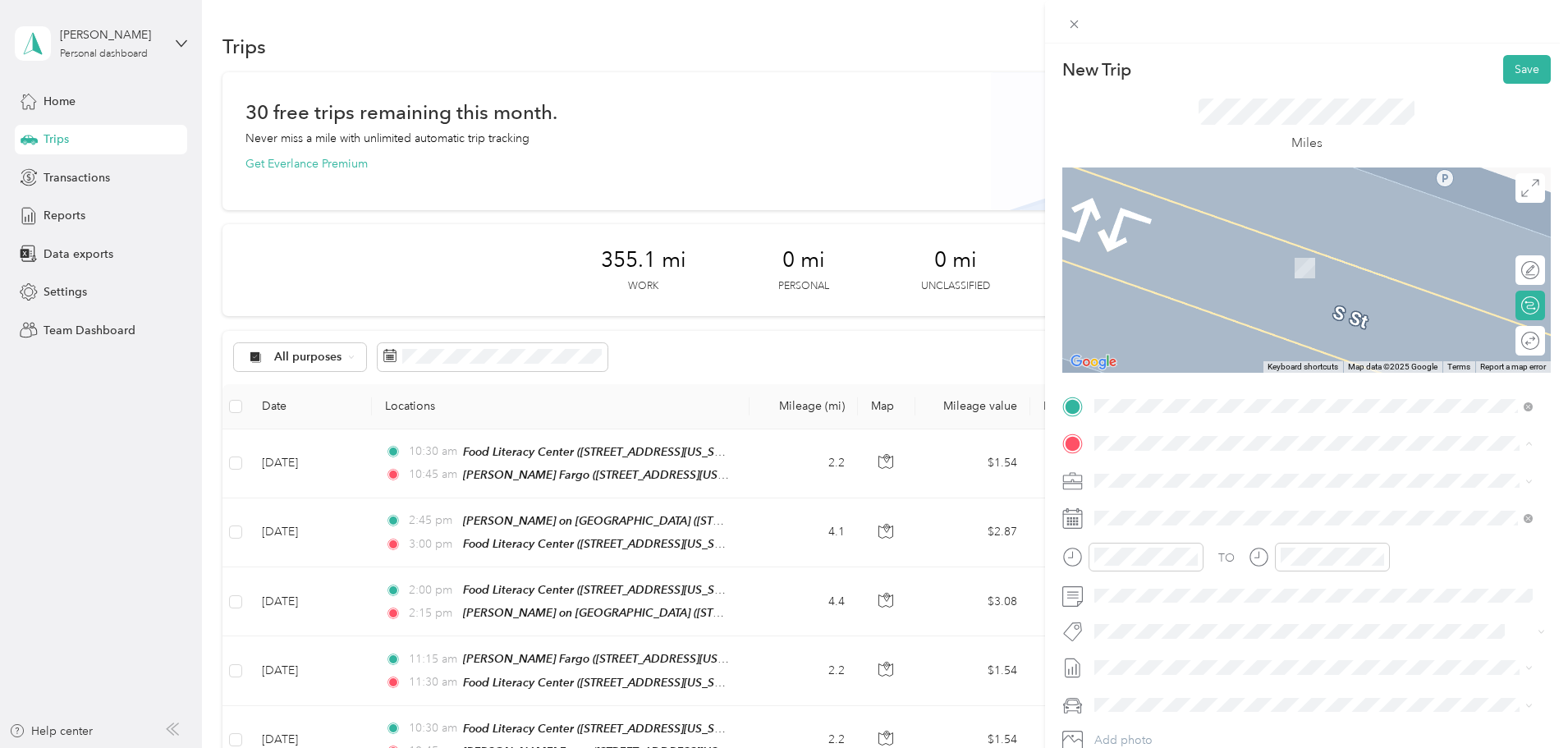
click at [1217, 515] on div "TEAM Food Literacy Center" at bounding box center [1231, 511] width 210 height 20
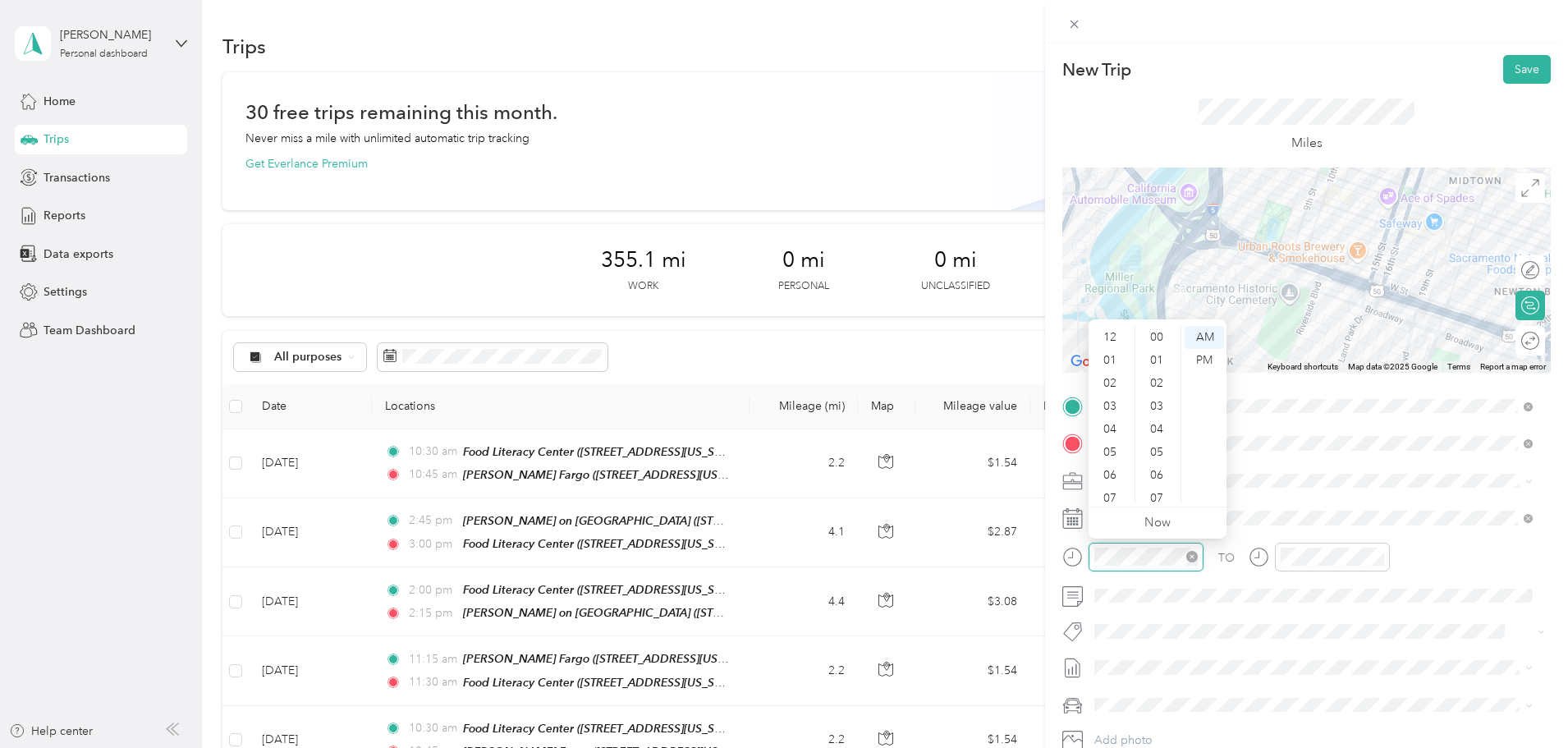
scroll to position [99, 0]
click at [1116, 487] on div "11" at bounding box center [1112, 492] width 40 height 23
click at [1164, 420] on div "15" at bounding box center [1158, 422] width 40 height 23
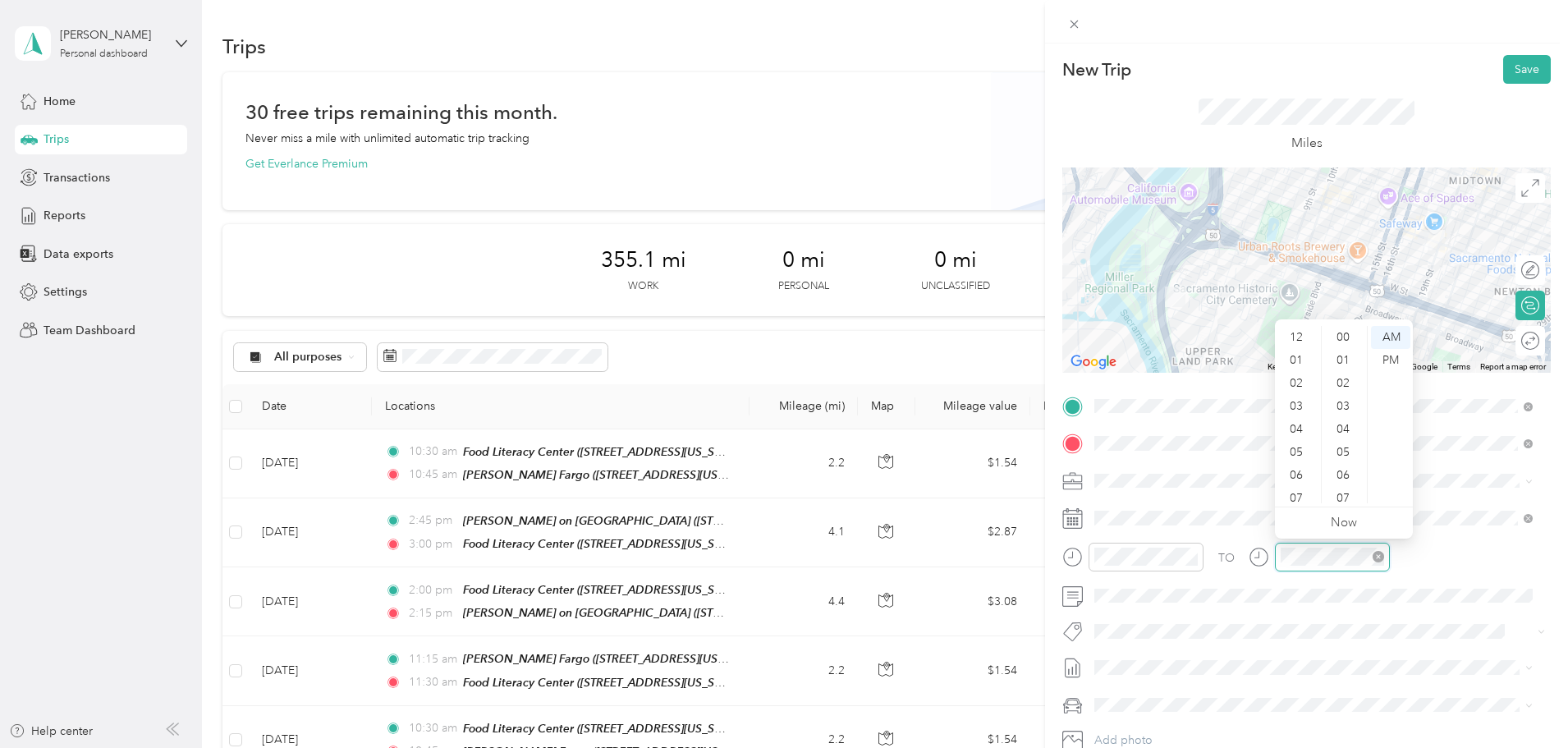
scroll to position [99, 0]
click at [1305, 486] on div "11" at bounding box center [1298, 492] width 40 height 23
click at [1350, 348] on div "30" at bounding box center [1344, 358] width 40 height 23
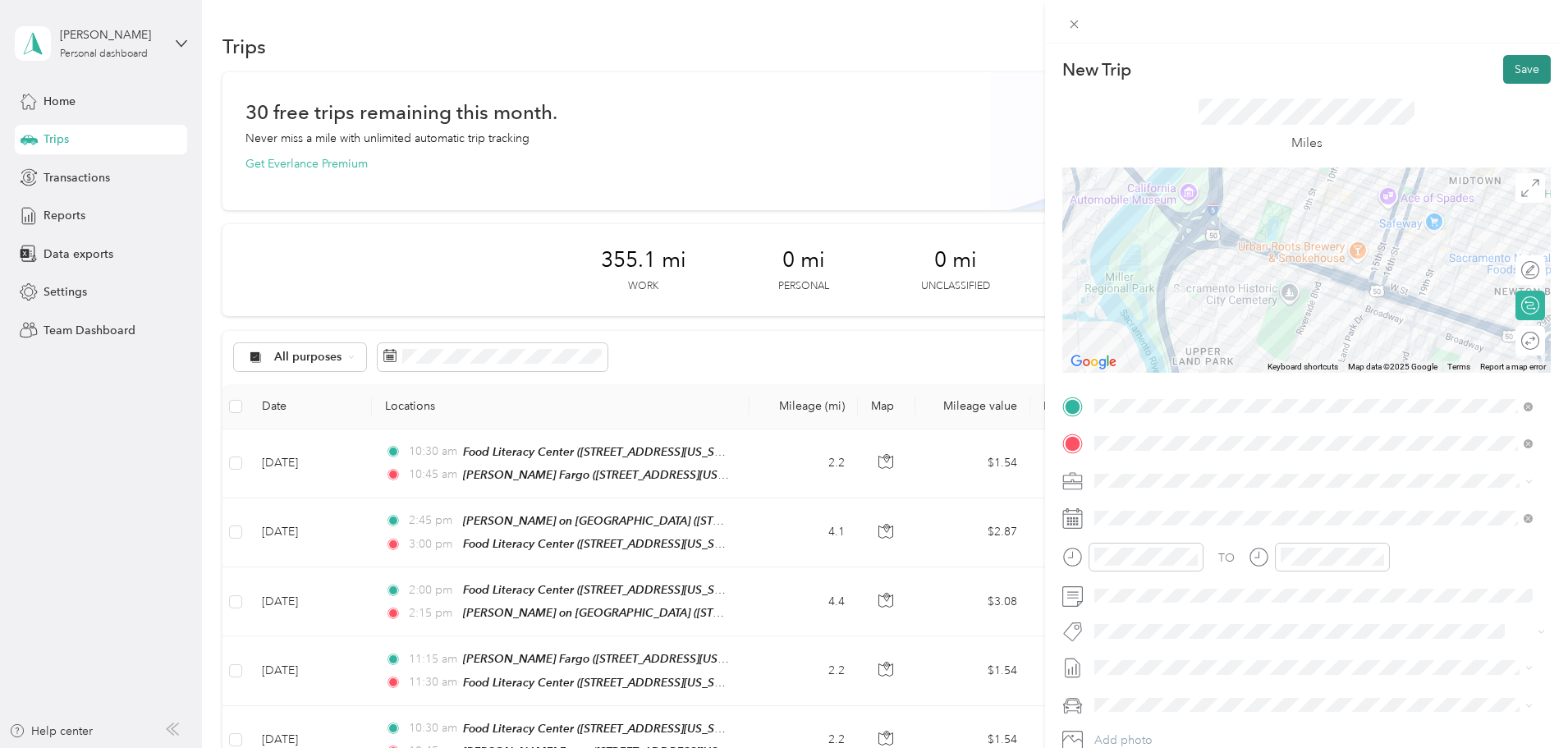
click at [1505, 64] on button "Save" at bounding box center [1526, 70] width 47 height 29
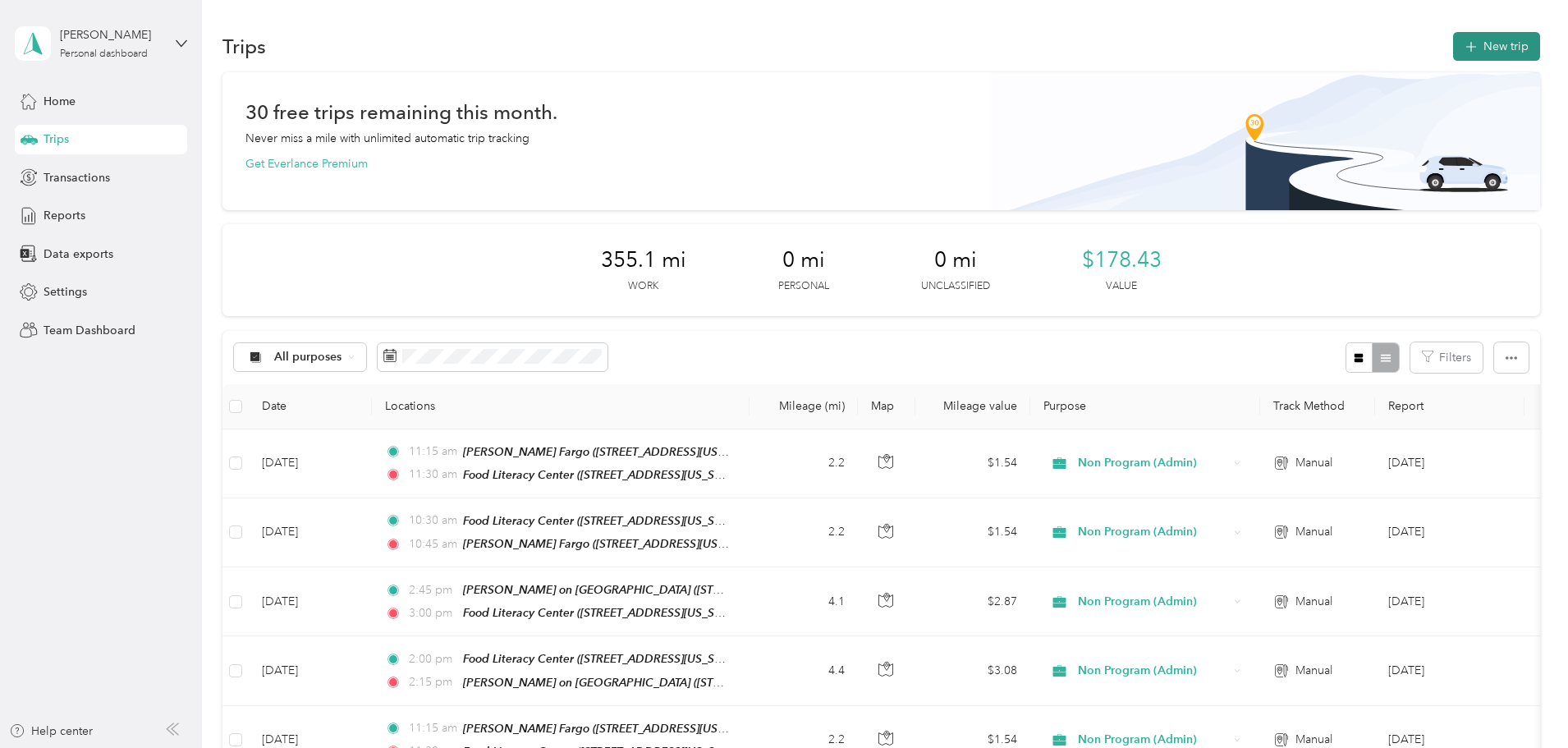
click at [1454, 43] on button "New trip" at bounding box center [1497, 47] width 87 height 29
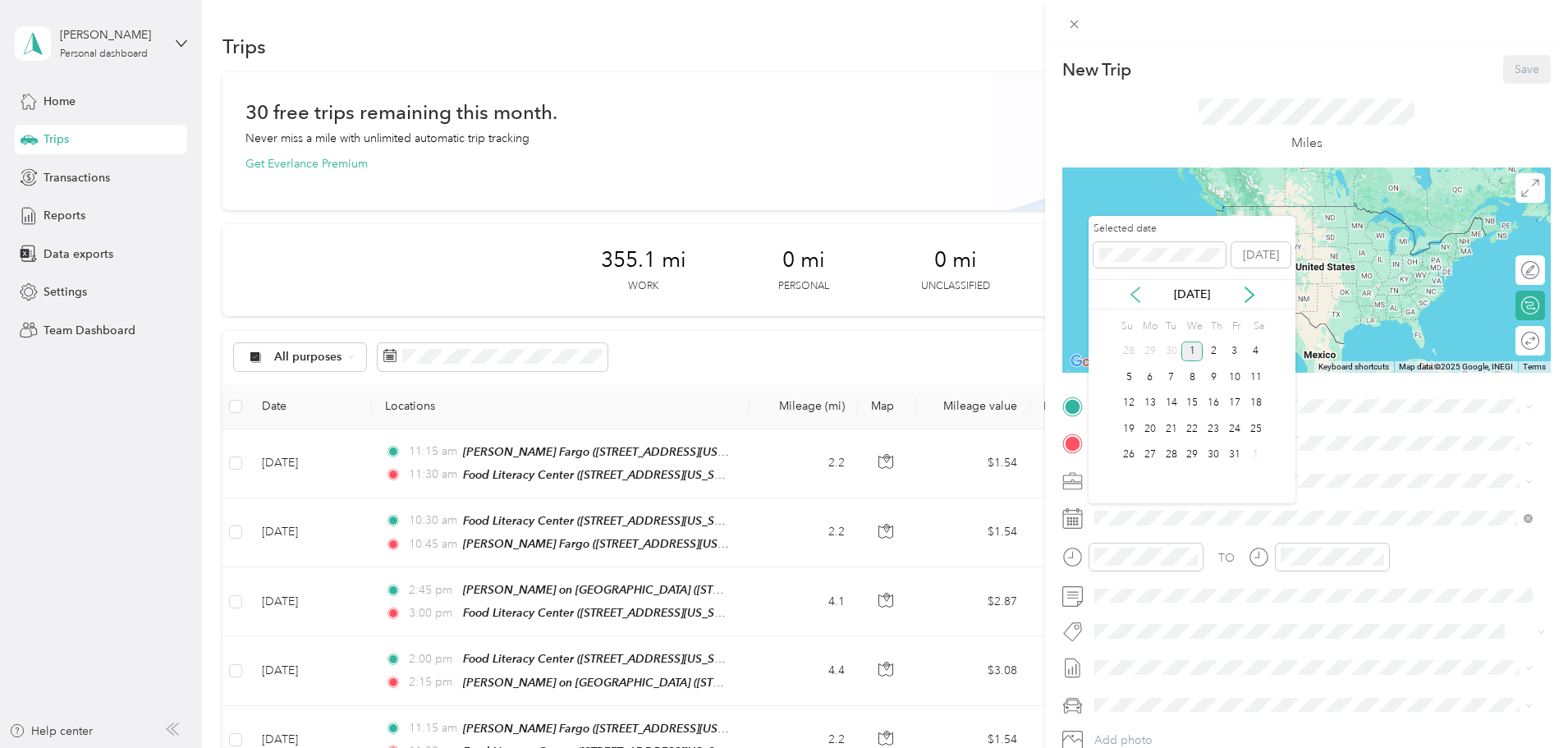
click at [1138, 294] on icon at bounding box center [1135, 295] width 16 height 16
click at [1178, 457] on div "30" at bounding box center [1172, 454] width 21 height 20
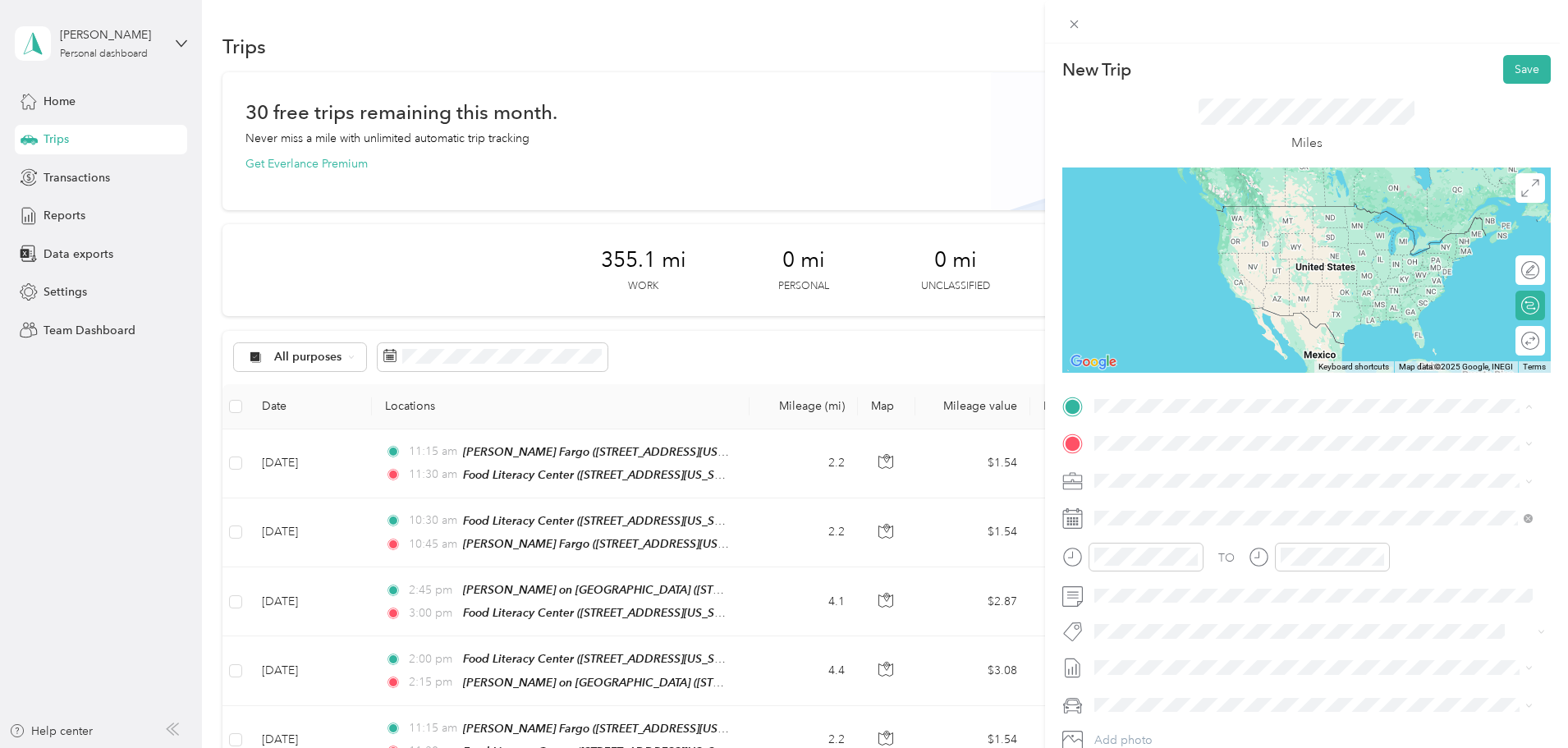
click at [1246, 476] on strong "Food [GEOGRAPHIC_DATA]" at bounding box center [1259, 473] width 153 height 15
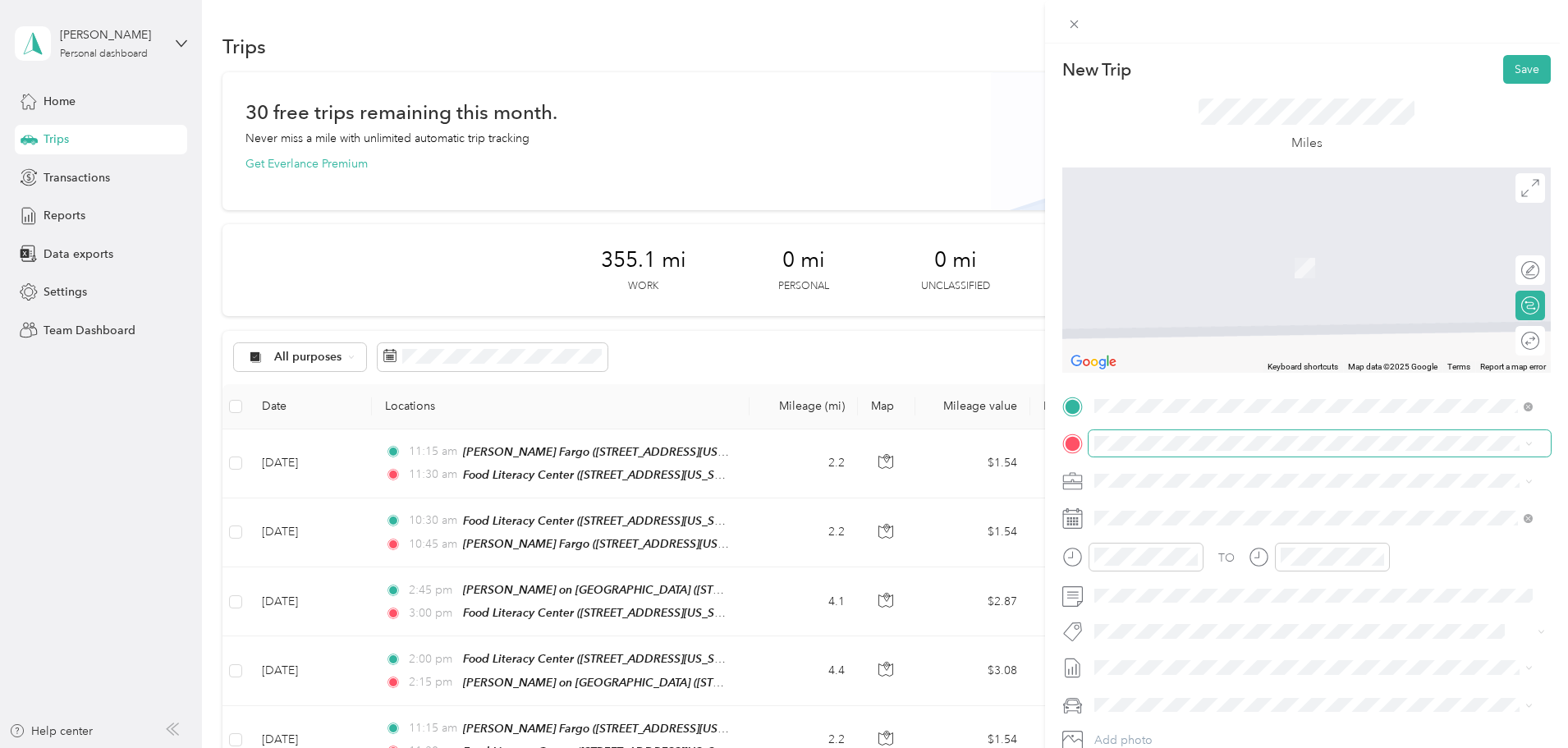
click at [1229, 433] on span at bounding box center [1319, 443] width 462 height 26
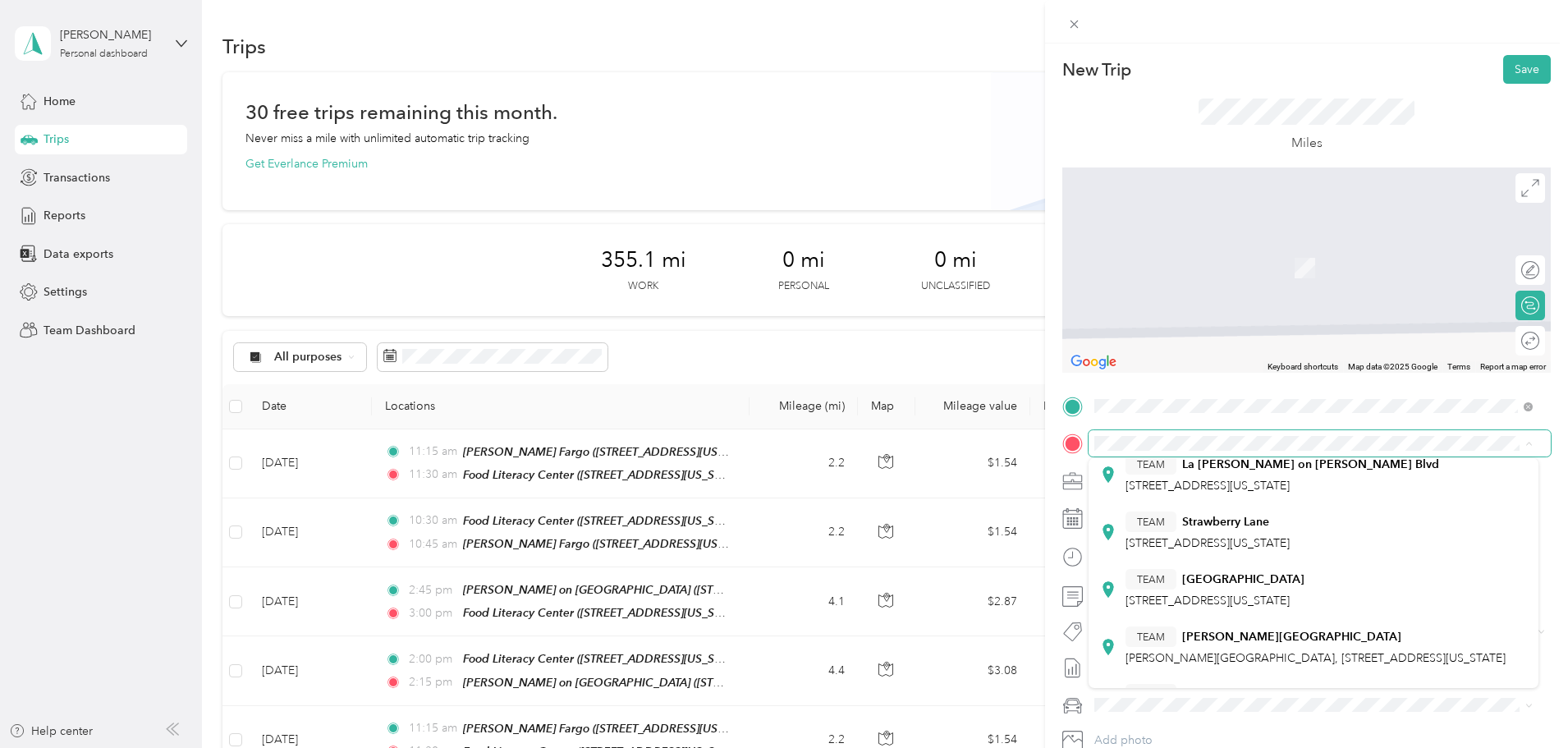
scroll to position [390, 0]
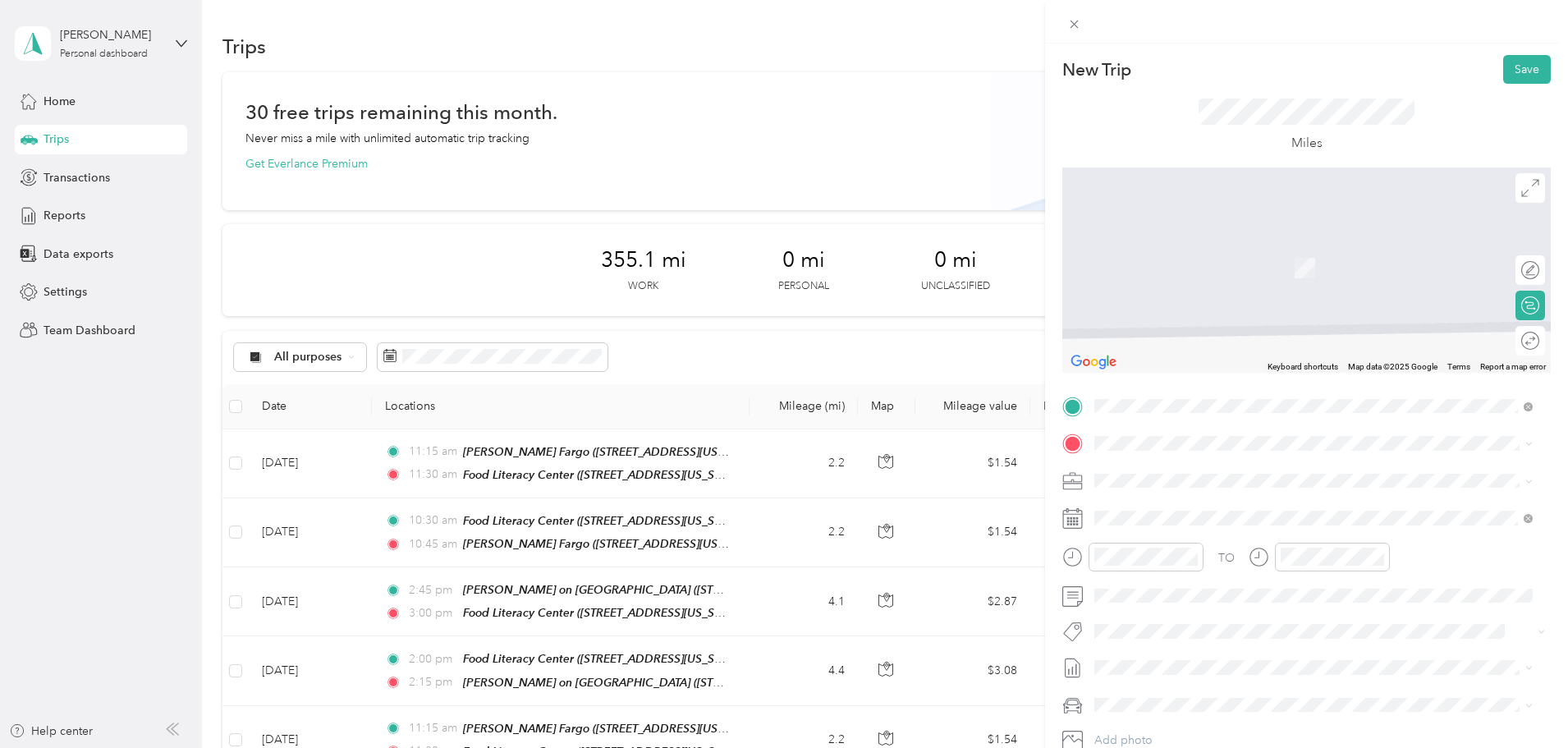
click at [1238, 475] on strong "Food [GEOGRAPHIC_DATA]" at bounding box center [1259, 473] width 153 height 15
click at [1229, 503] on span "[STREET_ADDRESS][US_STATE]" at bounding box center [1207, 502] width 164 height 15
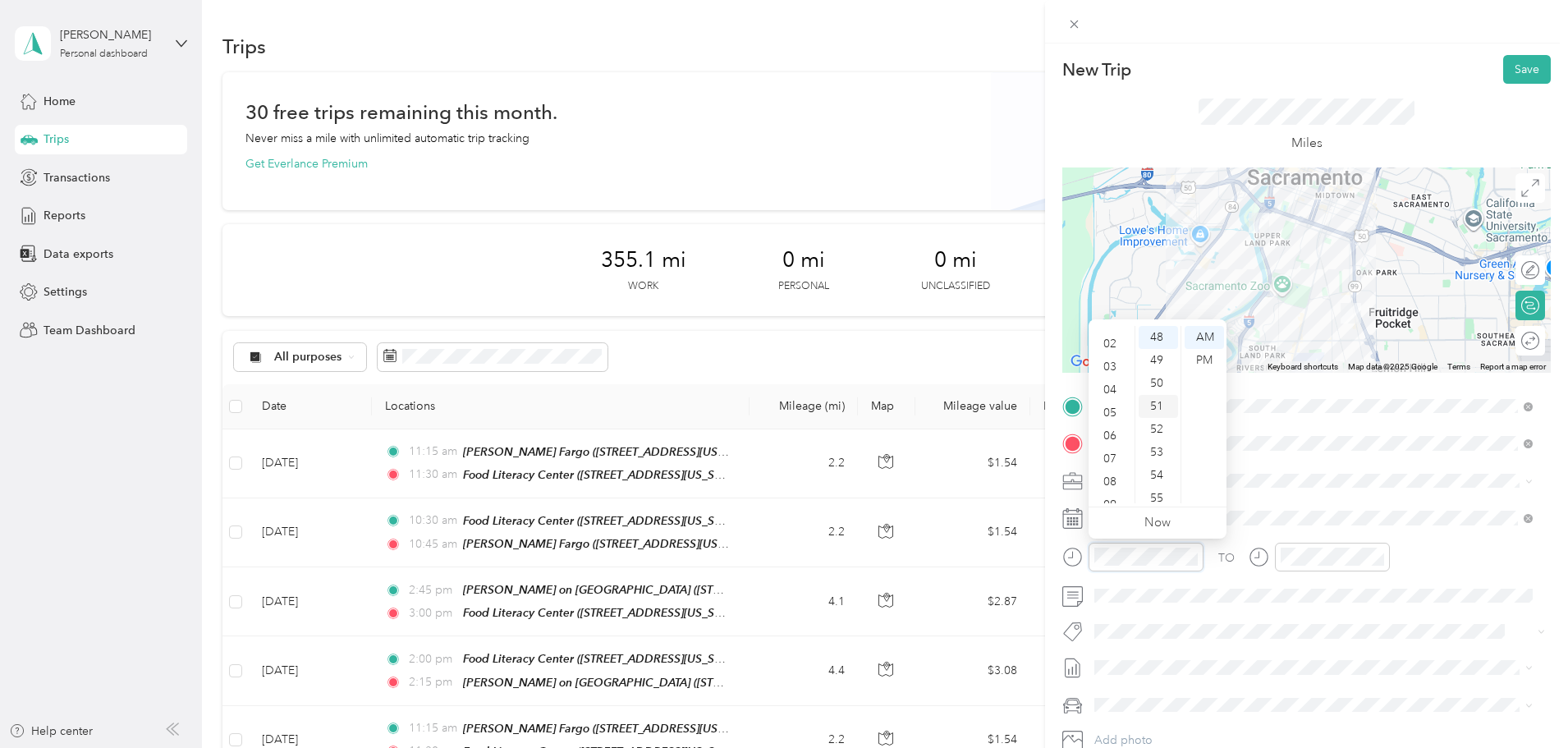
scroll to position [16, 0]
click at [1110, 364] on div "02" at bounding box center [1112, 367] width 40 height 23
click at [1162, 329] on div "30" at bounding box center [1158, 334] width 40 height 23
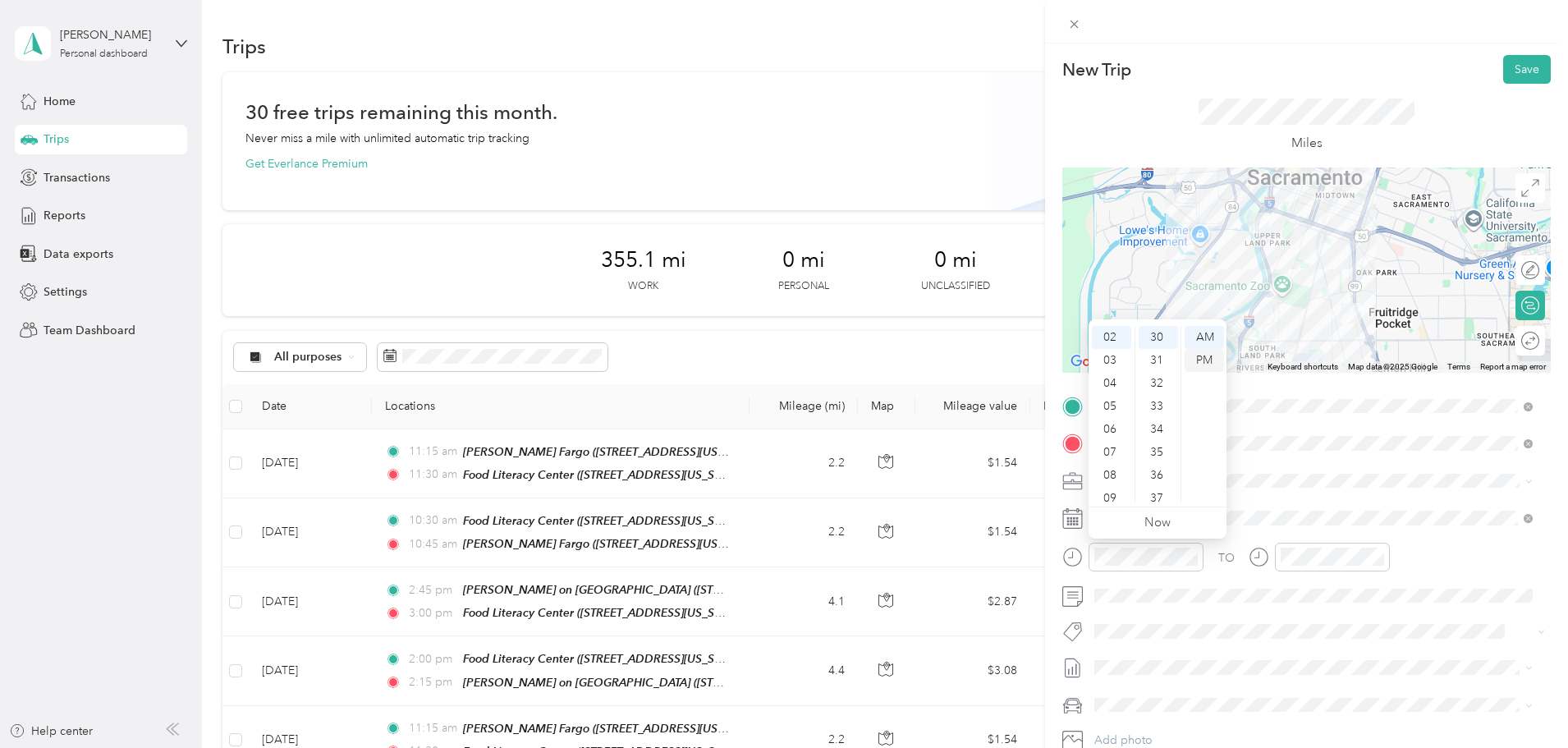
click at [1203, 358] on div "PM" at bounding box center [1205, 360] width 40 height 23
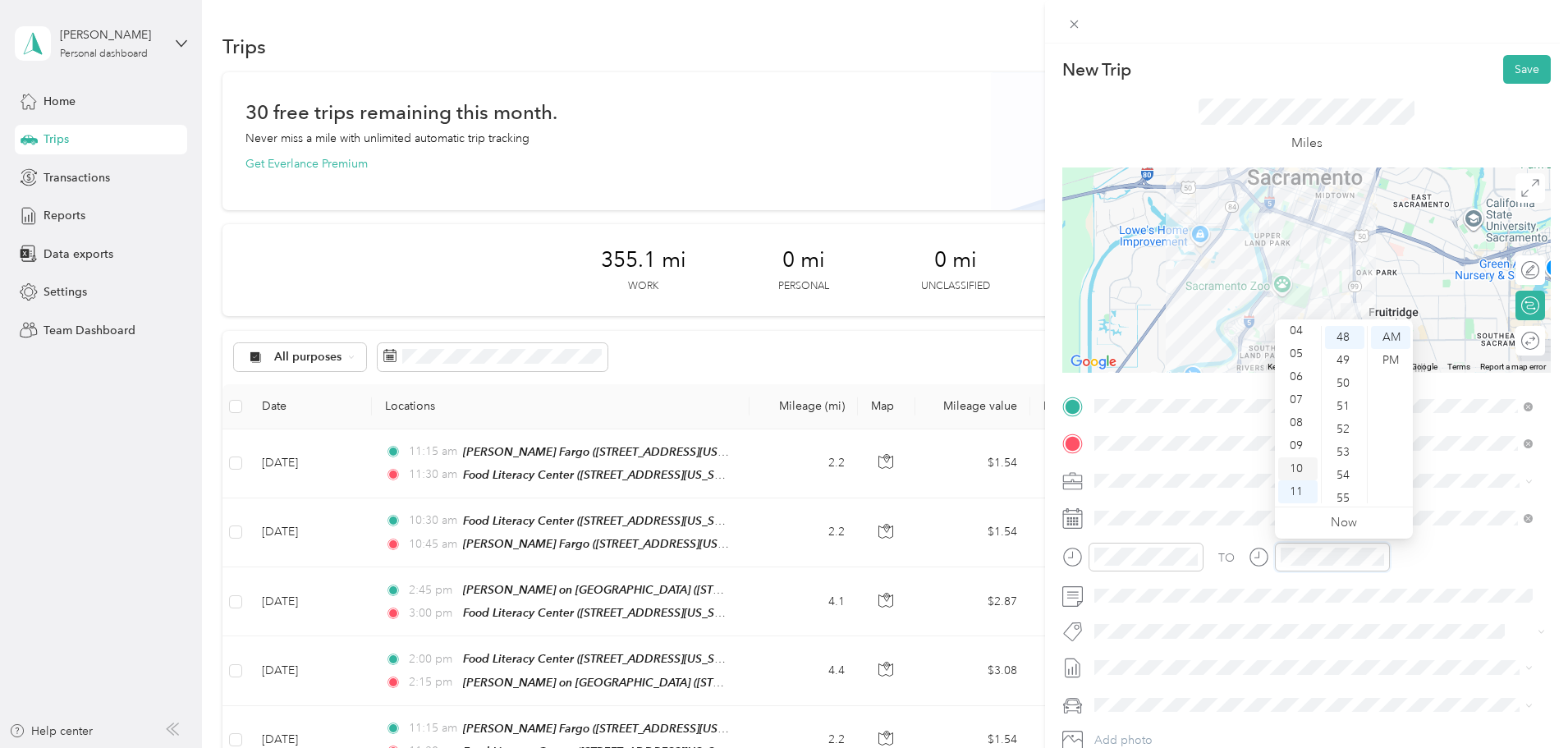
scroll to position [16, 0]
click at [1293, 364] on div "02" at bounding box center [1298, 367] width 40 height 23
click at [1346, 425] on div "45" at bounding box center [1344, 433] width 40 height 23
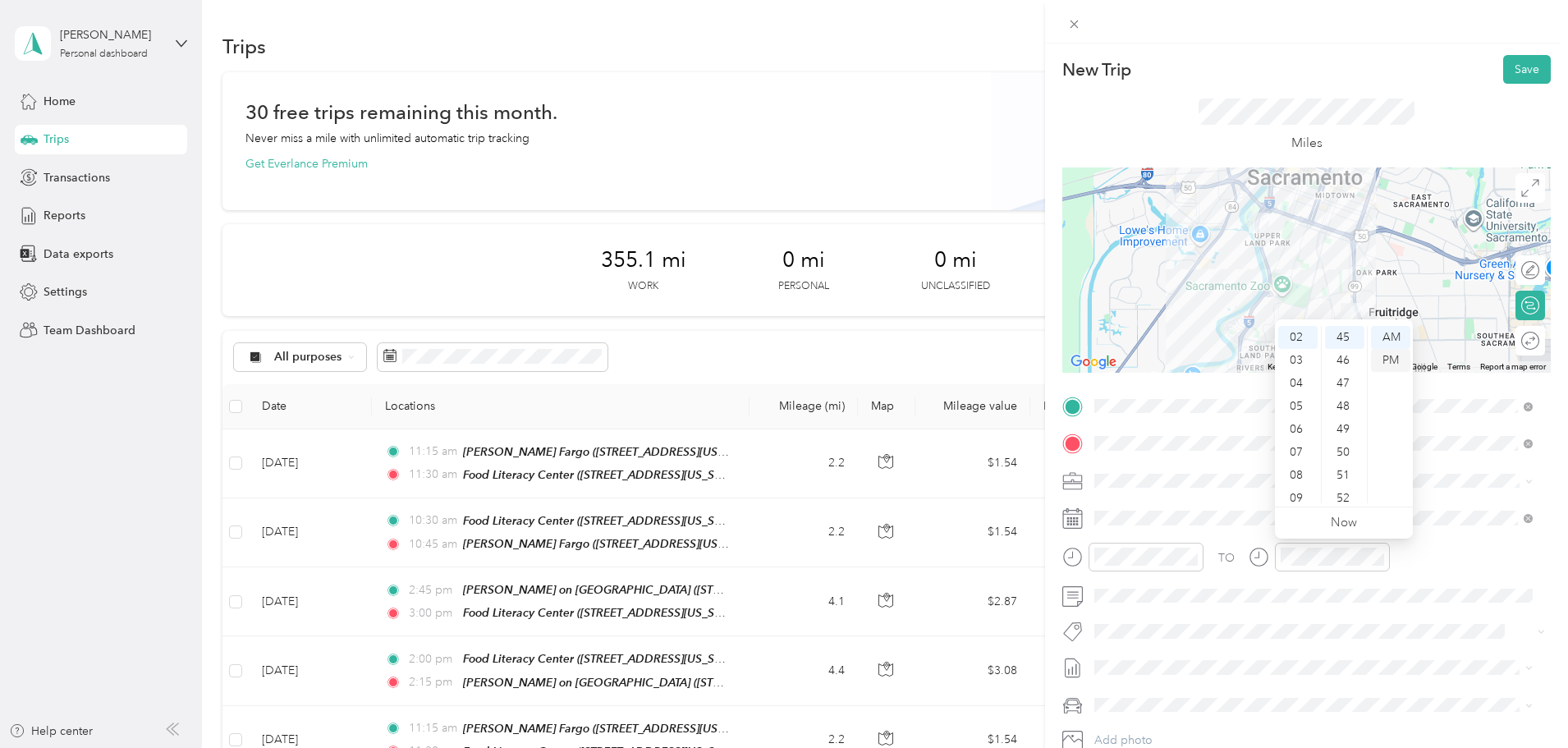
click at [1392, 358] on div "PM" at bounding box center [1391, 360] width 40 height 23
click at [1521, 67] on button "Save" at bounding box center [1526, 70] width 47 height 29
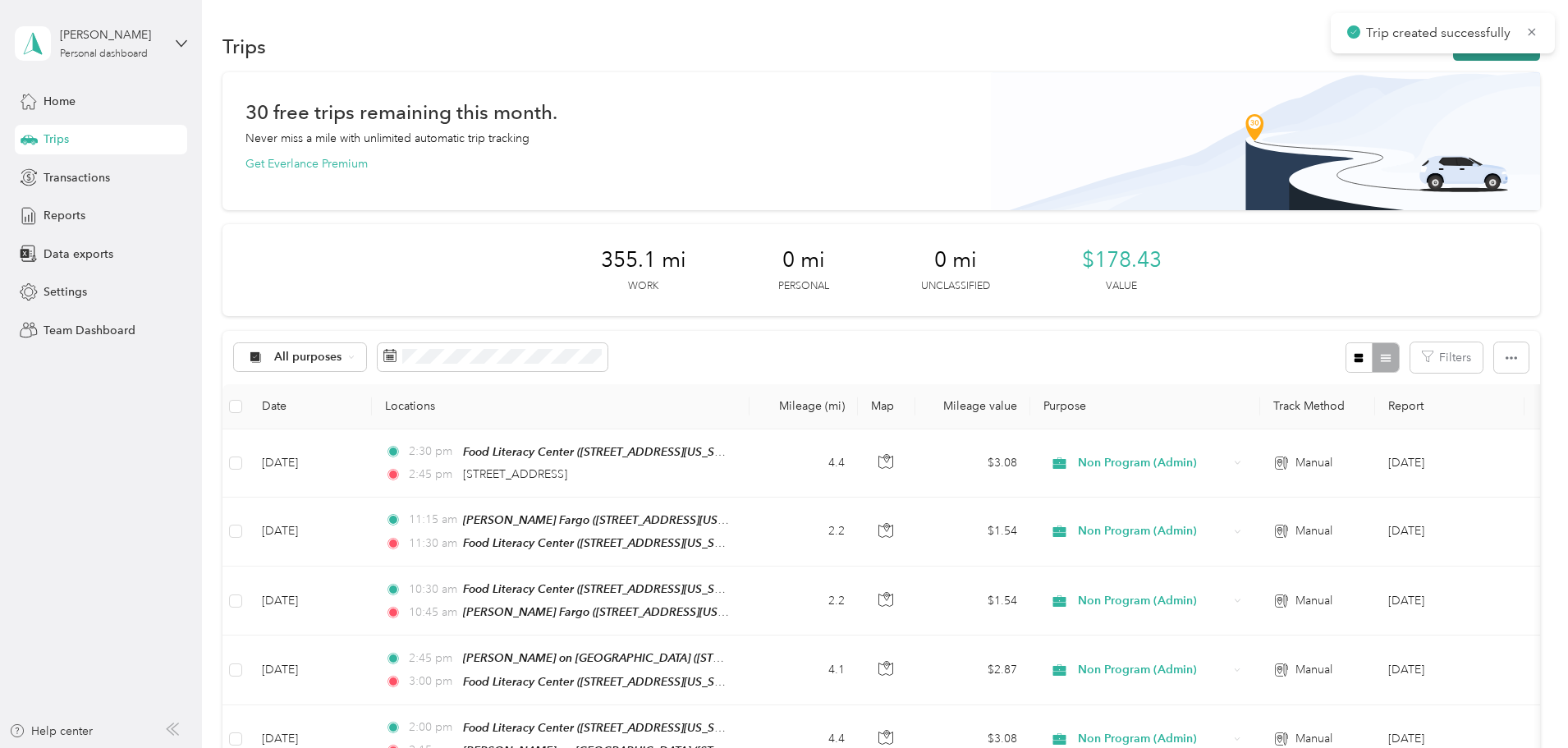
click at [1454, 56] on button "New trip" at bounding box center [1497, 47] width 87 height 29
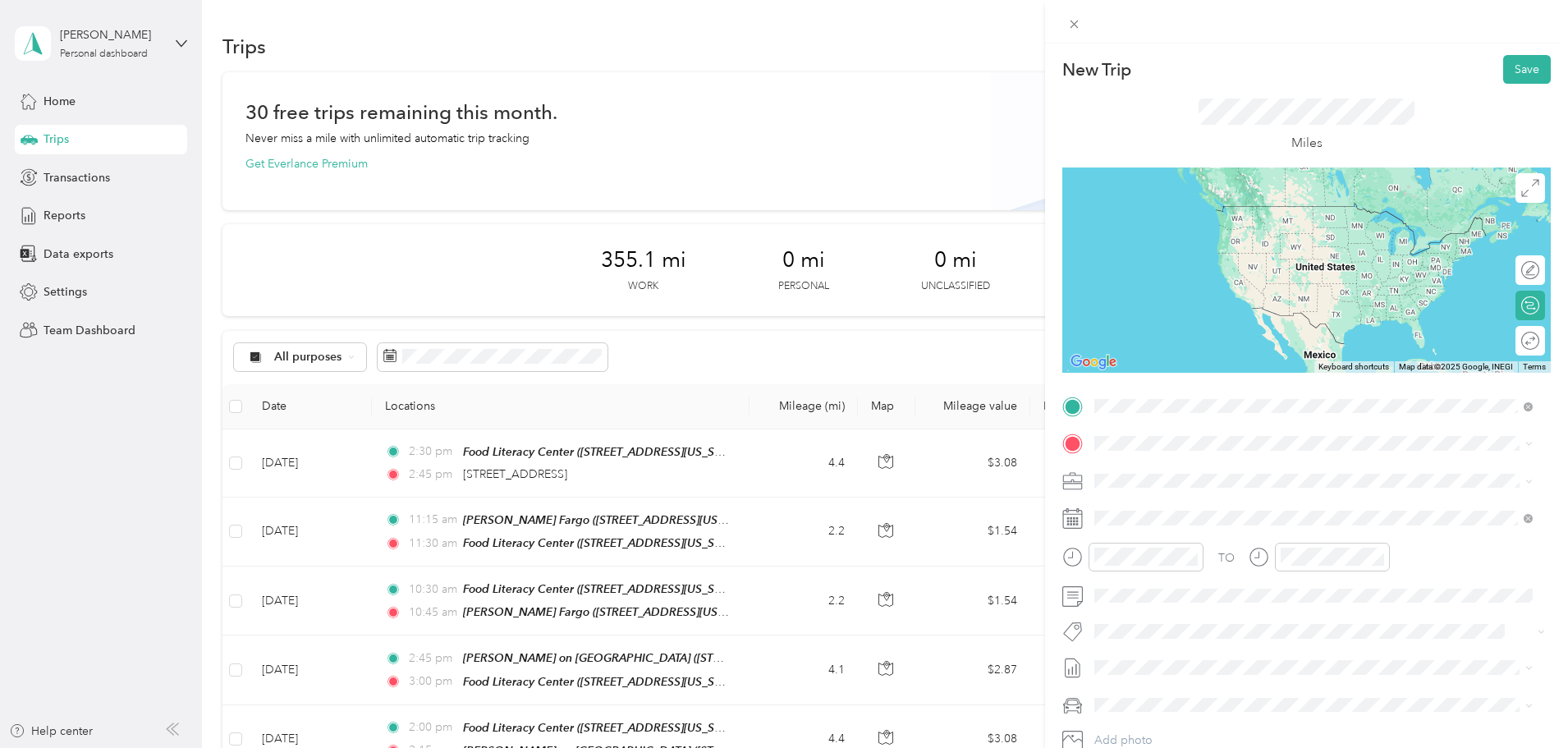
click at [1229, 473] on span "[STREET_ADDRESS][US_STATE]" at bounding box center [1207, 465] width 164 height 15
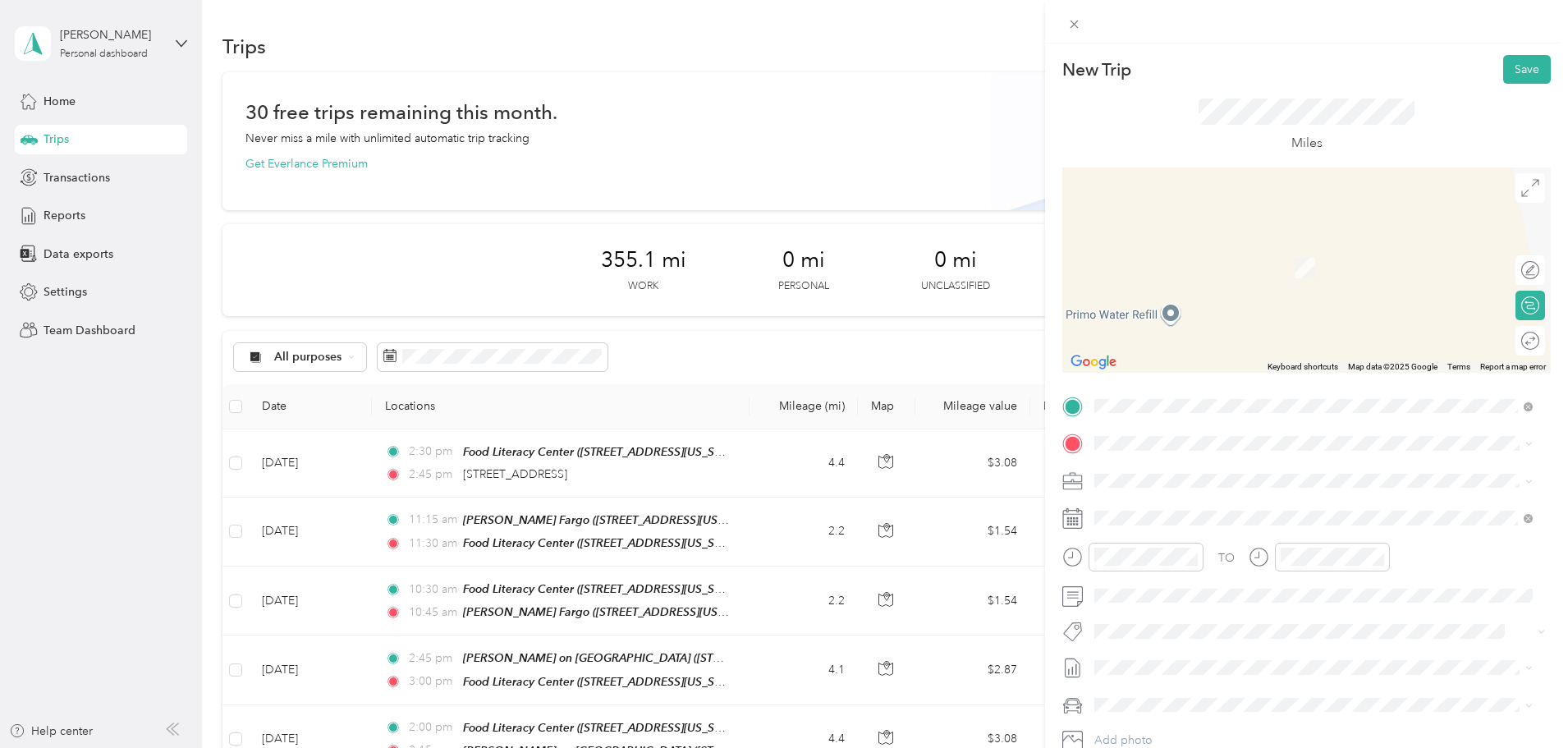
click at [1235, 514] on strong "Food [GEOGRAPHIC_DATA]" at bounding box center [1259, 509] width 153 height 15
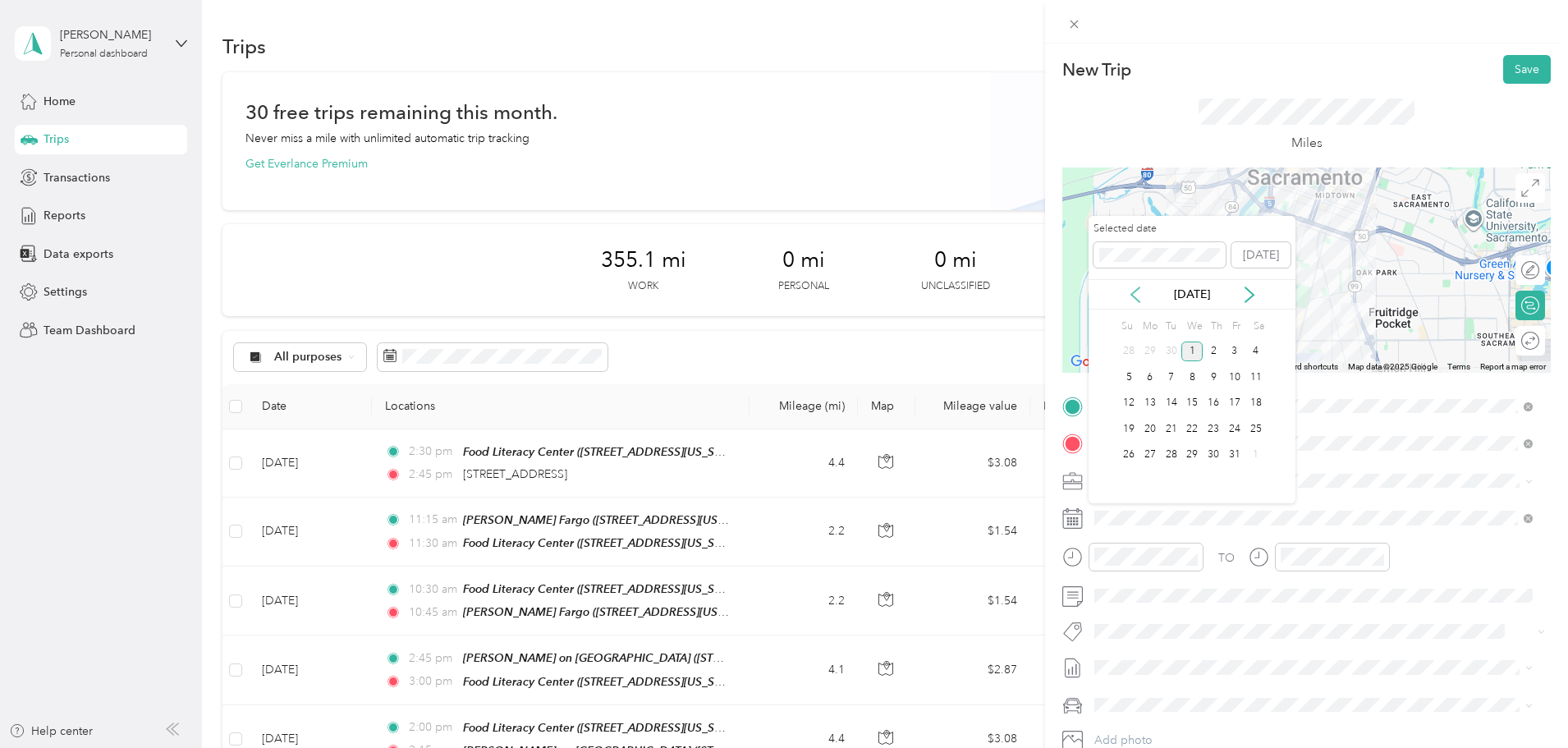
click at [1133, 294] on icon at bounding box center [1135, 295] width 16 height 16
click at [1175, 457] on div "30" at bounding box center [1172, 454] width 21 height 20
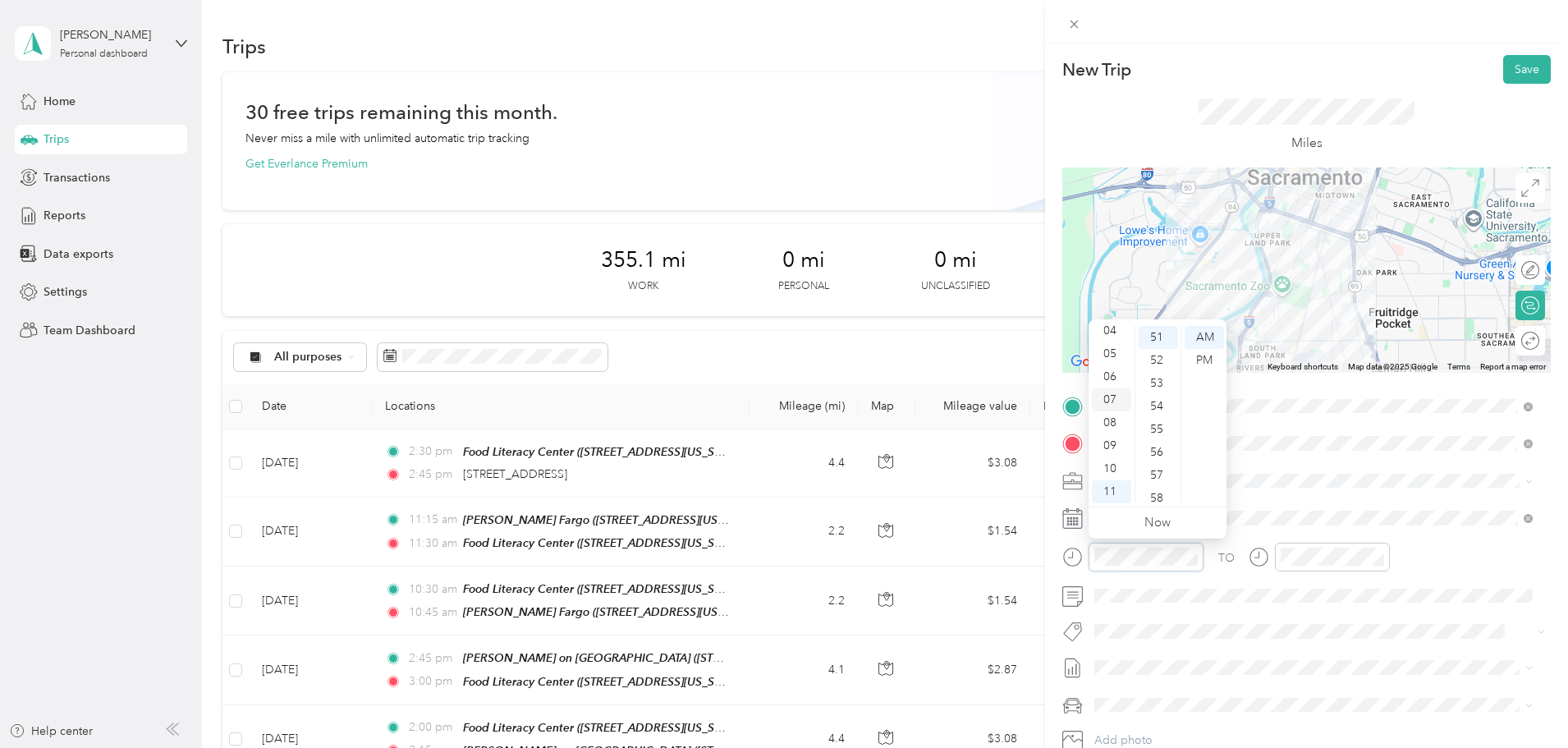
scroll to position [16, 0]
click at [1114, 364] on div "02" at bounding box center [1112, 367] width 40 height 23
click at [1161, 363] on div "45" at bounding box center [1158, 363] width 40 height 23
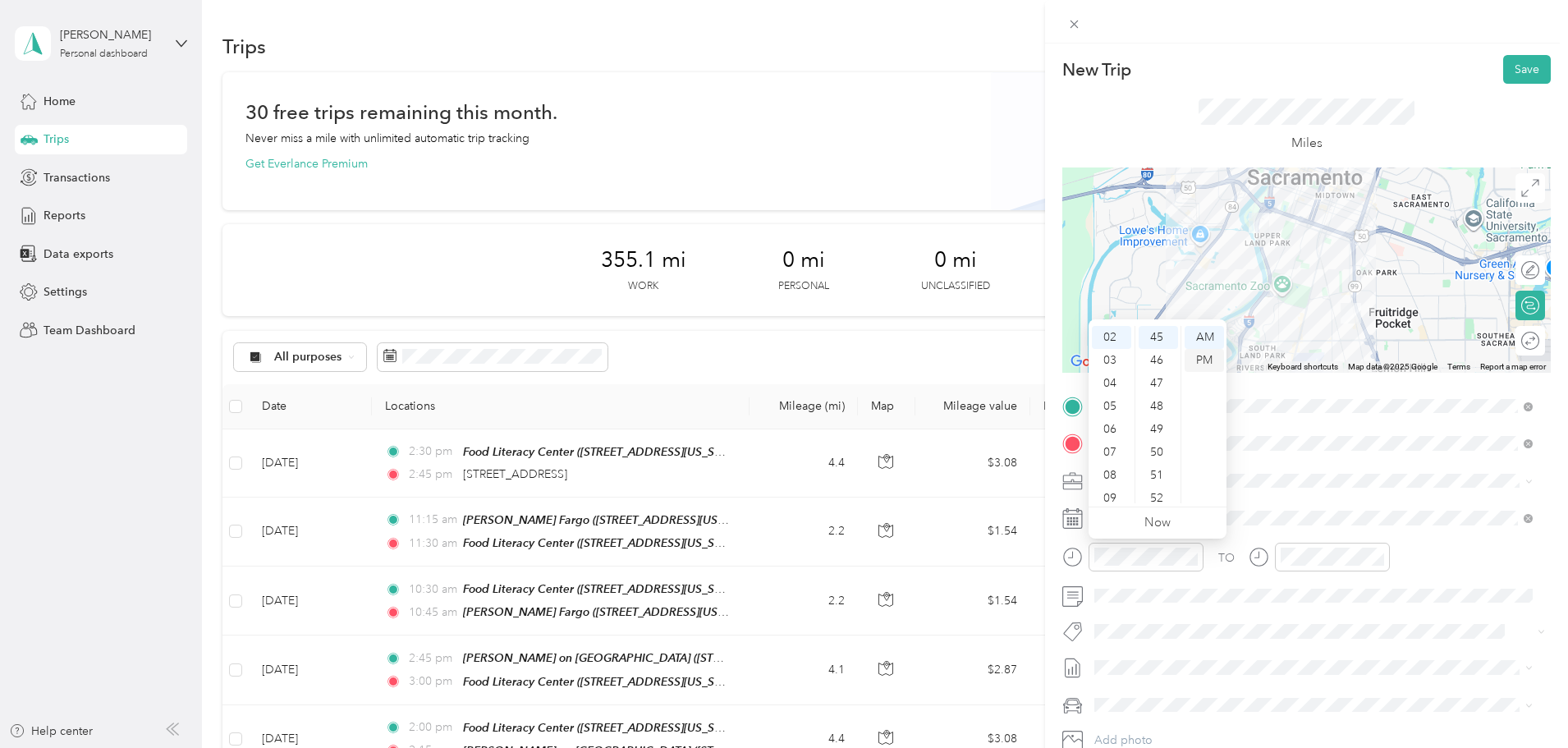
click at [1203, 355] on div "PM" at bounding box center [1205, 360] width 40 height 23
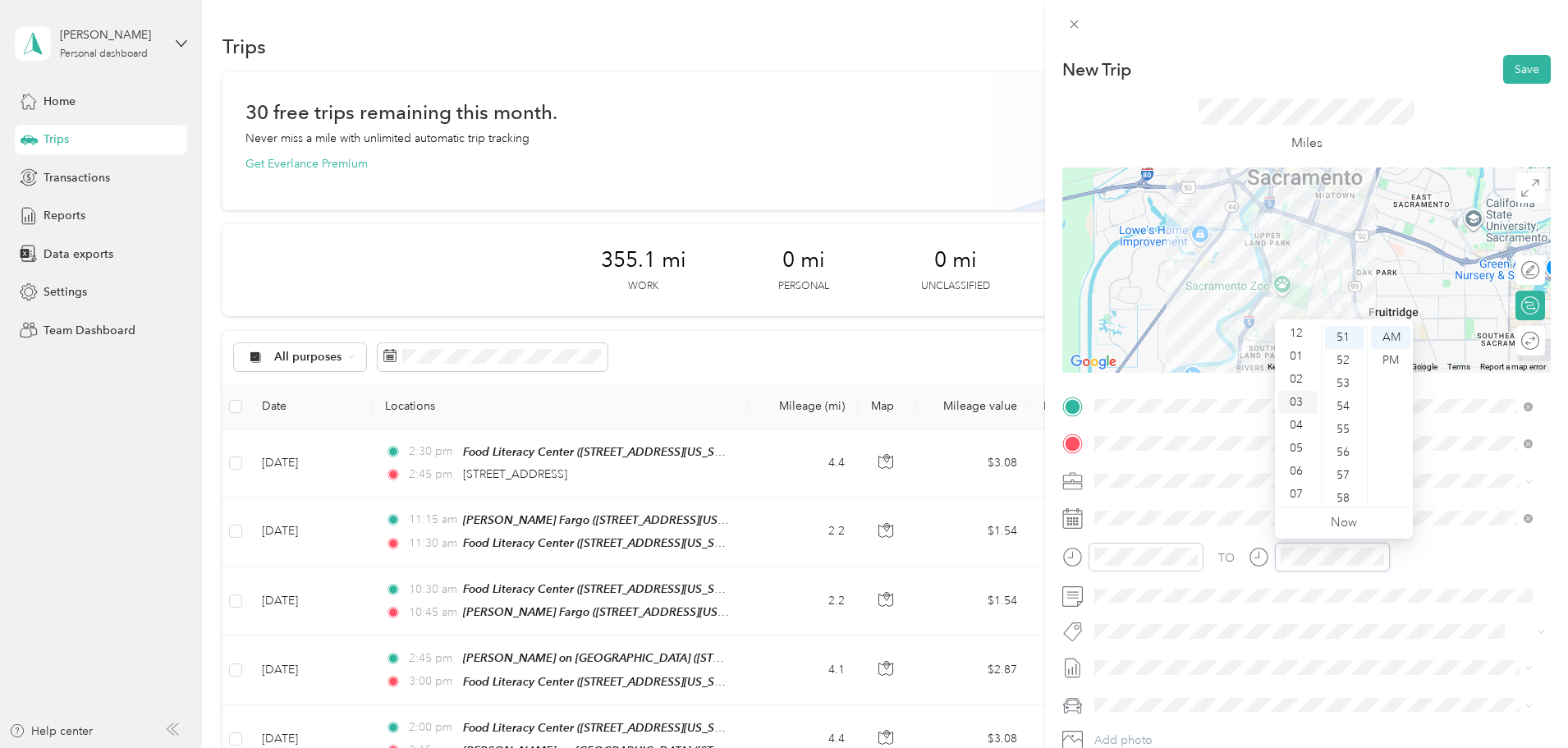
scroll to position [0, 0]
click at [1303, 404] on div "03" at bounding box center [1298, 407] width 40 height 23
click at [1342, 334] on div "00" at bounding box center [1344, 337] width 40 height 23
click at [1397, 358] on div "PM" at bounding box center [1391, 360] width 40 height 23
click at [1514, 64] on button "Save" at bounding box center [1526, 70] width 47 height 29
